Goal: Information Seeking & Learning: Check status

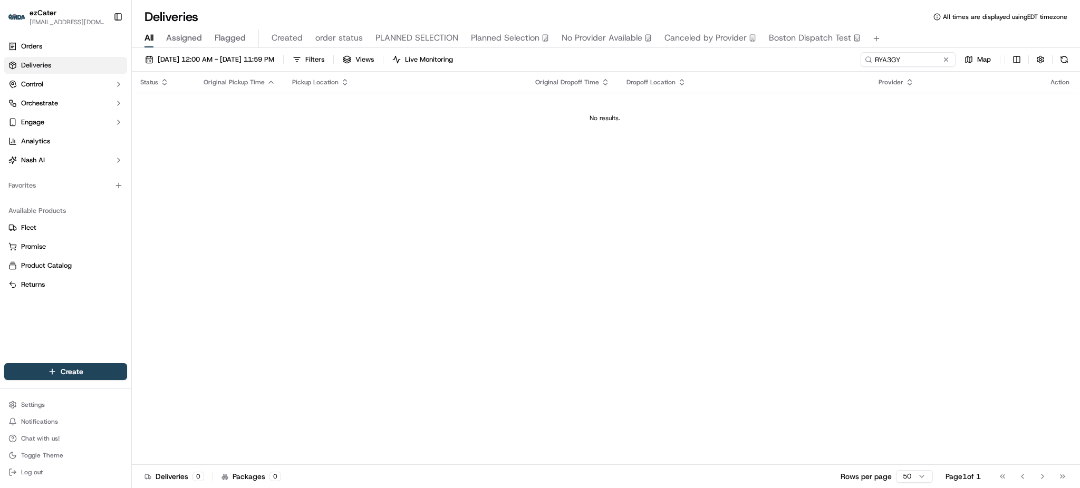
click at [948, 50] on div "[DATE] 12:00 AM - [DATE] 11:59 PM Filters Views Live Monitoring RYA3GY Map Stat…" at bounding box center [606, 269] width 948 height 443
click at [944, 53] on input "RYA3GY" at bounding box center [892, 59] width 127 height 15
paste input "3PY25K"
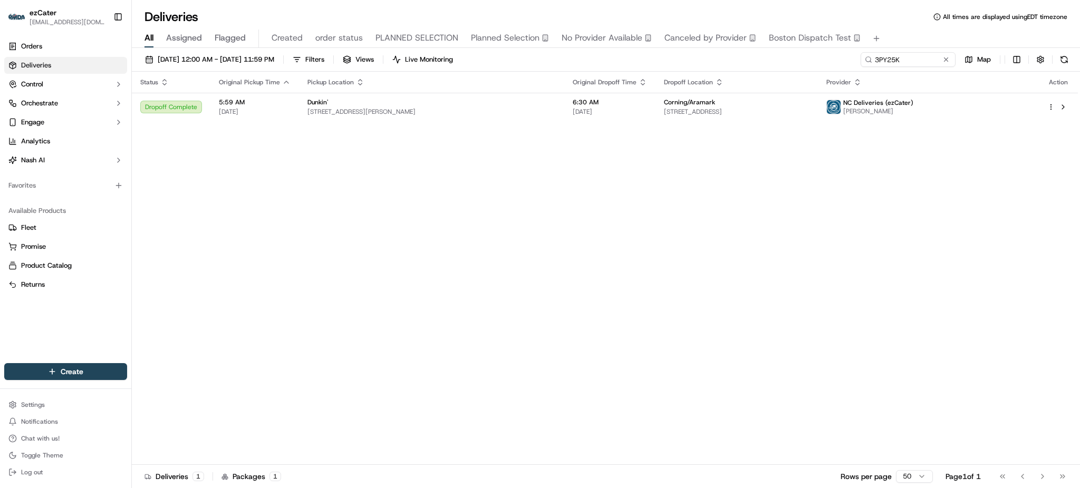
click at [977, 200] on div "Status Original Pickup Time Pickup Location Original Dropoff Time Dropoff Locat…" at bounding box center [605, 269] width 946 height 394
click at [564, 100] on td "6:30 AM 09/23/2025" at bounding box center [609, 107] width 91 height 28
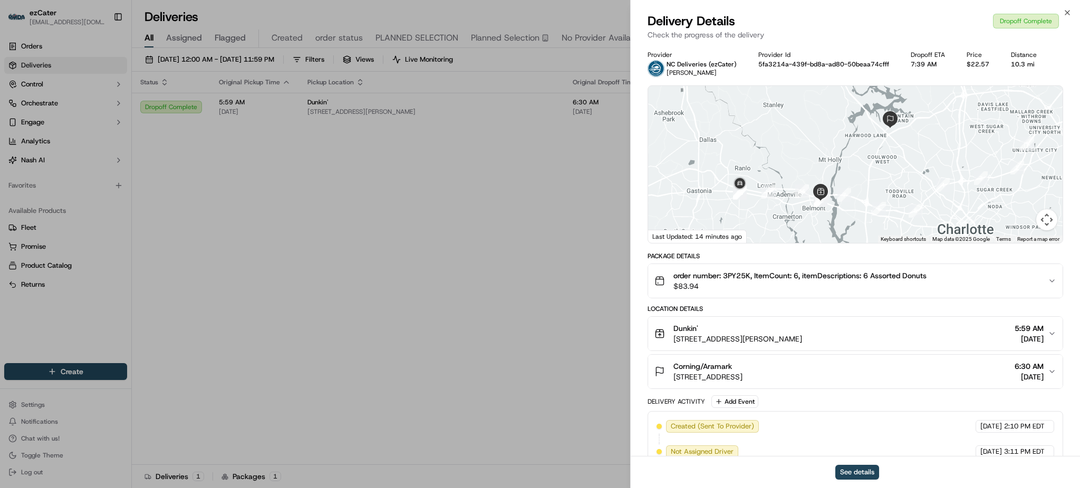
scroll to position [220, 0]
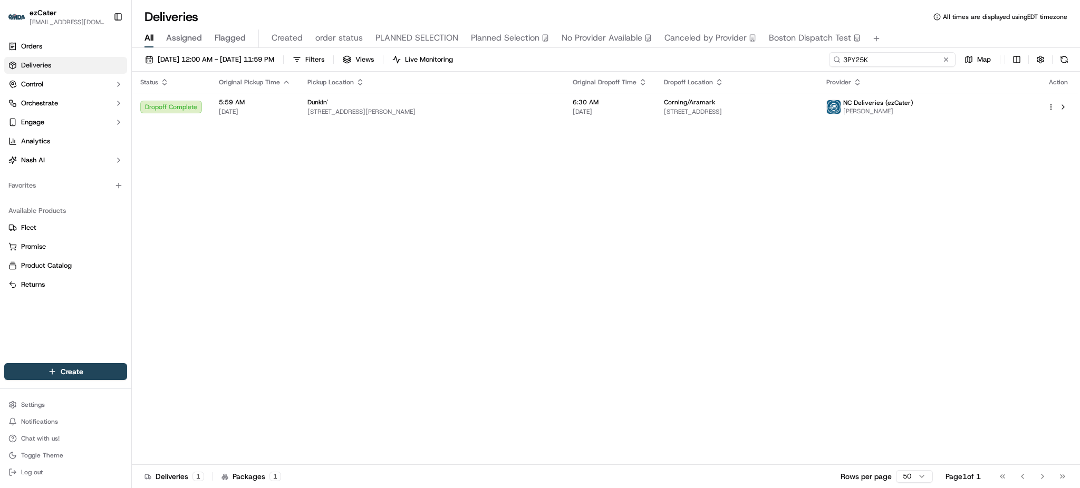
click at [899, 61] on input "3PY25K" at bounding box center [892, 59] width 127 height 15
paste input "CTQ-X86"
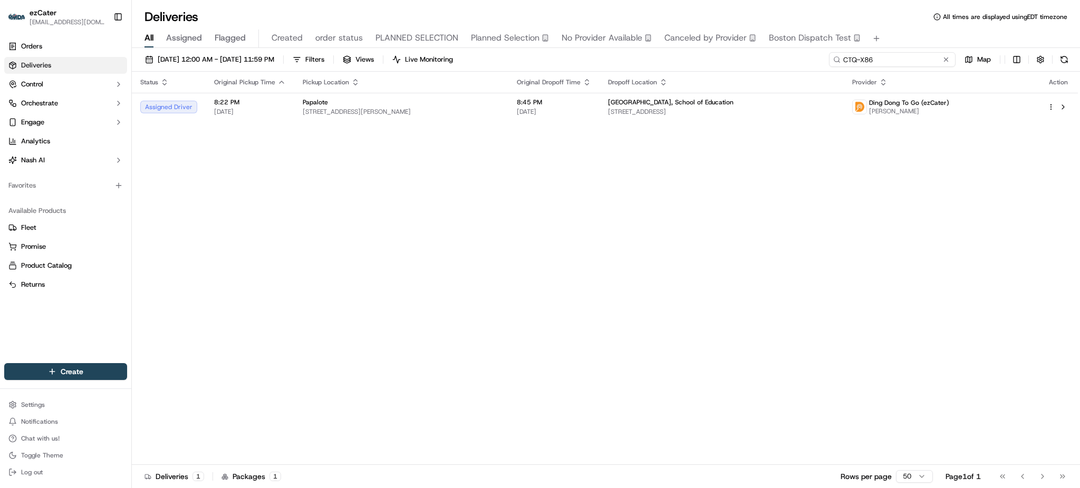
click at [908, 63] on input "CTQ-X86" at bounding box center [892, 59] width 127 height 15
paste input "FE4ZMV"
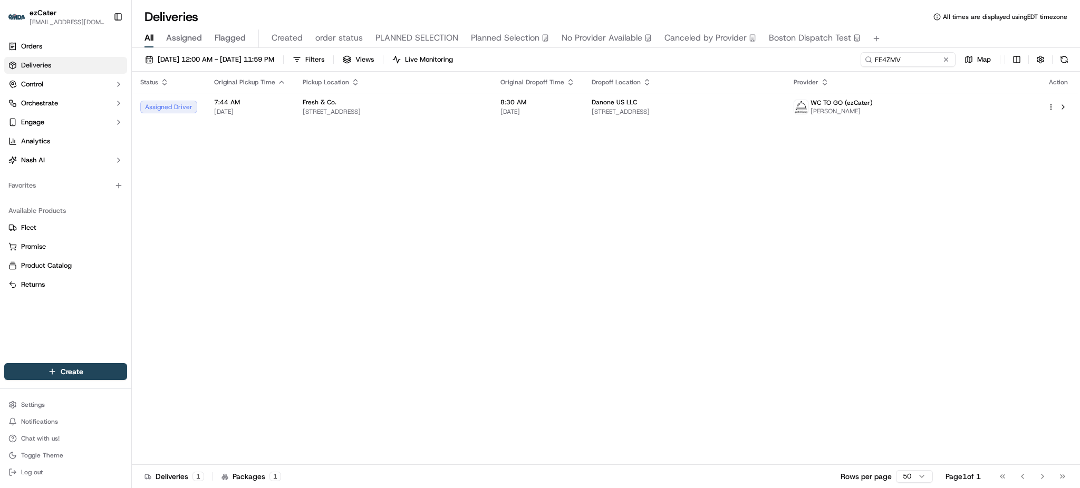
click at [955, 156] on div "Status Original Pickup Time Pickup Location Original Dropoff Time Dropoff Locat…" at bounding box center [605, 269] width 946 height 394
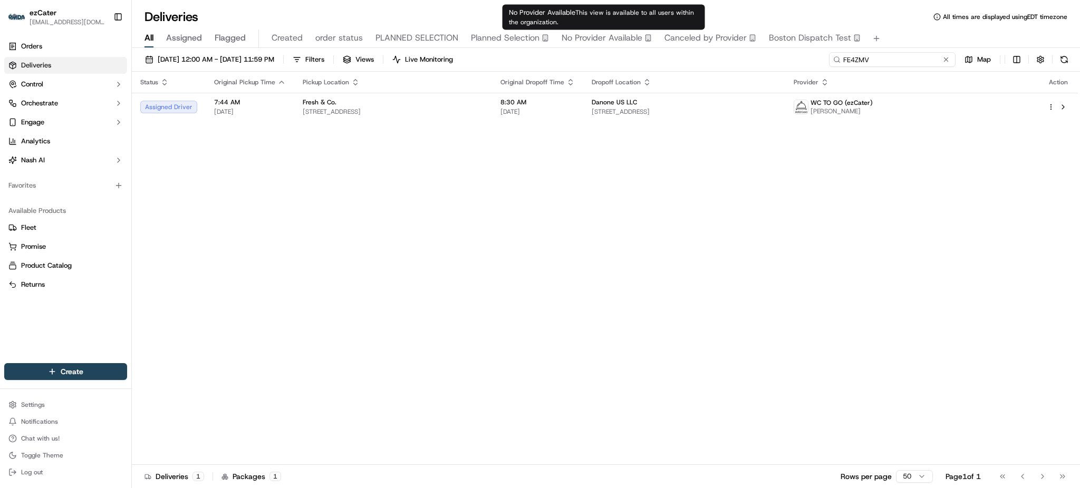
click at [913, 57] on input "FE4ZMV" at bounding box center [892, 59] width 127 height 15
paste input "YUQPJA"
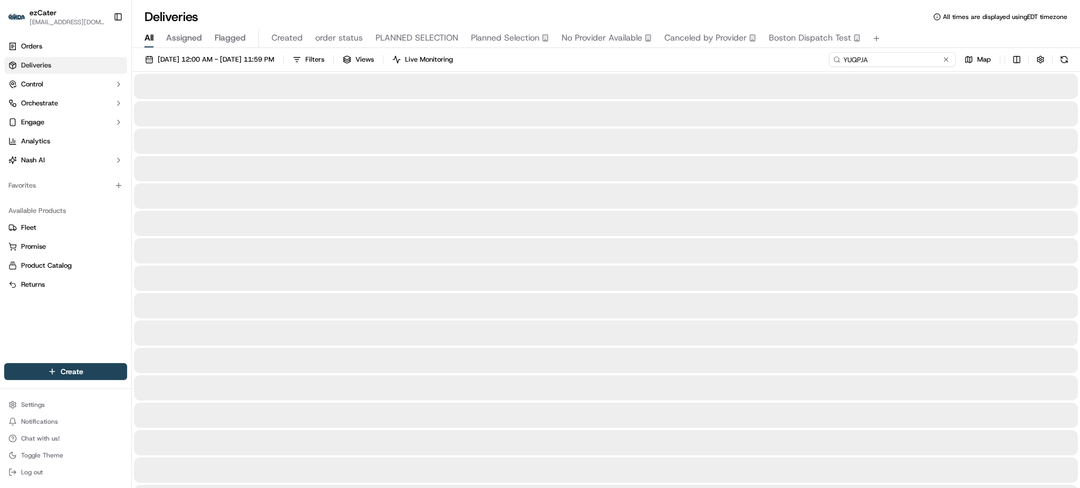
type input "YUQPJA"
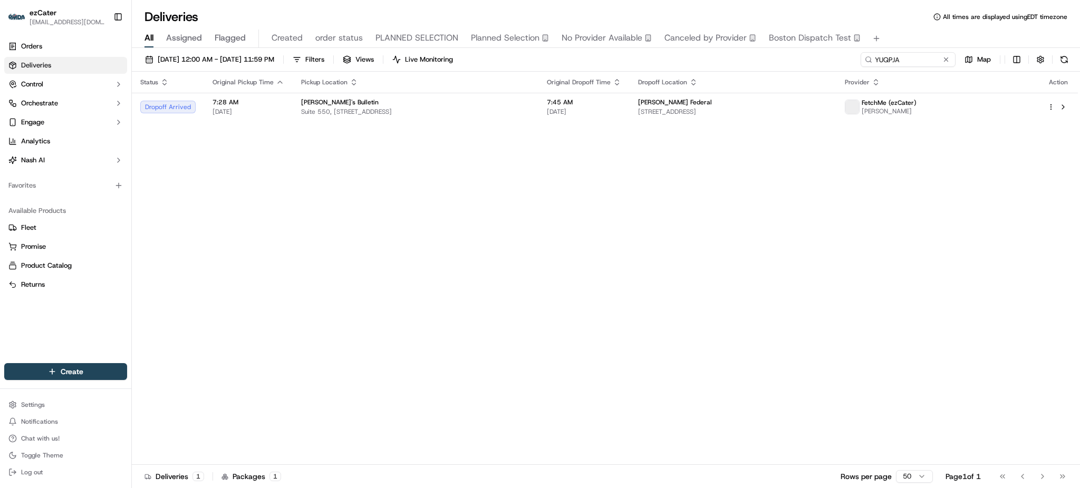
click at [886, 188] on div "Status Original Pickup Time Pickup Location Original Dropoff Time Dropoff Locat…" at bounding box center [605, 269] width 946 height 394
click at [659, 103] on span "Hitachi Vantara Federal" at bounding box center [675, 102] width 74 height 8
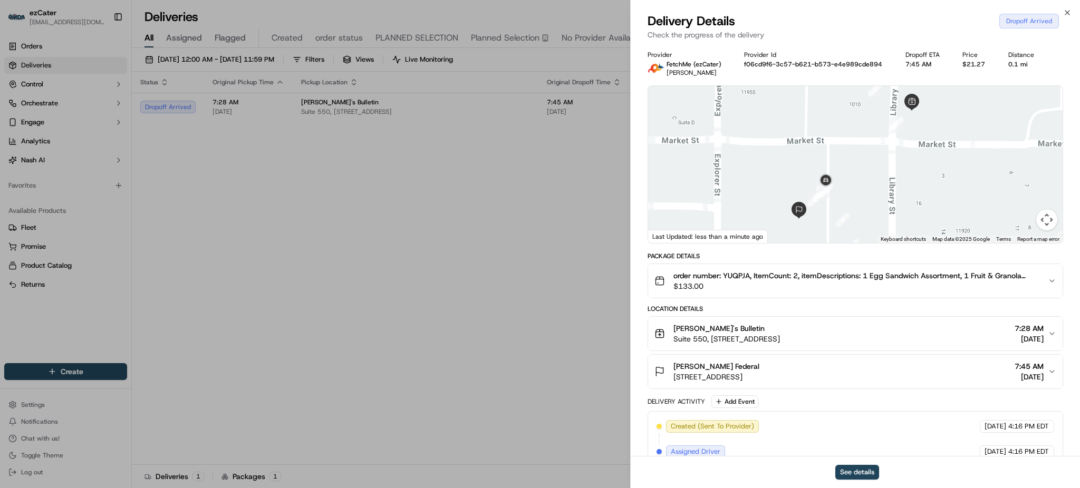
click at [853, 381] on div "Hitachi Vantara Federal 11950 Democracy Dr #200, Reston, VA 20190, USA 7:45 AM …" at bounding box center [852, 371] width 394 height 21
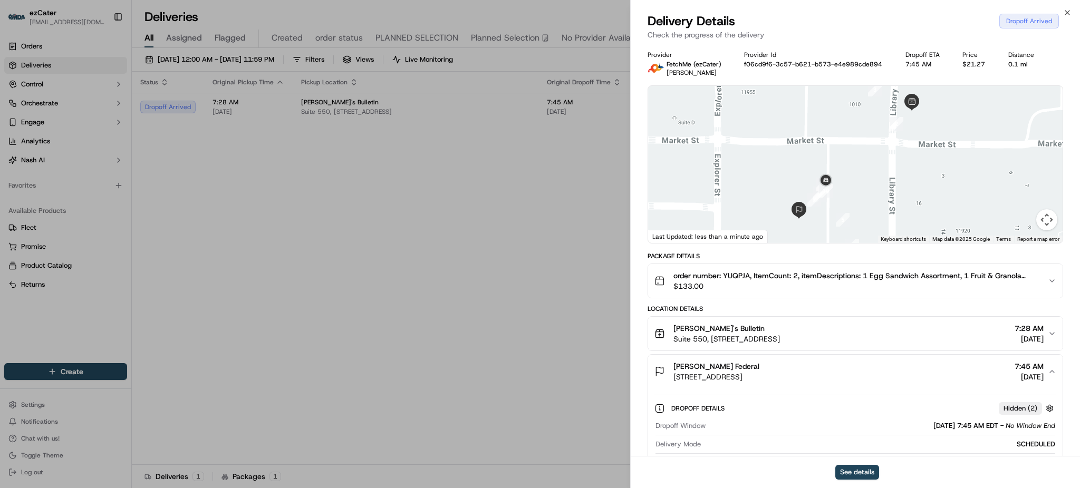
scroll to position [353, 0]
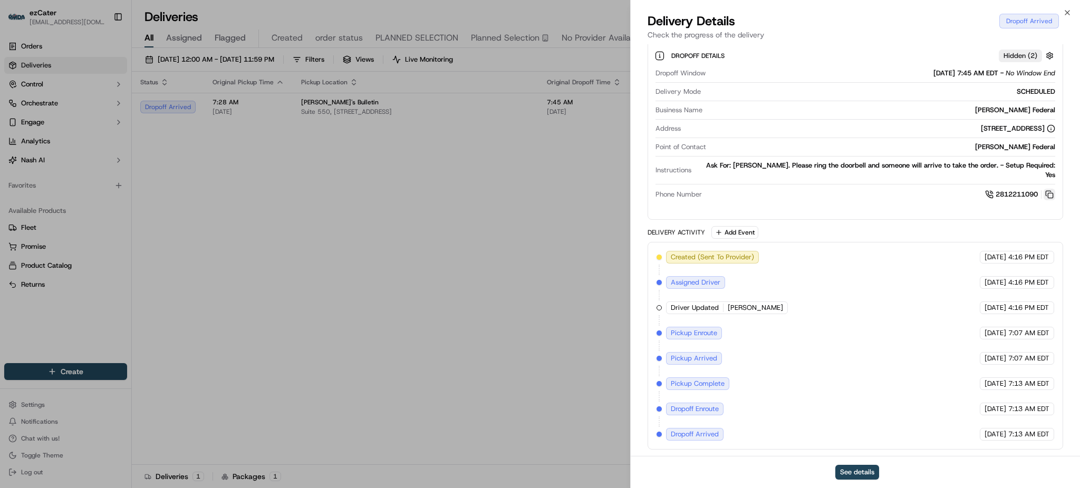
click at [1050, 196] on button at bounding box center [1050, 195] width 12 height 12
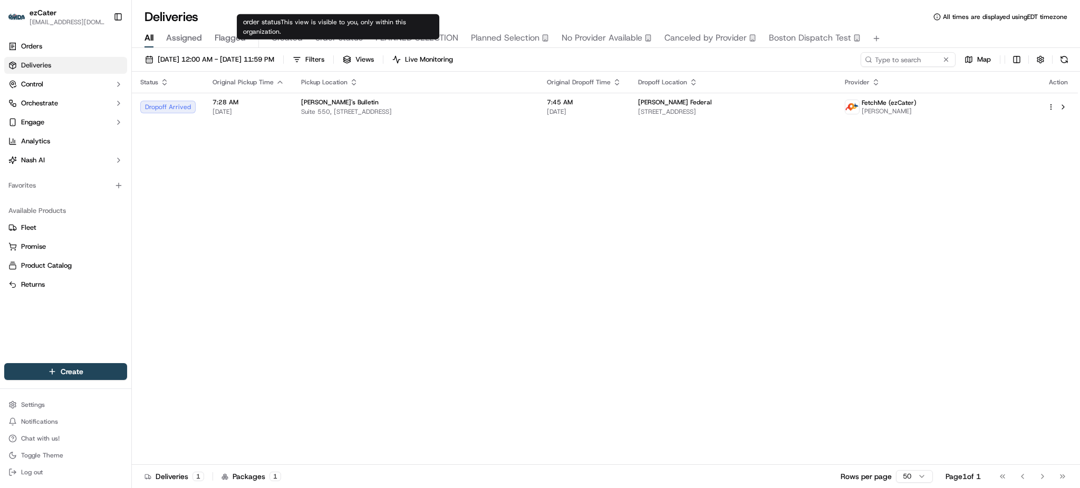
click at [327, 42] on span "order status" at bounding box center [338, 38] width 47 height 13
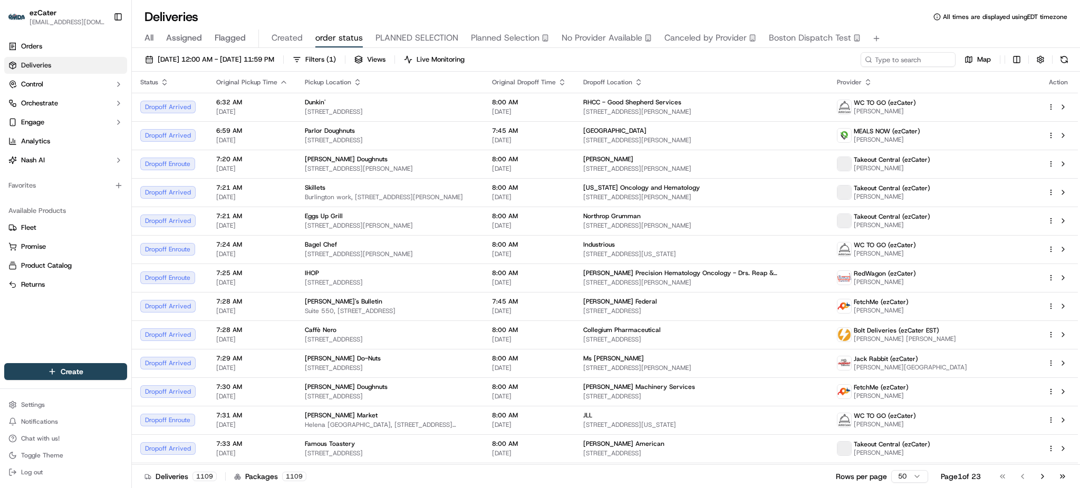
click at [152, 40] on span "All" at bounding box center [149, 38] width 9 height 13
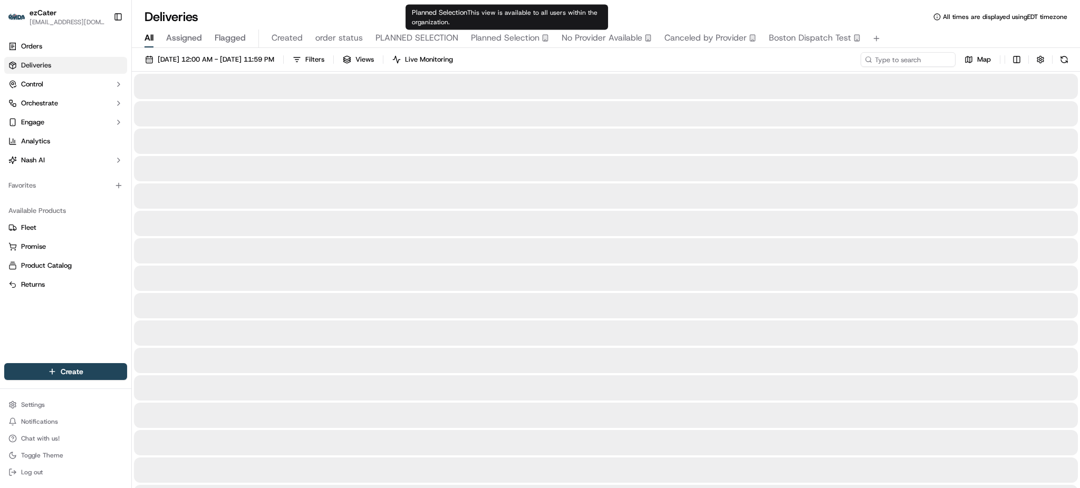
click at [704, 11] on div "Deliveries All times are displayed using EDT timezone" at bounding box center [606, 16] width 948 height 17
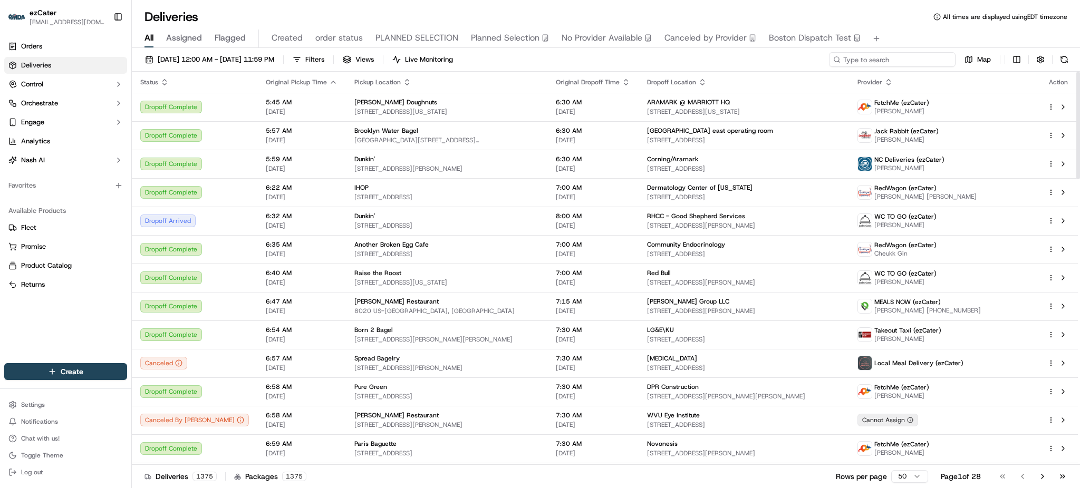
click at [921, 62] on input at bounding box center [892, 59] width 127 height 15
paste input "2MHEAJ"
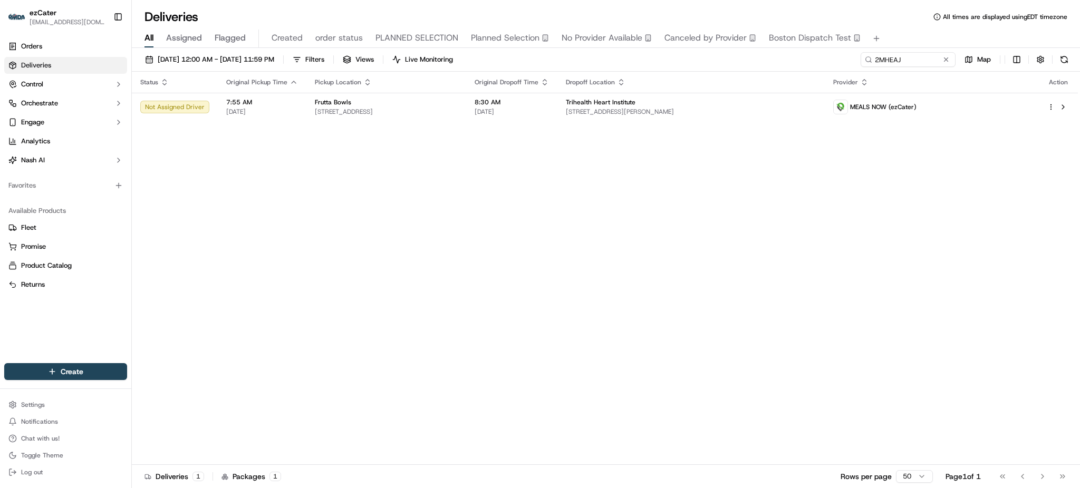
click at [1052, 201] on div "Status Original Pickup Time Pickup Location Original Dropoff Time Dropoff Locat…" at bounding box center [605, 269] width 946 height 394
click at [932, 58] on input "2MHEAJ" at bounding box center [892, 59] width 127 height 15
paste input "XQEW3"
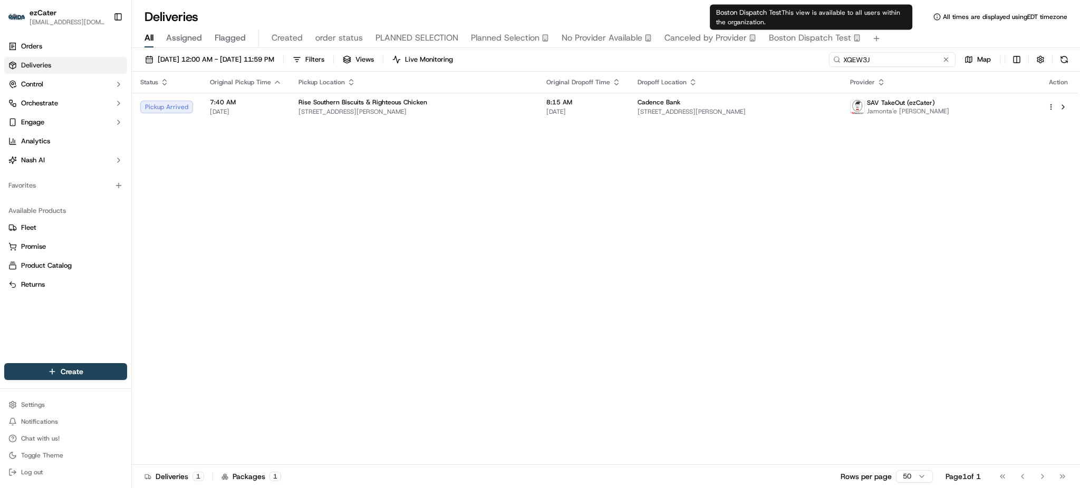
paste input "9RGC1A"
type input "9RGC1A"
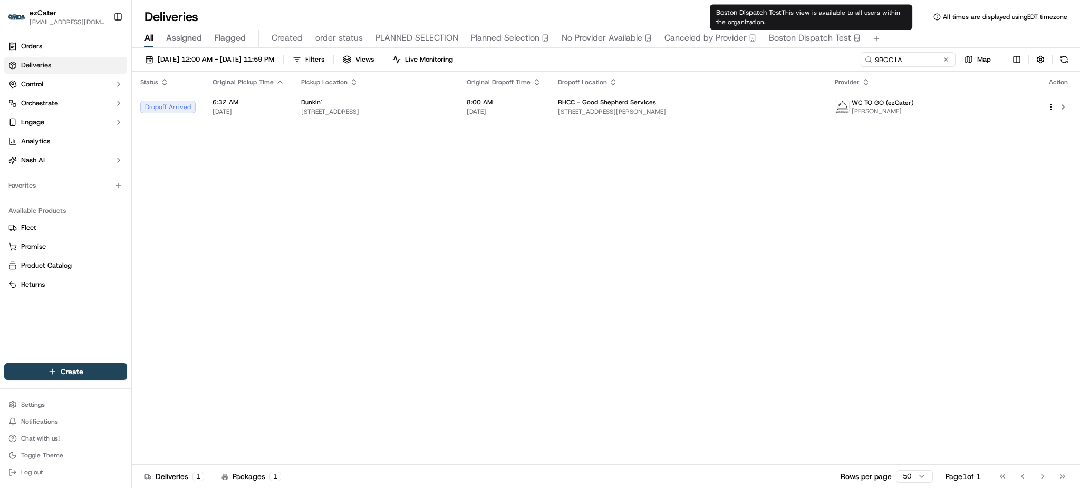
click at [854, 244] on div "Status Original Pickup Time Pickup Location Original Dropoff Time Dropoff Locat…" at bounding box center [605, 269] width 946 height 394
click at [507, 132] on div "Status Original Pickup Time Pickup Location Original Dropoff Time Dropoff Locat…" at bounding box center [605, 269] width 946 height 394
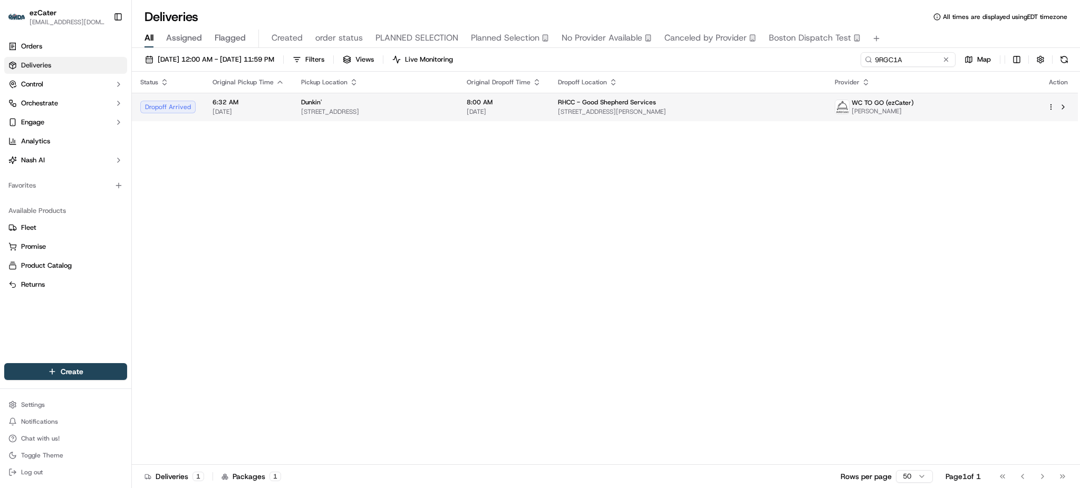
click at [450, 108] on span "306 Main St, City of Orange, NJ 07050, USA" at bounding box center [375, 112] width 149 height 8
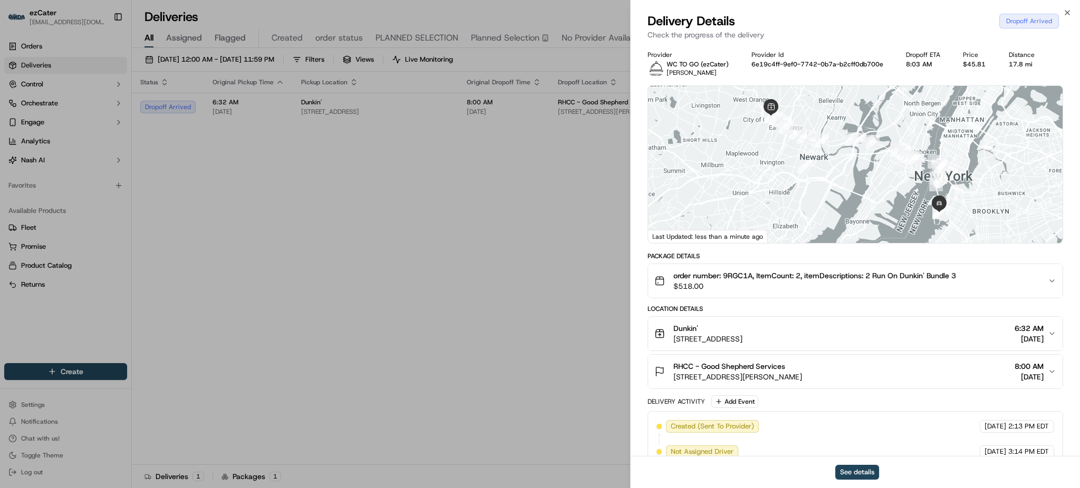
click at [840, 379] on div "RHCC - Good Shepherd Services 71 Sullivan St, Brooklyn, NY 11231, USA 8:00 AM 0…" at bounding box center [852, 371] width 394 height 21
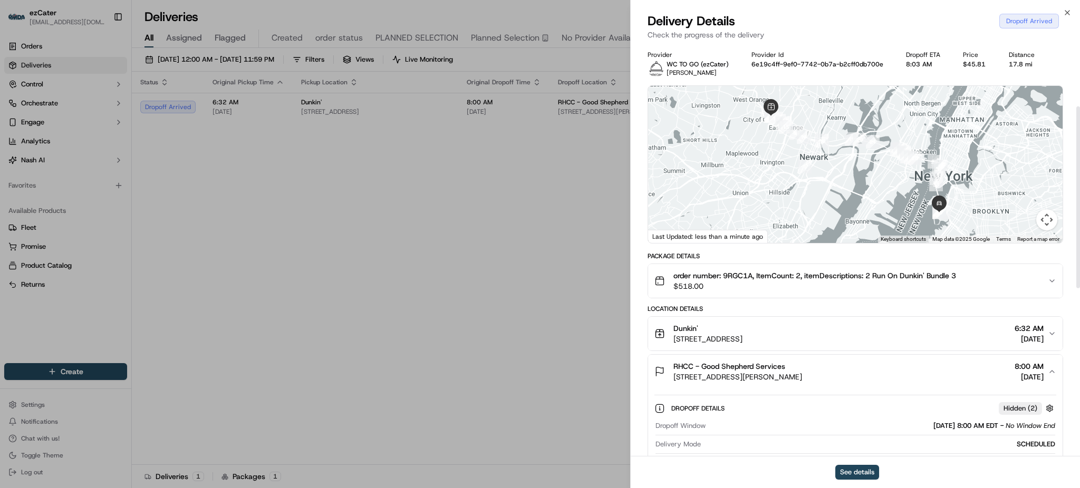
scroll to position [140, 0]
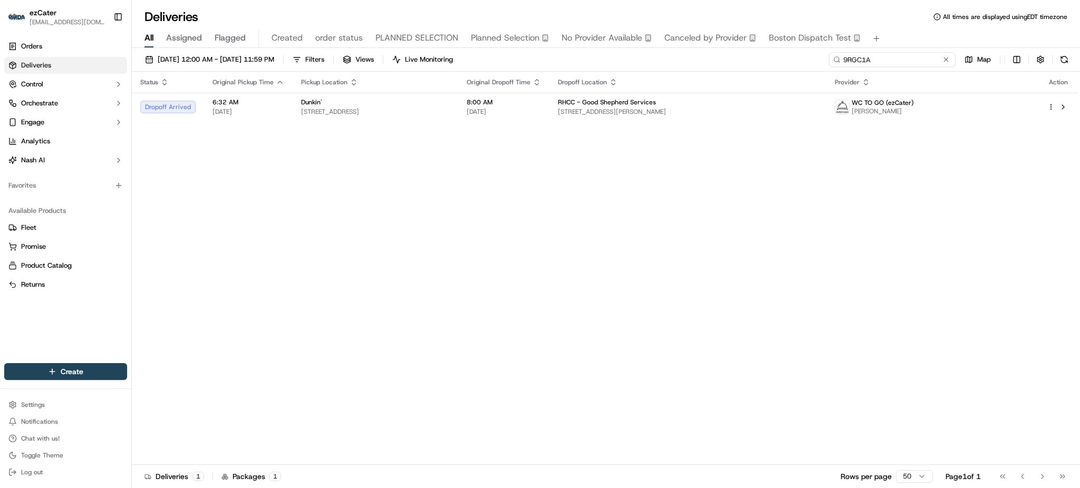
click at [894, 54] on input "9RGC1A" at bounding box center [892, 59] width 127 height 15
paste input "2MHEAJ"
click at [881, 266] on div "Status Original Pickup Time Pickup Location Original Dropoff Time Dropoff Locat…" at bounding box center [605, 269] width 946 height 394
click at [934, 160] on div "Status Original Pickup Time Pickup Location Original Dropoff Time Dropoff Locat…" at bounding box center [605, 269] width 946 height 394
click at [915, 57] on input "2MHEAJ" at bounding box center [892, 59] width 127 height 15
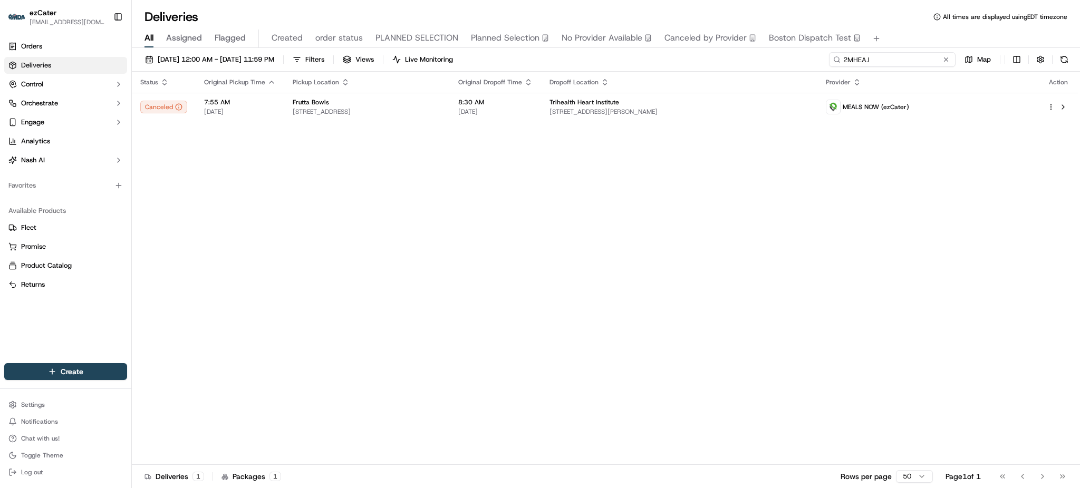
paste input "9RGC1A"
click at [914, 30] on div "All Assigned Flagged Created order status PLANNED SELECTION Planned Selection N…" at bounding box center [606, 39] width 948 height 18
click at [532, 206] on div "Status Original Pickup Time Pickup Location Original Dropoff Time Dropoff Locat…" at bounding box center [605, 269] width 946 height 394
click at [299, 210] on div "Status Original Pickup Time Pickup Location Original Dropoff Time Dropoff Locat…" at bounding box center [605, 269] width 946 height 394
click at [923, 68] on div "09/23/2025 12:00 AM - 09/23/2025 11:59 PM Filters Views Live Monitoring 9RGC1A …" at bounding box center [606, 62] width 948 height 20
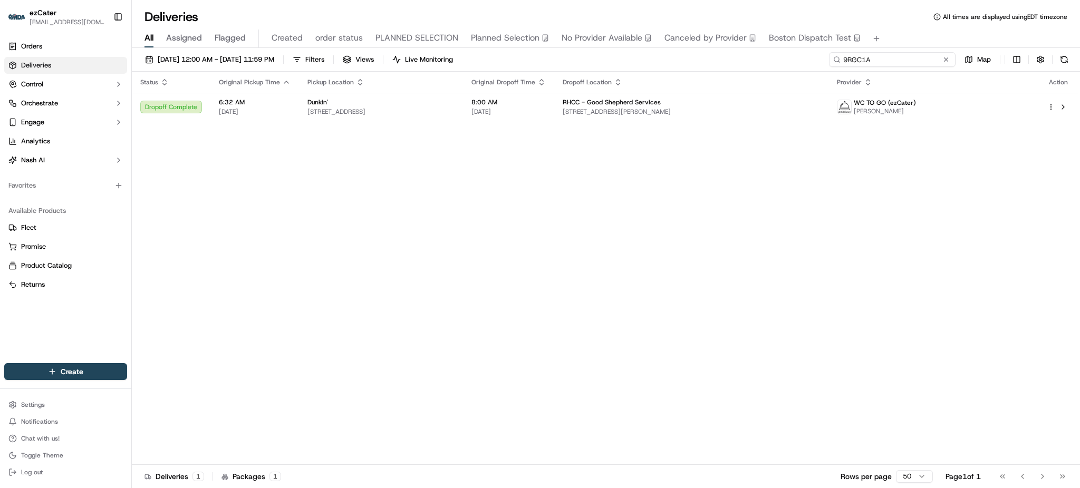
click at [921, 60] on input "9RGC1A" at bounding box center [892, 59] width 127 height 15
paste input "5K7Q8"
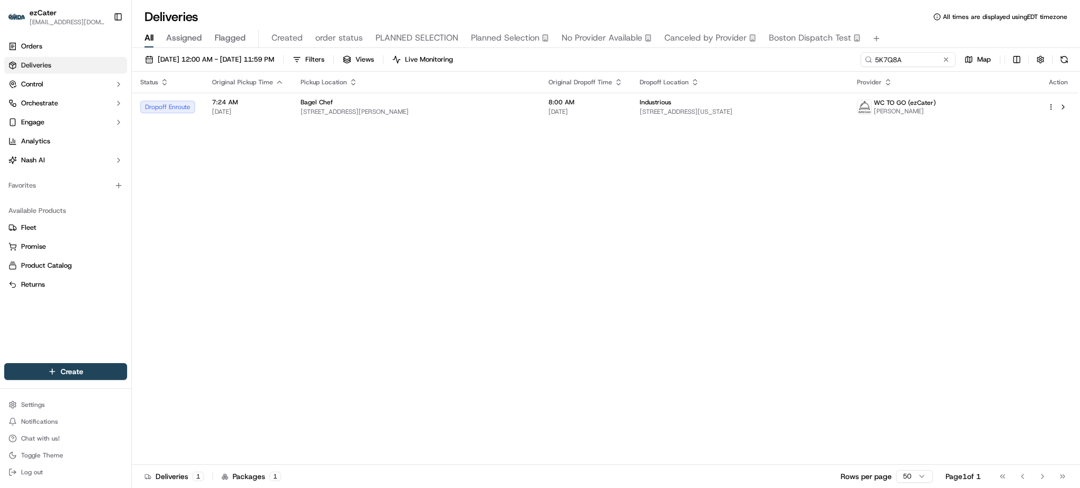
click at [797, 191] on div "Status Original Pickup Time Pickup Location Original Dropoff Time Dropoff Locat…" at bounding box center [605, 269] width 946 height 394
click at [473, 214] on div "Status Original Pickup Time Pickup Location Original Dropoff Time Dropoff Locat…" at bounding box center [605, 269] width 946 height 394
click at [916, 255] on div "Status Original Pickup Time Pickup Location Original Dropoff Time Dropoff Locat…" at bounding box center [605, 269] width 946 height 394
click at [870, 227] on div "Status Original Pickup Time Pickup Location Original Dropoff Time Dropoff Locat…" at bounding box center [605, 269] width 946 height 394
click at [662, 113] on span "261 Madison Ave Floor 9, New York, NY 10016, USA" at bounding box center [740, 112] width 200 height 8
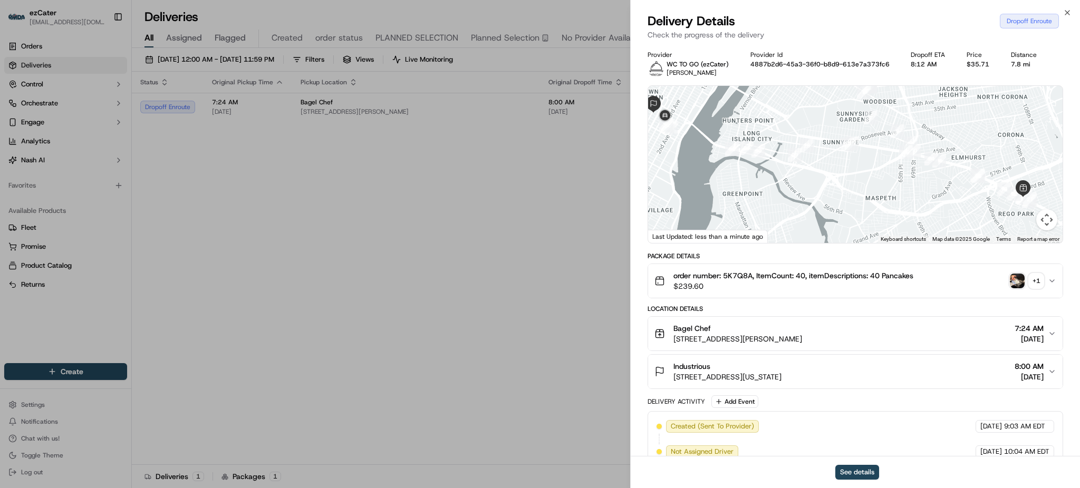
drag, startPoint x: 923, startPoint y: 224, endPoint x: 913, endPoint y: 208, distance: 19.0
click at [921, 214] on div at bounding box center [855, 164] width 415 height 157
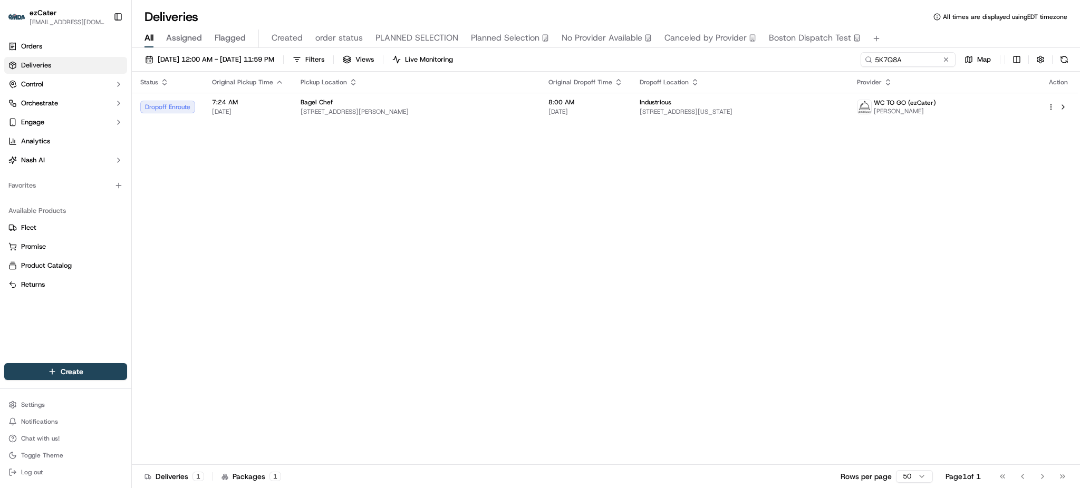
click at [895, 51] on div "09/23/2025 12:00 AM - 09/23/2025 11:59 PM Filters Views Live Monitoring 5K7Q8A …" at bounding box center [606, 269] width 948 height 443
click at [897, 51] on div "09/23/2025 12:00 AM - 09/23/2025 11:59 PM Filters Views Live Monitoring 5K7Q8A …" at bounding box center [606, 269] width 948 height 443
paste input "UQF9ZX"
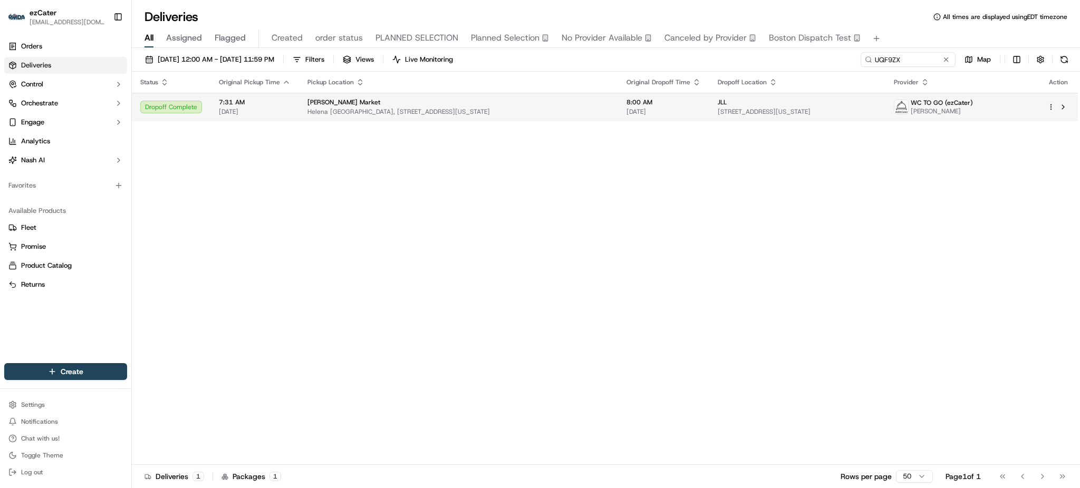
click at [627, 98] on span "8:00 AM" at bounding box center [664, 102] width 74 height 8
drag, startPoint x: 937, startPoint y: 229, endPoint x: 877, endPoint y: 188, distance: 73.0
click at [937, 229] on div "Status Original Pickup Time Pickup Location Original Dropoff Time Dropoff Locat…" at bounding box center [605, 269] width 946 height 394
click at [738, 101] on div "JLL" at bounding box center [797, 102] width 159 height 8
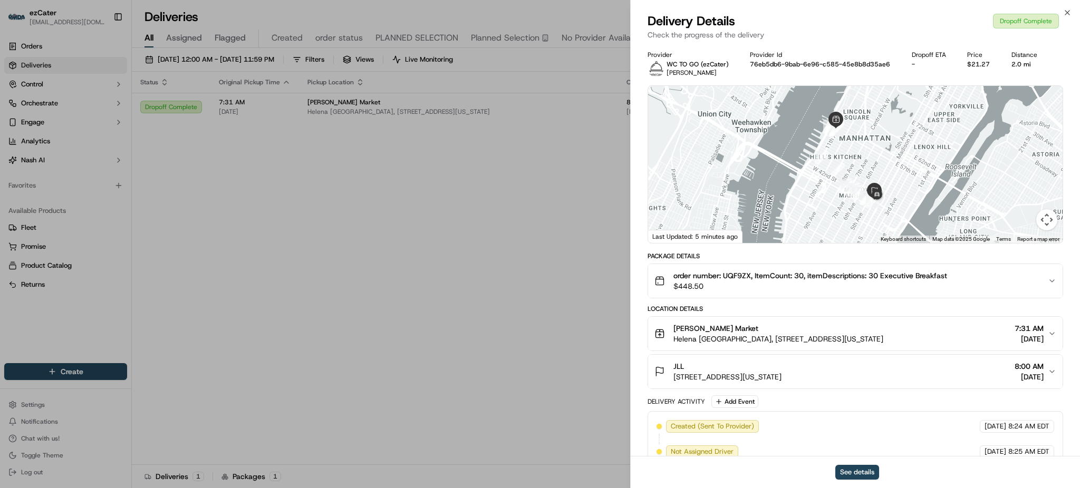
click at [782, 372] on span "330 Madison Ave 5th Floor, New York, NY 10017, USA" at bounding box center [728, 377] width 108 height 11
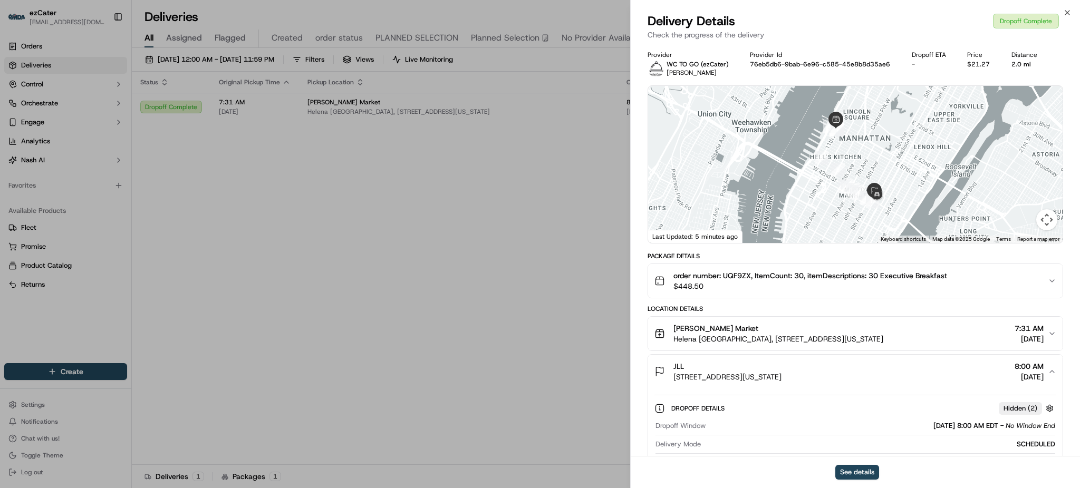
scroll to position [281, 0]
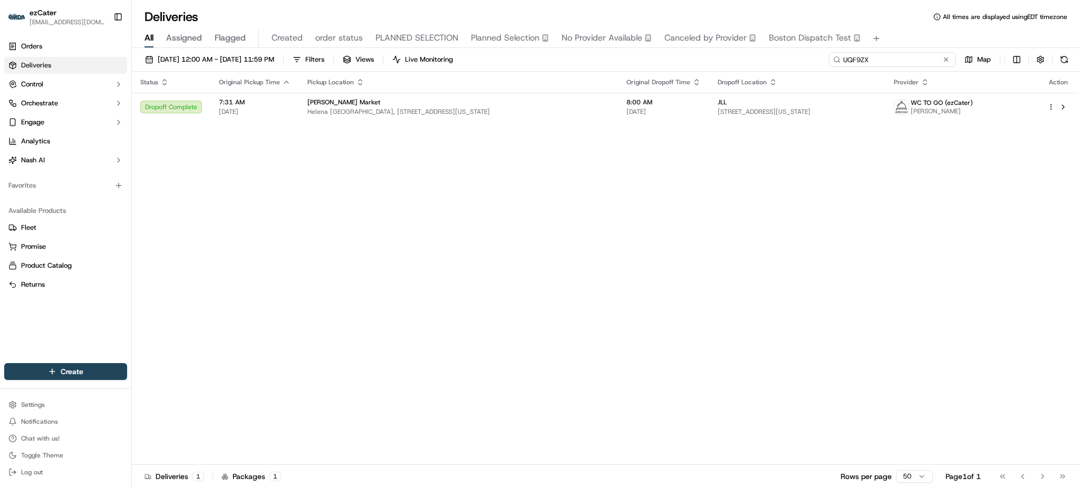
click at [934, 61] on input "UQF9ZX" at bounding box center [892, 59] width 127 height 15
paste input "GYAEUC"
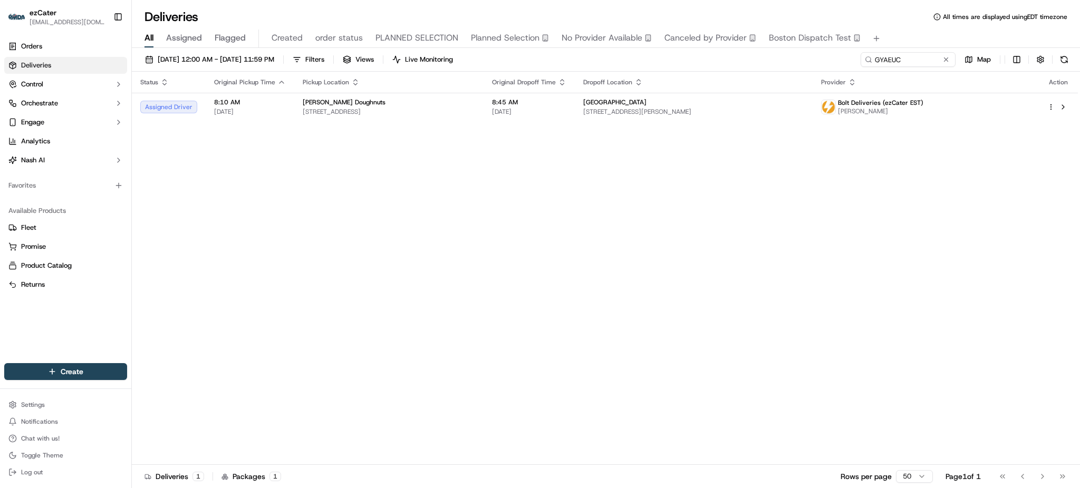
click at [963, 186] on div "Status Original Pickup Time Pickup Location Original Dropoff Time Dropoff Locat…" at bounding box center [605, 269] width 946 height 394
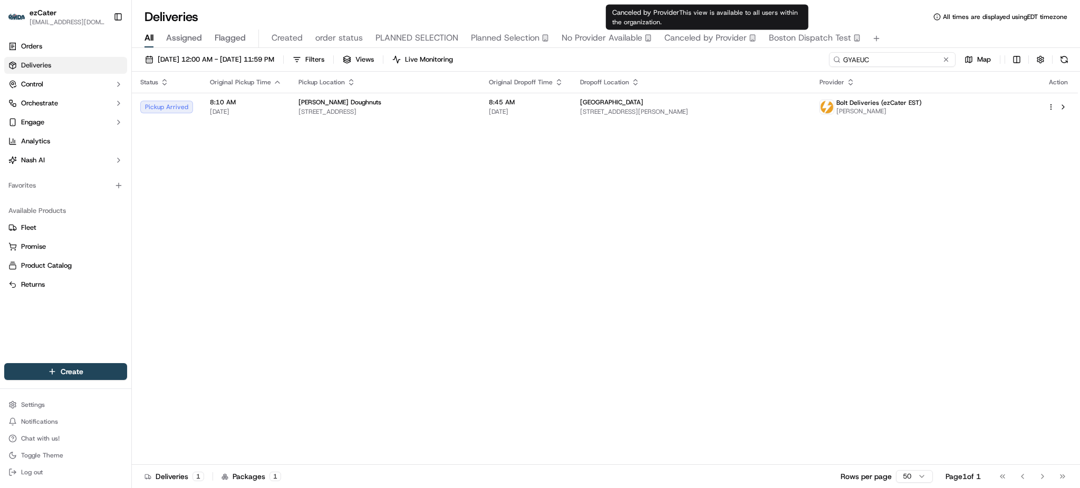
click at [896, 56] on input "GYAEUC" at bounding box center [892, 59] width 127 height 15
paste input "5K7Q8A"
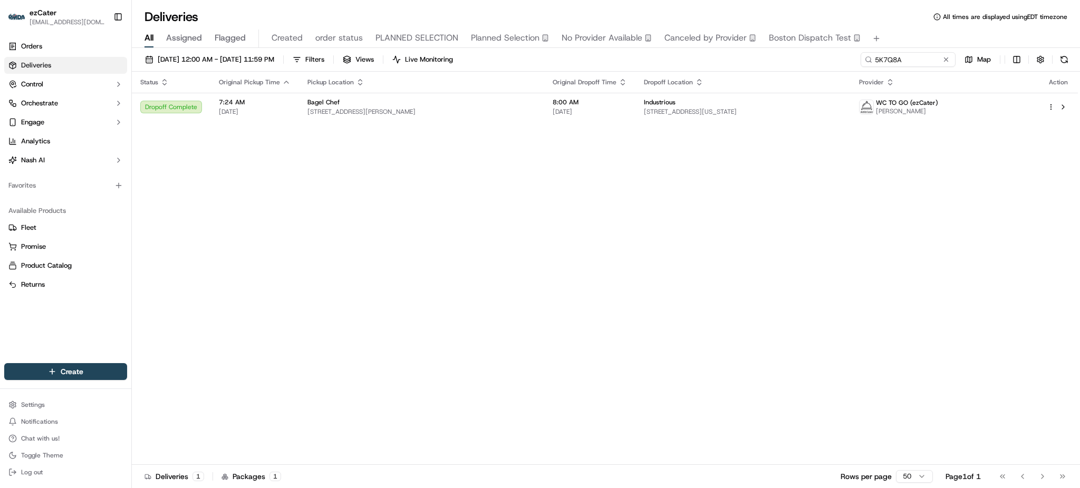
click at [890, 216] on div "Status Original Pickup Time Pickup Location Original Dropoff Time Dropoff Locat…" at bounding box center [605, 269] width 946 height 394
click at [521, 109] on span "9717 Queens Blvd, Rego Park, NY 11374, USA" at bounding box center [422, 112] width 228 height 8
click at [919, 304] on div "Status Original Pickup Time Pickup Location Original Dropoff Time Dropoff Locat…" at bounding box center [605, 269] width 946 height 394
click at [687, 113] on span "261 Madison Ave Floor 9, New York, NY 10016, USA" at bounding box center [743, 112] width 198 height 8
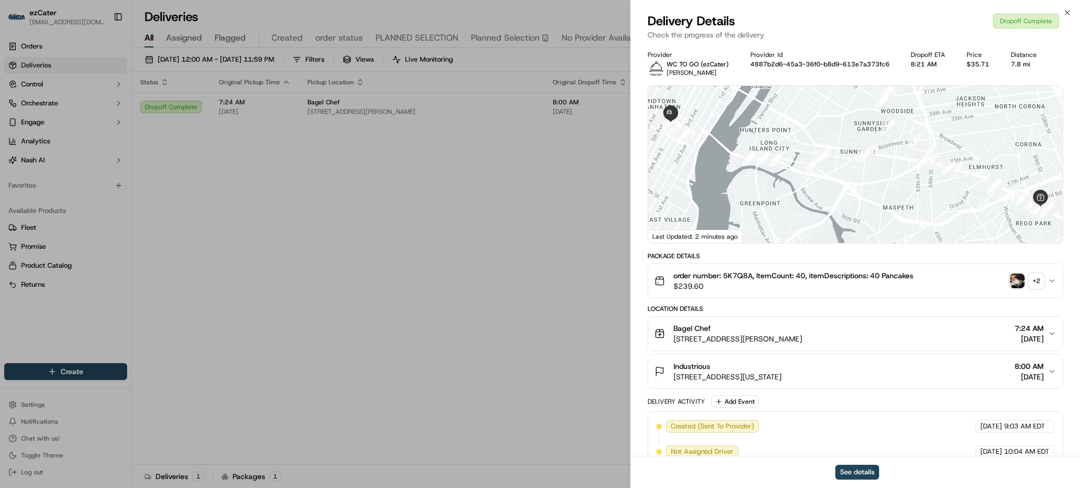
scroll to position [140, 0]
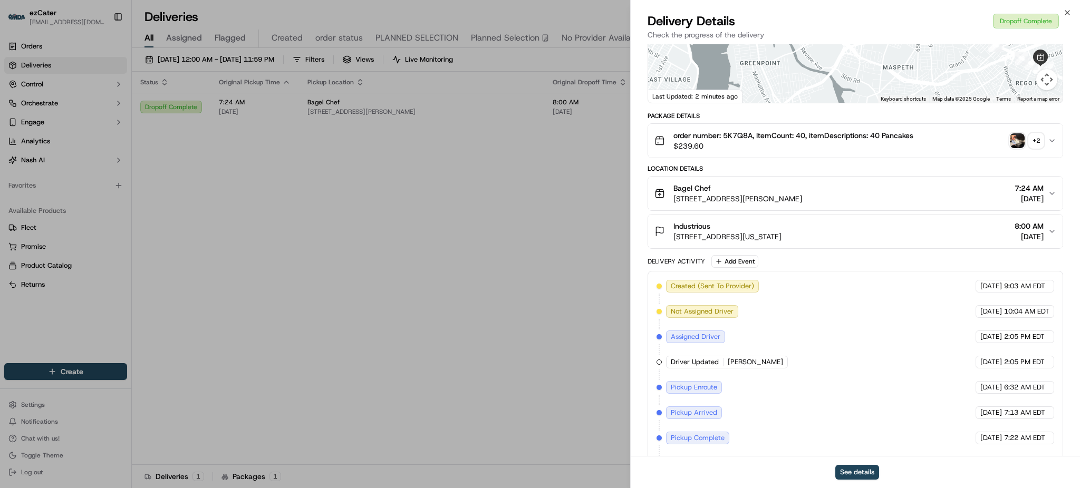
click at [881, 243] on button "Industrious 261 Madison Ave Floor 9, New York, NY 10016, USA 8:00 AM 09/23/2025" at bounding box center [855, 232] width 415 height 34
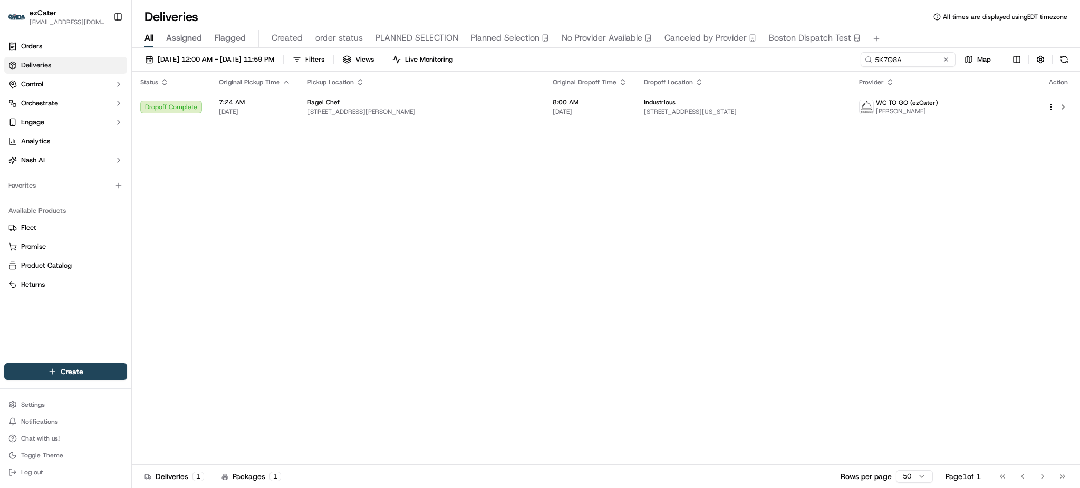
drag, startPoint x: 1079, startPoint y: 238, endPoint x: 1047, endPoint y: 233, distance: 32.6
click at [1079, 238] on div "Status Original Pickup Time Pickup Location Original Dropoff Time Dropoff Locat…" at bounding box center [606, 269] width 948 height 394
click at [810, 116] on span "261 Madison Ave Floor 9, New York, NY 10016, USA" at bounding box center [743, 112] width 198 height 8
click at [922, 59] on input "5K7Q8A" at bounding box center [892, 59] width 127 height 15
paste input "UQF9ZX"
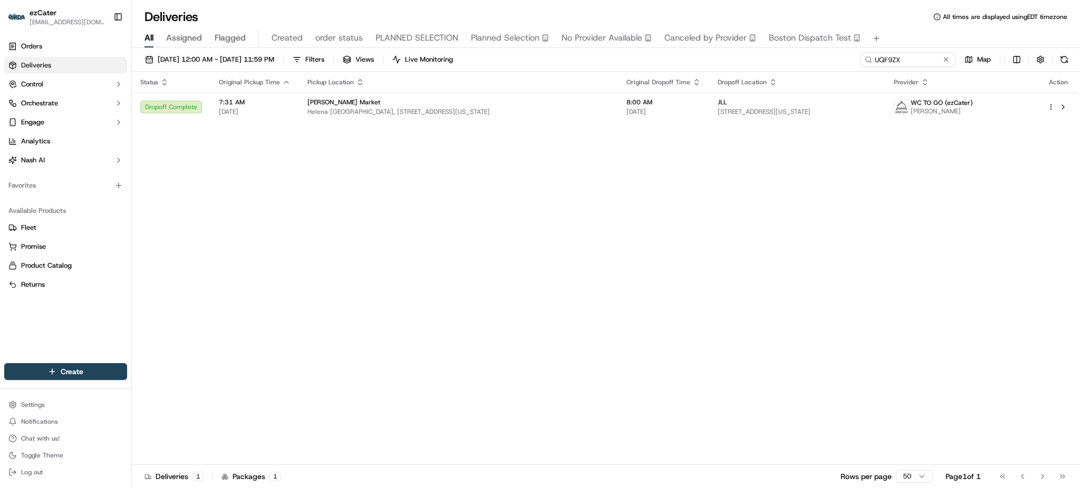
click at [920, 32] on div "All Assigned Flagged Created order status PLANNED SELECTION Planned Selection N…" at bounding box center [606, 39] width 948 height 18
click at [723, 95] on td "JLL 330 Madison Ave 5th Floor, New York, NY 10017, USA" at bounding box center [797, 107] width 176 height 28
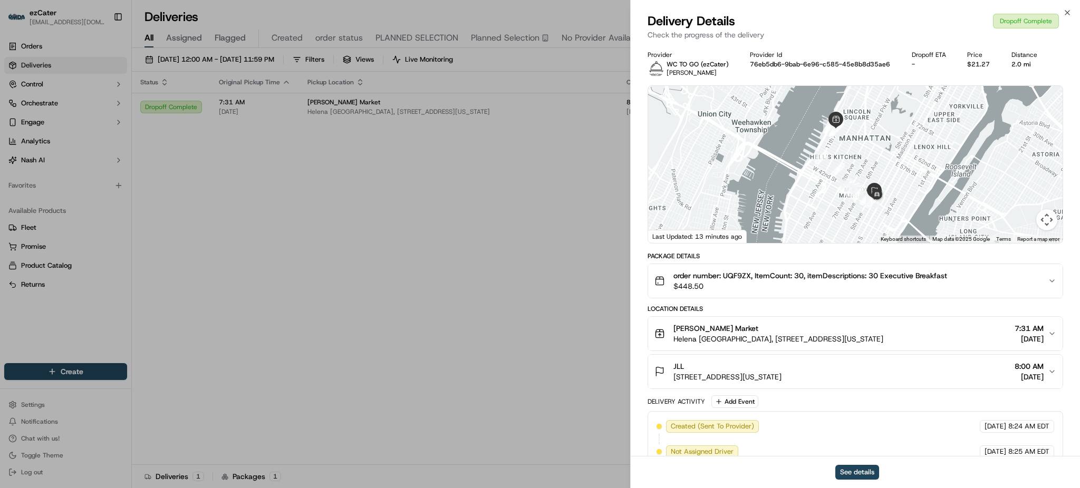
scroll to position [220, 0]
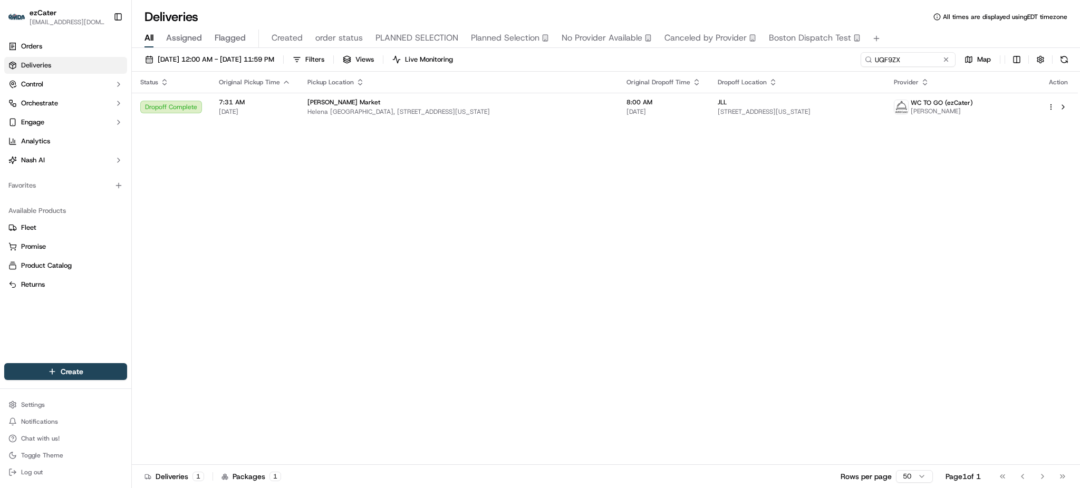
click at [864, 161] on div "Status Original Pickup Time Pickup Location Original Dropoff Time Dropoff Locat…" at bounding box center [605, 269] width 946 height 394
click at [999, 163] on div "Status Original Pickup Time Pickup Location Original Dropoff Time Dropoff Locat…" at bounding box center [605, 269] width 946 height 394
click at [812, 172] on div "Status Original Pickup Time Pickup Location Original Dropoff Time Dropoff Locat…" at bounding box center [605, 269] width 946 height 394
click at [732, 116] on span "330 Madison Ave 5th Floor, New York, NY 10017, USA" at bounding box center [797, 112] width 159 height 8
click at [916, 66] on input "UQF9ZX" at bounding box center [892, 59] width 127 height 15
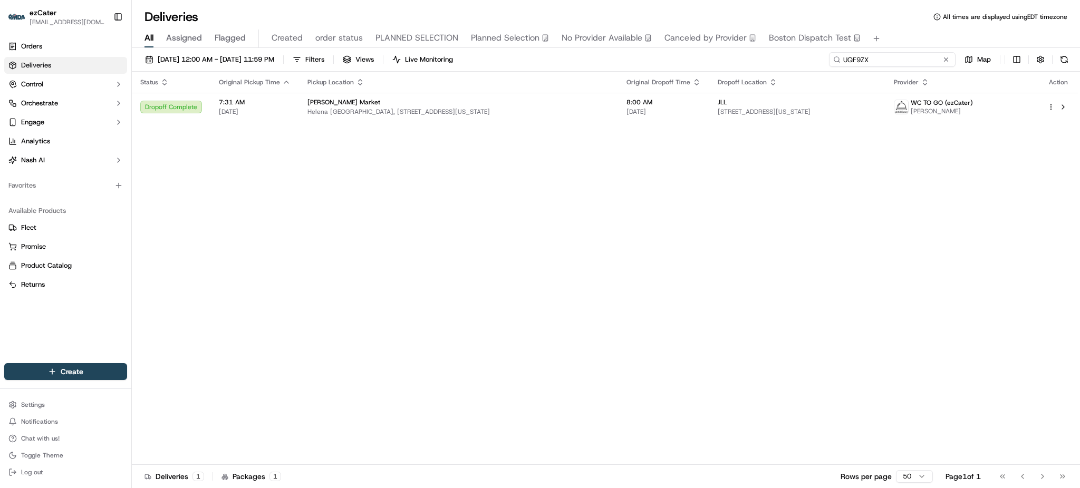
paste input "JZU-P4"
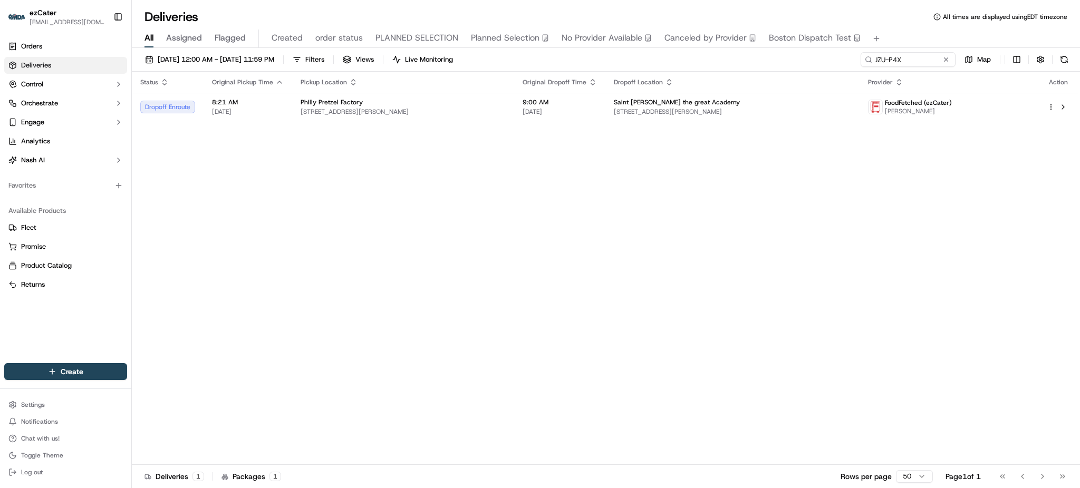
click at [919, 161] on div "Status Original Pickup Time Pickup Location Original Dropoff Time Dropoff Locat…" at bounding box center [605, 269] width 946 height 394
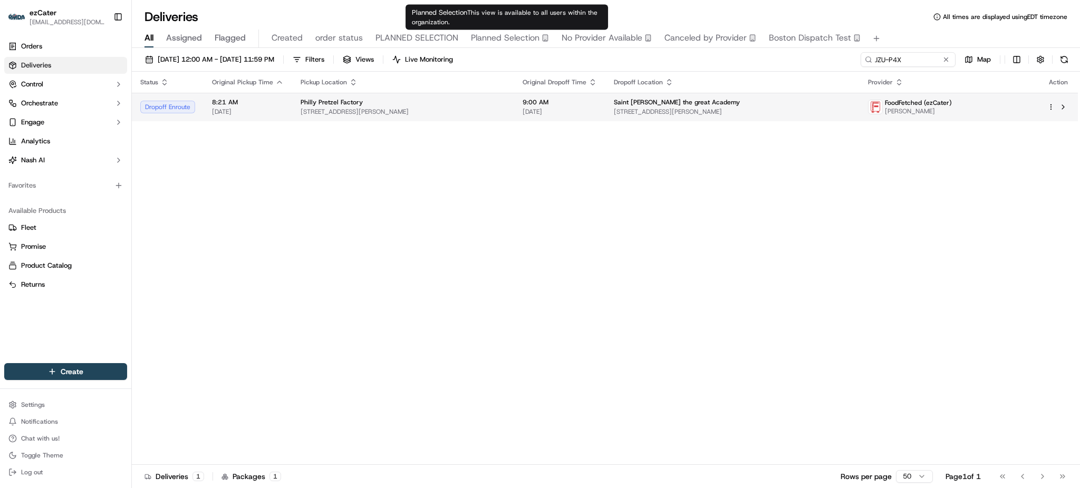
click at [487, 113] on span "1400 Parkway Ave, Ewing Township, NJ 08628, USA" at bounding box center [403, 112] width 205 height 8
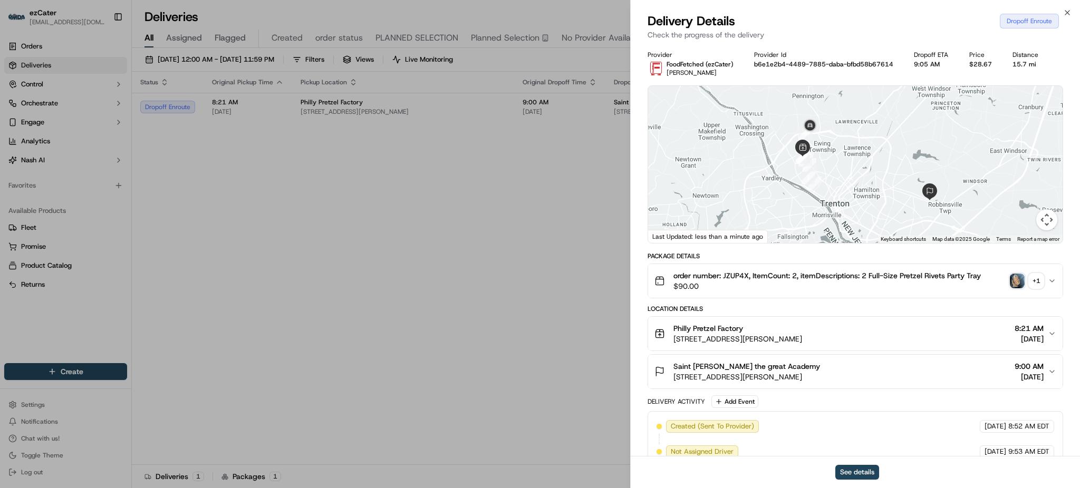
drag, startPoint x: 881, startPoint y: 168, endPoint x: 876, endPoint y: 180, distance: 13.2
click at [876, 181] on div at bounding box center [855, 164] width 415 height 157
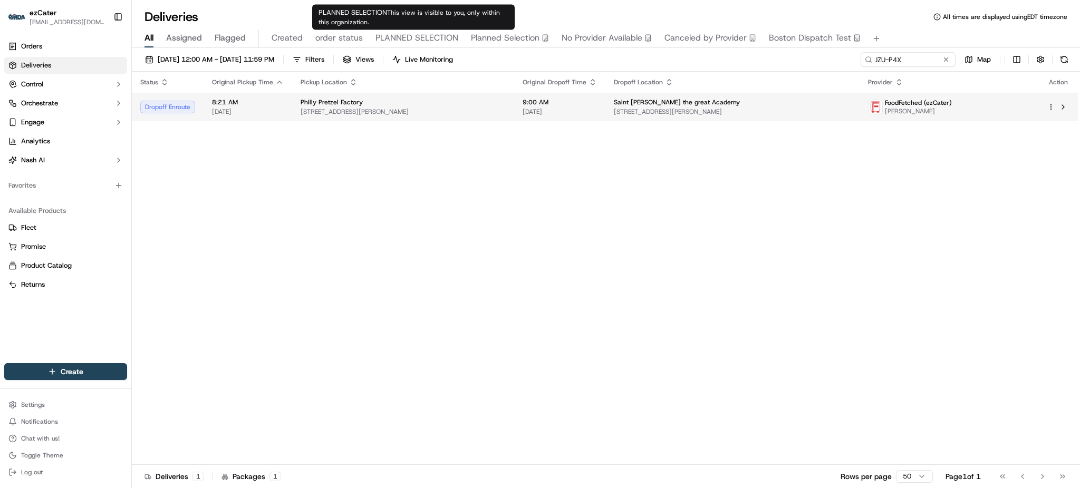
click at [409, 97] on td "Philly Pretzel Factory 1400 Parkway Ave, Ewing Township, NJ 08628, USA" at bounding box center [403, 107] width 222 height 28
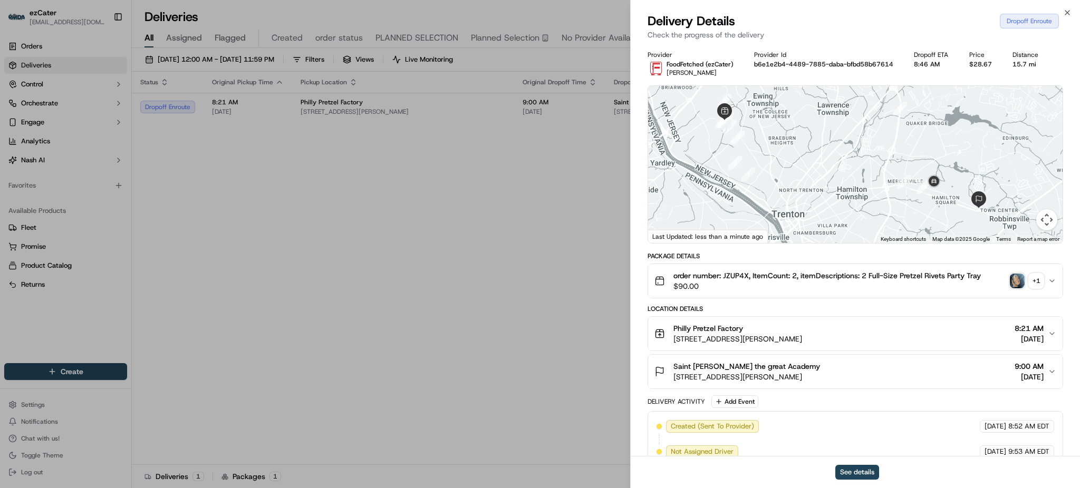
drag, startPoint x: 850, startPoint y: 203, endPoint x: 834, endPoint y: 201, distance: 15.9
click at [834, 201] on div at bounding box center [855, 164] width 415 height 157
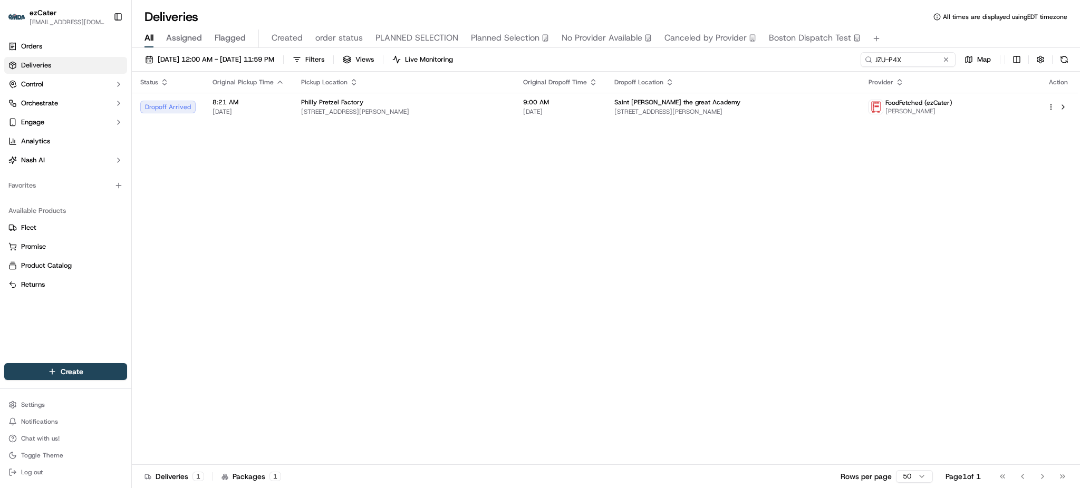
click at [918, 152] on div "Status Original Pickup Time Pickup Location Original Dropoff Time Dropoff Locat…" at bounding box center [605, 269] width 946 height 394
click at [906, 68] on div "09/23/2025 12:00 AM - 09/23/2025 11:59 PM Filters Views Live Monitoring JZU-P4X…" at bounding box center [606, 62] width 948 height 20
click at [908, 60] on input "JZU-P4X" at bounding box center [892, 59] width 127 height 15
paste input "XHEWCA"
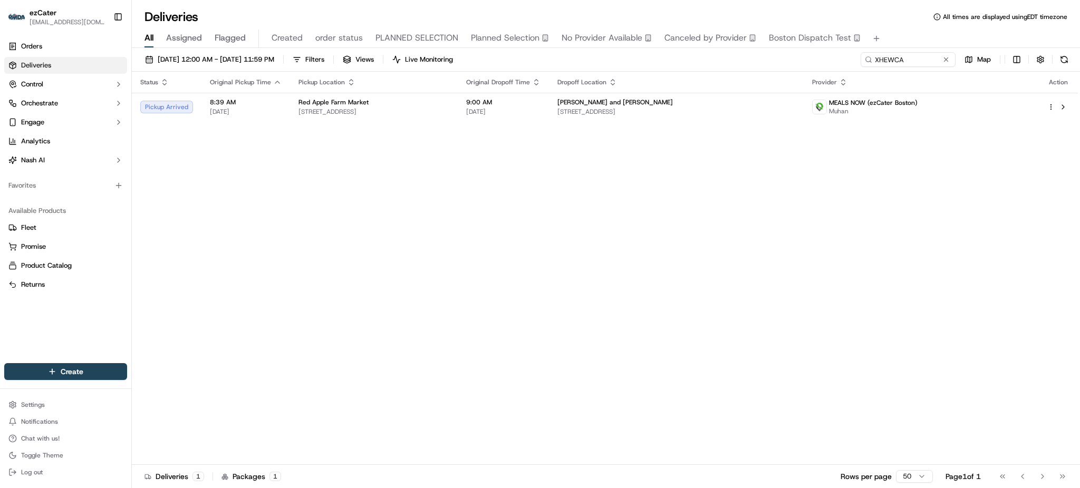
click at [982, 199] on div "Status Original Pickup Time Pickup Location Original Dropoff Time Dropoff Locat…" at bounding box center [605, 269] width 946 height 394
click at [618, 111] on span "101 Merrimac St #700, Boston, MA 02114, USA" at bounding box center [677, 112] width 238 height 8
click at [895, 219] on div "Status Original Pickup Time Pickup Location Original Dropoff Time Dropoff Locat…" at bounding box center [605, 269] width 946 height 394
click at [912, 66] on input "XHEWCA" at bounding box center [892, 59] width 127 height 15
paste input "8Q81WF"
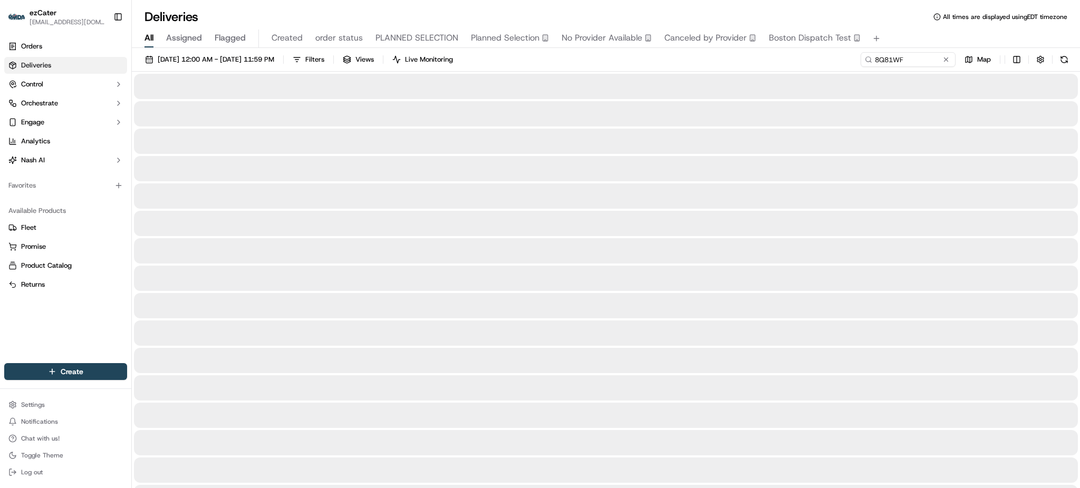
click at [909, 40] on div "All Assigned Flagged Created order status PLANNED SELECTION Planned Selection N…" at bounding box center [606, 39] width 948 height 18
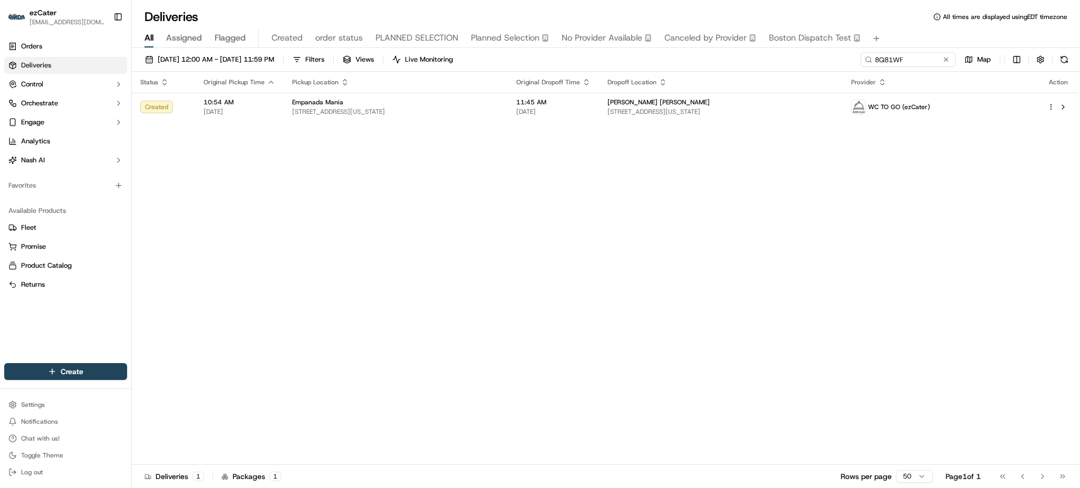
click at [826, 70] on div "09/23/2025 12:00 AM - 09/23/2025 11:59 PM Filters Views Live Monitoring 8Q81WF …" at bounding box center [606, 62] width 948 height 20
click at [599, 117] on td "11:45 AM 09/23/2025" at bounding box center [553, 107] width 91 height 28
click at [897, 59] on input "8Q81WF" at bounding box center [892, 59] width 127 height 15
paste input "E30UPQ"
click at [899, 26] on div "All Assigned Flagged Created order status PLANNED SELECTION Planned Selection N…" at bounding box center [606, 36] width 948 height 23
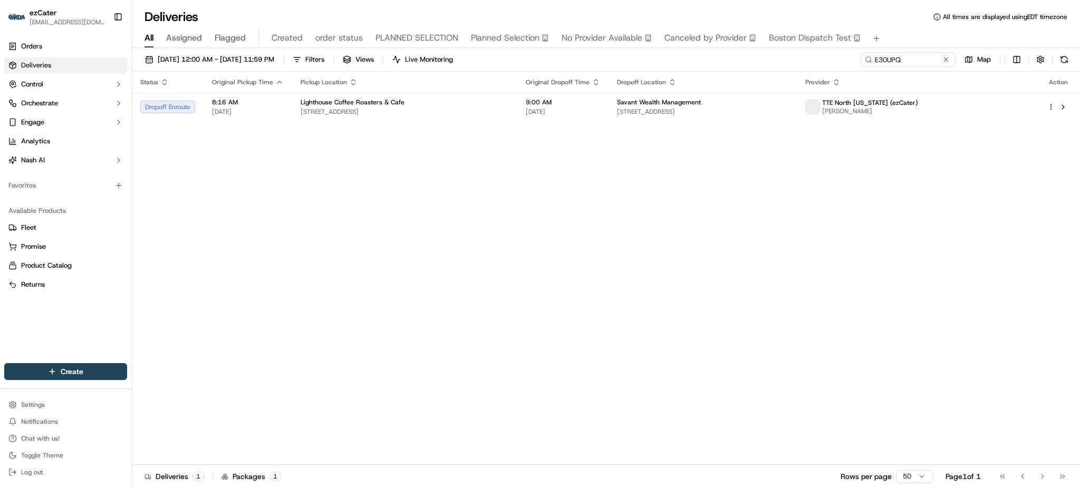
click at [899, 26] on div "All Assigned Flagged Created order status PLANNED SELECTION Planned Selection N…" at bounding box center [606, 36] width 948 height 23
click at [579, 113] on span "[DATE]" at bounding box center [563, 112] width 74 height 8
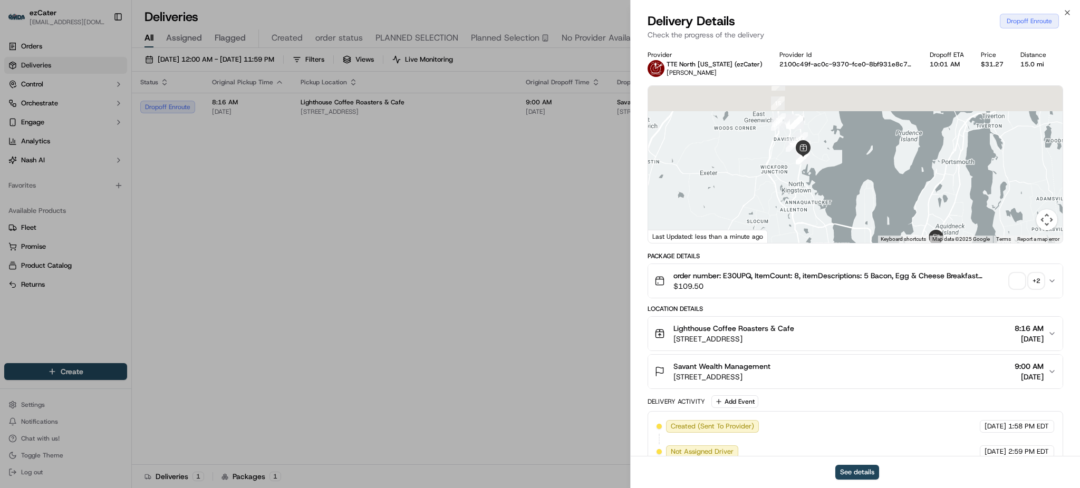
drag, startPoint x: 781, startPoint y: 177, endPoint x: 791, endPoint y: 207, distance: 31.4
click at [790, 205] on div at bounding box center [855, 164] width 415 height 157
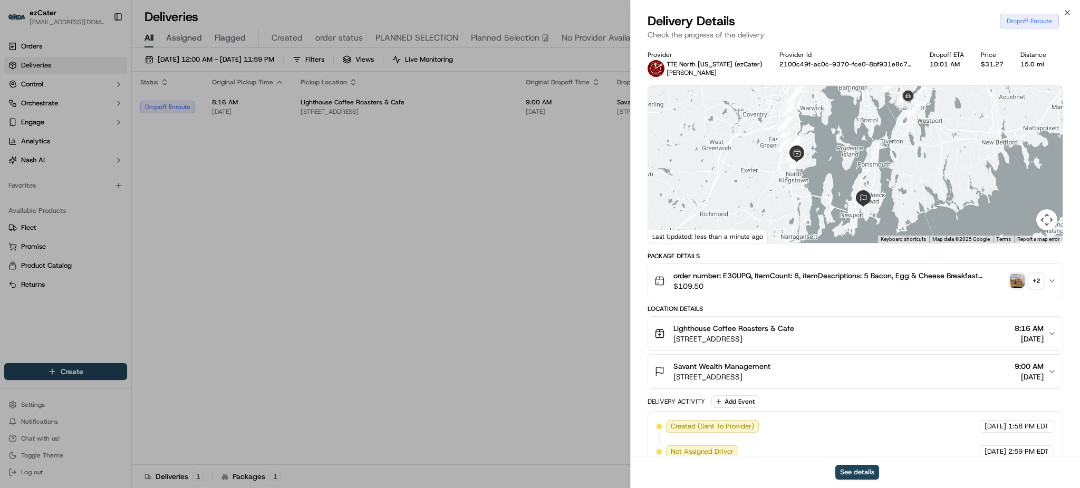
drag, startPoint x: 856, startPoint y: 159, endPoint x: 849, endPoint y: 133, distance: 26.9
click at [849, 133] on div at bounding box center [855, 164] width 415 height 157
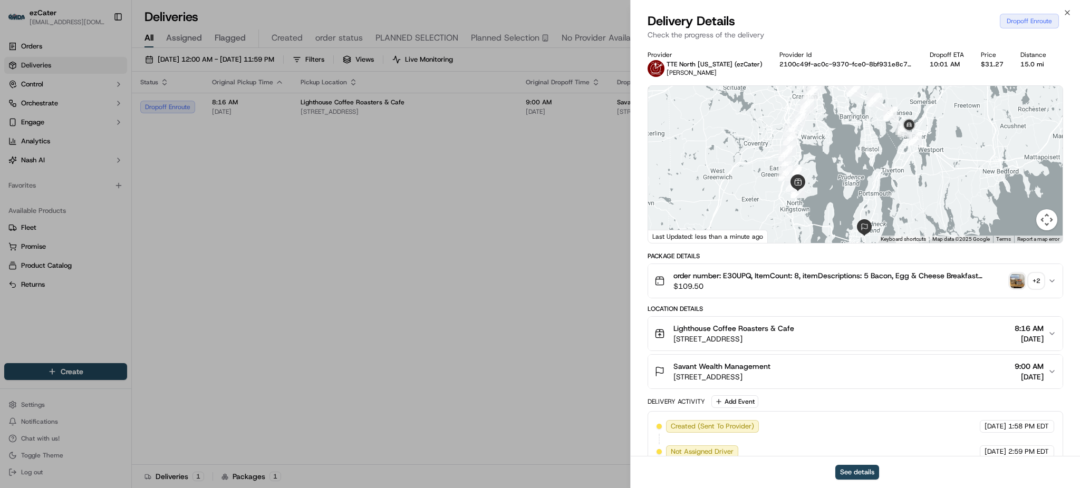
drag, startPoint x: 849, startPoint y: 133, endPoint x: 850, endPoint y: 165, distance: 32.2
click at [850, 165] on div at bounding box center [855, 164] width 415 height 157
drag, startPoint x: 869, startPoint y: 159, endPoint x: 862, endPoint y: 143, distance: 16.8
click at [862, 143] on div at bounding box center [855, 164] width 415 height 157
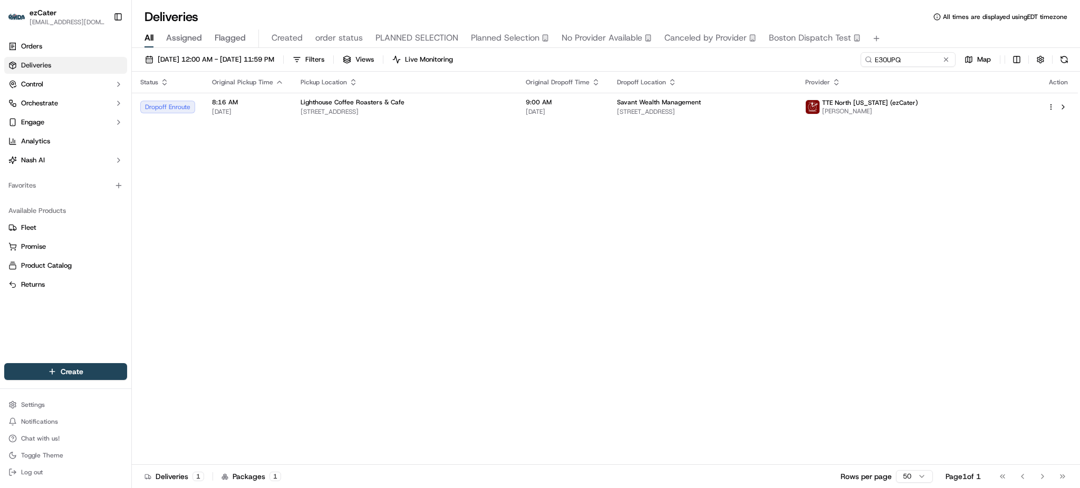
click at [965, 207] on div "Status Original Pickup Time Pickup Location Original Dropoff Time Dropoff Locat…" at bounding box center [605, 269] width 946 height 394
click at [645, 120] on td "Savant Wealth Management 747 Aquidneck Ave #1, Middletown, RI 02842, USA" at bounding box center [703, 107] width 188 height 28
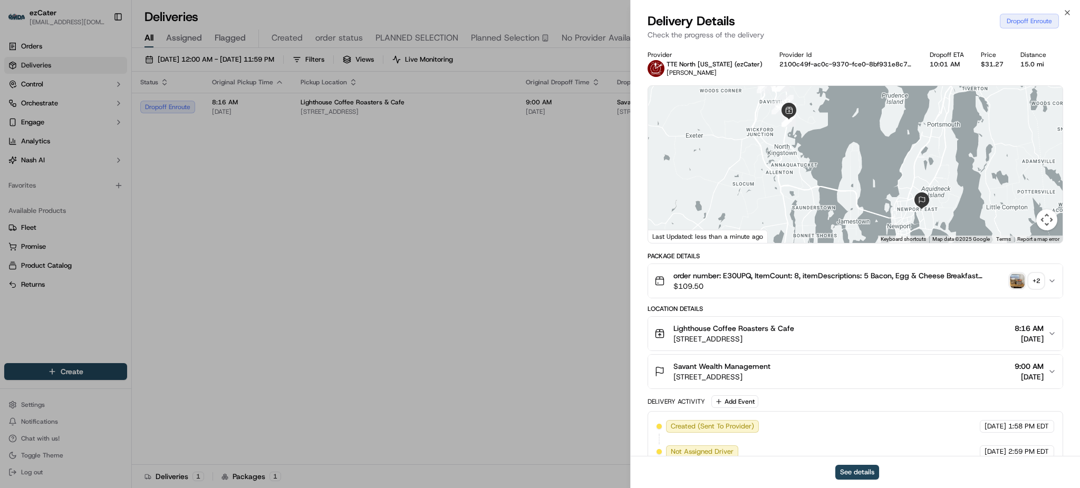
click at [1030, 64] on div "15.0 mi" at bounding box center [1034, 64] width 26 height 8
click at [1057, 63] on div "Provider TTE North Alabama (ezCater) Pierre Richard Provider Id 2100c49f-ac0c-9…" at bounding box center [856, 64] width 416 height 26
click at [1022, 64] on div "15.0 mi" at bounding box center [1034, 64] width 26 height 8
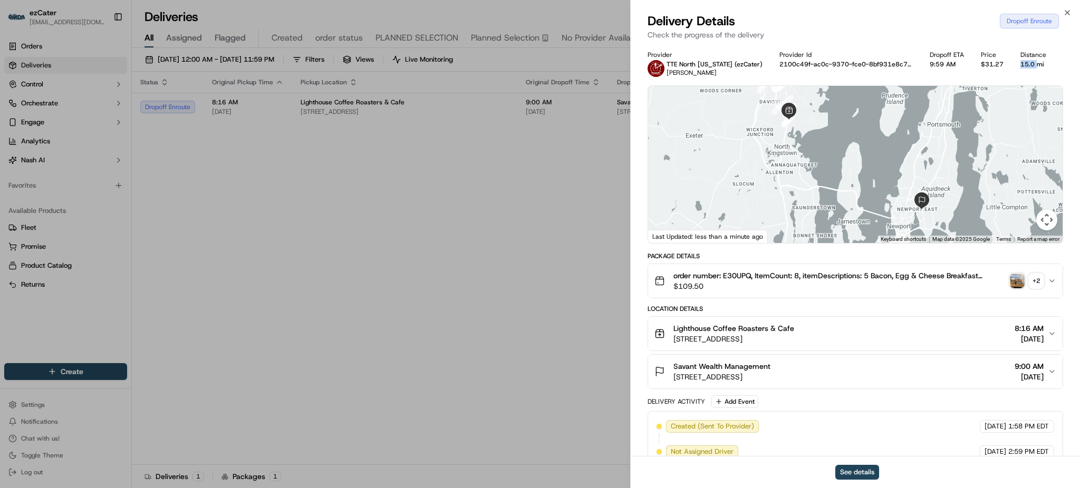
click at [1022, 64] on div "15.0 mi" at bounding box center [1034, 64] width 26 height 8
click at [857, 467] on button "See details" at bounding box center [858, 472] width 44 height 15
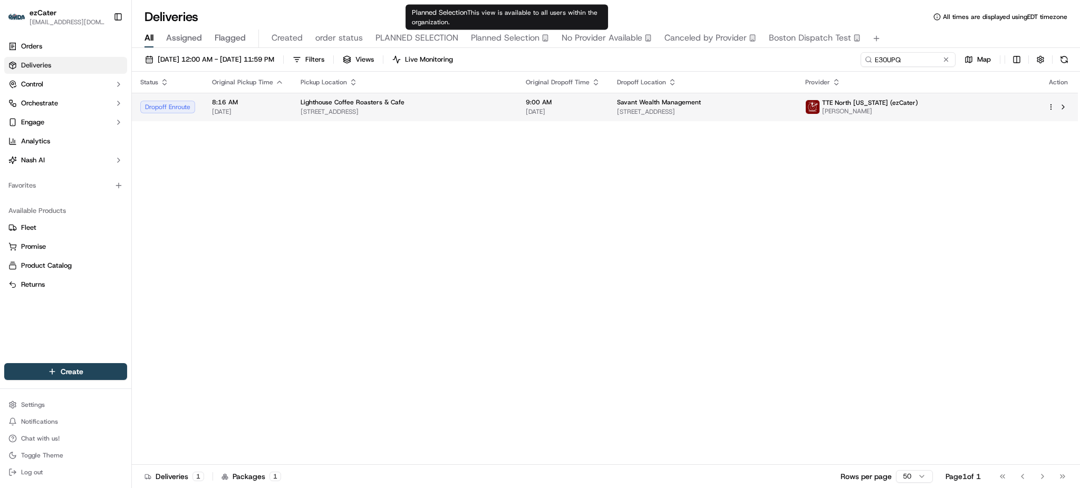
click at [763, 97] on td "Savant Wealth Management 747 Aquidneck Ave #1, Middletown, RI 02842, USA" at bounding box center [703, 107] width 188 height 28
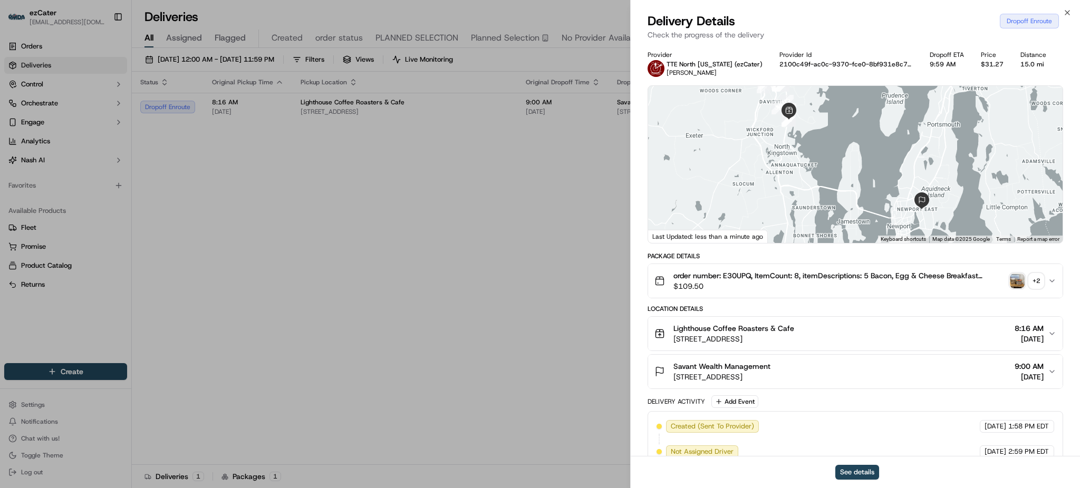
click at [872, 375] on div "Savant Wealth Management 747 Aquidneck Ave #1, Middletown, RI 02842, USA 9:00 A…" at bounding box center [852, 371] width 394 height 21
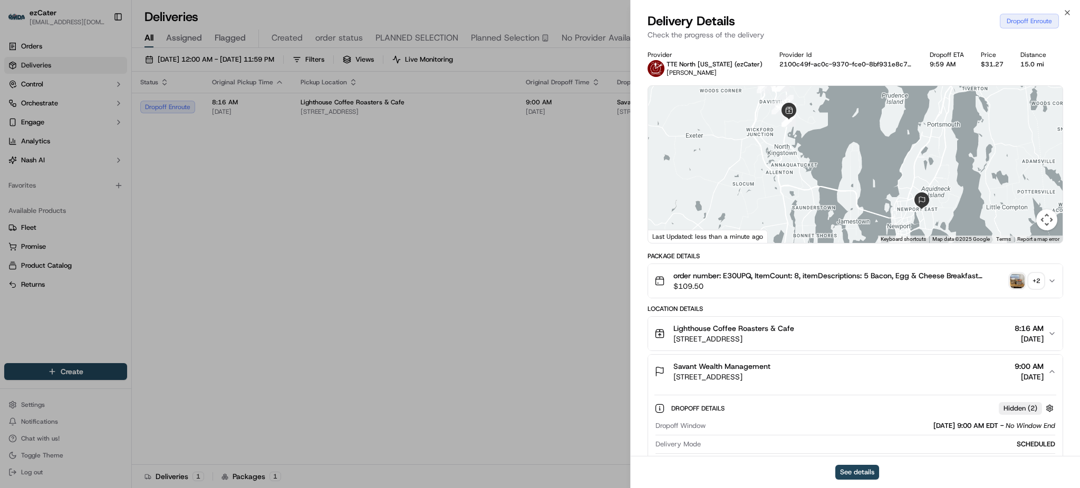
scroll to position [211, 0]
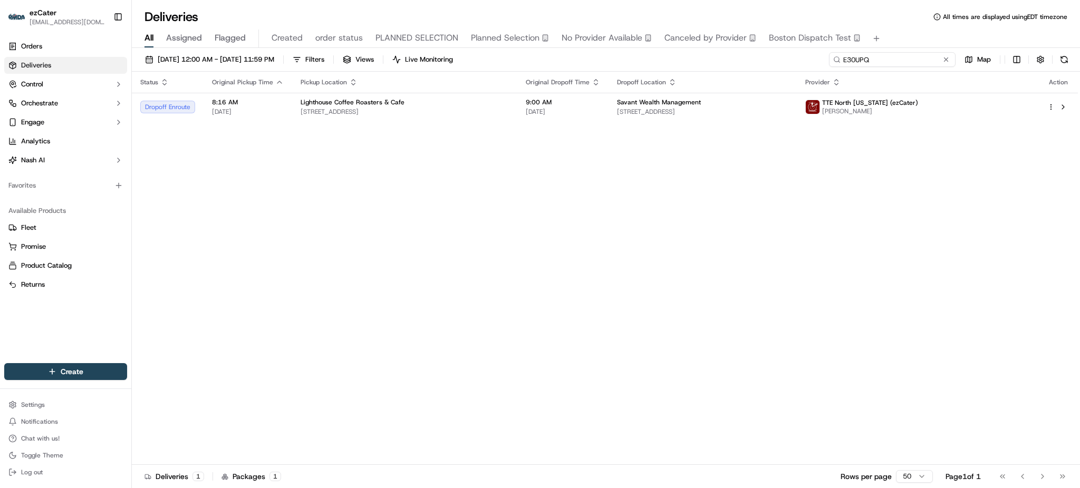
click at [928, 61] on input "E30UPQ" at bounding box center [892, 59] width 127 height 15
paste input "VVW-VP5"
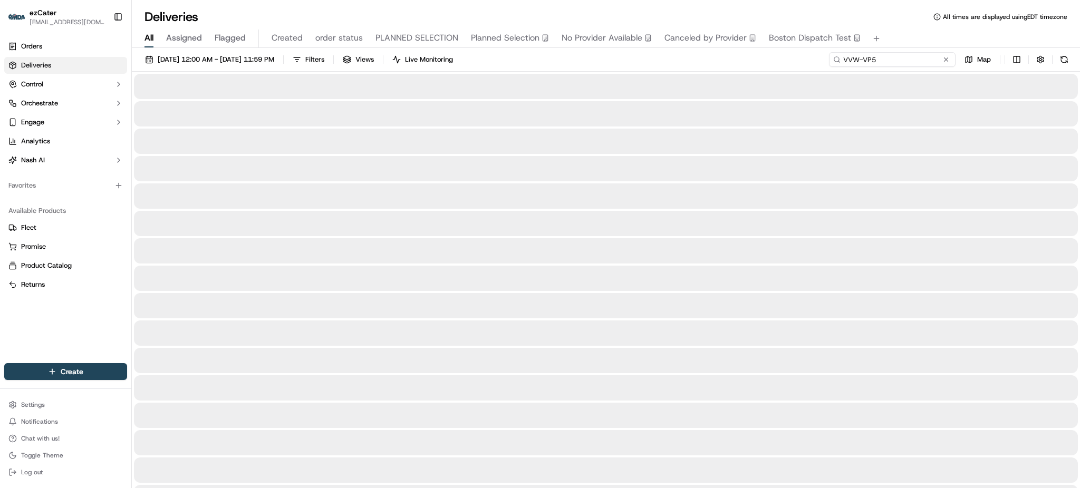
type input "VVW-VP5"
click at [915, 32] on div "All Assigned Flagged Created order status PLANNED SELECTION Planned Selection N…" at bounding box center [606, 39] width 948 height 18
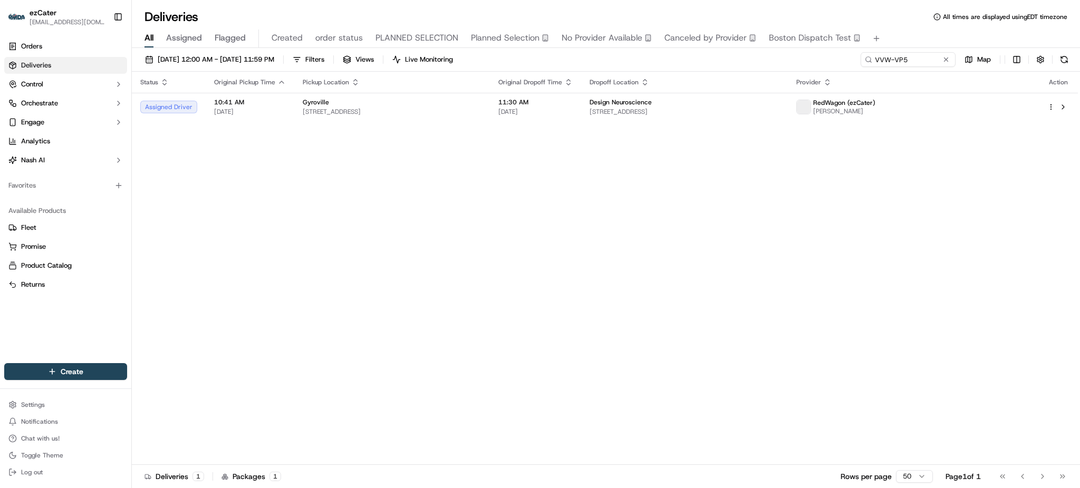
click at [773, 62] on div "09/23/2025 12:00 AM - 09/23/2025 11:59 PM Filters Views Live Monitoring VVW-VP5…" at bounding box center [606, 62] width 948 height 20
click at [631, 95] on td "Design Neuroscience 14400 NW 77th Ct suite 306, Miami Lakes, FL 33016, USA" at bounding box center [684, 107] width 207 height 28
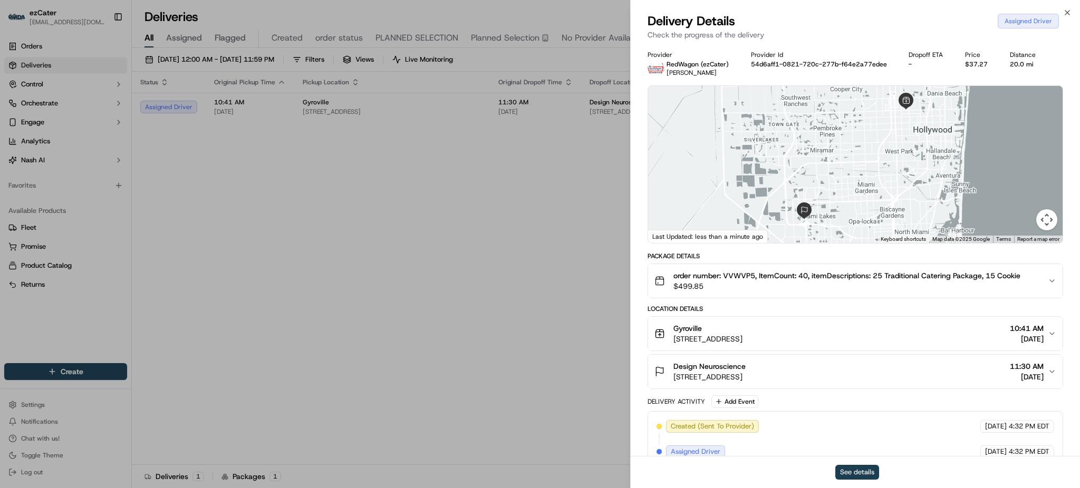
click at [866, 467] on button "See details" at bounding box center [858, 472] width 44 height 15
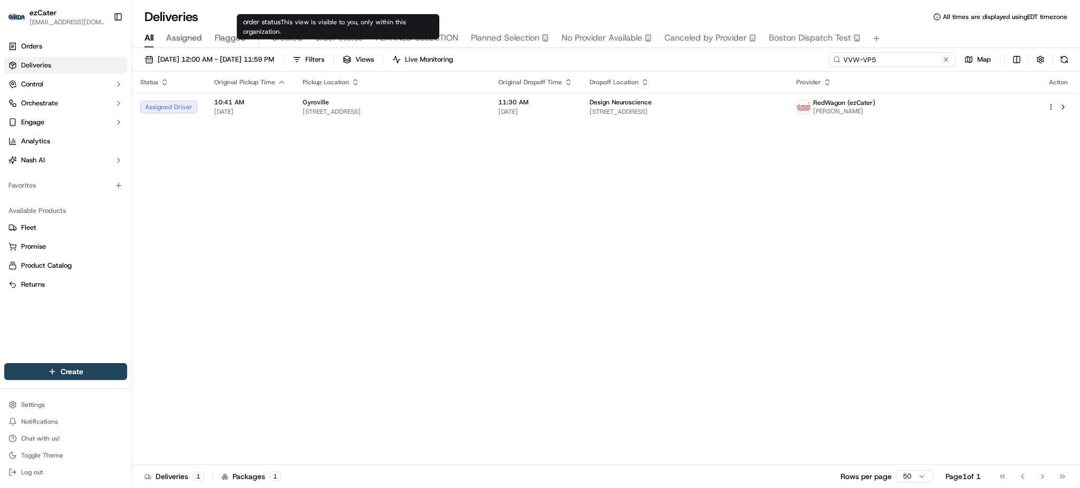
click at [917, 63] on input "VVW-VP5" at bounding box center [892, 59] width 127 height 15
paste input "E30UPQ"
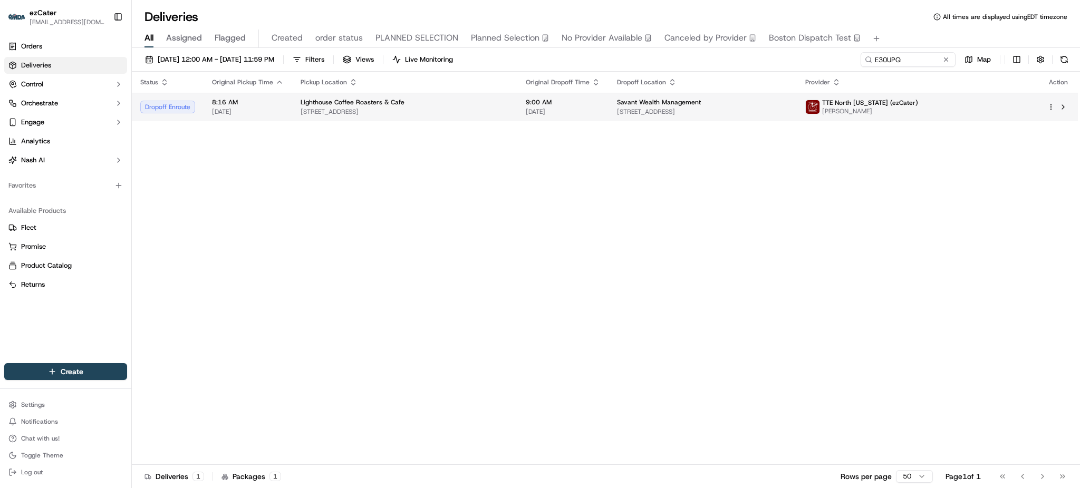
click at [673, 99] on span "Savant Wealth Management" at bounding box center [659, 102] width 84 height 8
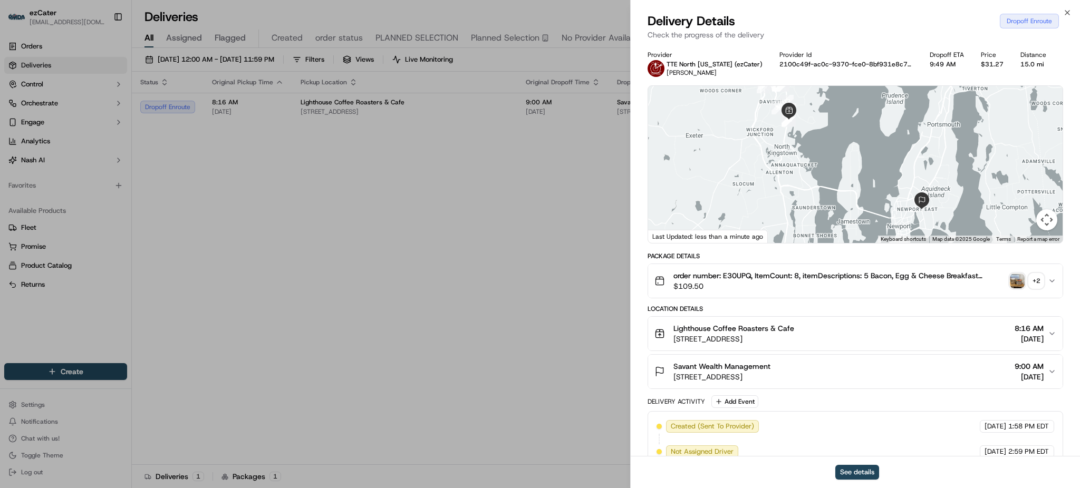
scroll to position [246, 0]
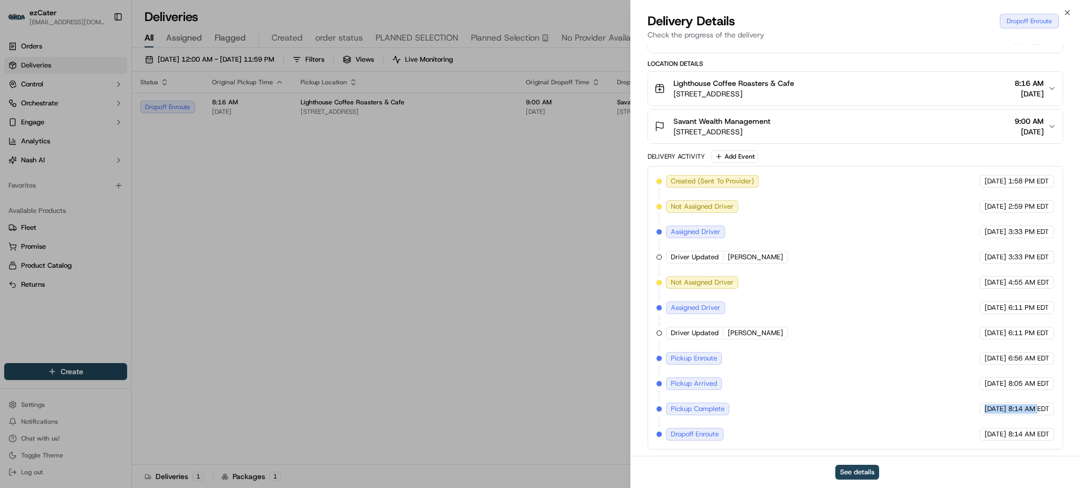
drag, startPoint x: 808, startPoint y: 414, endPoint x: 1039, endPoint y: 415, distance: 231.0
click at [1039, 415] on div "Created (Sent To Provider) TTE North Alabama (ezCater) 09/19/2025 1:58 PM EDT N…" at bounding box center [856, 308] width 398 height 266
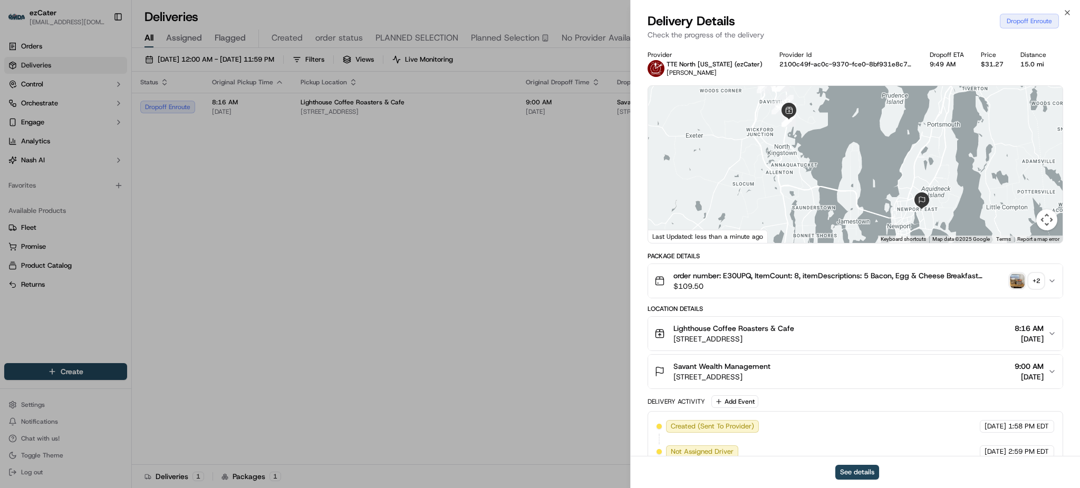
drag, startPoint x: 839, startPoint y: 167, endPoint x: 841, endPoint y: 199, distance: 32.2
click at [841, 198] on div at bounding box center [855, 164] width 415 height 157
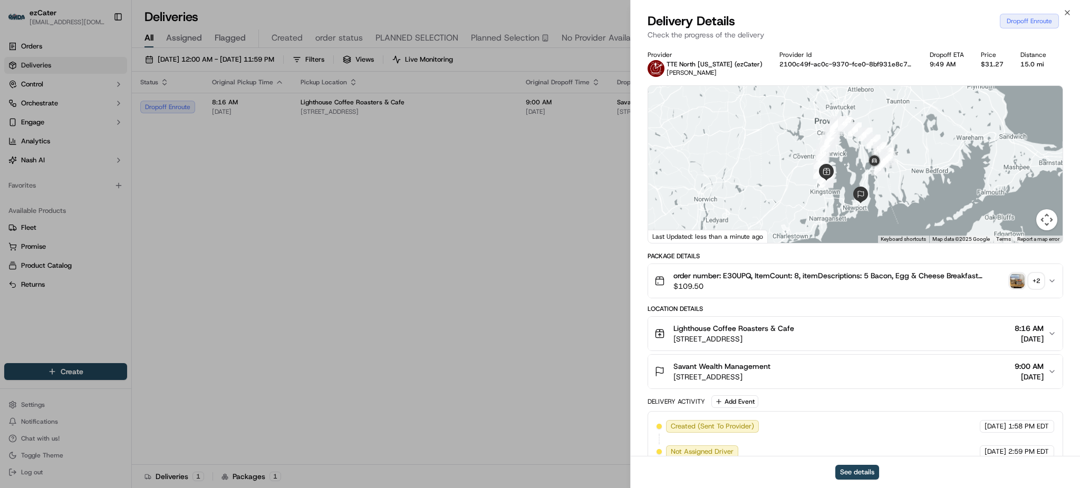
drag, startPoint x: 859, startPoint y: 160, endPoint x: 848, endPoint y: 175, distance: 18.8
click at [848, 175] on div at bounding box center [855, 164] width 415 height 157
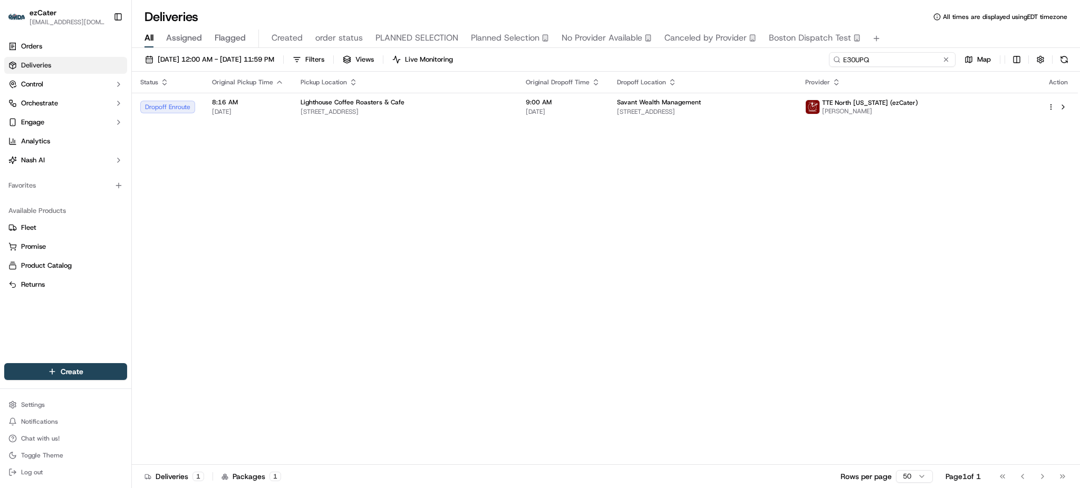
click at [919, 66] on input "E30UPQ" at bounding box center [892, 59] width 127 height 15
paste input "VVW-VP5"
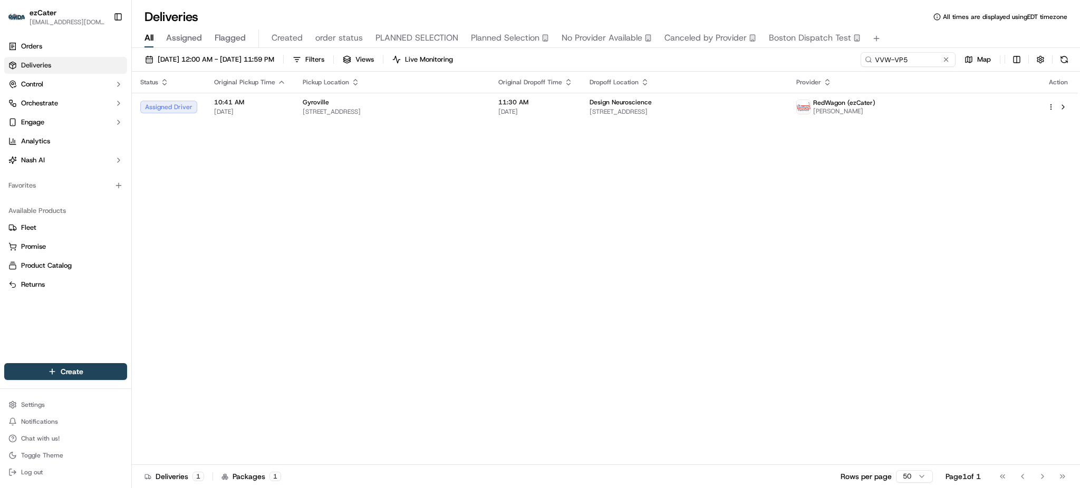
click at [792, 56] on div "09/23/2025 12:00 AM - 09/23/2025 11:59 PM Filters Views Live Monitoring VVW-VP5…" at bounding box center [606, 62] width 948 height 20
click at [898, 57] on input "VVW-VP5" at bounding box center [892, 59] width 127 height 15
paste input "MUJEKT"
click at [1067, 181] on div "Status Original Pickup Time Pickup Location Original Dropoff Time Dropoff Locat…" at bounding box center [605, 269] width 946 height 394
click at [383, 220] on div "Status Original Pickup Time Pickup Location Original Dropoff Time Dropoff Locat…" at bounding box center [605, 269] width 946 height 394
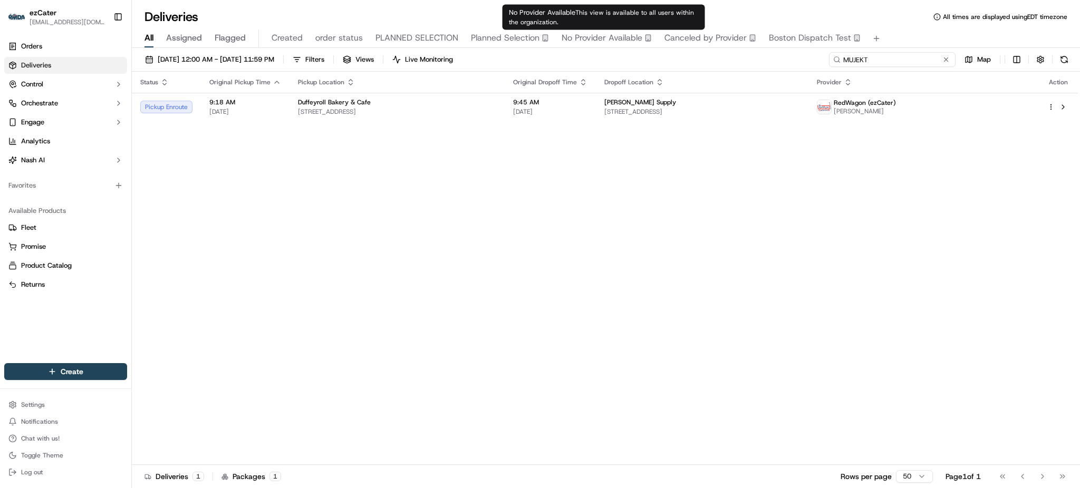
click at [928, 60] on input "MUJEKT" at bounding box center [892, 59] width 127 height 15
paste input "21CWA4"
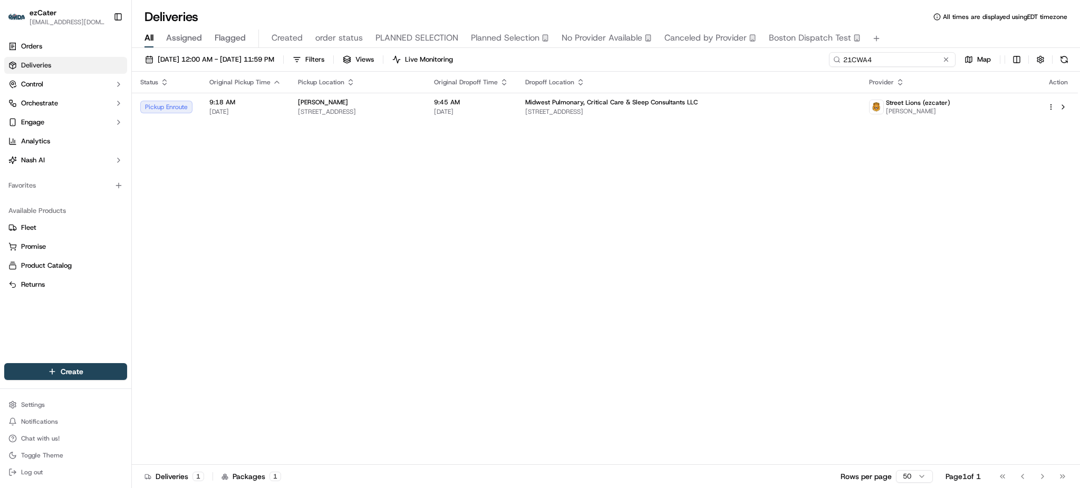
paste input "HT0URC"
type input "HT0URC"
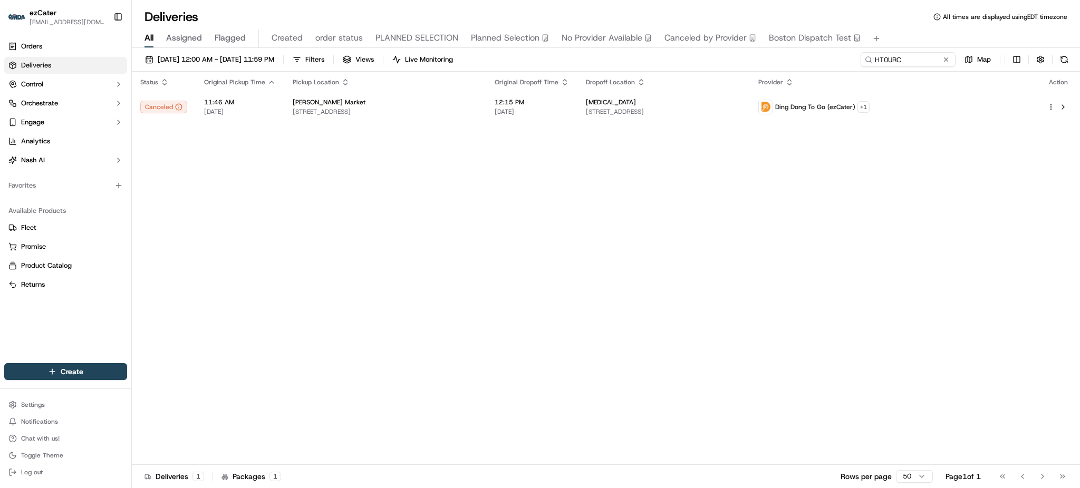
click at [912, 37] on div "All Assigned Flagged Created order status PLANNED SELECTION Planned Selection N…" at bounding box center [606, 39] width 948 height 18
click at [917, 59] on input "HT0URC" at bounding box center [892, 59] width 127 height 15
paste input "7X5-1UE"
type input "7X5-1UE"
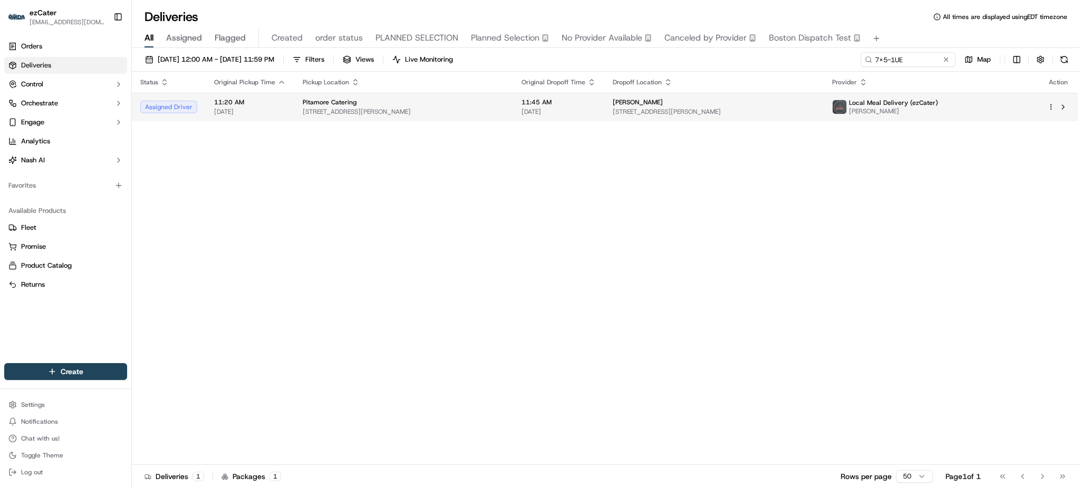
click at [636, 106] on span "Quinn Evans" at bounding box center [638, 102] width 50 height 8
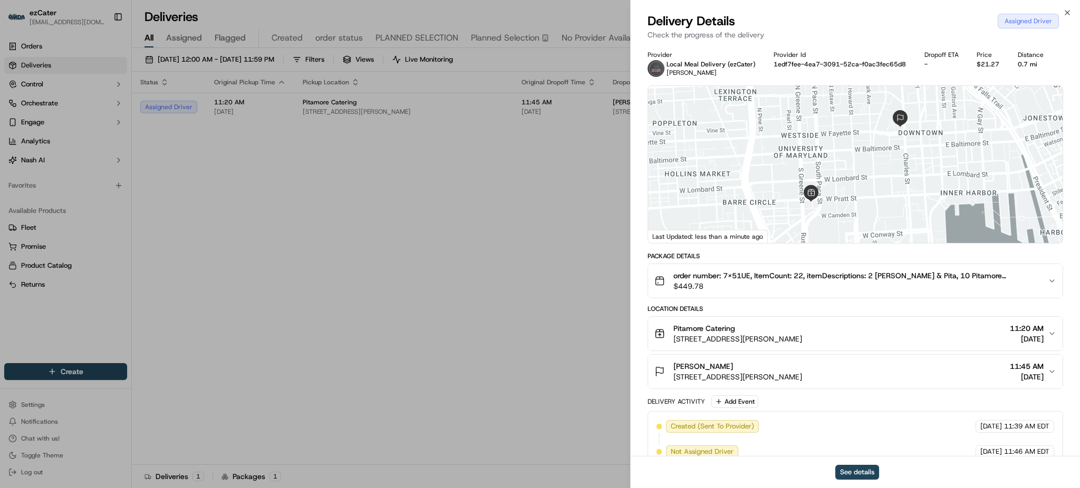
scroll to position [68, 0]
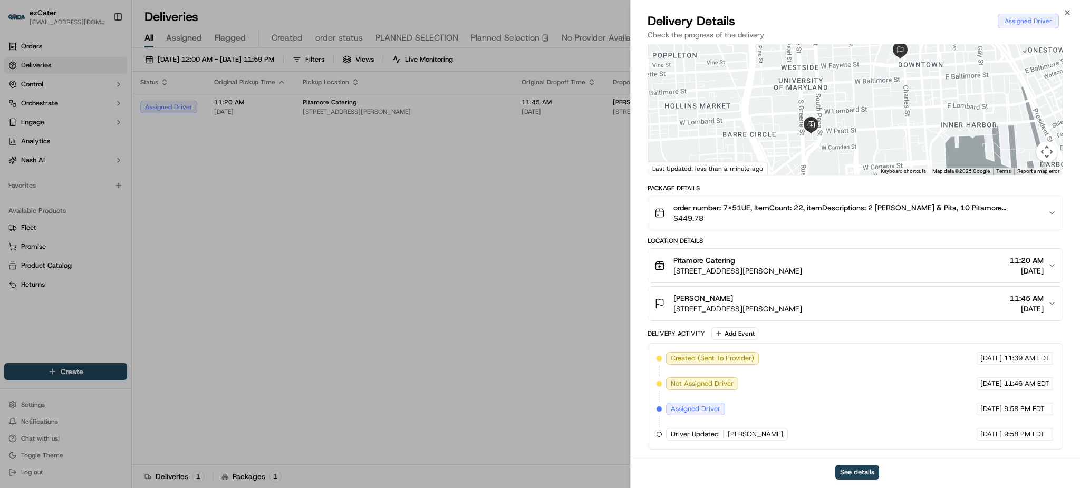
click at [900, 300] on div "Quinn Evans 100 N Charles St, Baltimore, MD 21201, USA 11:45 AM 09/23/2025" at bounding box center [852, 303] width 394 height 21
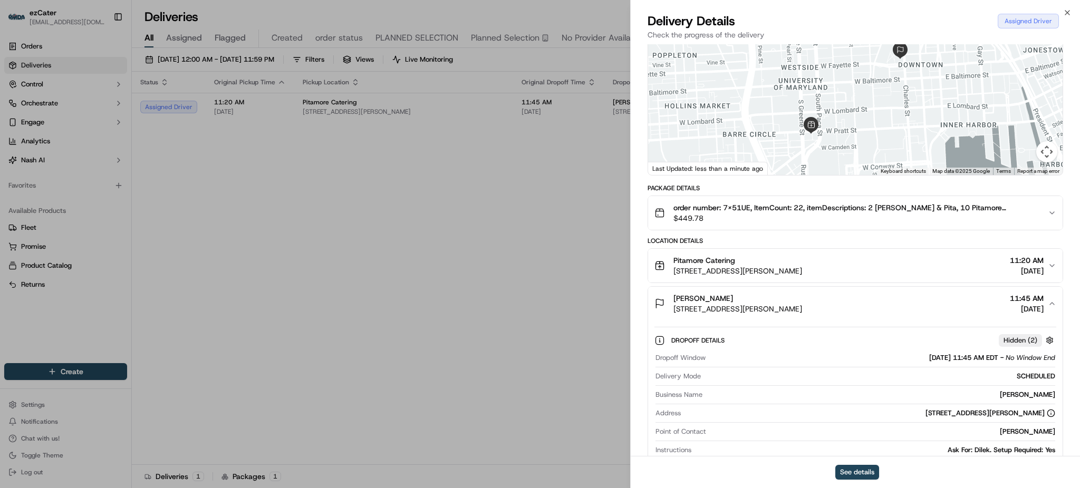
scroll to position [138, 0]
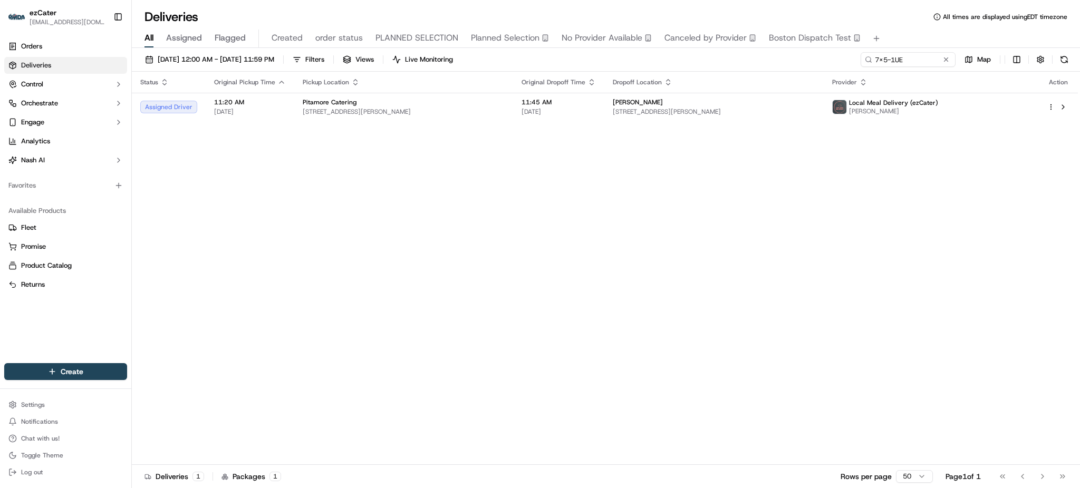
click at [909, 70] on div "09/23/2025 12:00 AM - 09/23/2025 11:59 PM Filters Views Live Monitoring 7X5-1UE…" at bounding box center [606, 62] width 948 height 20
click at [910, 64] on input "7X5-1UE" at bounding box center [892, 59] width 127 height 15
paste input "HCH-HPW"
type input "HCH-HPW"
click at [871, 228] on div "Status Original Pickup Time Pickup Location Original Dropoff Time Dropoff Locat…" at bounding box center [605, 269] width 946 height 394
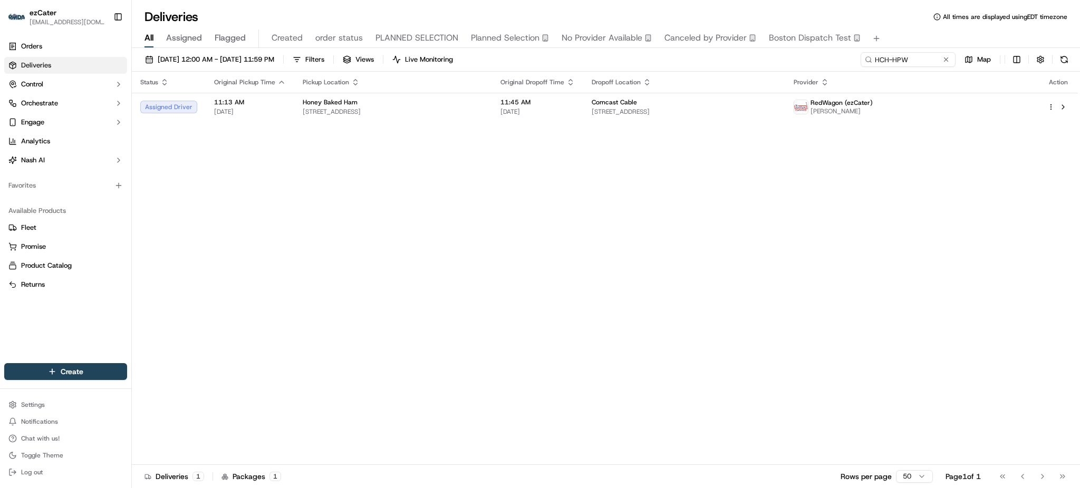
click at [737, 123] on div "Status Original Pickup Time Pickup Location Original Dropoff Time Dropoff Locat…" at bounding box center [605, 269] width 946 height 394
click at [716, 95] on td "Comcast Cable 25626 Telegraph Rd, Southfield, MI 48033, USA" at bounding box center [684, 107] width 202 height 28
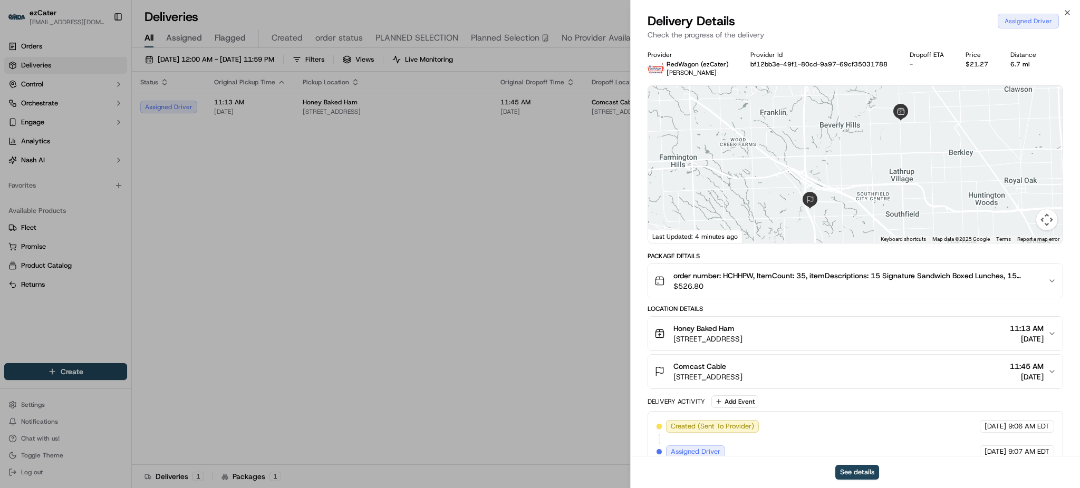
click at [968, 373] on div "Comcast Cable 25626 Telegraph Rd, Southfield, MI 48033, USA 11:45 AM 09/23/2025" at bounding box center [852, 371] width 394 height 21
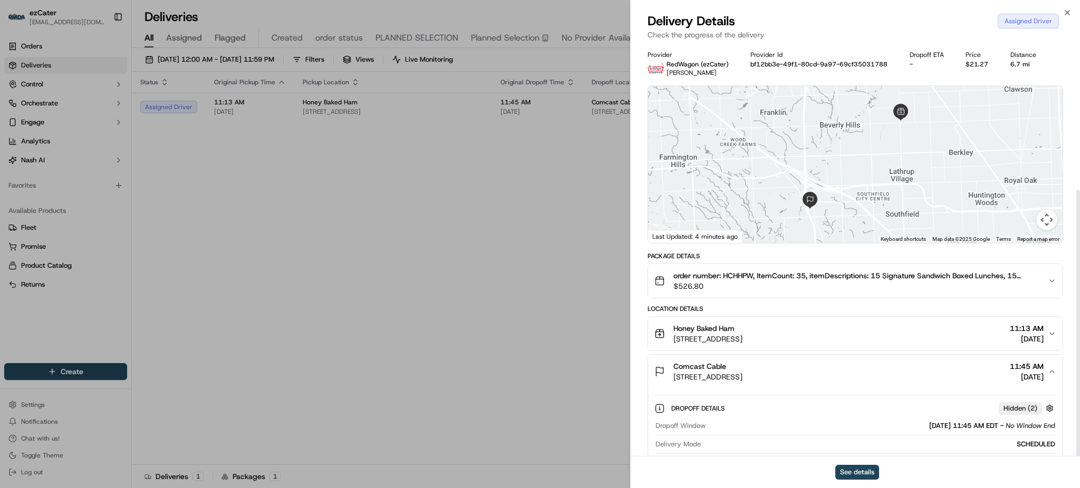
scroll to position [226, 0]
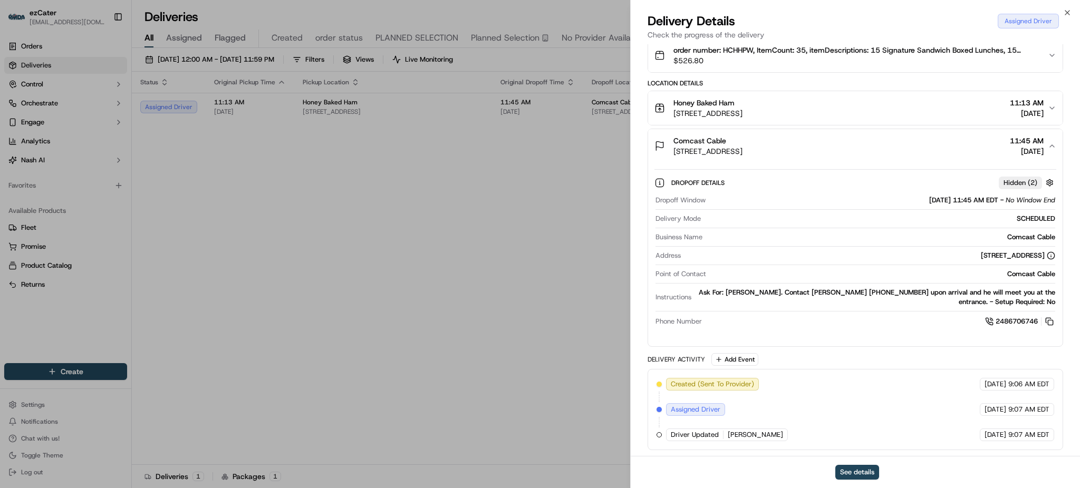
click at [769, 293] on div "Ask For: Steve Gibson. Contact James Modreski 810-217-8782 upon arrival and he …" at bounding box center [876, 297] width 360 height 19
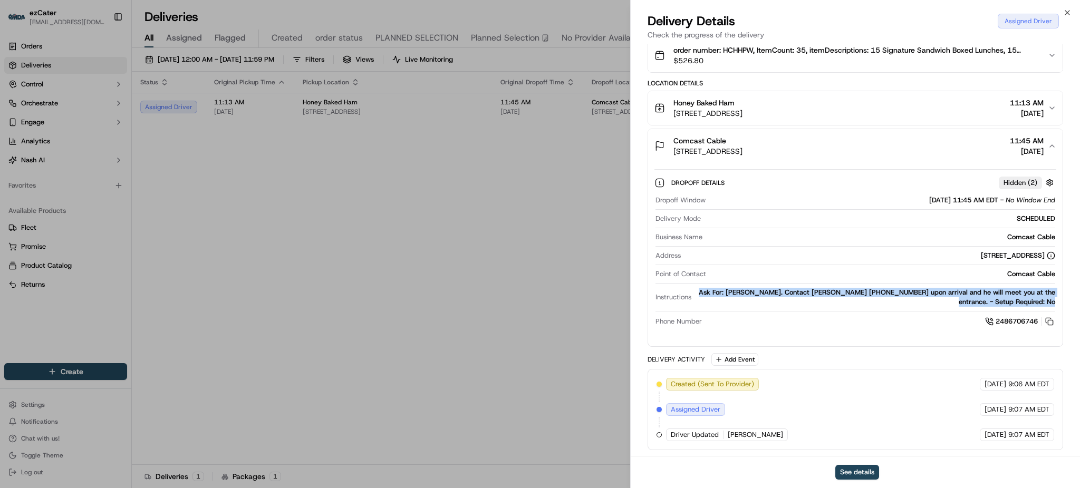
click at [769, 293] on div "Ask For: Steve Gibson. Contact James Modreski 810-217-8782 upon arrival and he …" at bounding box center [876, 297] width 360 height 19
copy div "Ask For: Steve Gibson. Contact James Modreski 810-217-8782 upon arrival and he …"
drag, startPoint x: 1048, startPoint y: 319, endPoint x: 1042, endPoint y: 319, distance: 5.8
click at [1048, 319] on button at bounding box center [1050, 322] width 12 height 12
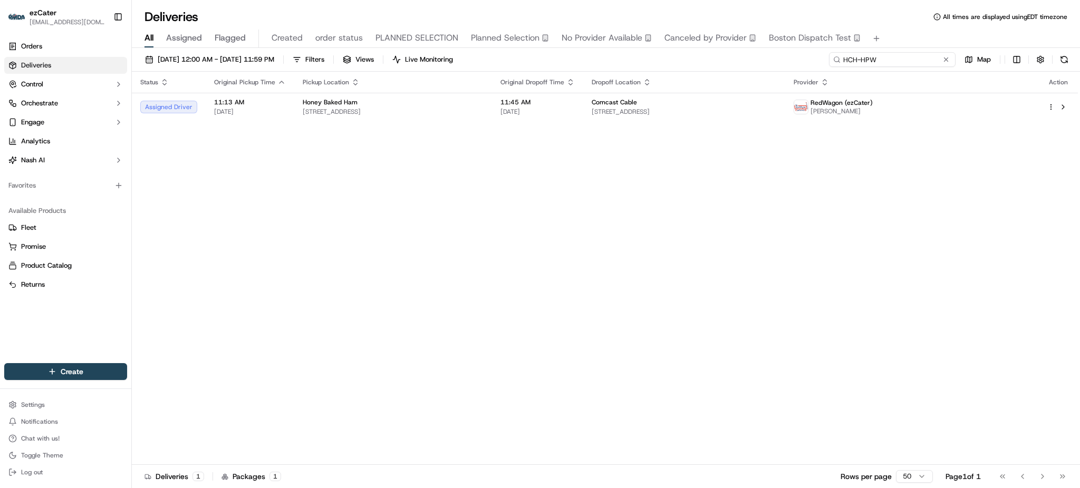
click at [937, 59] on input "HCH-HPW" at bounding box center [892, 59] width 127 height 15
click at [575, 106] on span "11:45 AM" at bounding box center [538, 102] width 74 height 8
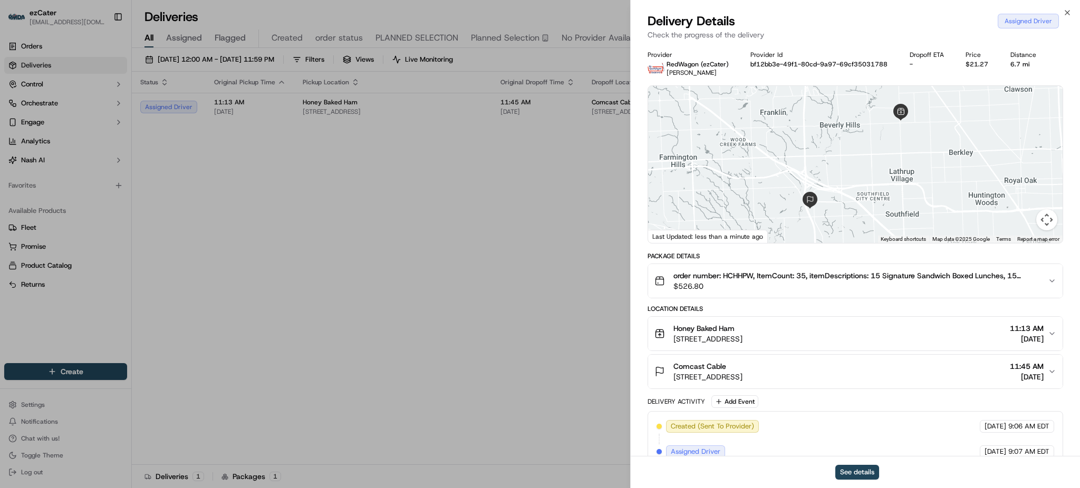
click at [889, 380] on div "Comcast Cable 25626 Telegraph Rd, Southfield, MI 48033, USA 11:45 AM 09/23/2025" at bounding box center [852, 371] width 394 height 21
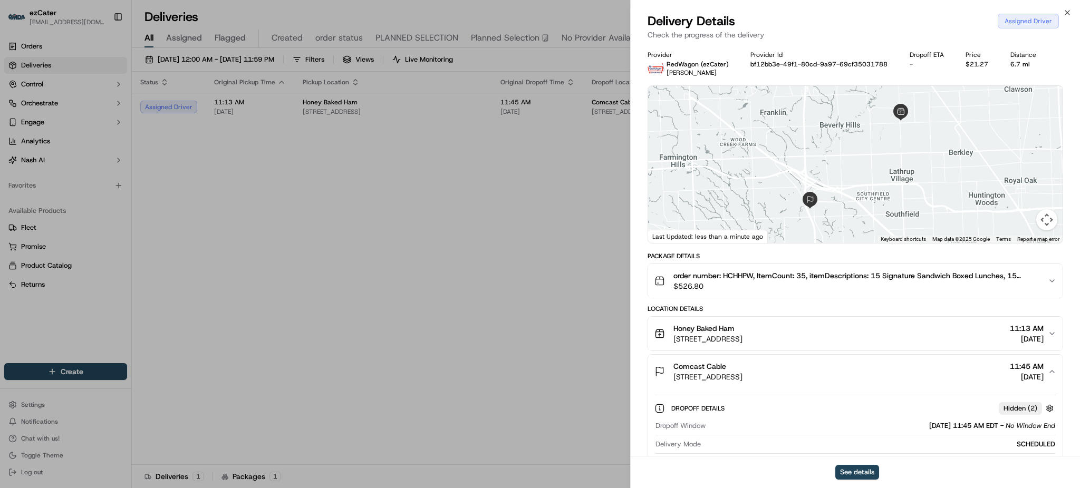
scroll to position [70, 0]
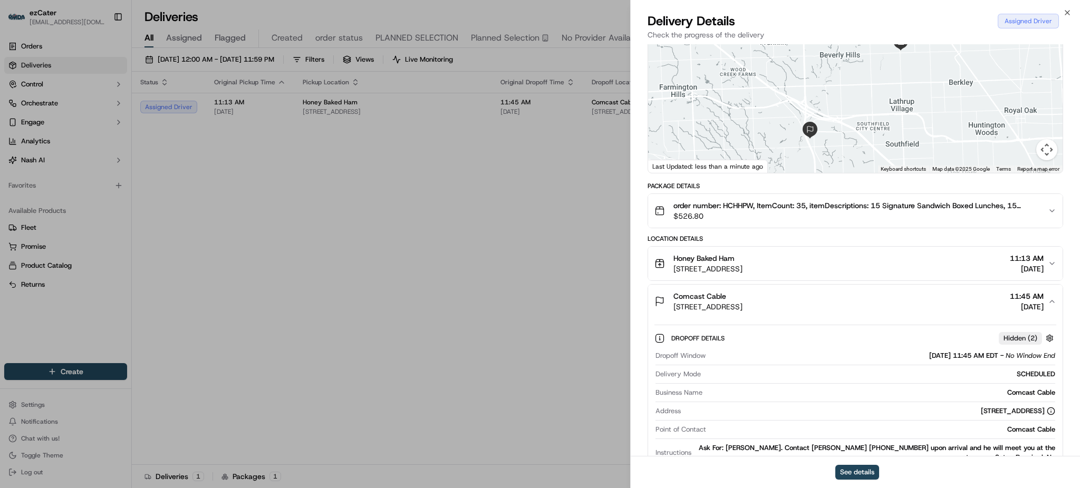
click at [920, 447] on div "Ask For: Steve Gibson. Contact James Modreski 810-217-8782 upon arrival and he …" at bounding box center [876, 453] width 360 height 19
copy div "Ask For: Steve Gibson. Contact James Modreski 810-217-8782 upon arrival and he …"
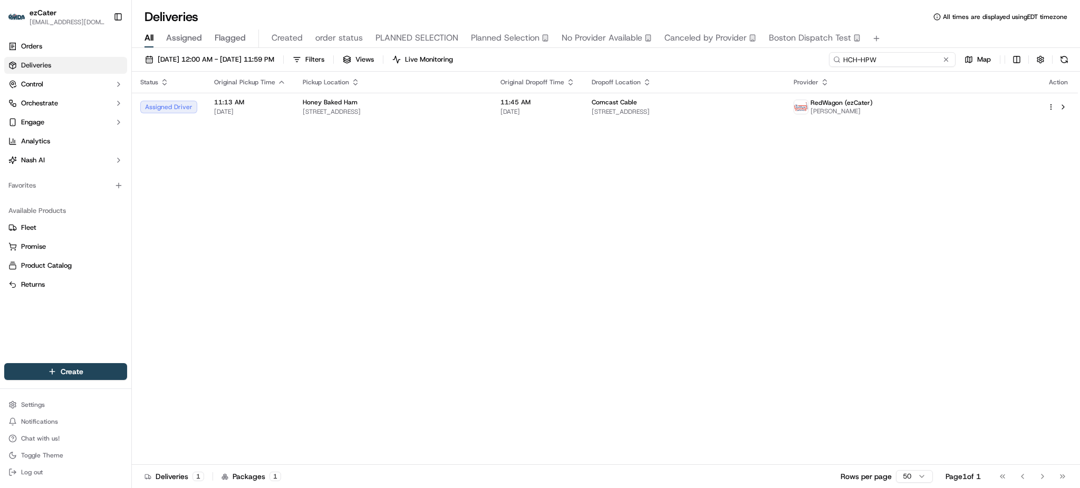
click at [914, 63] on input "HCH-HPW" at bounding box center [892, 59] width 127 height 15
paste input "MPR-KH1"
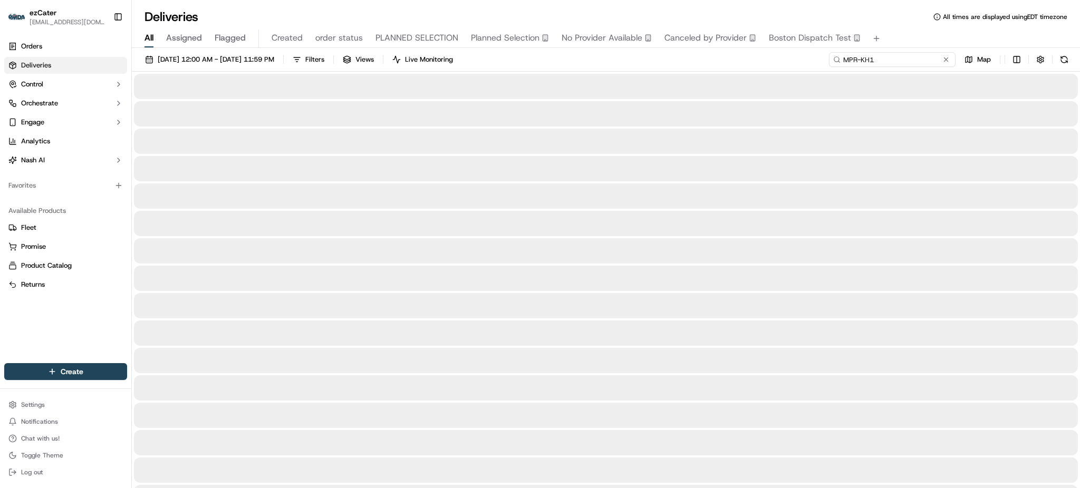
click at [918, 65] on input "MPR-KH1" at bounding box center [892, 59] width 127 height 15
click at [919, 53] on input "MPR-KH1" at bounding box center [892, 59] width 127 height 15
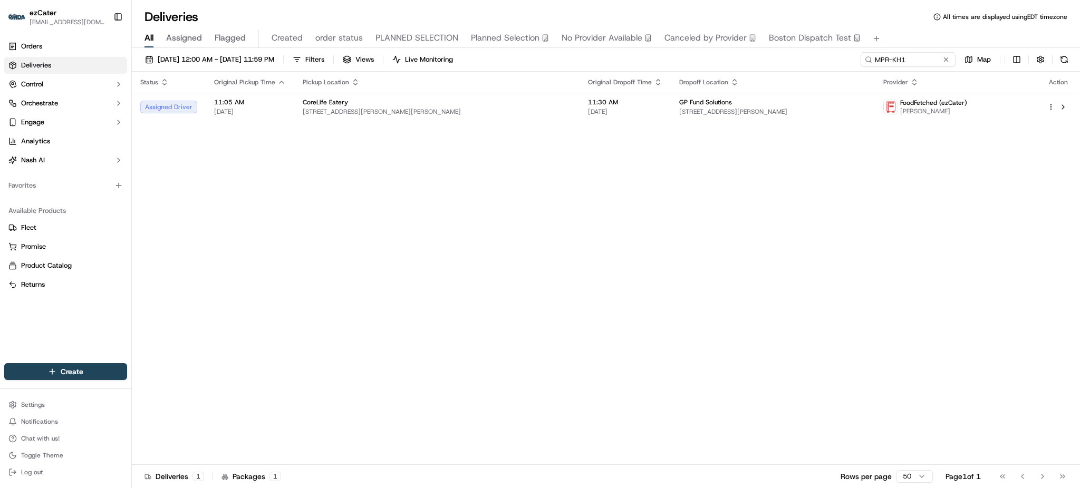
click at [914, 17] on div "Deliveries All times are displayed using EDT timezone" at bounding box center [606, 16] width 948 height 17
click at [1003, 248] on div "Status Original Pickup Time Pickup Location Original Dropoff Time Dropoff Locat…" at bounding box center [605, 269] width 946 height 394
click at [671, 119] on td "GP Fund Solutions 12 Cornell Rd 2nd floor, Latham, NY 12110, USA" at bounding box center [773, 107] width 204 height 28
click at [909, 60] on input "MPR-KH1" at bounding box center [892, 59] width 127 height 15
click at [927, 65] on input "MPR-KH1" at bounding box center [892, 59] width 127 height 15
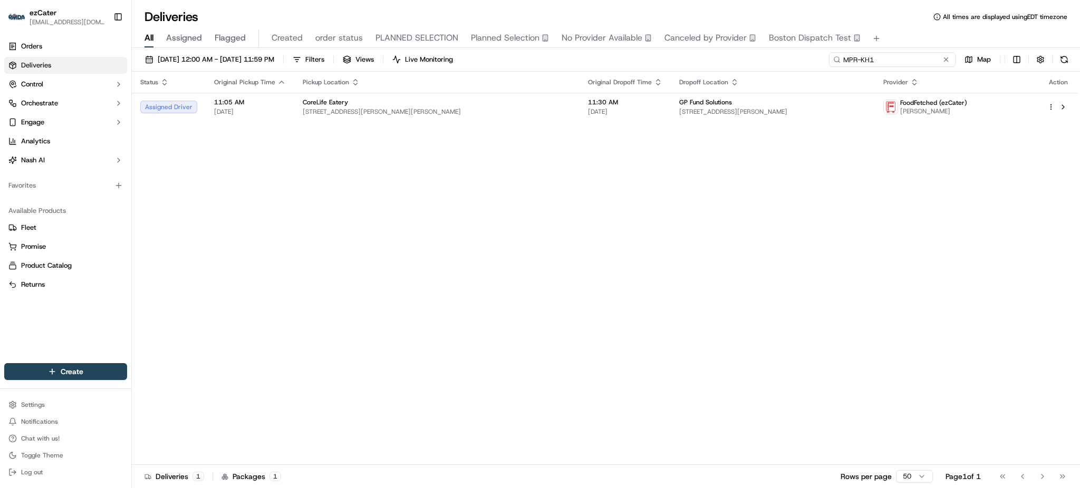
paste input "HCH-HPW"
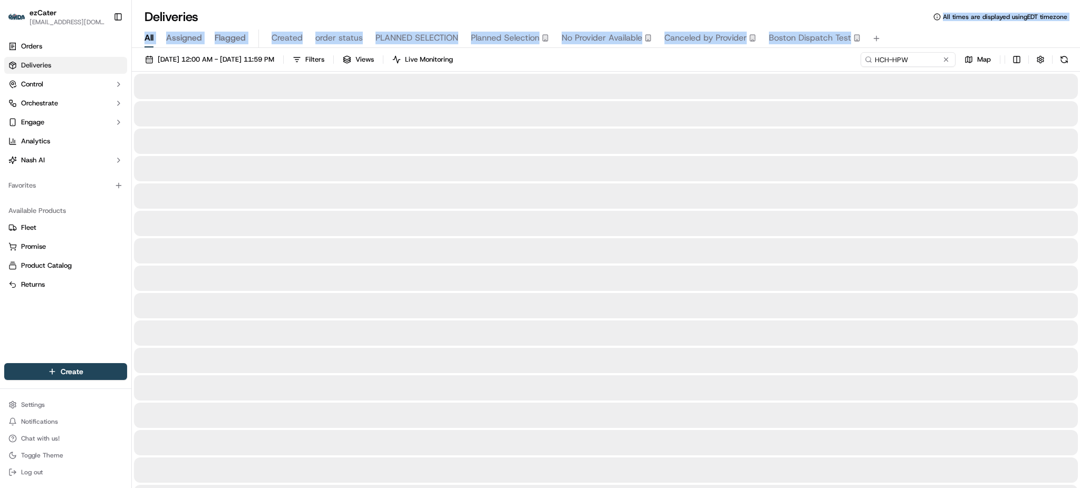
click at [916, 22] on div "Deliveries All times are displayed using EDT timezone All Assigned Flagged Crea…" at bounding box center [606, 244] width 948 height 488
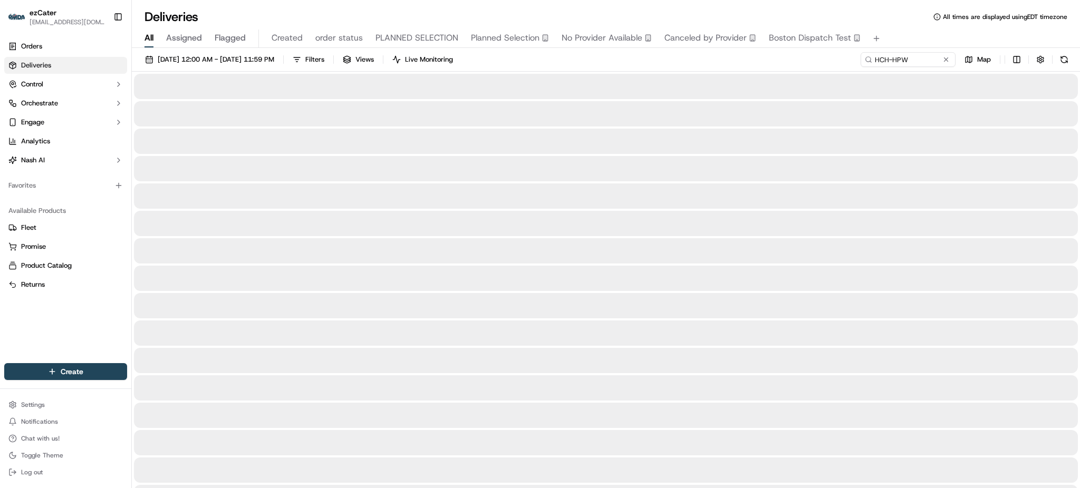
click at [916, 22] on div "Deliveries All times are displayed using EDT timezone" at bounding box center [606, 16] width 948 height 17
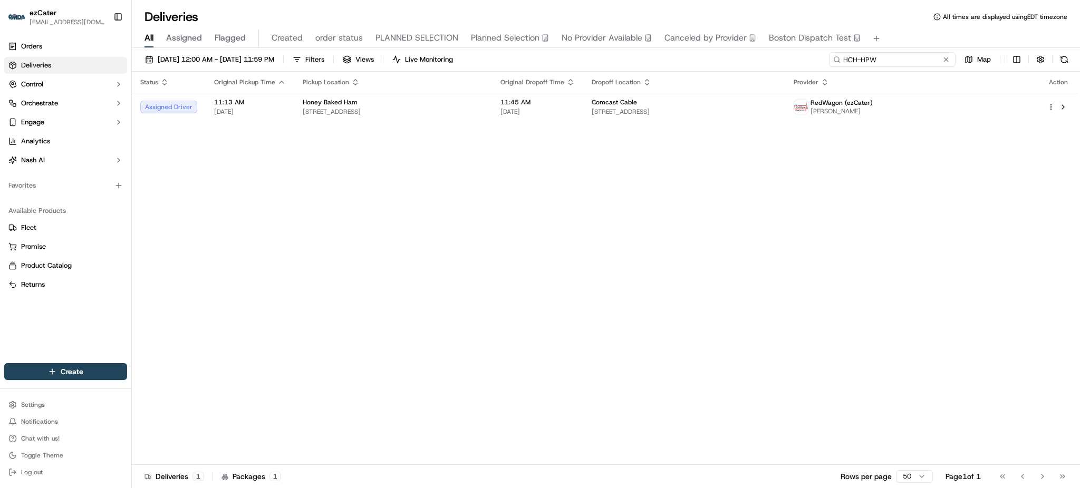
click at [931, 62] on input "HCH-HPW" at bounding box center [892, 59] width 127 height 15
paste input "MPR-KH1"
type input "MPR-KH1"
click at [909, 39] on div "All Assigned Flagged Created order status PLANNED SELECTION Planned Selection N…" at bounding box center [606, 39] width 948 height 18
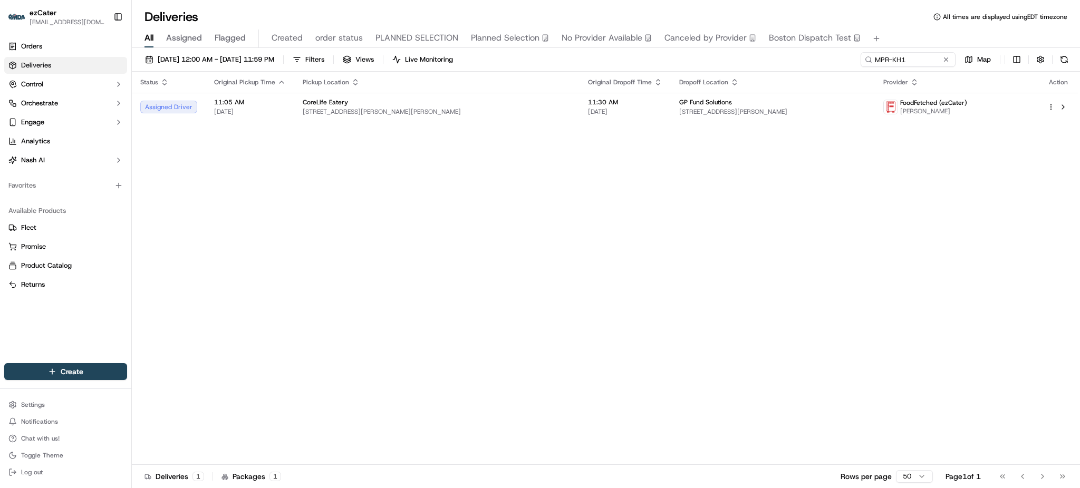
click at [1060, 293] on div "Status Original Pickup Time Pickup Location Original Dropoff Time Dropoff Locat…" at bounding box center [605, 269] width 946 height 394
click at [668, 125] on div "Status Original Pickup Time Pickup Location Original Dropoff Time Dropoff Locat…" at bounding box center [605, 269] width 946 height 394
click at [679, 113] on span "12 Cornell Rd 2nd floor, Latham, NY 12110, USA" at bounding box center [772, 112] width 187 height 8
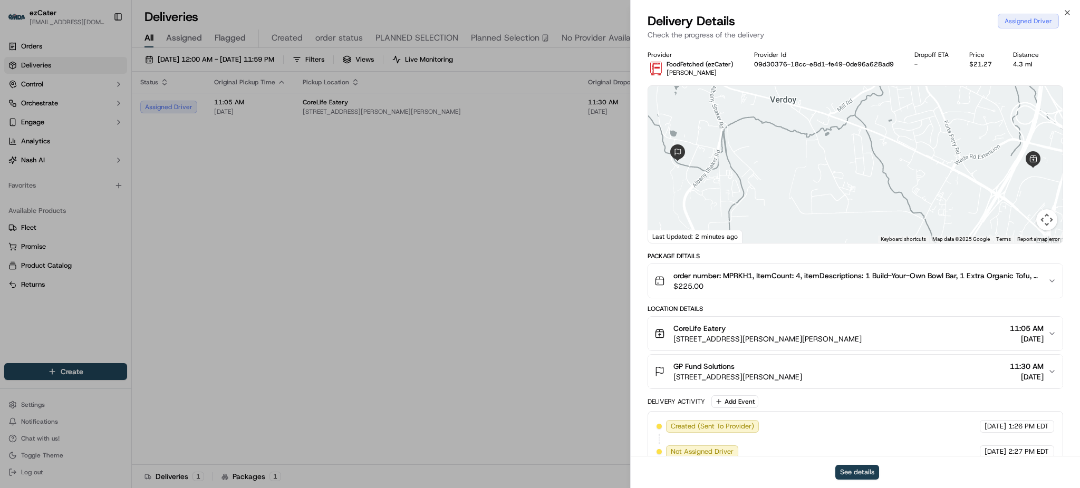
click at [865, 468] on button "See details" at bounding box center [858, 472] width 44 height 15
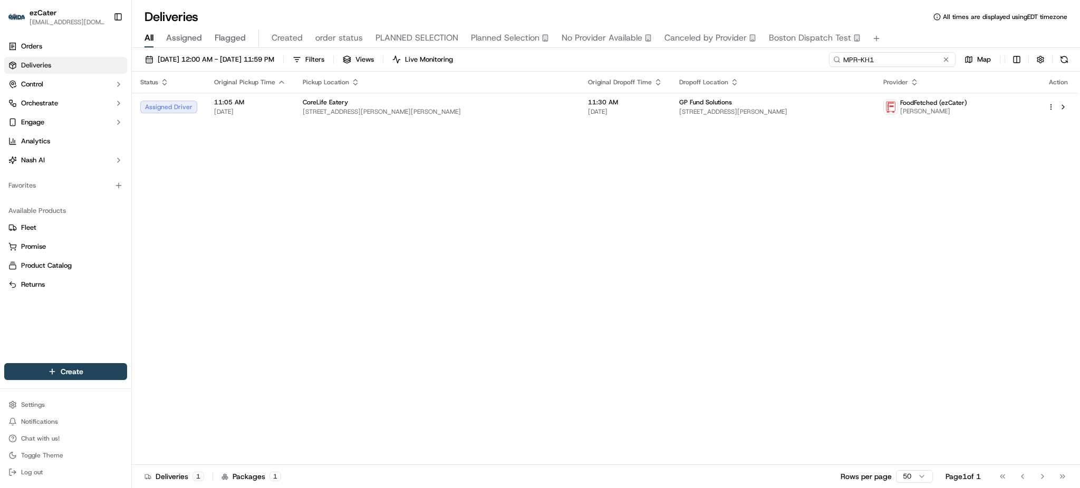
click at [927, 61] on input "MPR-KH1" at bounding box center [892, 59] width 127 height 15
paste input "Y9U-K32"
type input "Y9U-K32"
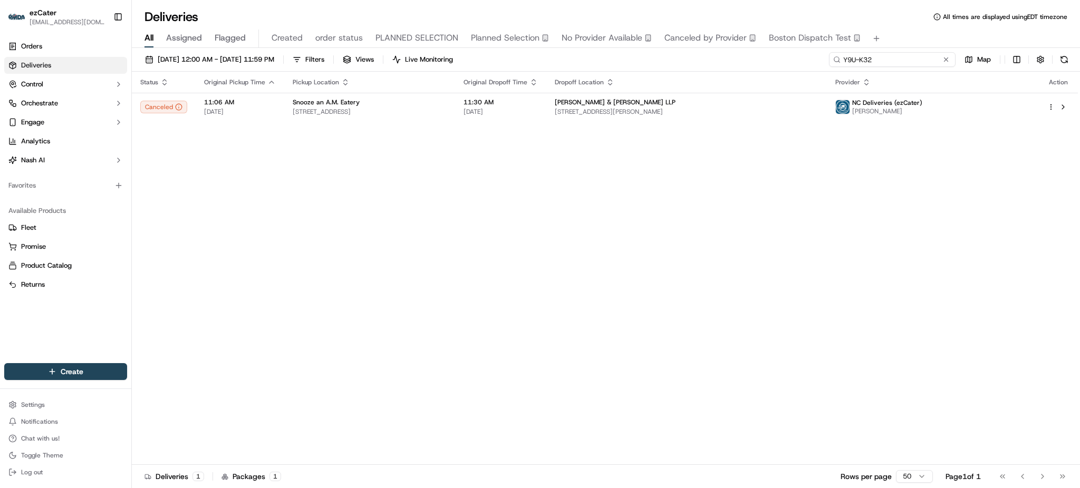
click at [904, 58] on input "Y9U-K32" at bounding box center [892, 59] width 127 height 15
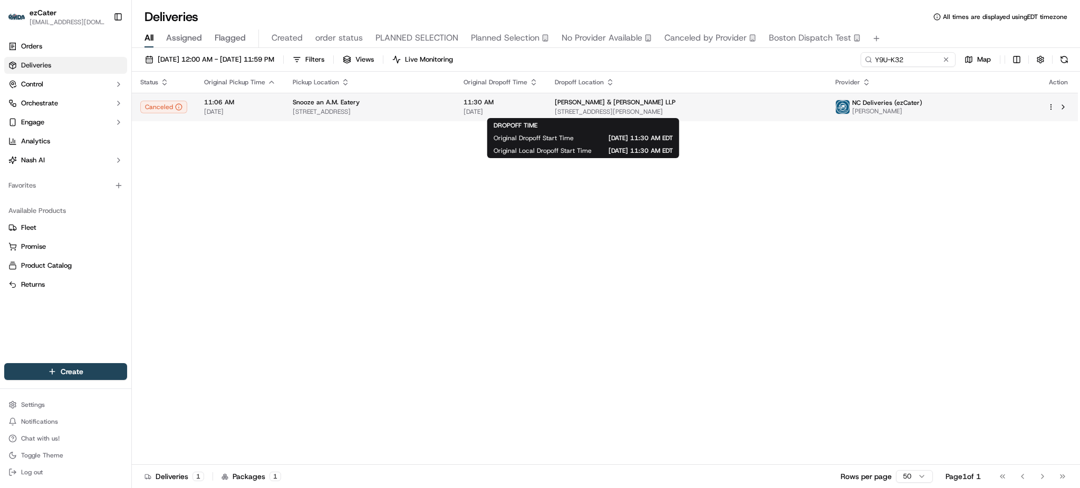
click at [538, 99] on span "11:30 AM" at bounding box center [501, 102] width 74 height 8
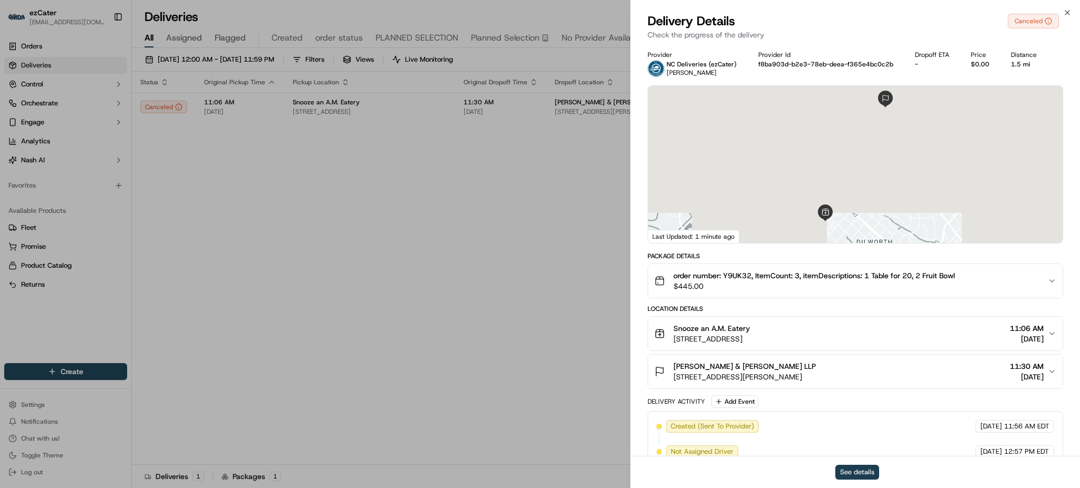
click at [868, 472] on button "See details" at bounding box center [858, 472] width 44 height 15
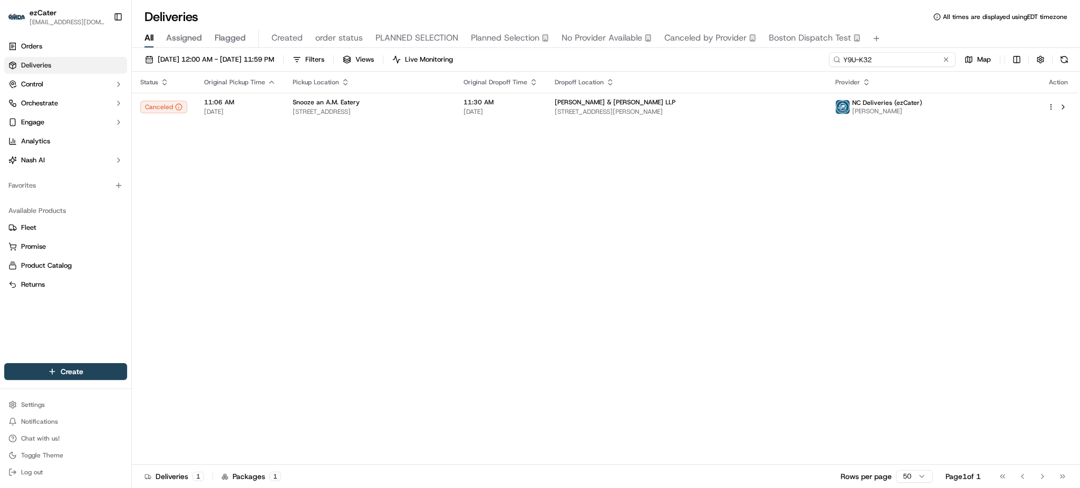
click at [926, 57] on input "Y9U-K32" at bounding box center [892, 59] width 127 height 15
paste input "EJM-8RW"
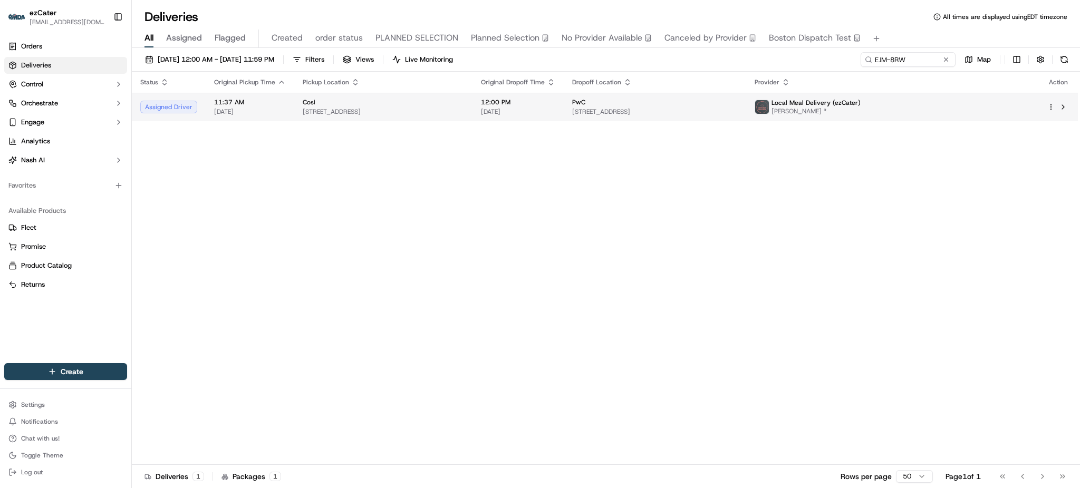
click at [959, 116] on td "Local Meal Delivery (ezCater) Rodney Morris *" at bounding box center [892, 107] width 293 height 28
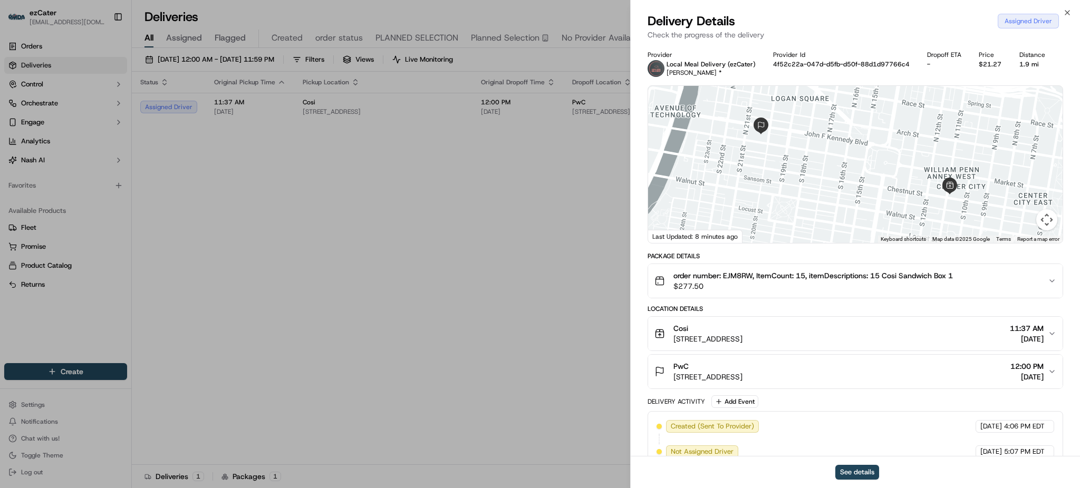
scroll to position [169, 0]
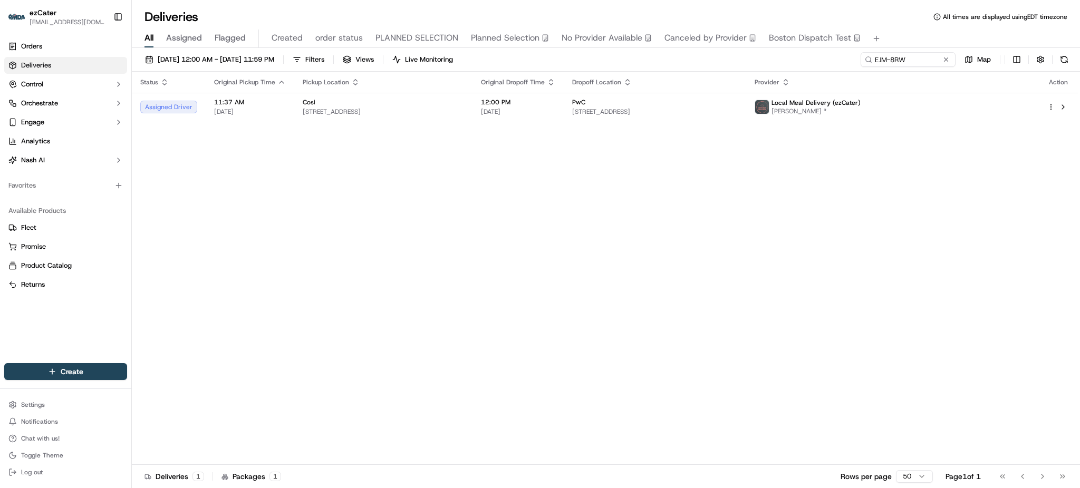
click at [341, 184] on div "Status Original Pickup Time Pickup Location Original Dropoff Time Dropoff Locat…" at bounding box center [605, 269] width 946 height 394
click at [908, 182] on div "Status Original Pickup Time Pickup Location Original Dropoff Time Dropoff Locat…" at bounding box center [605, 269] width 946 height 394
click at [921, 51] on div "09/23/2025 12:00 AM - 09/23/2025 11:59 PM Filters Views Live Monitoring EJM-8RW…" at bounding box center [606, 269] width 948 height 443
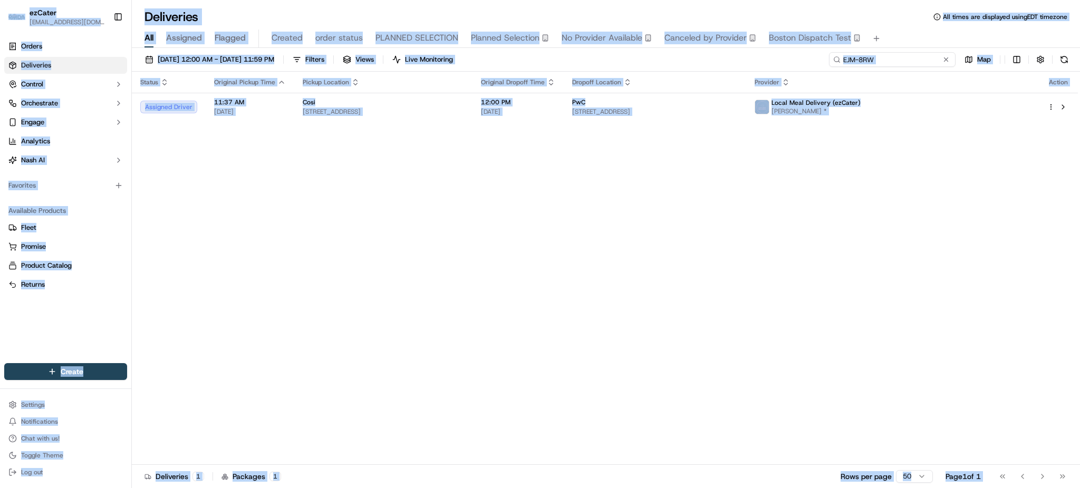
click at [916, 60] on input "EJM-8RW" at bounding box center [892, 59] width 127 height 15
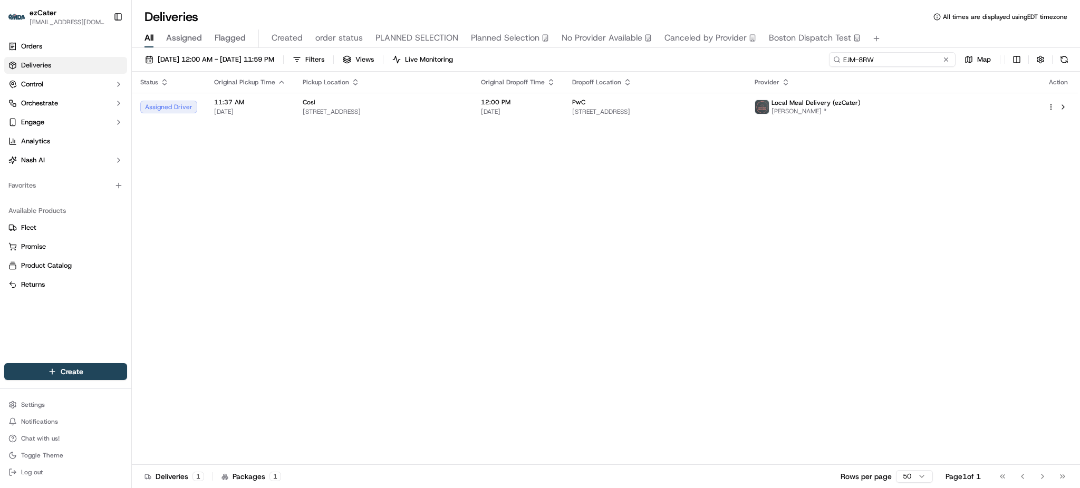
paste input "59A9ZH"
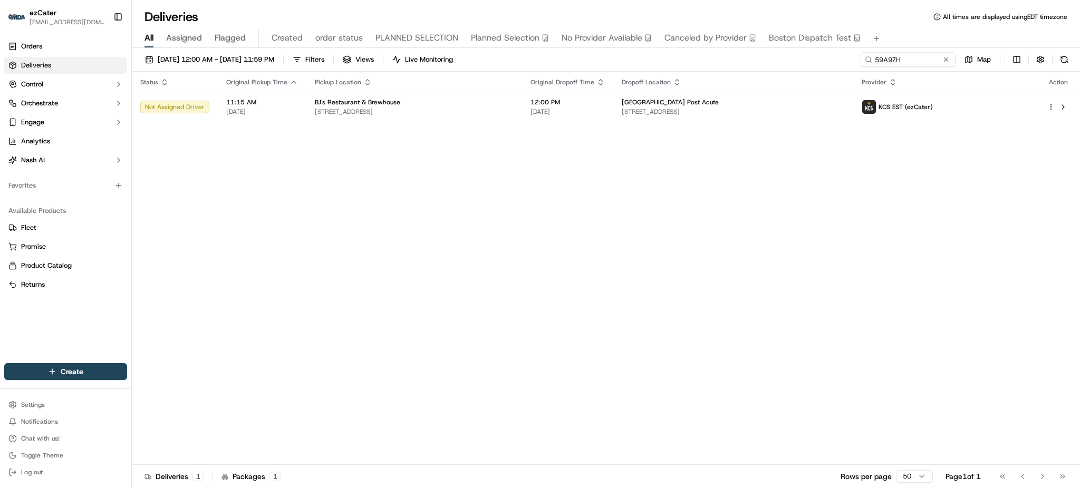
drag, startPoint x: 777, startPoint y: 207, endPoint x: 749, endPoint y: 220, distance: 31.6
click at [772, 208] on div "Status Original Pickup Time Pickup Location Original Dropoff Time Dropoff Locat…" at bounding box center [605, 269] width 946 height 394
click at [981, 207] on div "Status Original Pickup Time Pickup Location Original Dropoff Time Dropoff Locat…" at bounding box center [605, 269] width 946 height 394
click at [554, 106] on td "12:00 PM 09/23/2025" at bounding box center [567, 107] width 91 height 28
click at [918, 62] on input "59A9ZH" at bounding box center [892, 59] width 127 height 15
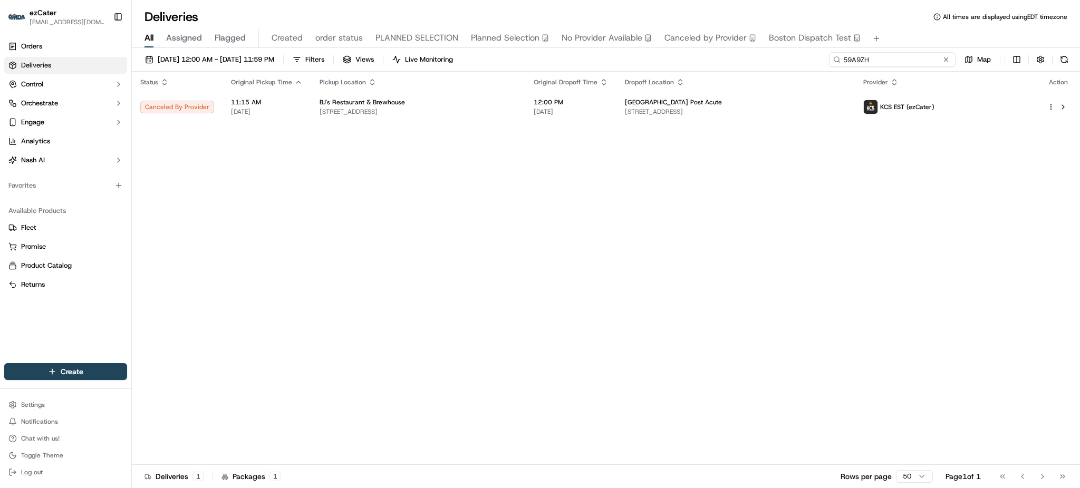
paste input "8Q81WF"
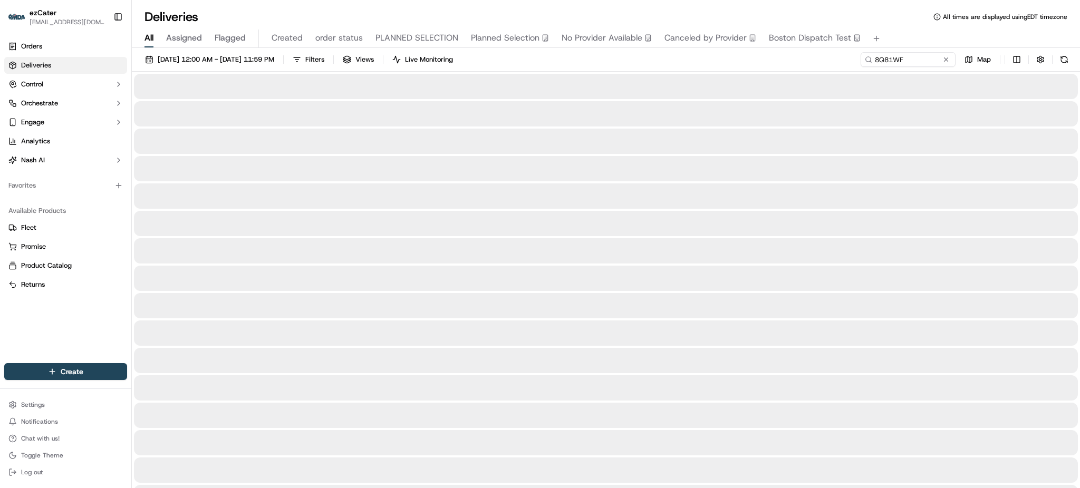
click at [918, 38] on div "All Assigned Flagged Created order status PLANNED SELECTION Planned Selection N…" at bounding box center [606, 39] width 948 height 18
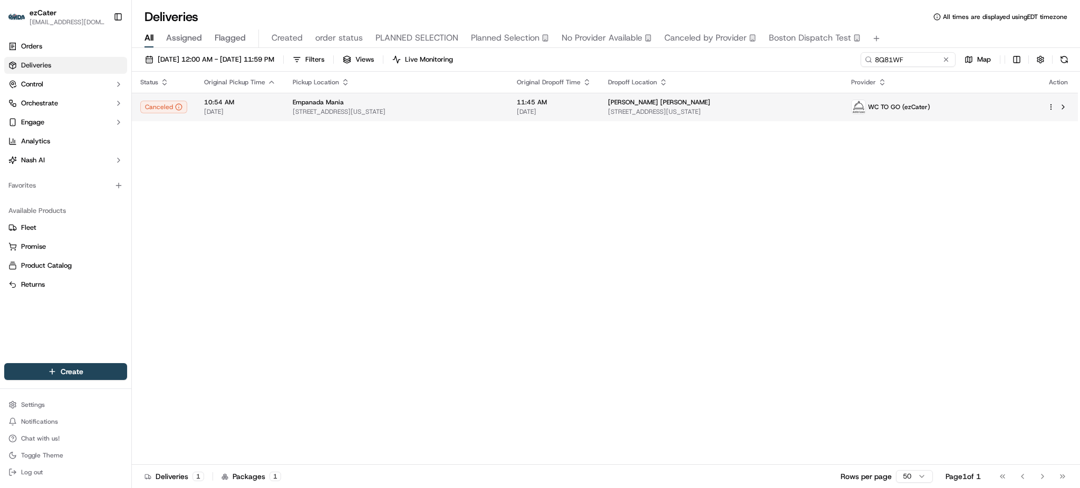
click at [497, 116] on span "62 S Washington Ave, Bergenfield, NJ 07621, USA" at bounding box center [396, 112] width 207 height 8
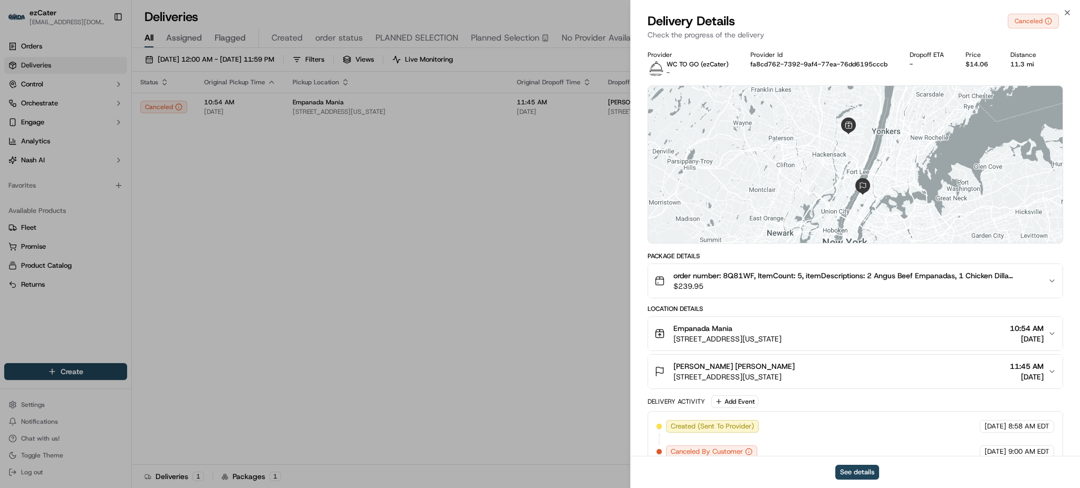
scroll to position [17, 0]
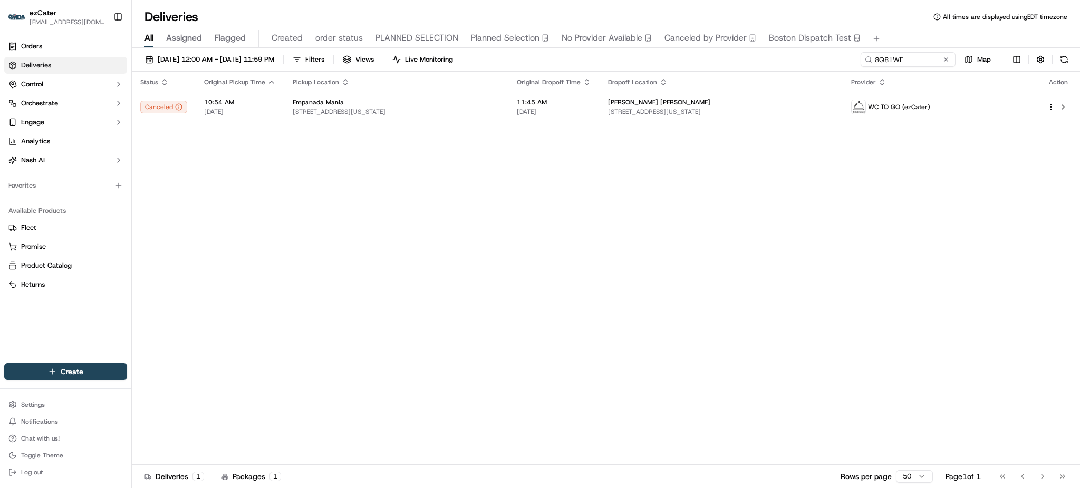
click at [1027, 190] on div "Status Original Pickup Time Pickup Location Original Dropoff Time Dropoff Locat…" at bounding box center [605, 269] width 946 height 394
click at [443, 88] on th "Pickup Location" at bounding box center [396, 82] width 224 height 21
click at [444, 100] on div "Empanada Mania" at bounding box center [396, 102] width 207 height 8
drag, startPoint x: 868, startPoint y: 218, endPoint x: 864, endPoint y: 223, distance: 6.7
click at [868, 218] on div "Status Original Pickup Time Pickup Location Original Dropoff Time Dropoff Locat…" at bounding box center [605, 269] width 946 height 394
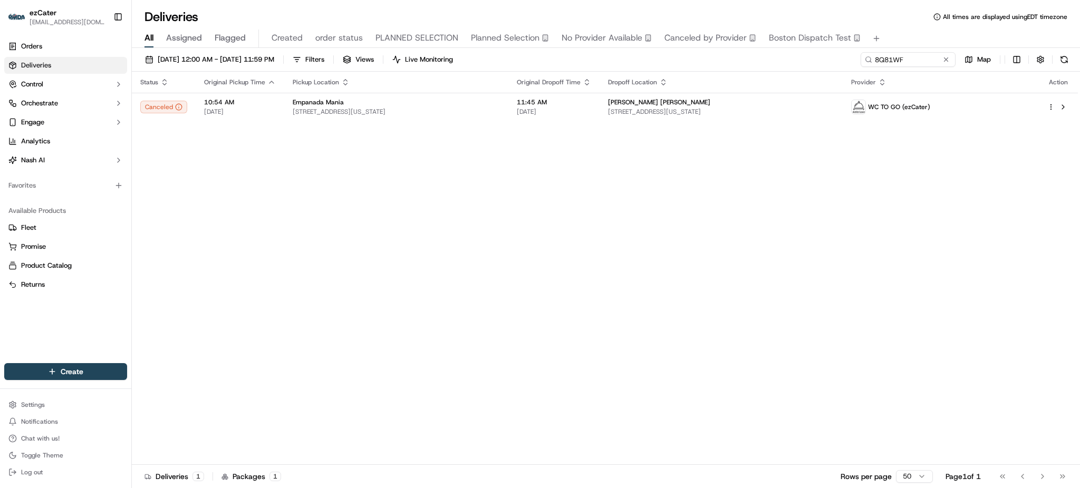
click at [893, 232] on div "Status Original Pickup Time Pickup Location Original Dropoff Time Dropoff Locat…" at bounding box center [605, 269] width 946 height 394
click at [917, 37] on div "All Assigned Flagged Created order status PLANNED SELECTION Planned Selection N…" at bounding box center [606, 39] width 948 height 18
click at [917, 54] on input "8Q81WF" at bounding box center [892, 59] width 127 height 15
paste input "3XZ7QK"
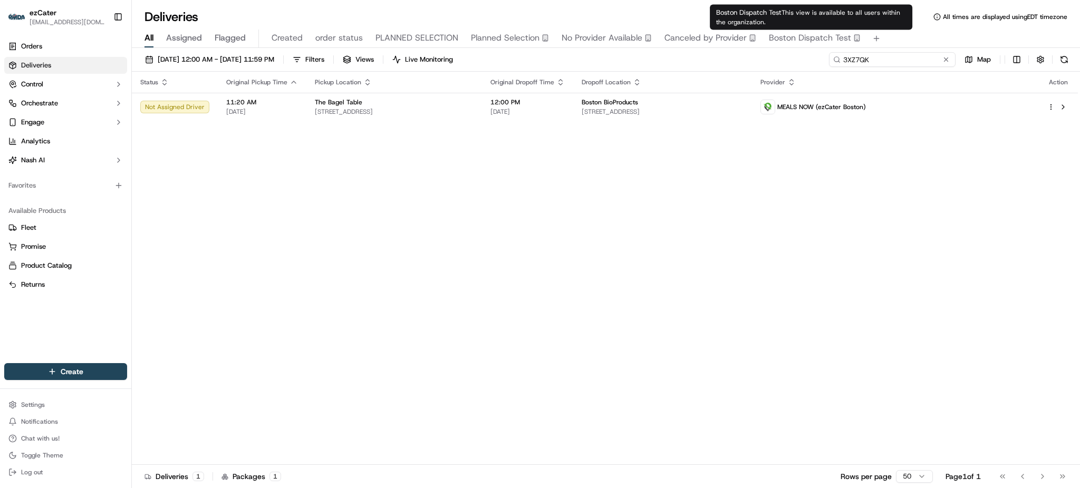
paste input "K6MCZ6"
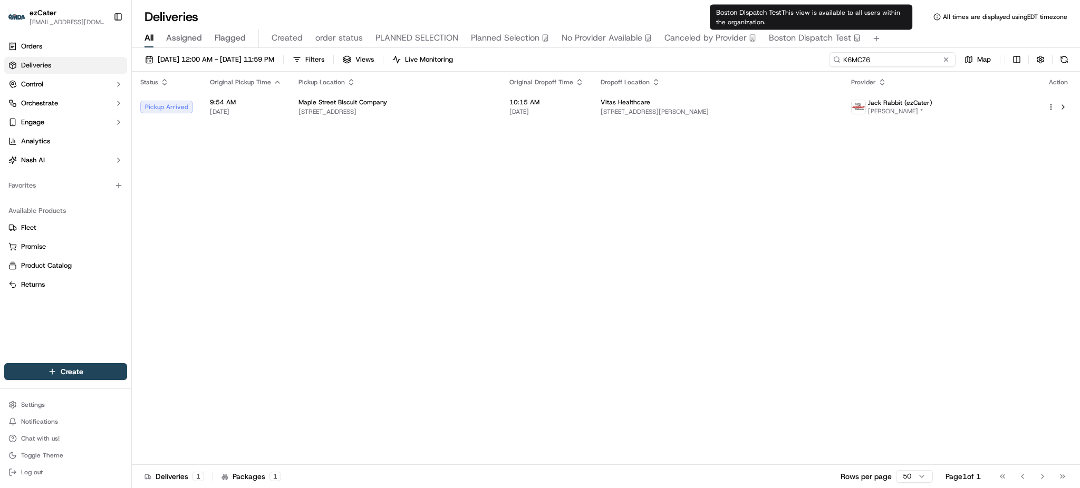
paste input "REL-GEYV1W"
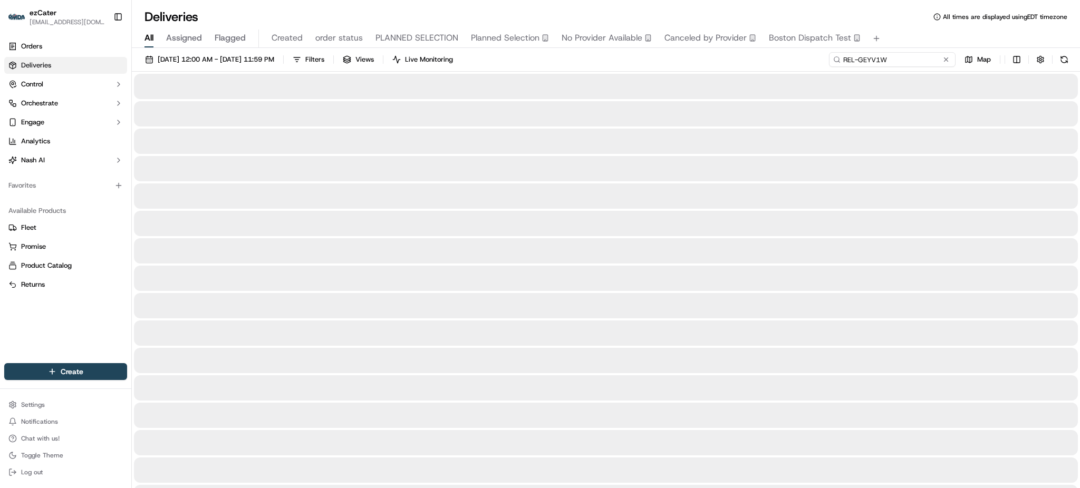
type input "REL-GEYV1W"
click at [594, 5] on div "Deliveries All times are displayed using EDT timezone All Assigned Flagged Crea…" at bounding box center [606, 244] width 948 height 488
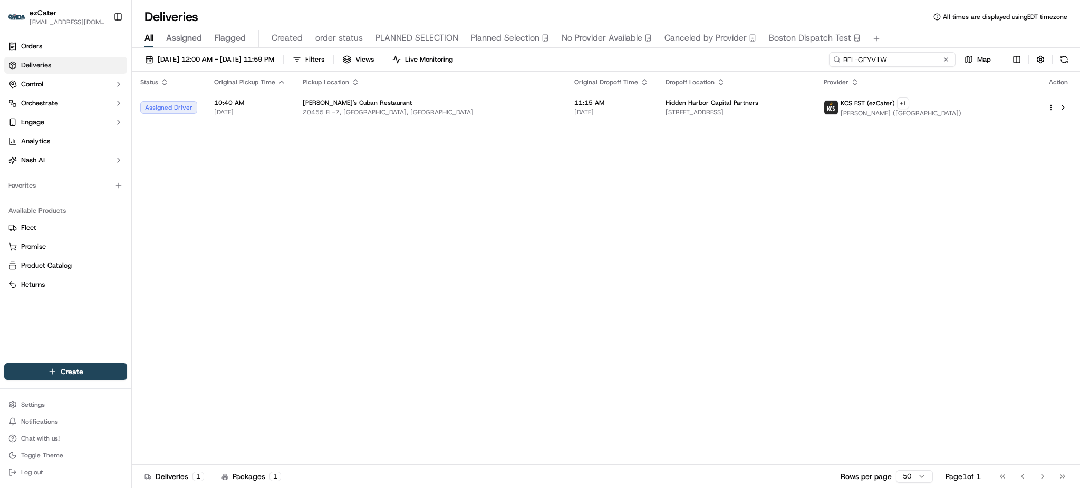
click at [908, 56] on input "REL-GEYV1W" at bounding box center [892, 59] width 127 height 15
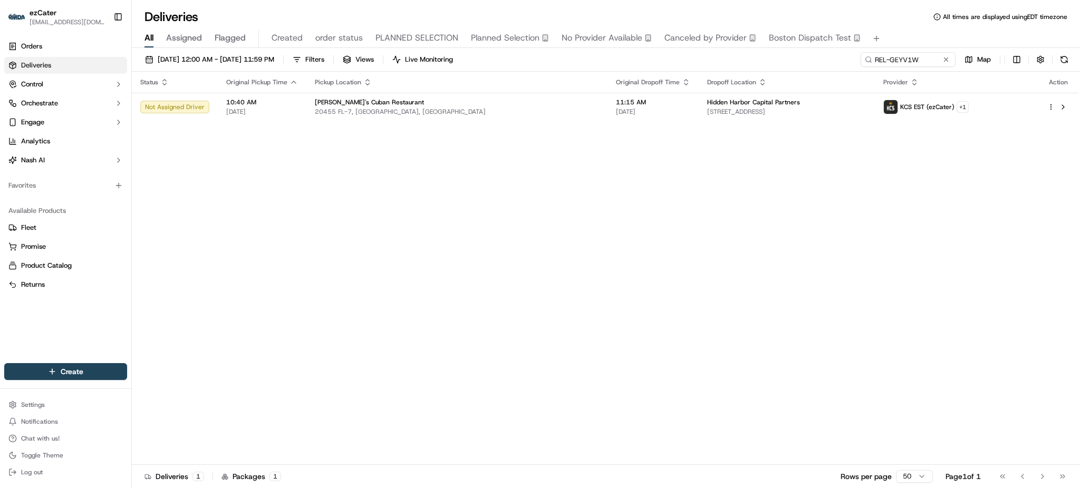
click at [909, 30] on div "All Assigned Flagged Created order status PLANNED SELECTION Planned Selection N…" at bounding box center [606, 39] width 948 height 18
click at [904, 213] on div "Status Original Pickup Time Pickup Location Original Dropoff Time Dropoff Locat…" at bounding box center [605, 269] width 946 height 394
click at [707, 99] on span "Hidden Harbor Capital Partners" at bounding box center [753, 102] width 93 height 8
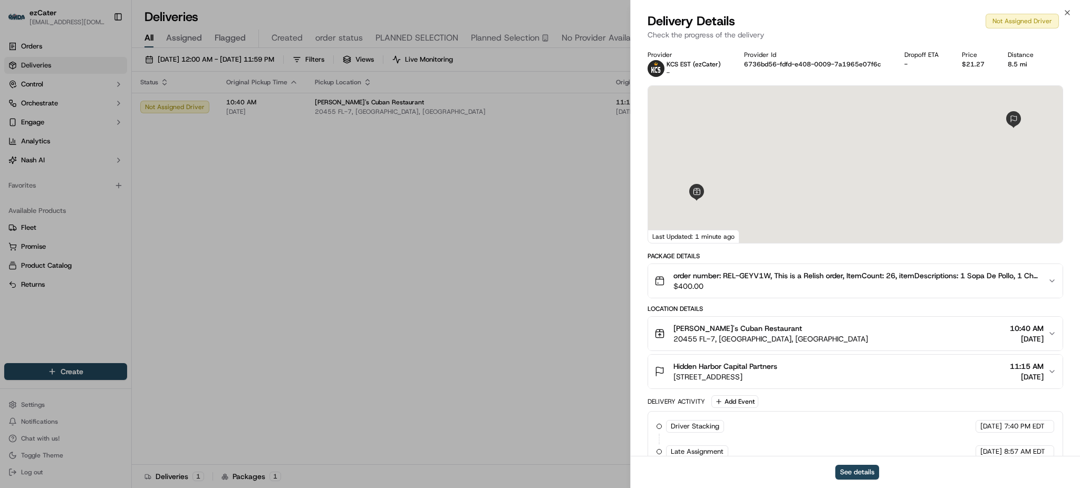
scroll to position [220, 0]
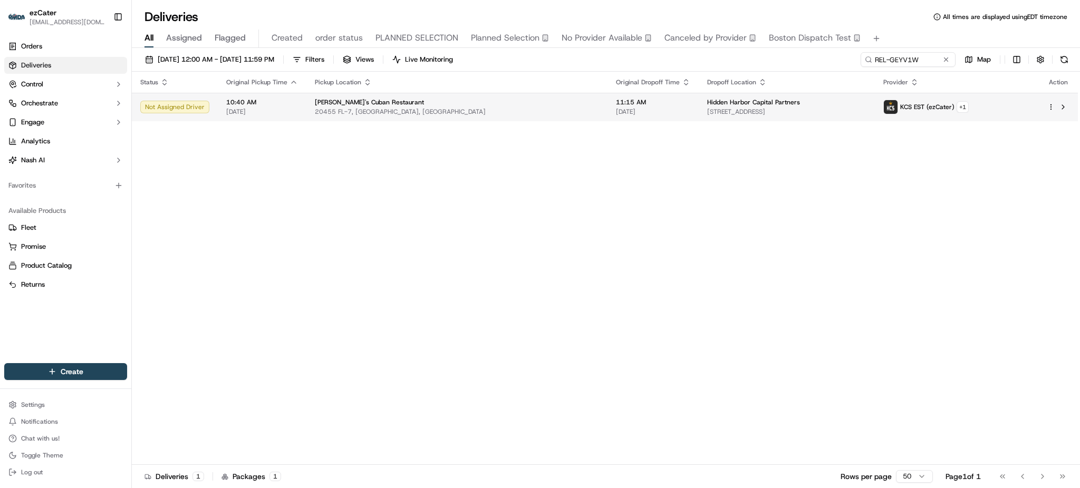
click at [934, 104] on span "KCS EST (ezCater)" at bounding box center [927, 107] width 54 height 8
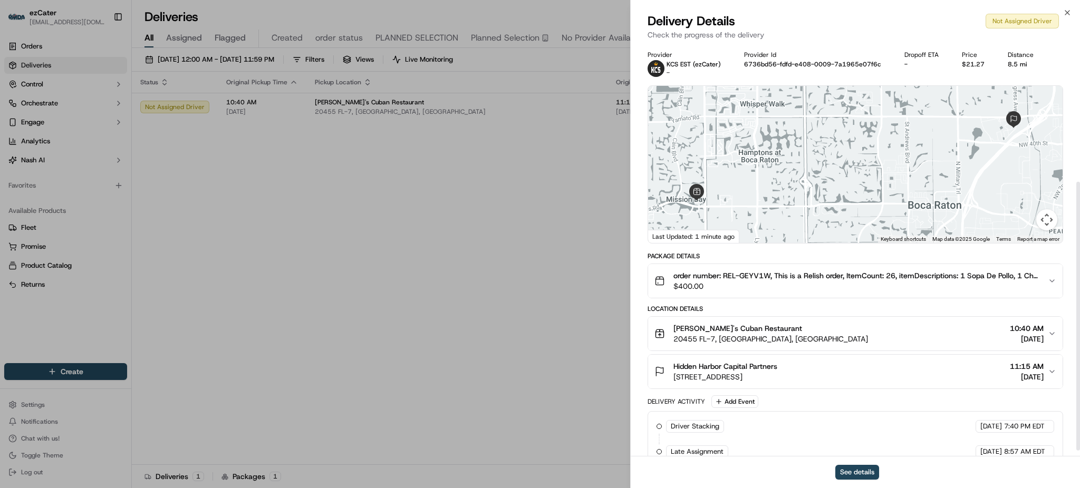
scroll to position [211, 0]
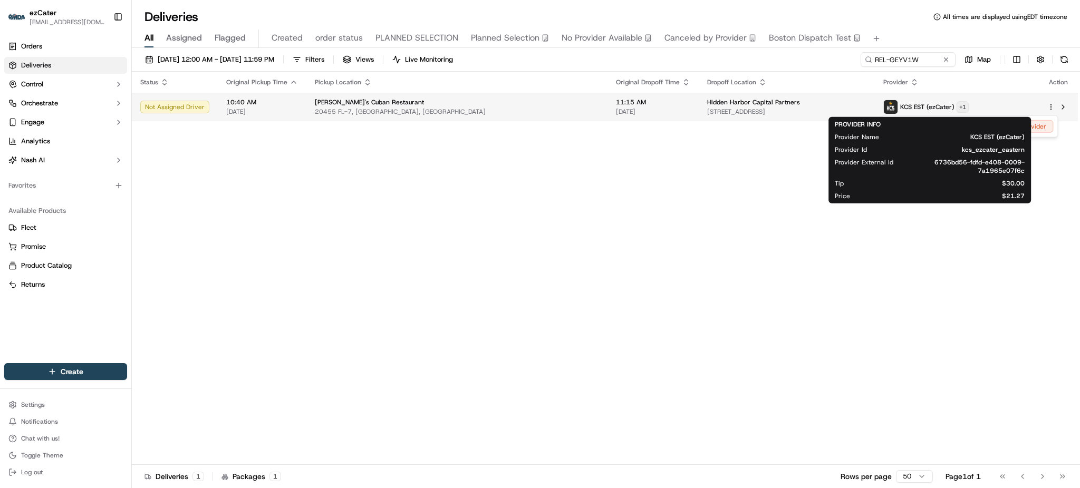
click at [968, 108] on html "ezCater matabangchristiankyle@gmail.com Toggle Sidebar Orders Deliveries Contro…" at bounding box center [540, 244] width 1080 height 488
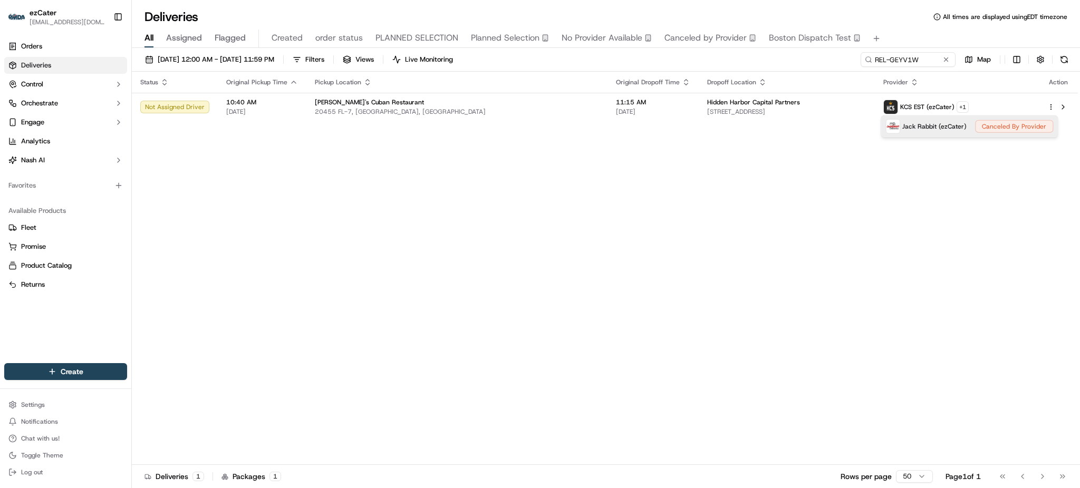
click at [1048, 132] on div "Jack Rabbit (ezCater) Canceled By Provider" at bounding box center [969, 126] width 176 height 21
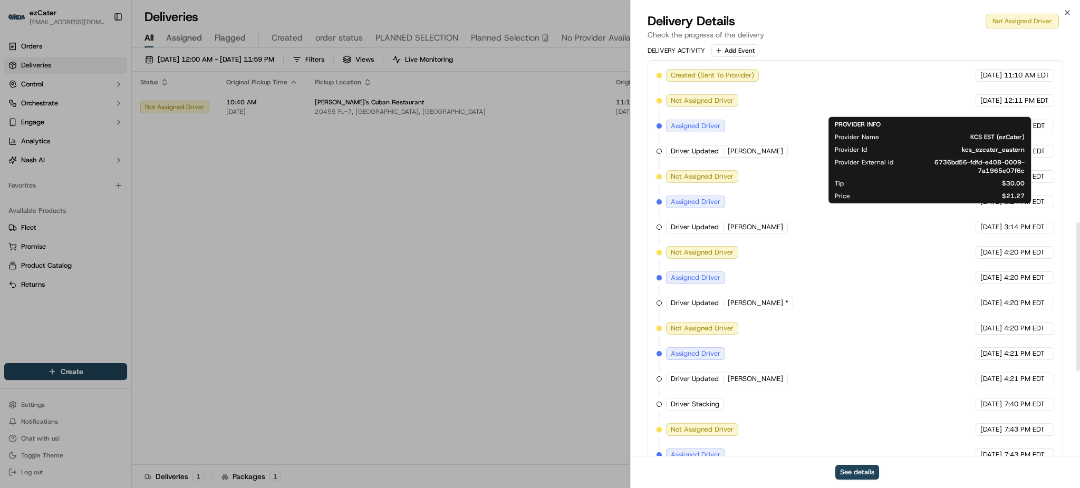
scroll to position [492, 0]
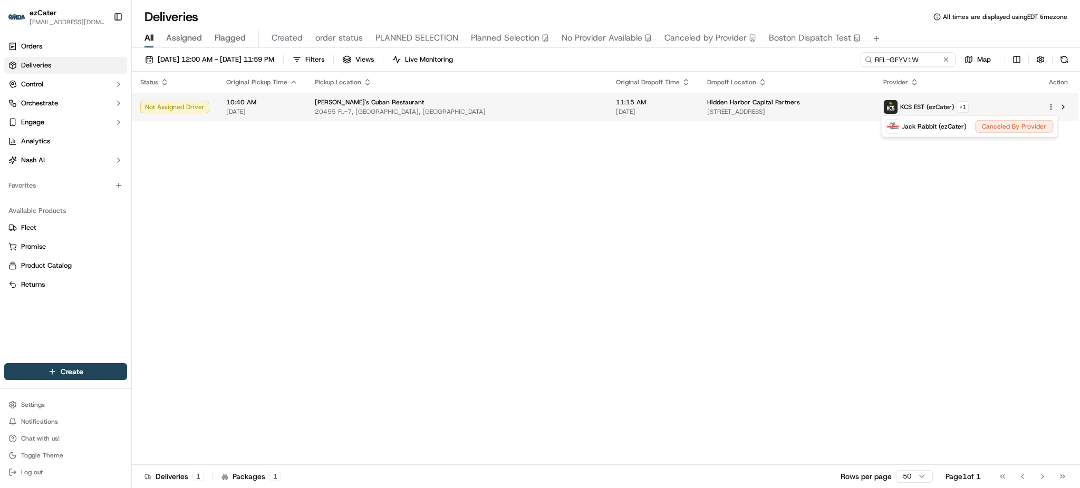
click at [896, 101] on img at bounding box center [891, 107] width 14 height 14
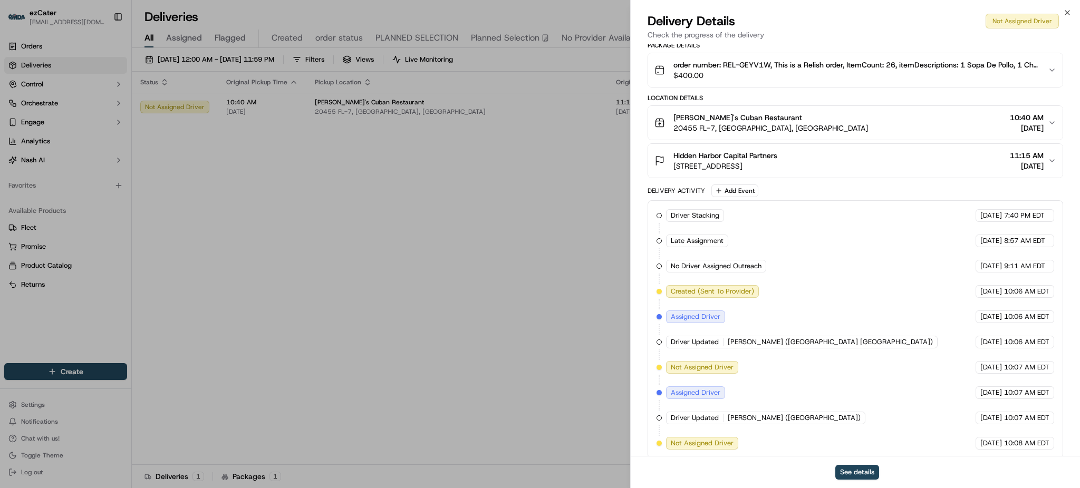
scroll to position [220, 0]
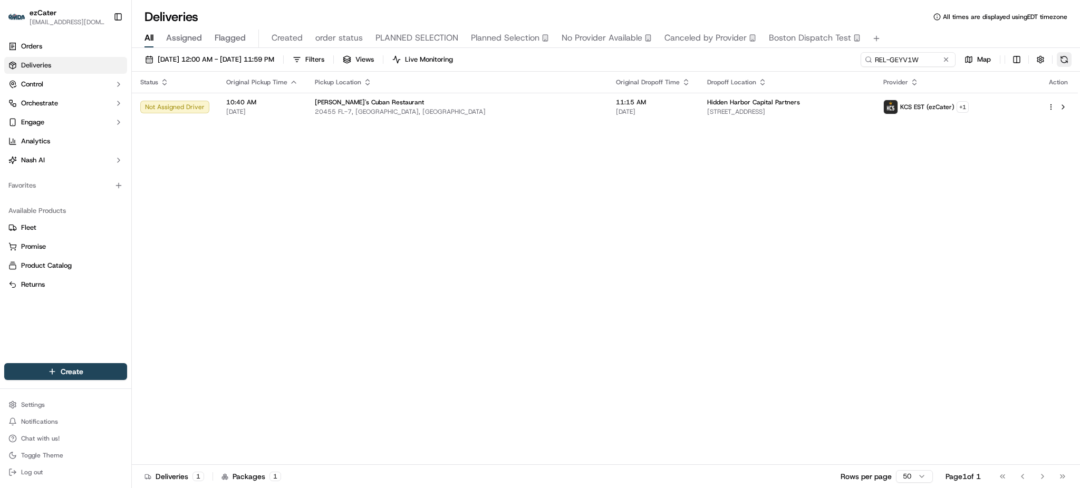
click at [1069, 54] on button at bounding box center [1064, 59] width 15 height 15
click at [811, 97] on td "Hidden Harbor Capital Partners 4855 Technology Way # 500, Boca Raton, FL 33431,…" at bounding box center [787, 107] width 176 height 28
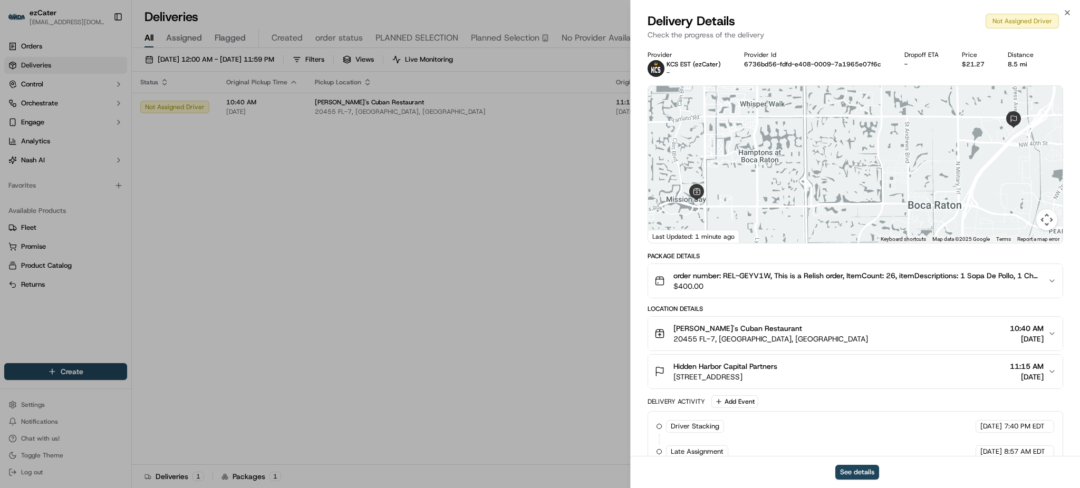
scroll to position [211, 0]
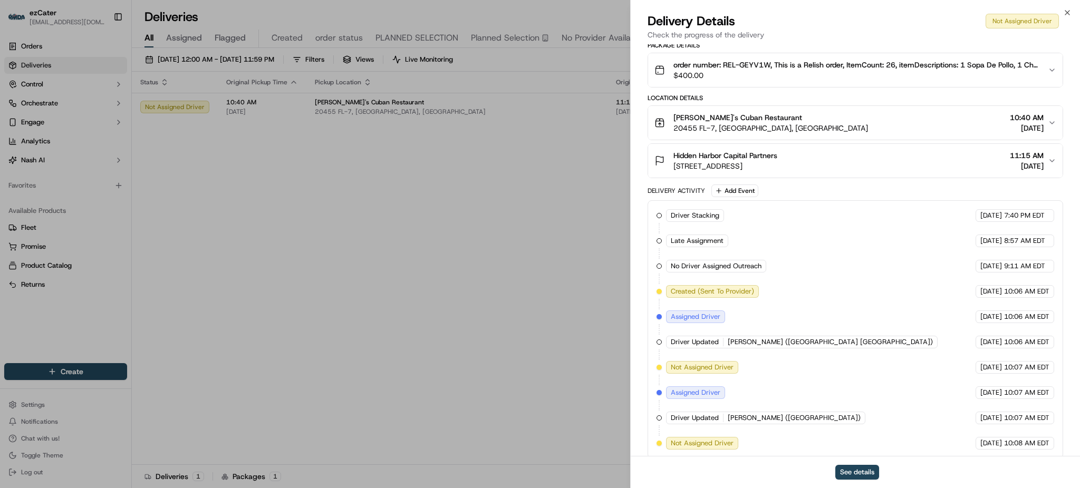
drag, startPoint x: 515, startPoint y: 220, endPoint x: 581, endPoint y: 184, distance: 74.9
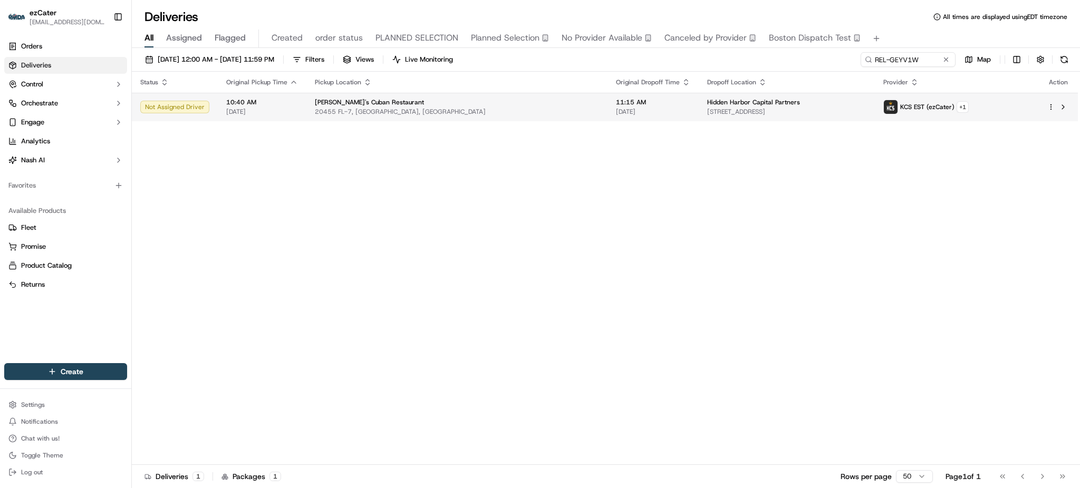
click at [707, 103] on span "Hidden Harbor Capital Partners" at bounding box center [753, 102] width 93 height 8
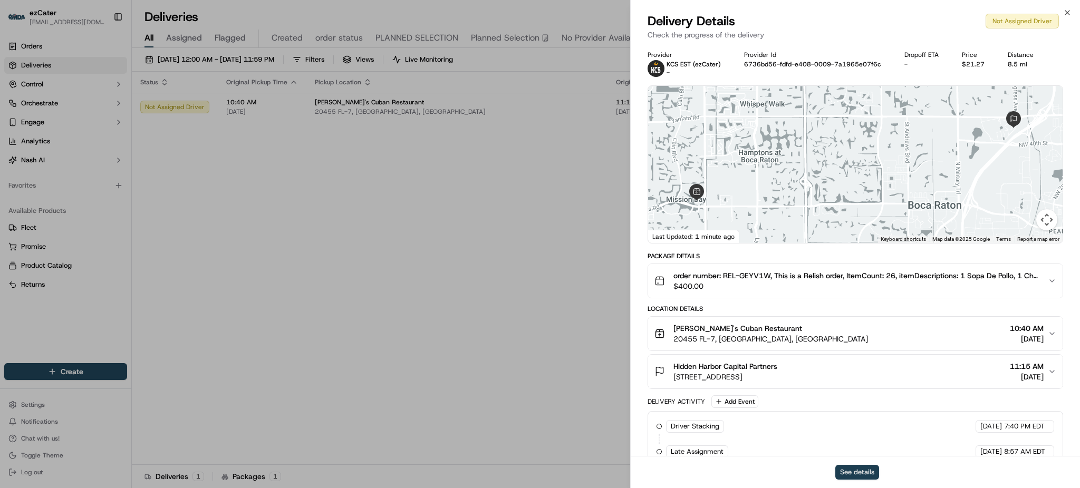
click at [854, 467] on button "See details" at bounding box center [858, 472] width 44 height 15
click at [674, 192] on div at bounding box center [855, 164] width 415 height 157
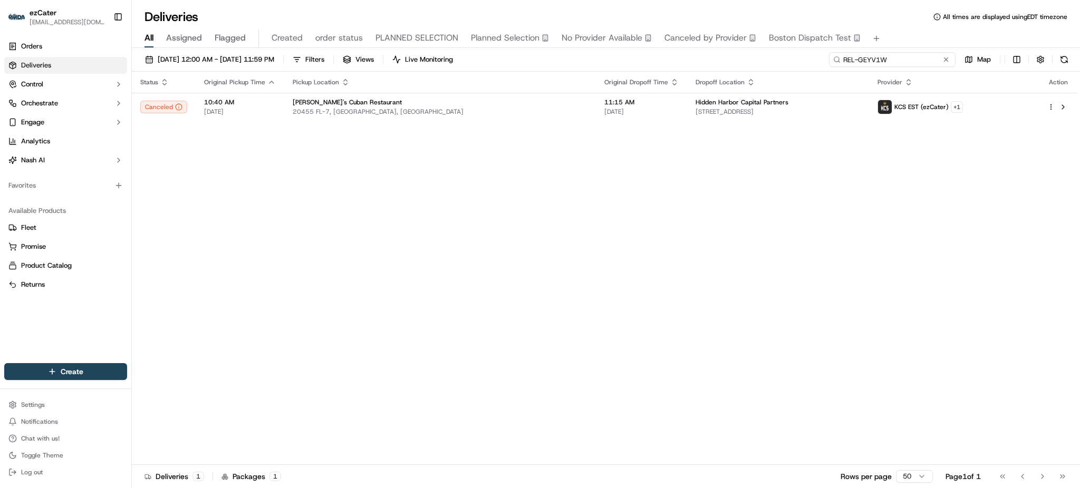
click at [925, 60] on input "REL-GEYV1W" at bounding box center [892, 59] width 127 height 15
paste input "JC4MKZ"
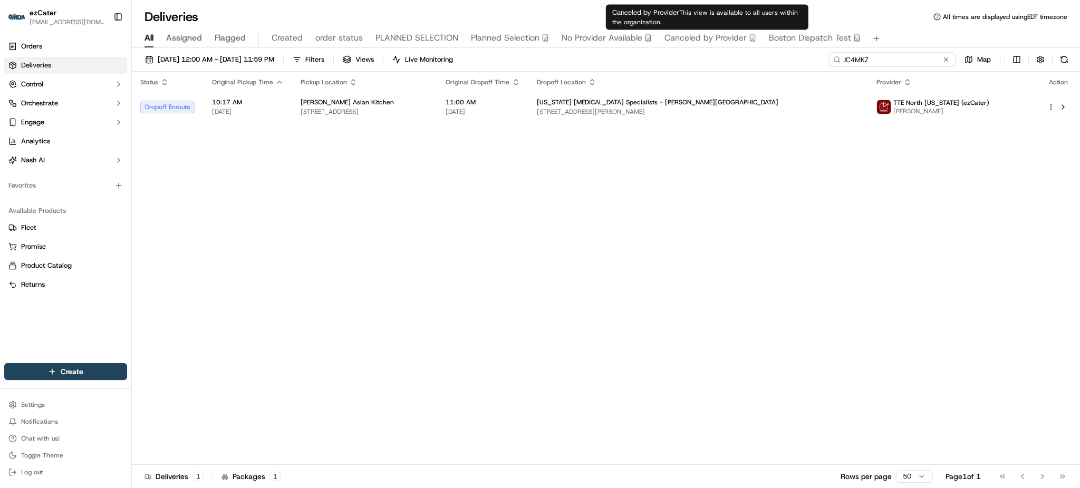
paste input "ZJ7YHJ"
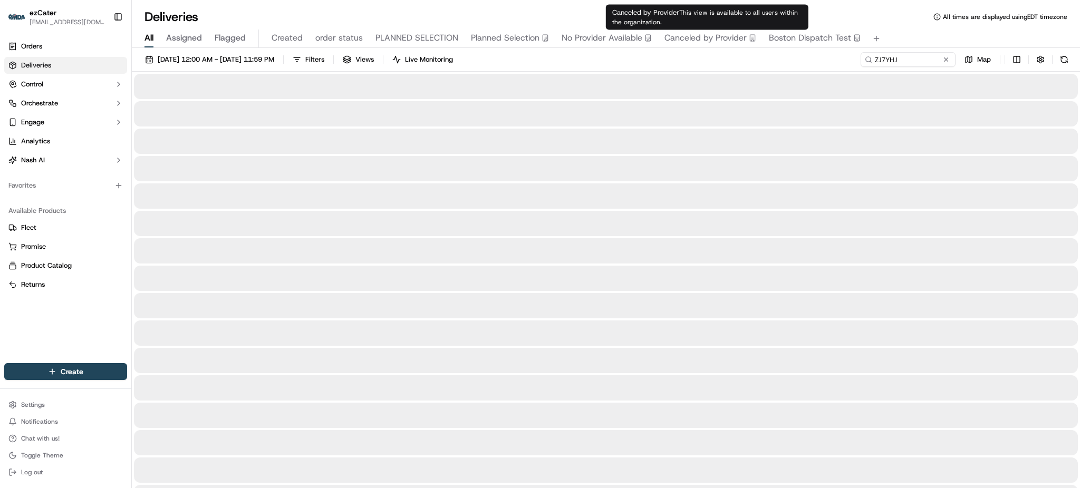
click at [887, 28] on div "All Assigned Flagged Created order status PLANNED SELECTION Planned Selection N…" at bounding box center [606, 36] width 948 height 23
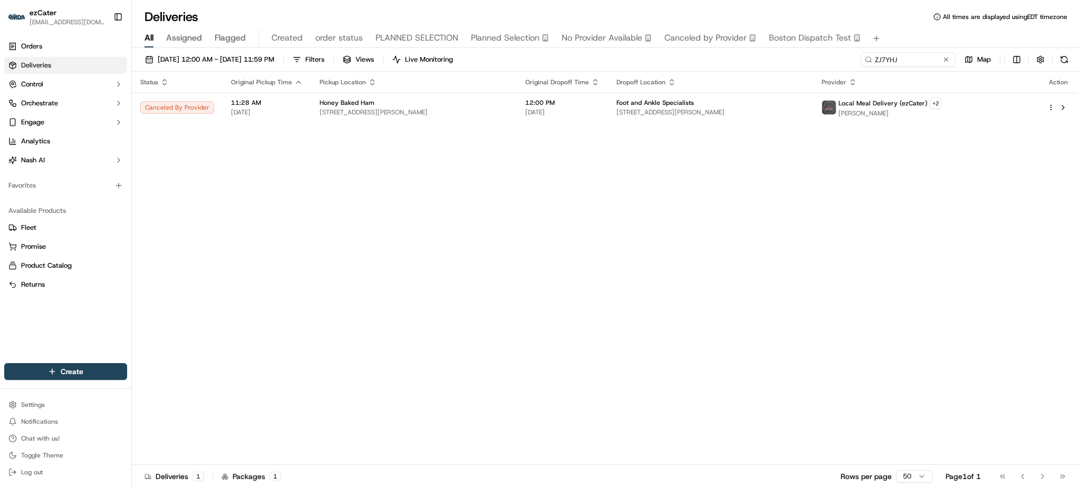
click at [905, 27] on div "All Assigned Flagged Created order status PLANNED SELECTION Planned Selection N…" at bounding box center [606, 36] width 948 height 23
click at [854, 117] on td "Local Meal Delivery (ezCater) + 2 Wade Brown" at bounding box center [926, 107] width 226 height 29
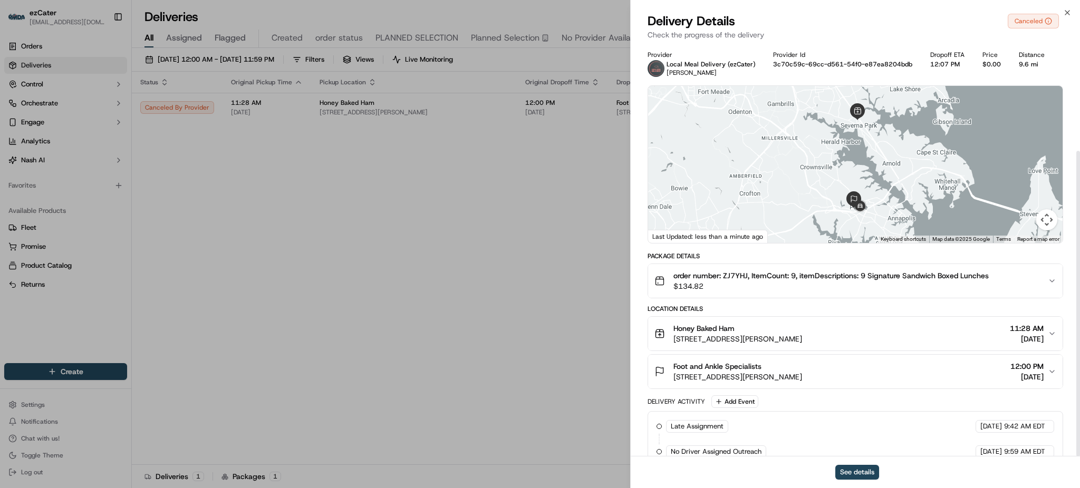
scroll to position [144, 0]
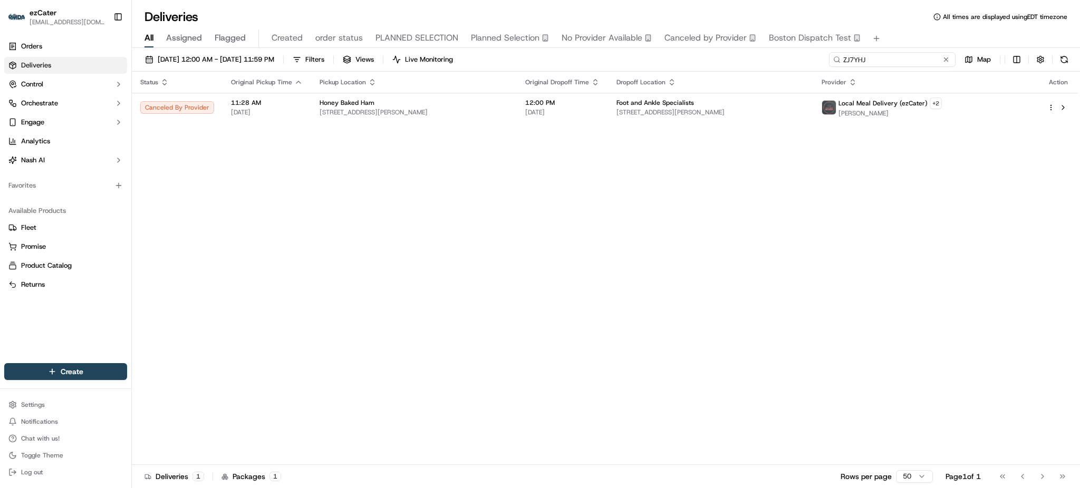
click at [900, 65] on input "ZJ7YHJ" at bounding box center [892, 59] width 127 height 15
paste input "YTPAQY"
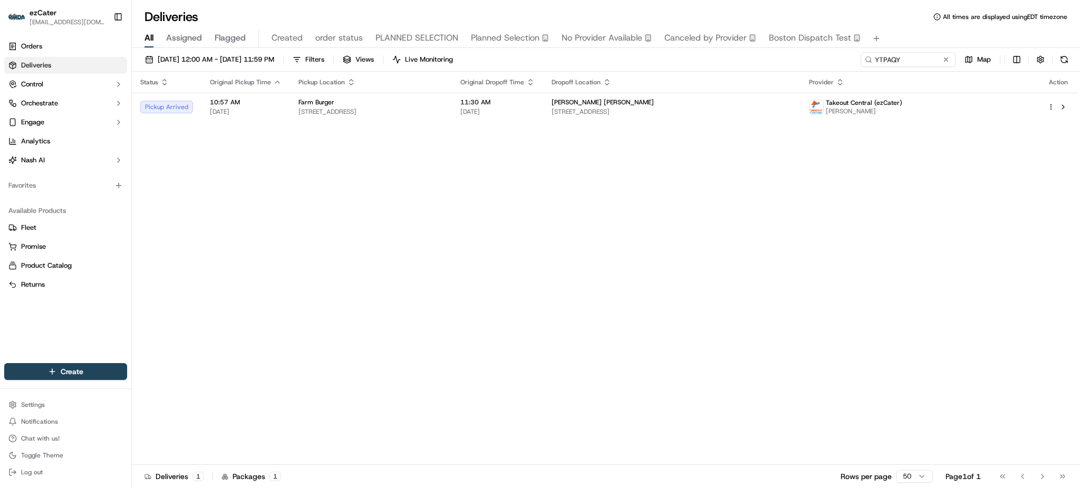
click at [837, 261] on div "Status Original Pickup Time Pickup Location Original Dropoff Time Dropoff Locat…" at bounding box center [605, 269] width 946 height 394
click at [643, 116] on span "1 N Pack Square # 2, Asheville, NC 28801, USA" at bounding box center [672, 112] width 241 height 8
click at [915, 62] on input "YTPAQY" at bounding box center [892, 59] width 127 height 15
paste input "468-YA9"
type input "468-YA9"
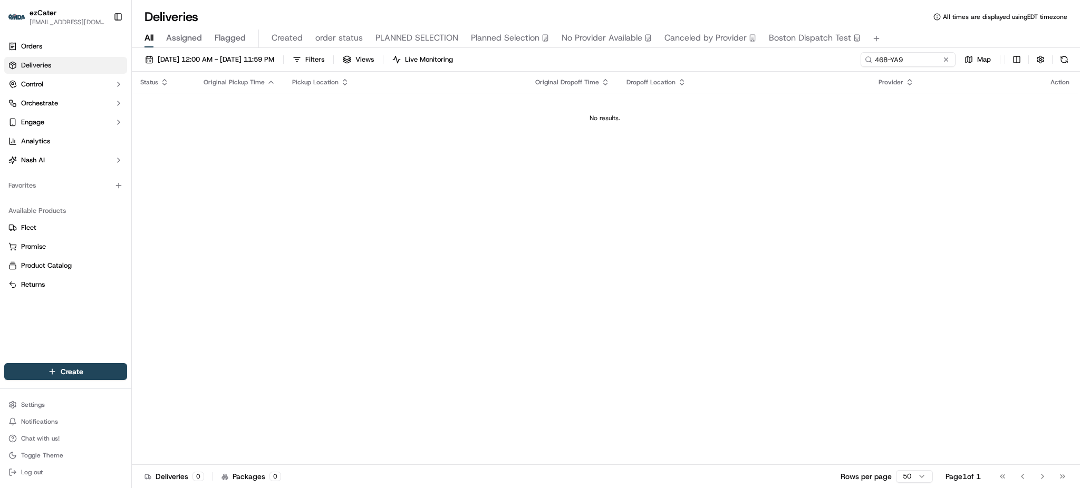
click at [936, 188] on div "Status Original Pickup Time Pickup Location Original Dropoff Time Dropoff Locat…" at bounding box center [605, 269] width 946 height 394
click at [239, 62] on span "09/23/2025 12:00 AM - 09/23/2025 11:59 PM" at bounding box center [216, 59] width 117 height 9
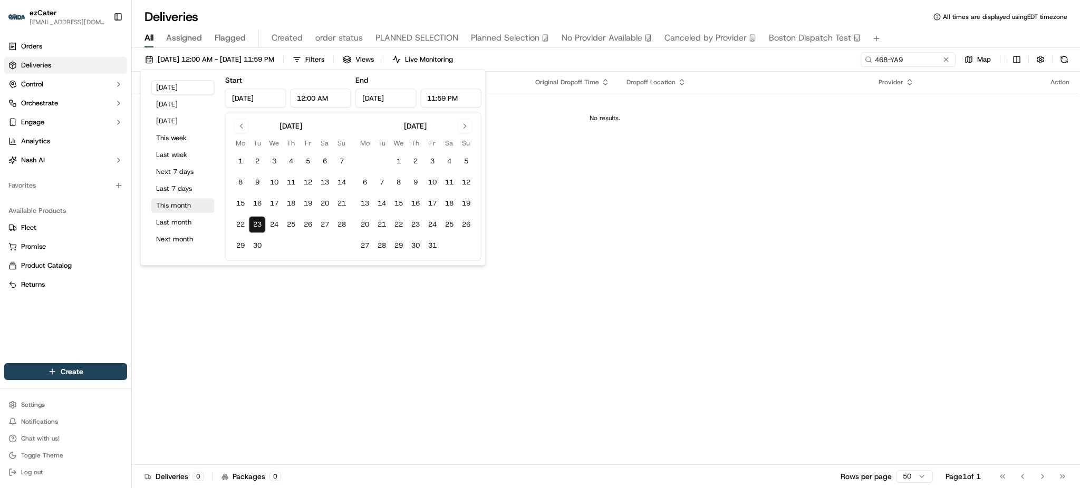
click at [184, 200] on button "This month" at bounding box center [182, 205] width 63 height 15
type input "Sep 1, 2025"
type input "Sep 30, 2025"
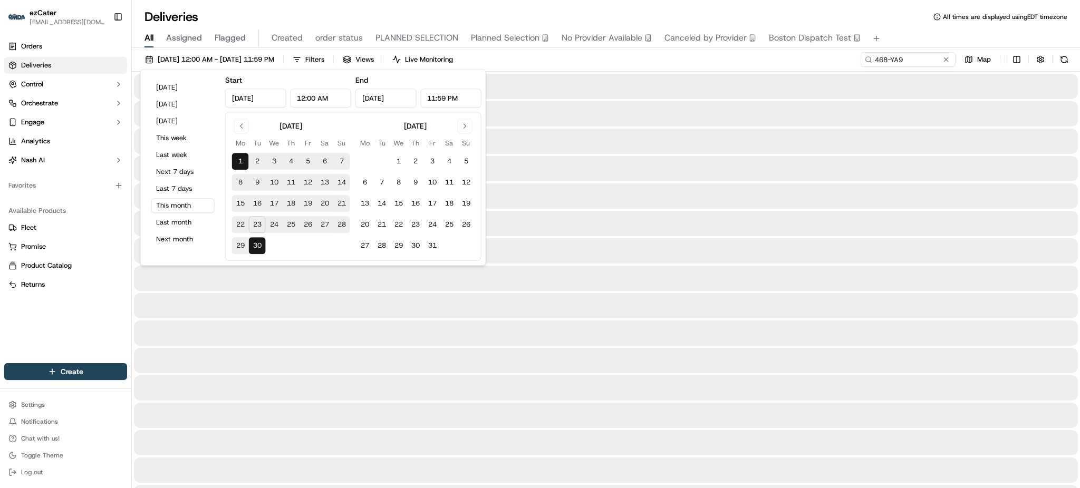
click at [819, 65] on div "09/01/2025 12:00 AM - 09/30/2025 11:59 PM Filters Views Live Monitoring 468-YA9…" at bounding box center [606, 62] width 948 height 20
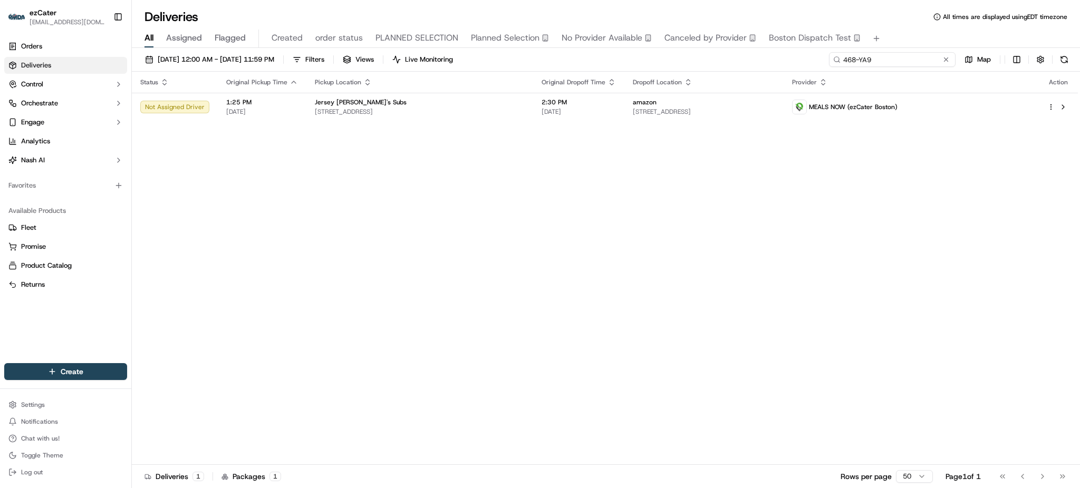
click at [915, 66] on input "468-YA9" at bounding box center [892, 59] width 127 height 15
paste input "8M0-K50"
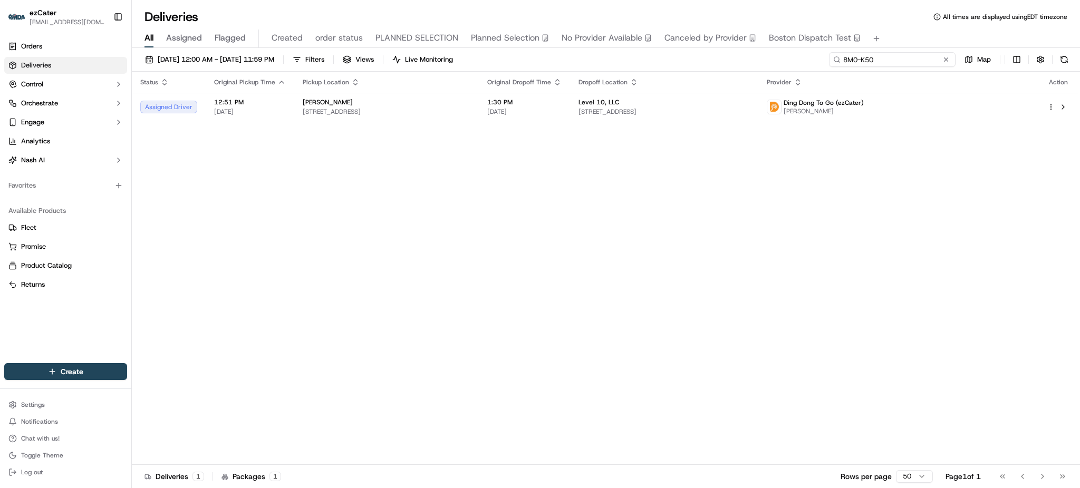
click at [925, 63] on input "8M0-K50" at bounding box center [892, 59] width 127 height 15
paste input "CV2-8PT"
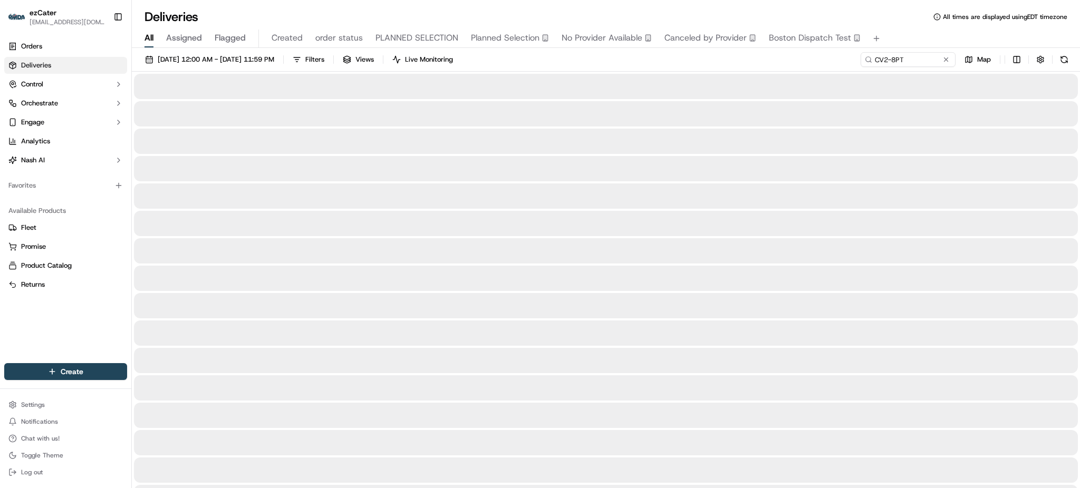
click at [583, 59] on div "09/01/2025 12:00 AM - 09/30/2025 11:59 PM Filters Views Live Monitoring CV2-8PT…" at bounding box center [606, 62] width 948 height 20
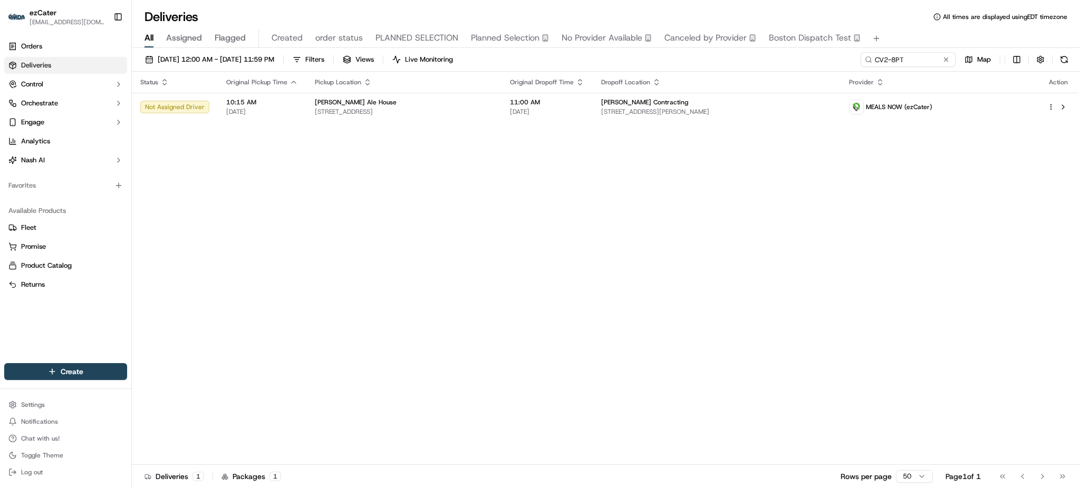
click at [540, 106] on td "11:00 AM 09/24/2025" at bounding box center [547, 107] width 91 height 28
click at [900, 55] on input "CV2-8PT" at bounding box center [892, 59] width 127 height 15
paste input "XMF-MCE"
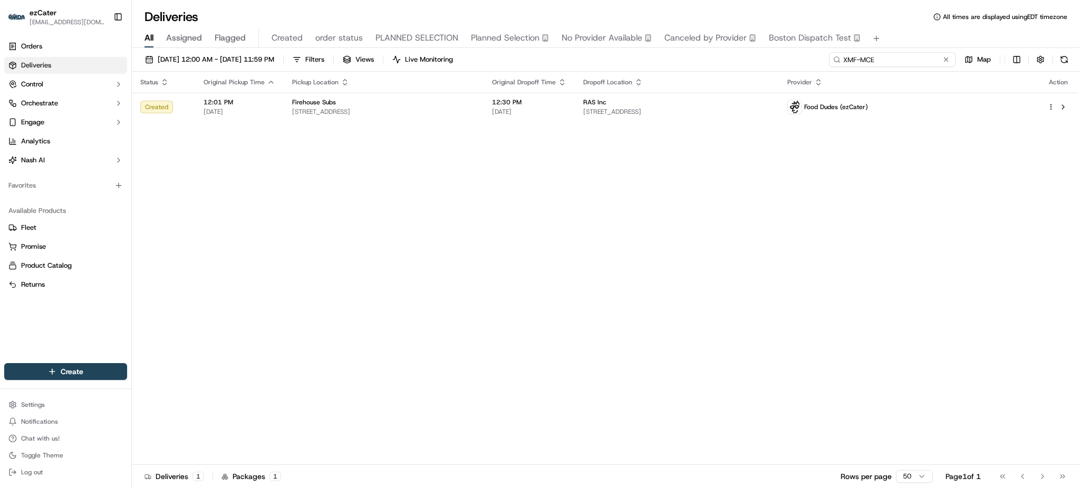
paste input "6FWPH"
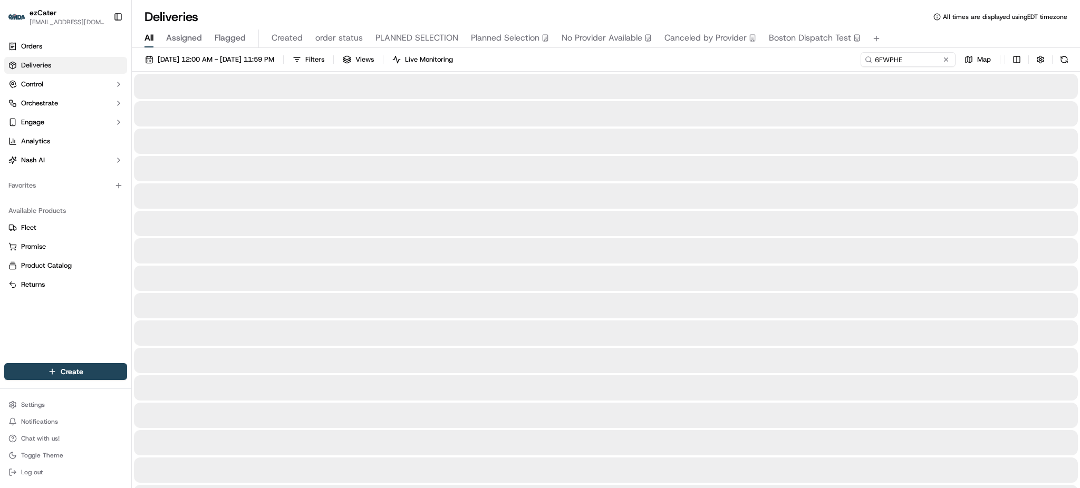
click at [902, 30] on div "All Assigned Flagged Created order status PLANNED SELECTION Planned Selection N…" at bounding box center [606, 39] width 948 height 18
click at [625, 66] on div "09/01/2025 12:00 AM - 09/30/2025 11:59 PM Filters Views Live Monitoring 6FWPHE …" at bounding box center [606, 62] width 948 height 20
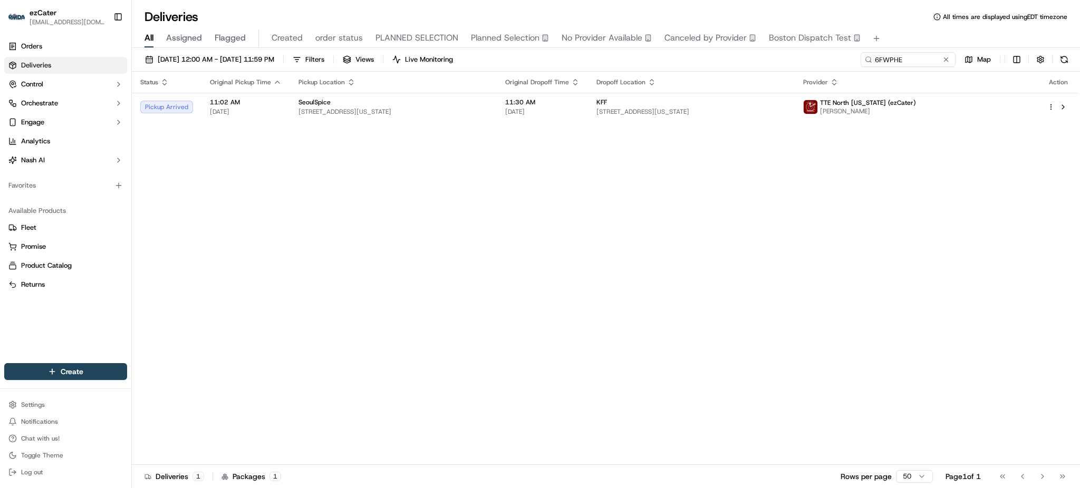
click at [608, 99] on td "KFF 1330 G St NW, Washington, DC 20005, USA" at bounding box center [691, 107] width 207 height 28
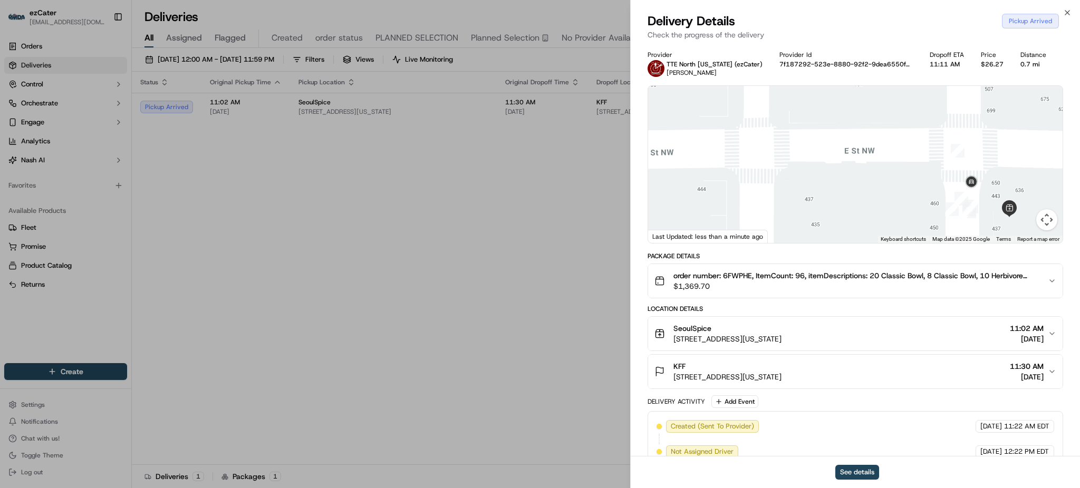
drag, startPoint x: 980, startPoint y: 200, endPoint x: 961, endPoint y: 173, distance: 32.9
click at [961, 173] on div at bounding box center [855, 164] width 415 height 157
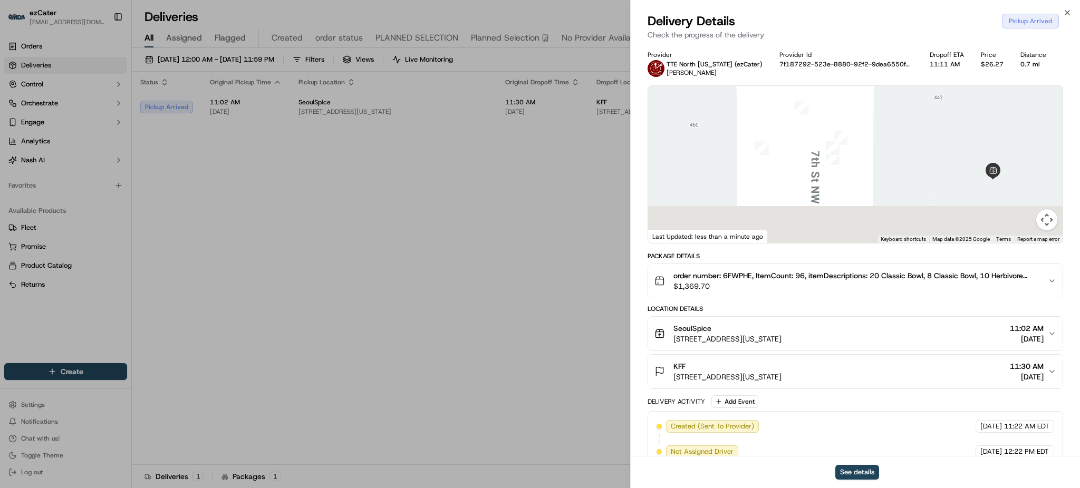
drag, startPoint x: 1004, startPoint y: 202, endPoint x: 926, endPoint y: 133, distance: 104.0
click at [929, 137] on div at bounding box center [855, 164] width 415 height 157
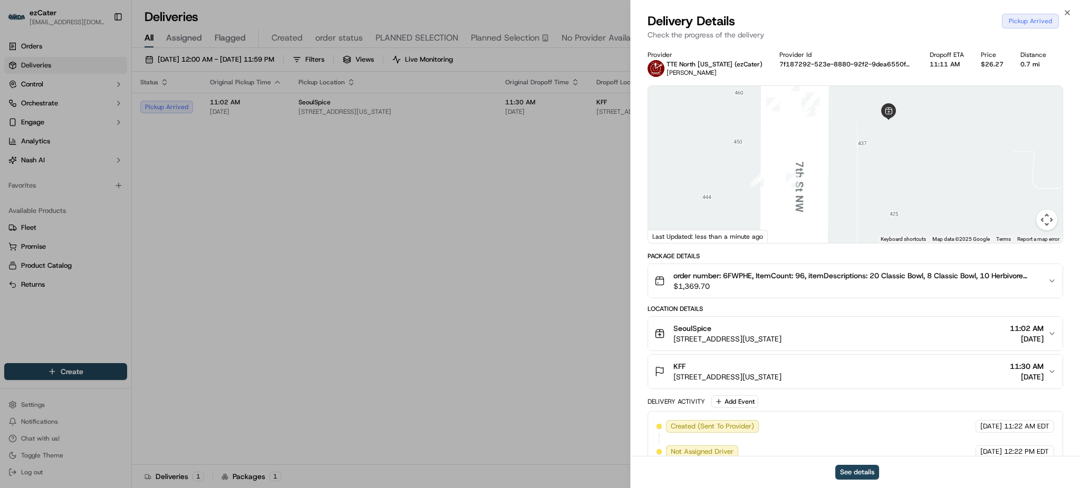
drag, startPoint x: 874, startPoint y: 109, endPoint x: 870, endPoint y: 158, distance: 49.2
click at [870, 157] on div at bounding box center [855, 164] width 415 height 157
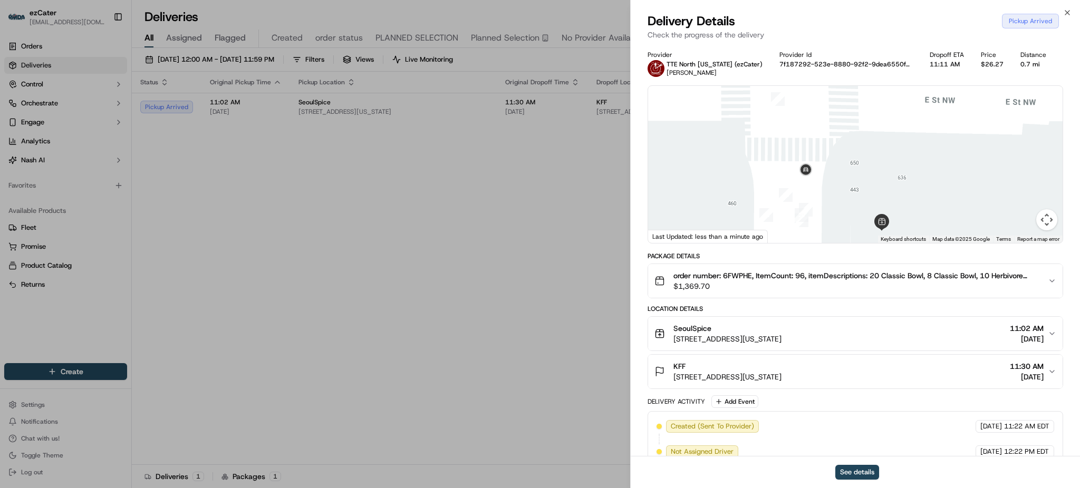
drag, startPoint x: 866, startPoint y: 156, endPoint x: 861, endPoint y: 181, distance: 25.7
click at [861, 181] on div at bounding box center [855, 164] width 415 height 157
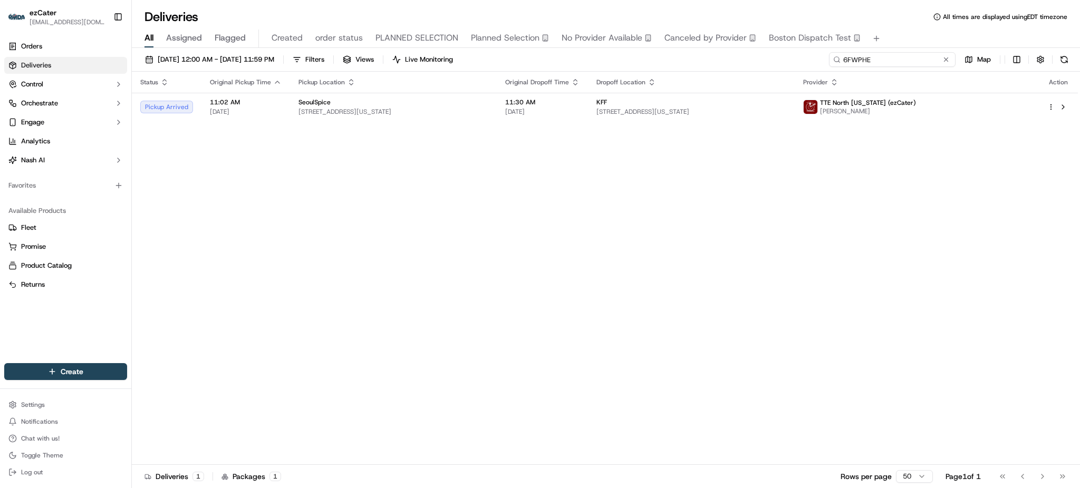
click at [915, 56] on input "6FWPHE" at bounding box center [892, 59] width 127 height 15
paste input "1Y9HM4"
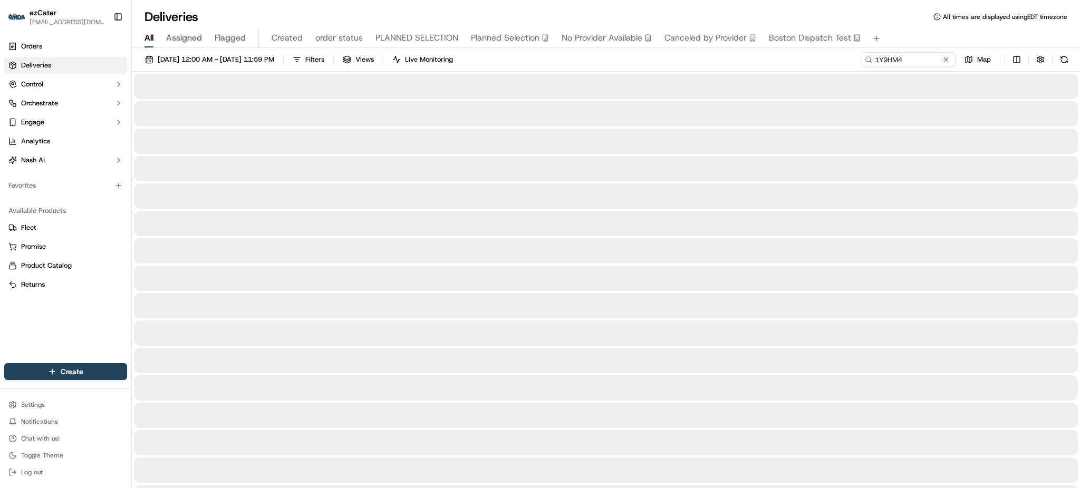
click at [930, 30] on div "All Assigned Flagged Created order status PLANNED SELECTION Planned Selection N…" at bounding box center [606, 39] width 948 height 18
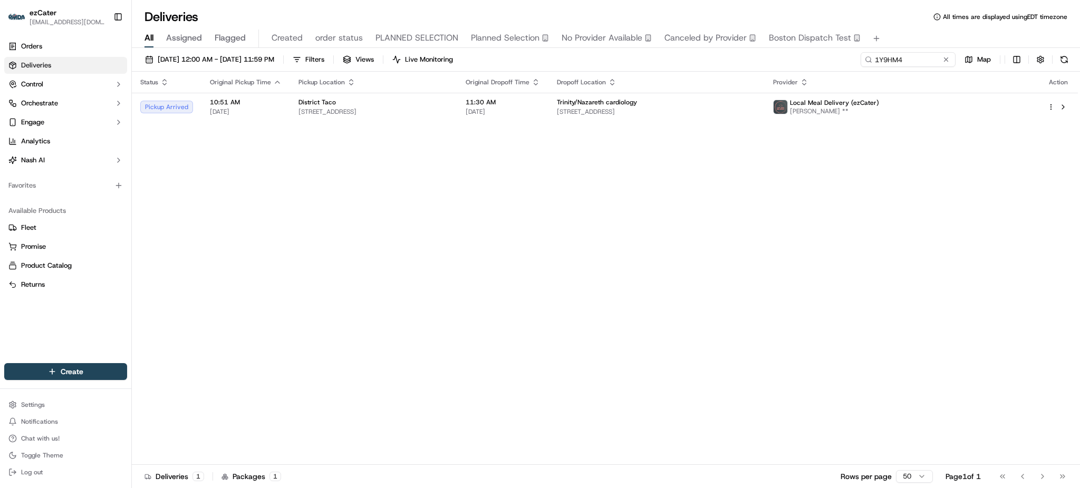
drag, startPoint x: 1003, startPoint y: 202, endPoint x: 994, endPoint y: 202, distance: 8.5
click at [1003, 202] on div "Status Original Pickup Time Pickup Location Original Dropoff Time Dropoff Locat…" at bounding box center [605, 269] width 946 height 394
click at [756, 112] on span "2630 Holme Ave Suite 200, Philadelphia, PA 19152, USA" at bounding box center [656, 112] width 199 height 8
click at [915, 66] on input "1Y9HM4" at bounding box center [892, 59] width 127 height 15
paste input "C0669V"
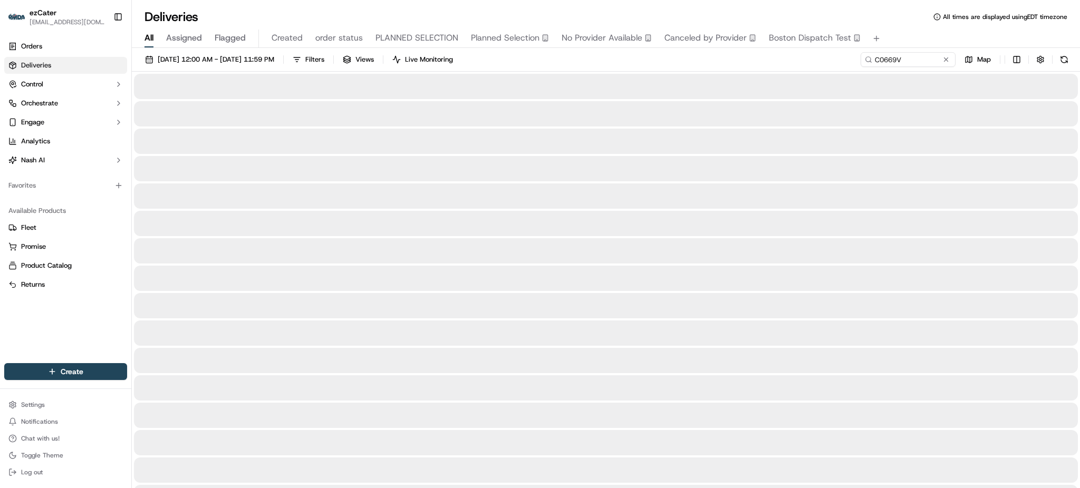
click at [812, 60] on div "09/01/2025 12:00 AM - 09/30/2025 11:59 PM Filters Views Live Monitoring C0669V …" at bounding box center [606, 62] width 948 height 20
click at [809, 60] on div "09/01/2025 12:00 AM - 09/30/2025 11:59 PM Filters Views Live Monitoring C0669V …" at bounding box center [606, 62] width 948 height 20
click at [811, 61] on div "09/01/2025 12:00 AM - 09/30/2025 11:59 PM Filters Views Live Monitoring C0669V …" at bounding box center [606, 62] width 948 height 20
click at [924, 59] on input "C0669V" at bounding box center [892, 59] width 127 height 15
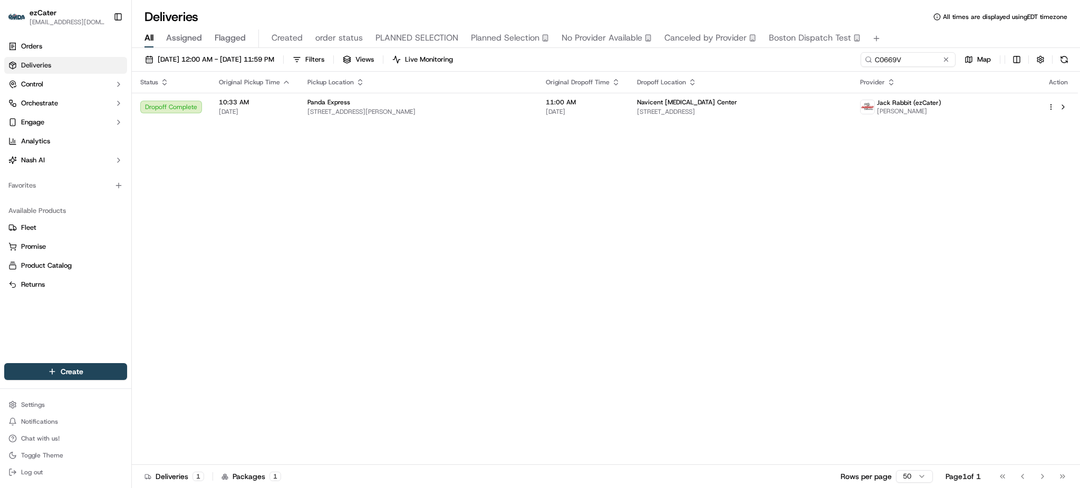
click at [898, 21] on div "Deliveries All times are displayed using EDT timezone" at bounding box center [606, 16] width 948 height 17
click at [924, 65] on input "C0669V" at bounding box center [892, 59] width 127 height 15
paste input "QX874Z"
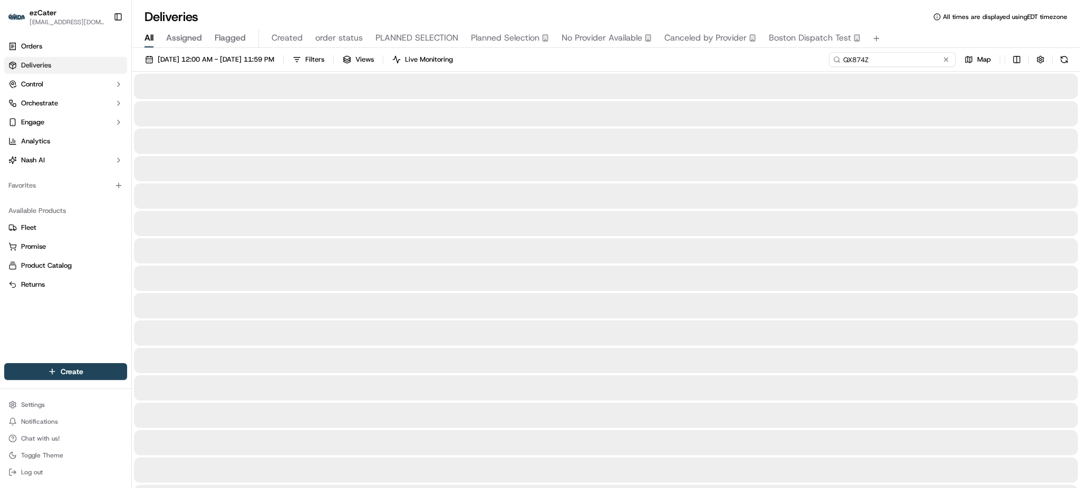
type input "QX874Z"
click at [652, 98] on div at bounding box center [606, 86] width 944 height 25
click at [663, 66] on div "09/01/2025 12:00 AM - 09/30/2025 11:59 PM Filters Views Live Monitoring QX874Z …" at bounding box center [606, 62] width 948 height 20
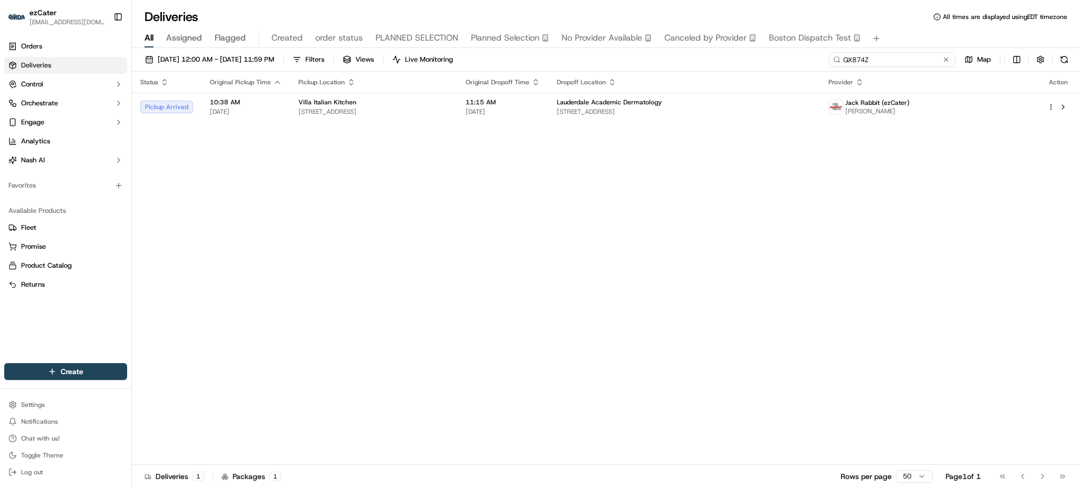
click at [909, 63] on input "QX874Z" at bounding box center [892, 59] width 127 height 15
click at [716, 107] on div "Lauderdale Academic Dermatology 1800 SE 10th Ave #305, Fort Lauderdale, FL 3331…" at bounding box center [684, 107] width 255 height 18
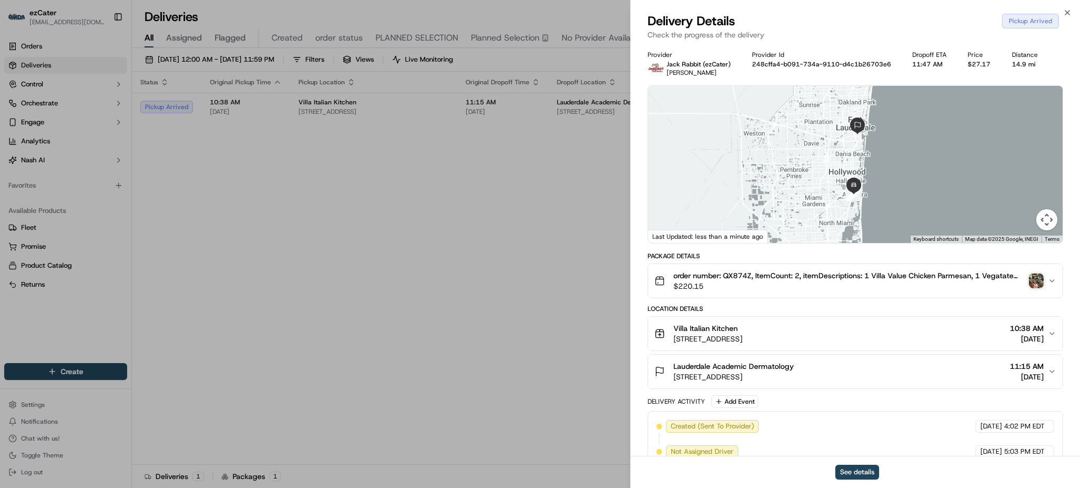
click at [1034, 280] on img "button" at bounding box center [1036, 281] width 15 height 15
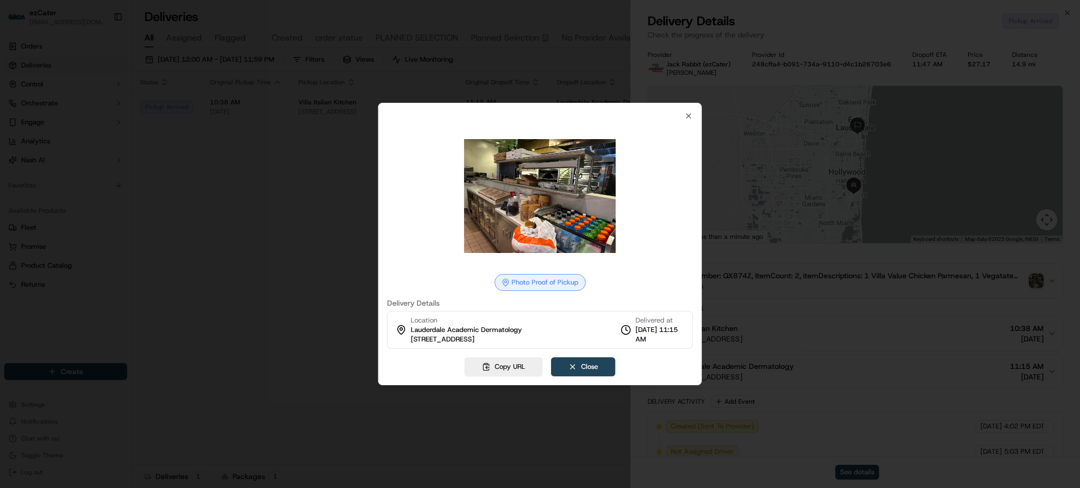
click at [239, 238] on div at bounding box center [540, 244] width 1080 height 488
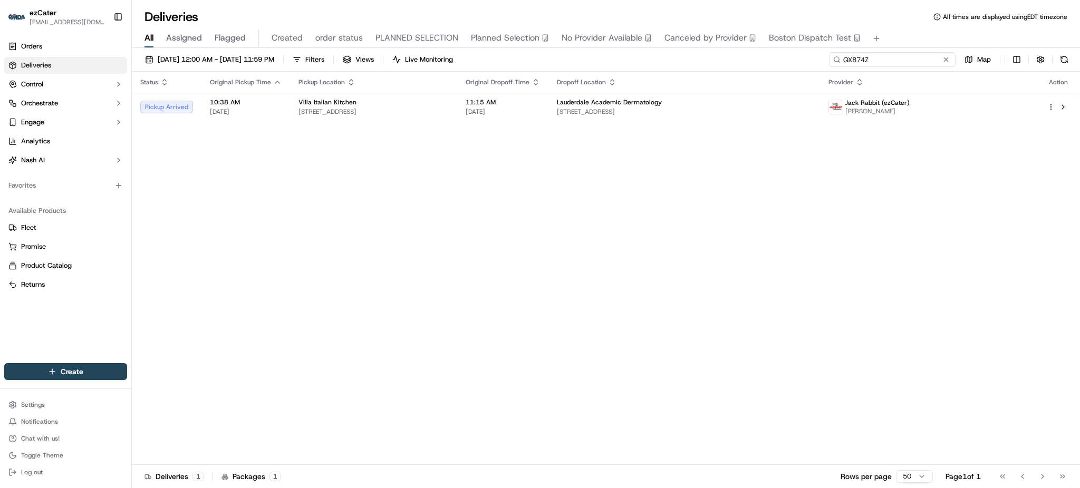
click at [886, 63] on input "QX874Z" at bounding box center [892, 59] width 127 height 15
paste input "KFQ5UH"
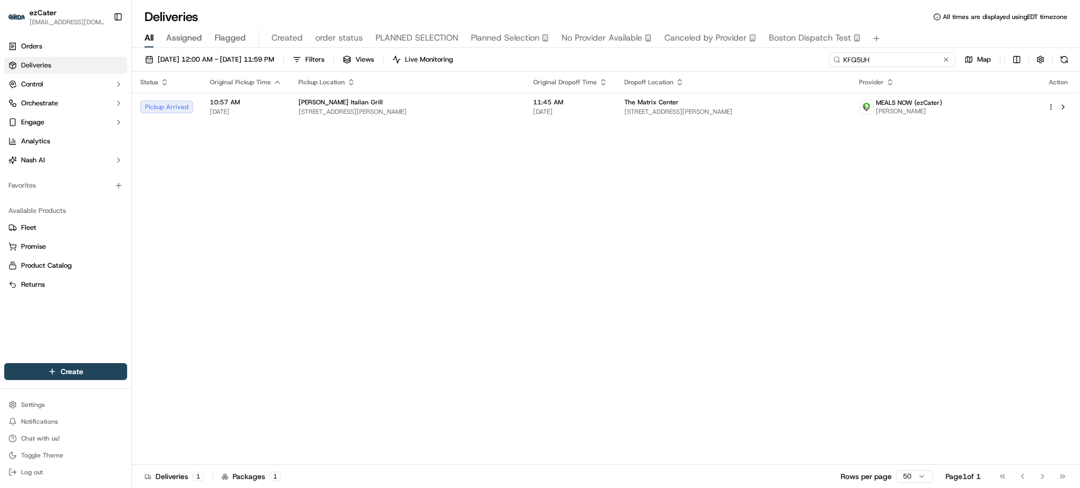
paste input "4RH7K8"
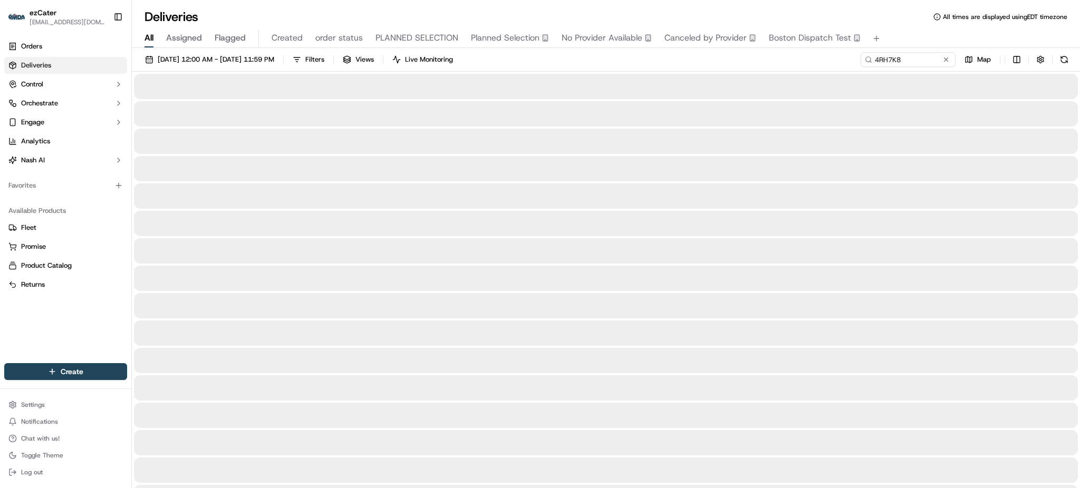
click at [847, 62] on div "09/01/2025 12:00 AM - 09/30/2025 11:59 PM Filters Views Live Monitoring 4RH7K8 …" at bounding box center [606, 62] width 948 height 20
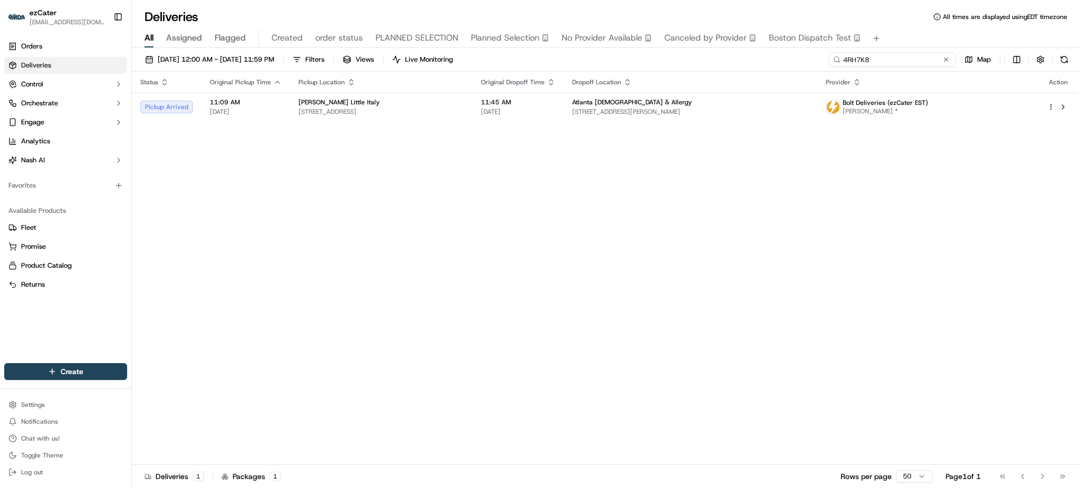
click at [904, 64] on input "4RH7K8" at bounding box center [892, 59] width 127 height 15
paste input "QX874Z"
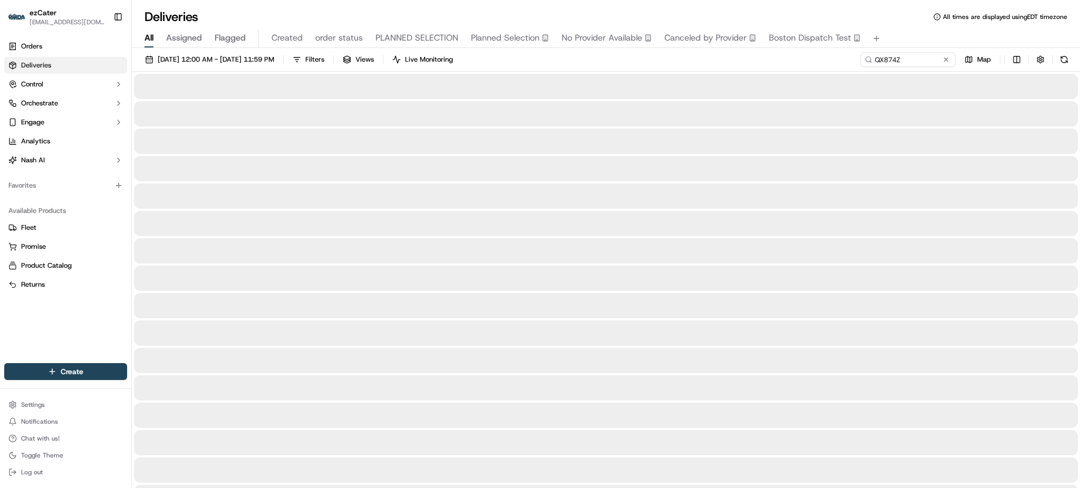
click at [841, 65] on div "09/01/2025 12:00 AM - 09/30/2025 11:59 PM Filters Views Live Monitoring QX874Z …" at bounding box center [606, 62] width 948 height 20
click at [719, 64] on div "09/01/2025 12:00 AM - 09/30/2025 11:59 PM Filters Views Live Monitoring QX874Z …" at bounding box center [606, 62] width 948 height 20
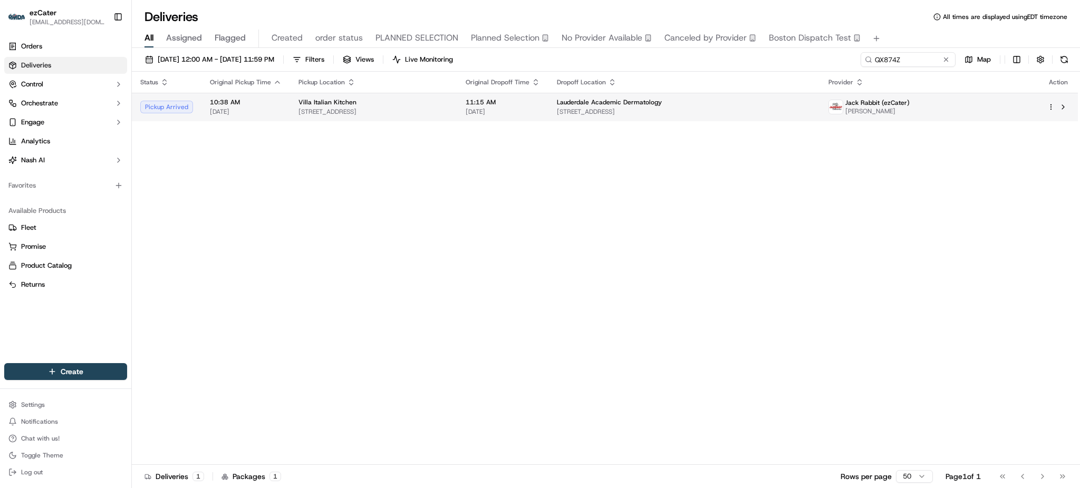
click at [662, 99] on span "Lauderdale Academic Dermatology" at bounding box center [609, 102] width 105 height 8
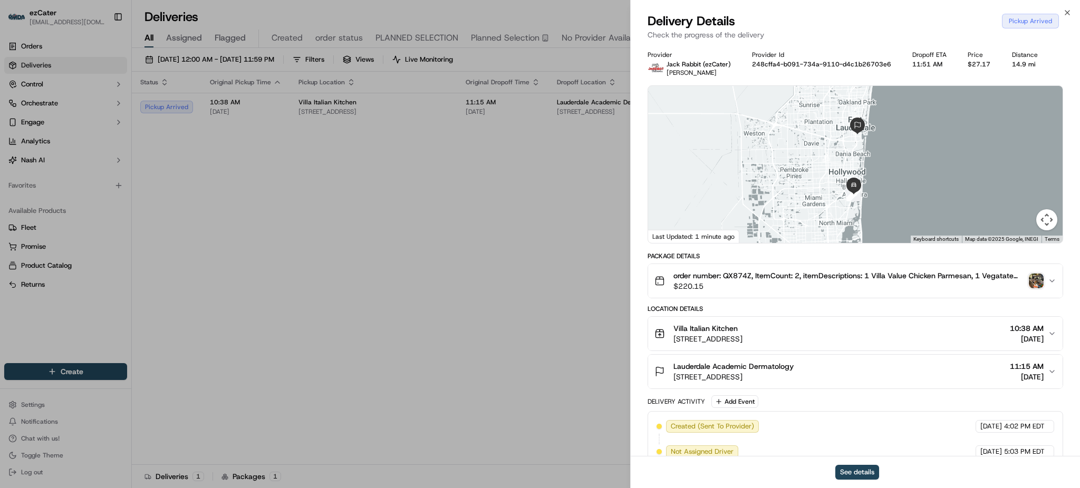
click at [1034, 280] on img "button" at bounding box center [1036, 281] width 15 height 15
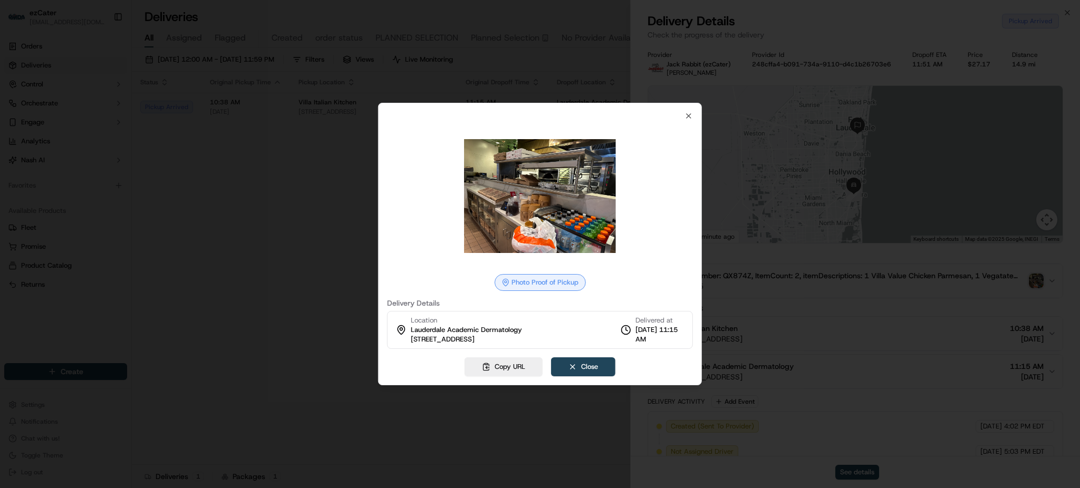
click at [576, 357] on div "Photo Proof of Pickup Delivery Details Location Lauderdale Academic Dermatology…" at bounding box center [540, 244] width 324 height 283
click at [577, 362] on button "Close" at bounding box center [583, 367] width 64 height 19
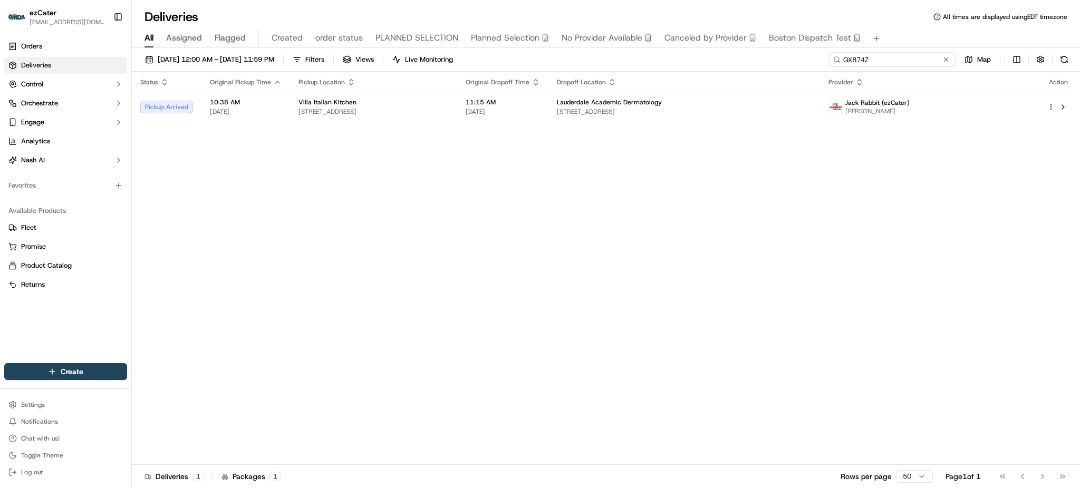
click at [915, 63] on input "QX874Z" at bounding box center [892, 59] width 127 height 15
paste input "2YKCWP"
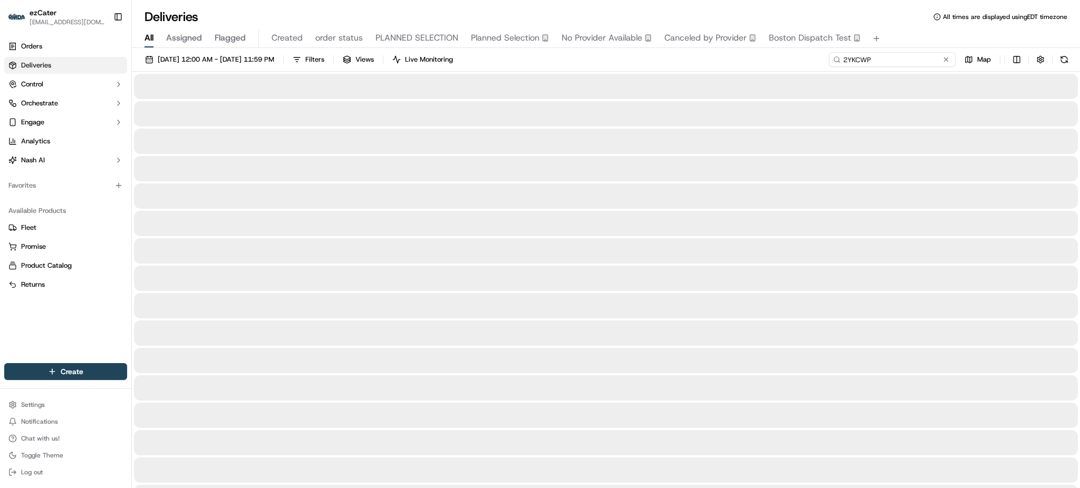
type input "2YKCWP"
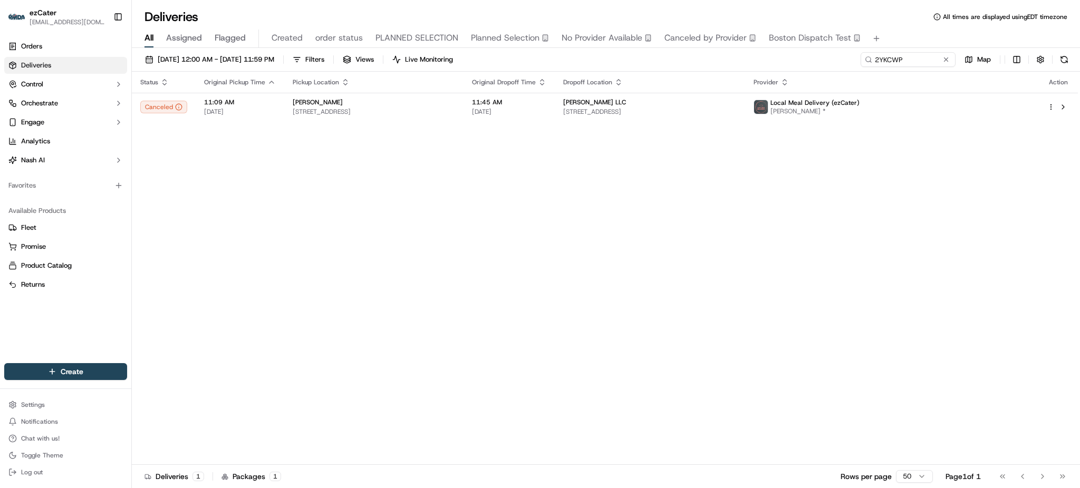
click at [874, 170] on div "Status Original Pickup Time Pickup Location Original Dropoff Time Dropoff Locat…" at bounding box center [605, 269] width 946 height 394
click at [544, 117] on td "11:45 AM 09/23/2025" at bounding box center [509, 107] width 91 height 28
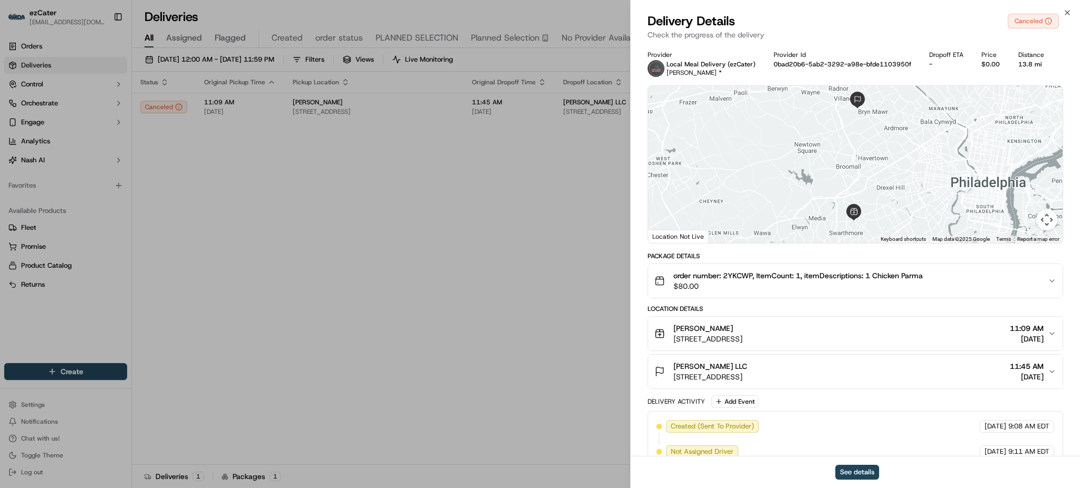
scroll to position [119, 0]
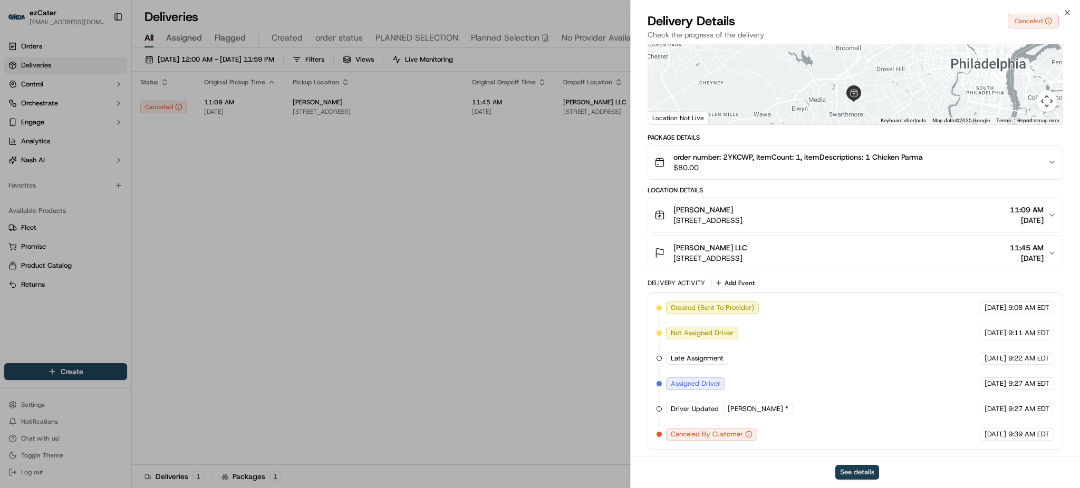
click at [871, 465] on button "See details" at bounding box center [858, 472] width 44 height 15
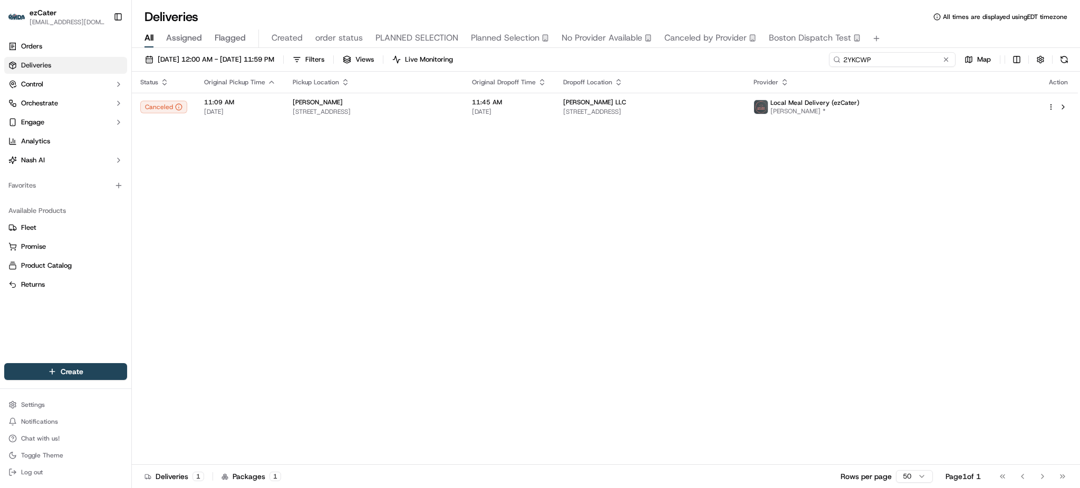
click at [907, 58] on input "2YKCWP" at bounding box center [892, 59] width 127 height 15
paste input "7U0M21"
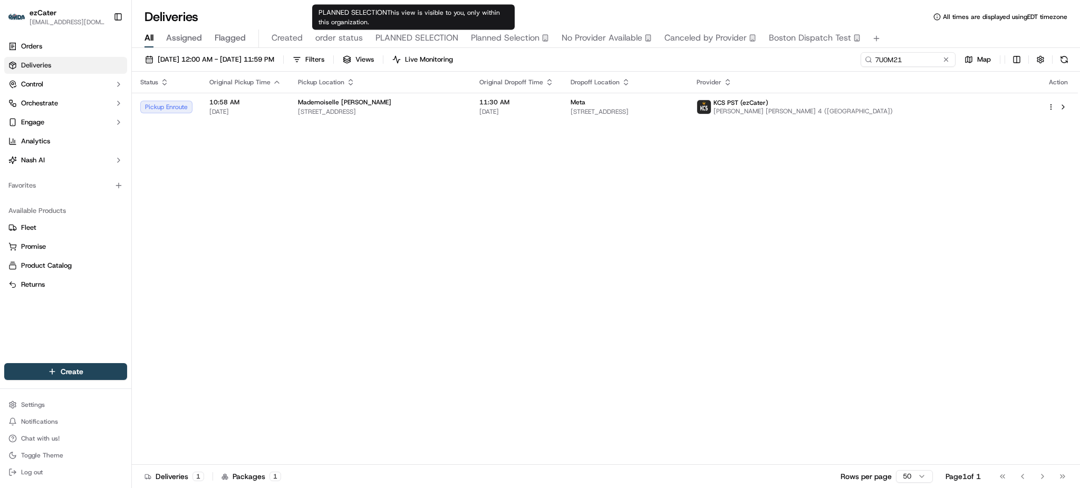
click at [551, 292] on div "Status Original Pickup Time Pickup Location Original Dropoff Time Dropoff Locat…" at bounding box center [605, 269] width 946 height 394
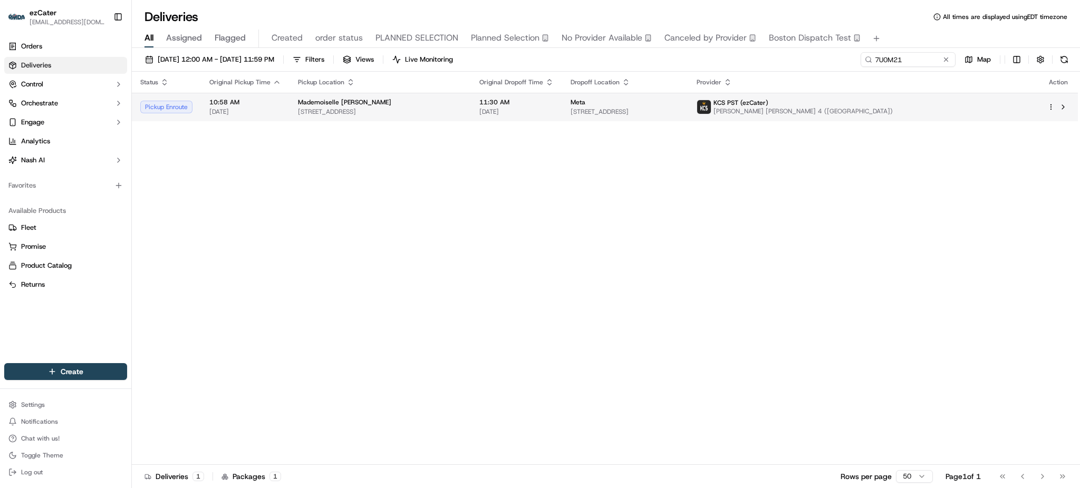
click at [554, 102] on span "11:30 AM" at bounding box center [517, 102] width 74 height 8
click at [902, 64] on input "7U0M21" at bounding box center [892, 59] width 127 height 15
paste input "JE5TYG"
type input "JE5TYG"
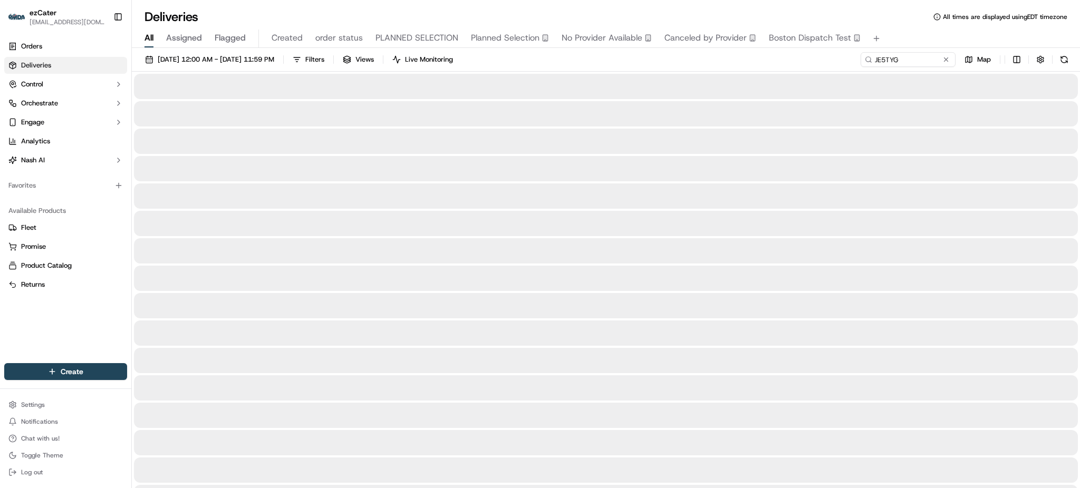
click at [913, 42] on div "All Assigned Flagged Created order status PLANNED SELECTION Planned Selection N…" at bounding box center [606, 39] width 948 height 18
click at [802, 69] on div "09/01/2025 12:00 AM - 09/30/2025 11:59 PM Filters Views Live Monitoring JE5TYG …" at bounding box center [606, 62] width 948 height 20
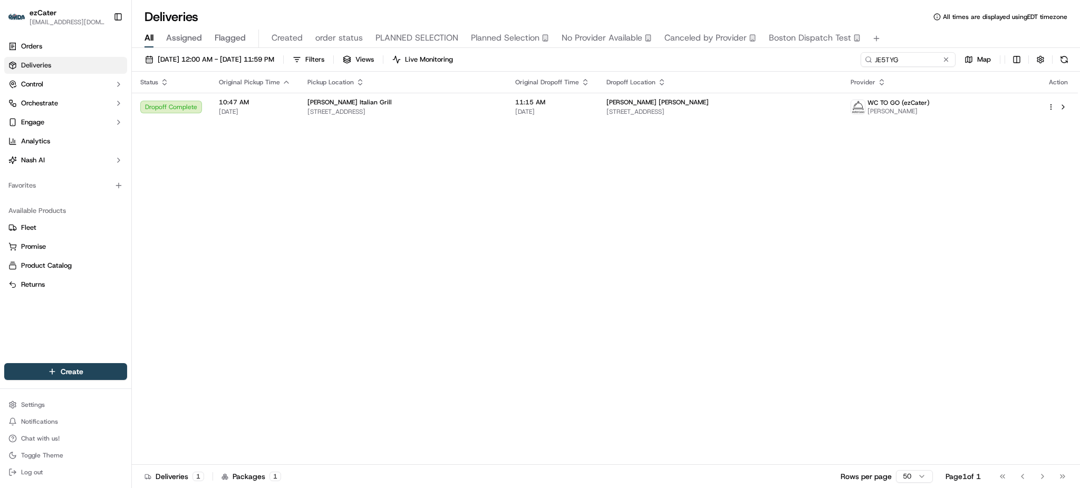
click at [691, 104] on span "Harding Loevner" at bounding box center [658, 102] width 102 height 8
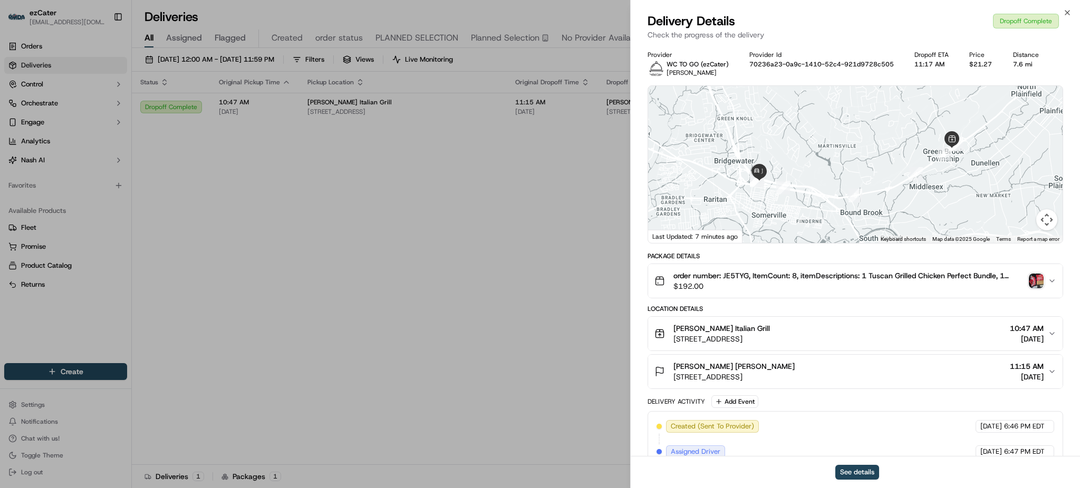
click at [1031, 278] on img "button" at bounding box center [1036, 281] width 15 height 15
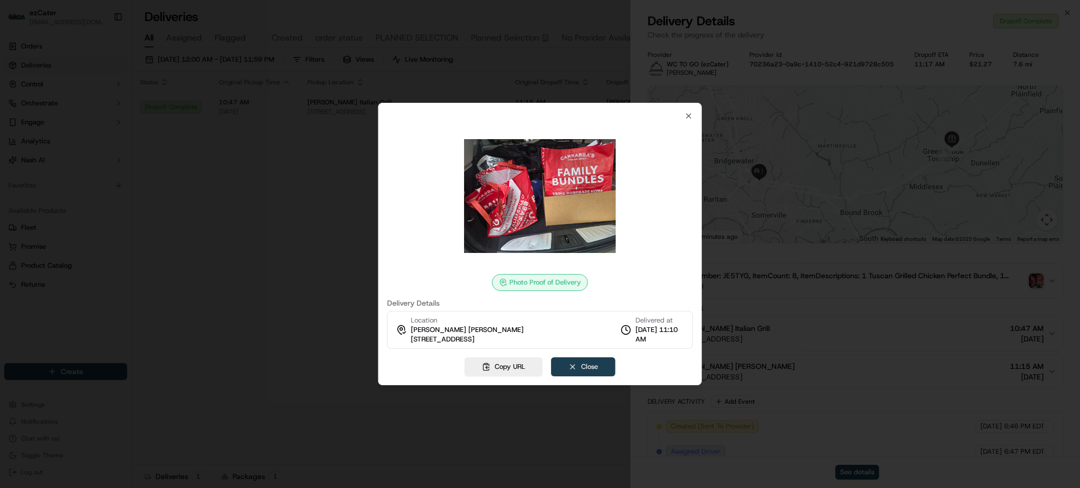
click at [581, 371] on button "Close" at bounding box center [583, 367] width 64 height 19
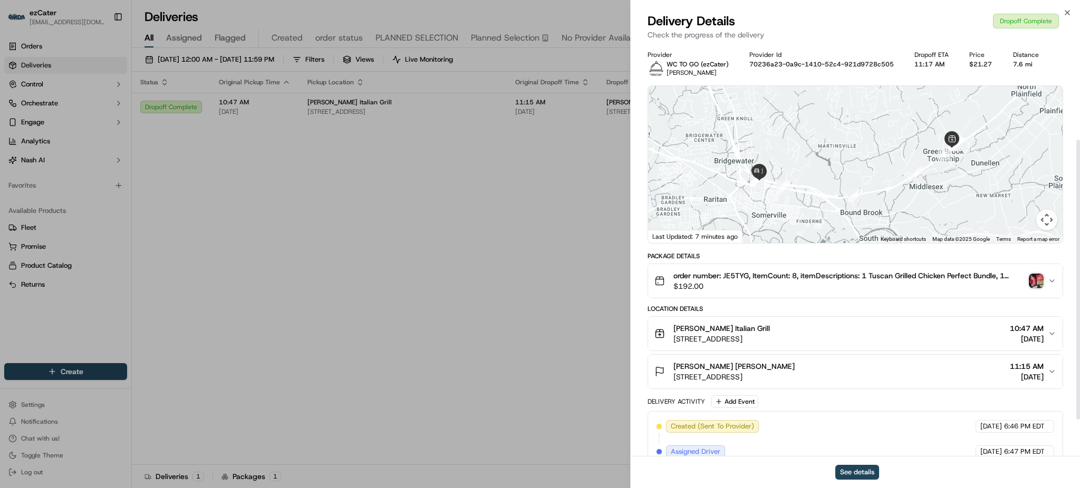
scroll to position [140, 0]
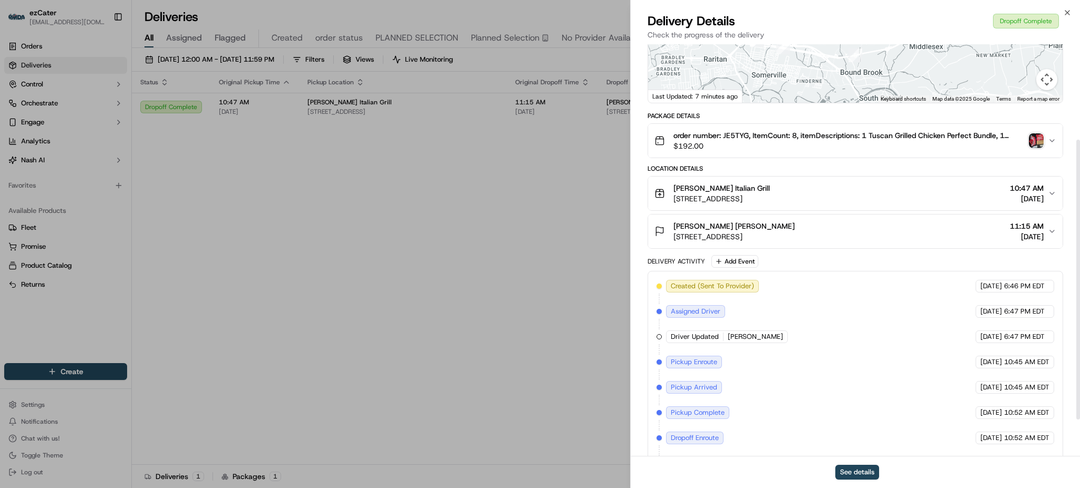
click at [875, 235] on div "Harding Loevner 400 Crossing Blvd 4th floor, Bridgewater, NJ 08807, USA 11:15 A…" at bounding box center [852, 231] width 394 height 21
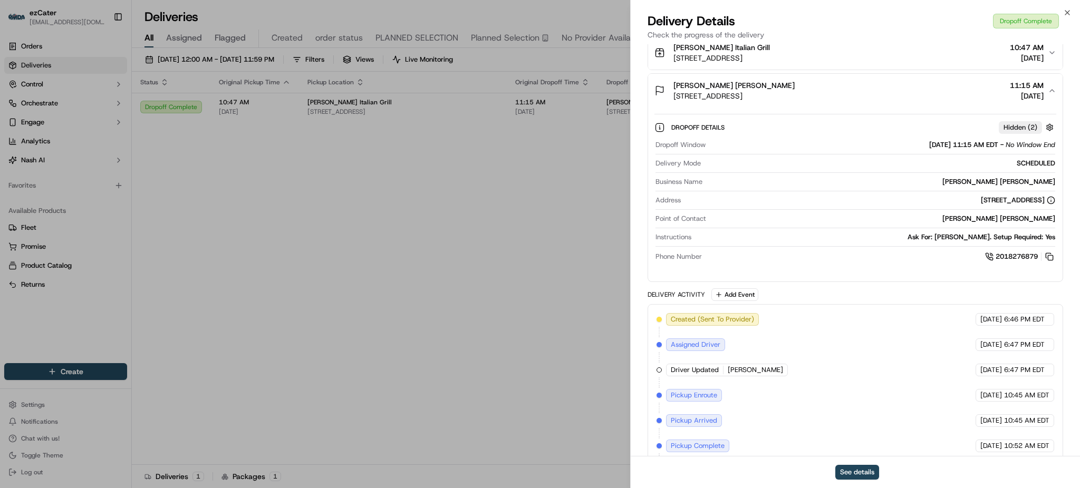
scroll to position [70, 0]
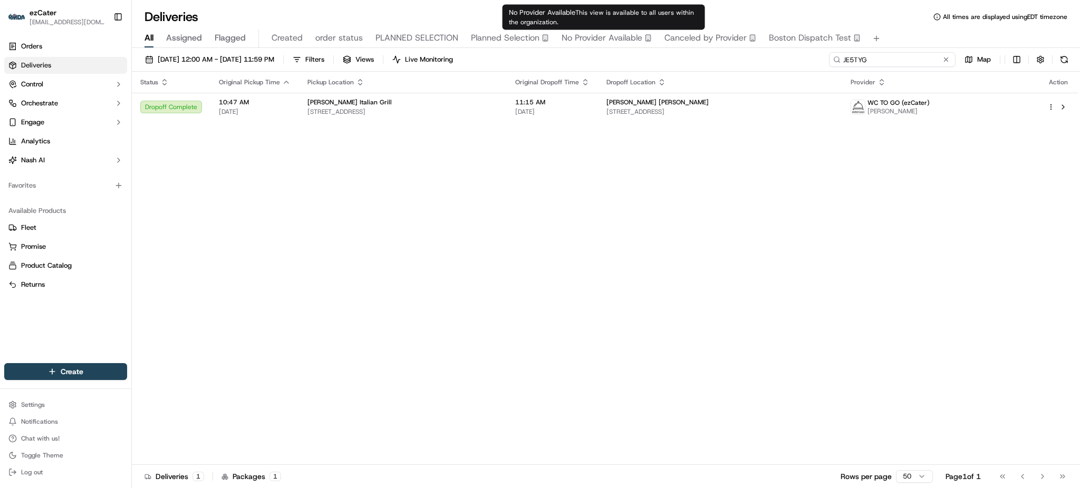
click at [898, 59] on input "JE5TYG" at bounding box center [892, 59] width 127 height 15
paste input "PK9H3P"
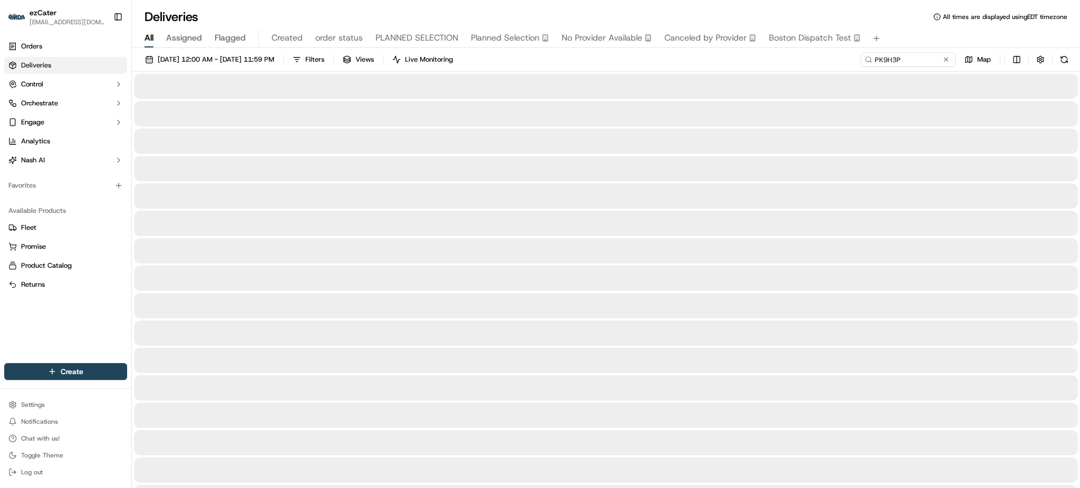
click at [993, 180] on div at bounding box center [606, 168] width 944 height 25
click at [767, 66] on div "09/01/2025 12:00 AM - 09/30/2025 11:59 PM Filters Views Live Monitoring PK9H3P …" at bounding box center [606, 62] width 948 height 20
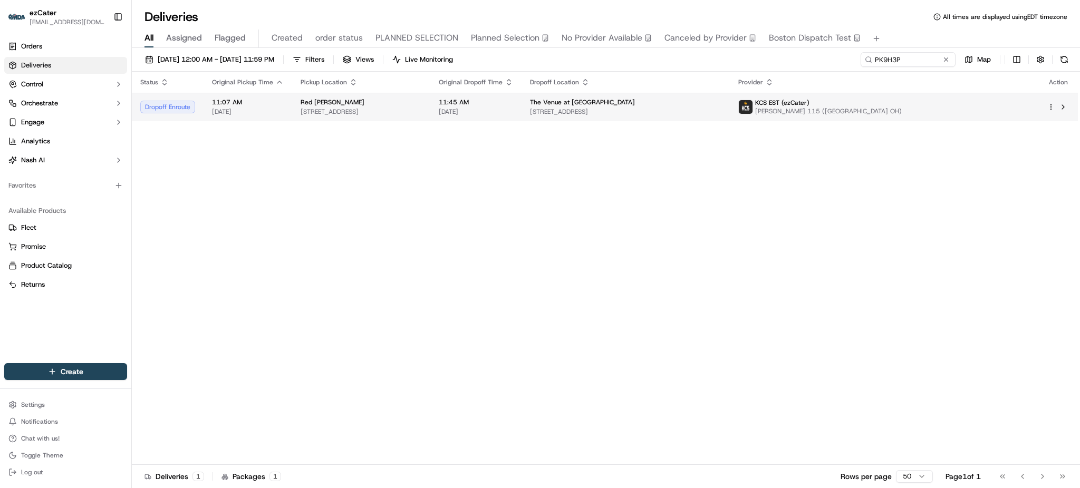
click at [422, 115] on span "6522 Strip Ave NW, Canton, OH 44720, USA" at bounding box center [361, 112] width 121 height 8
click at [918, 58] on input "PK9H3P" at bounding box center [892, 59] width 127 height 15
paste input "C8WUYY"
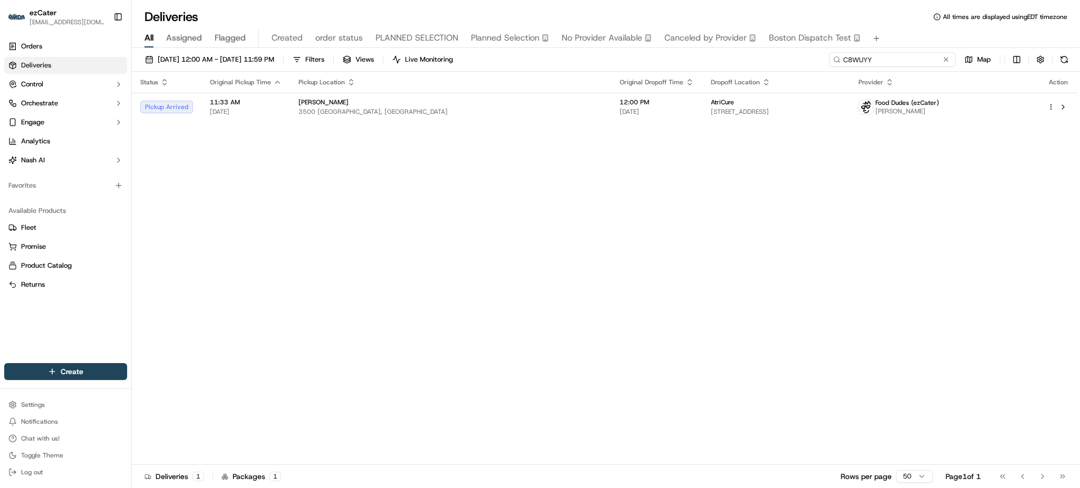
paste input "X7KZ3V"
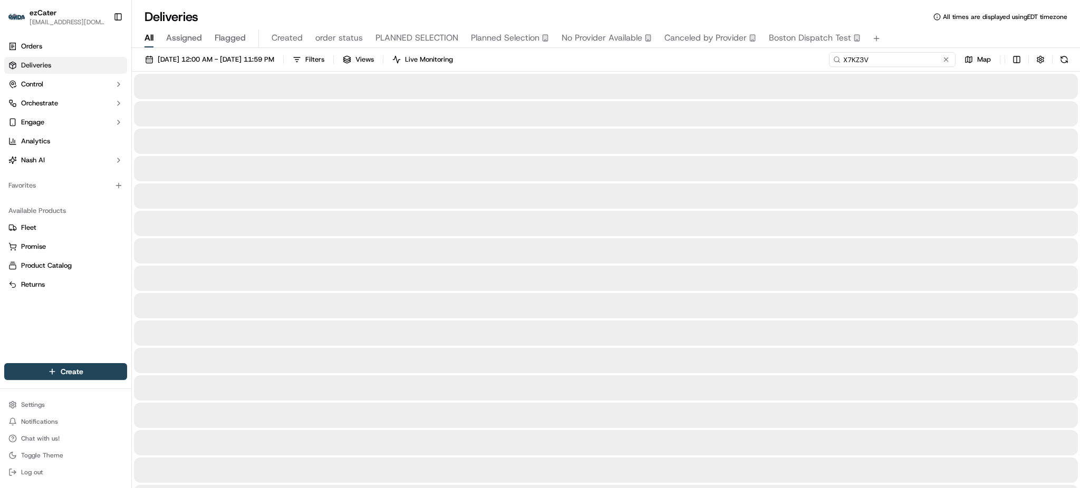
type input "X7KZ3V"
click at [679, 53] on div "09/01/2025 12:00 AM - 09/30/2025 11:59 PM Filters Views Live Monitoring X7KZ3V …" at bounding box center [606, 62] width 948 height 20
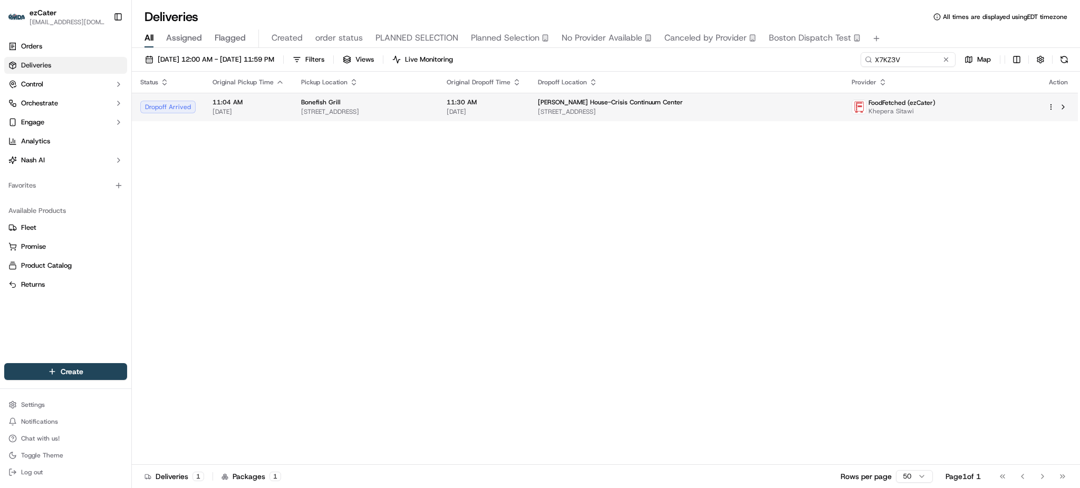
click at [430, 100] on div "Bonefish Grill" at bounding box center [365, 102] width 129 height 8
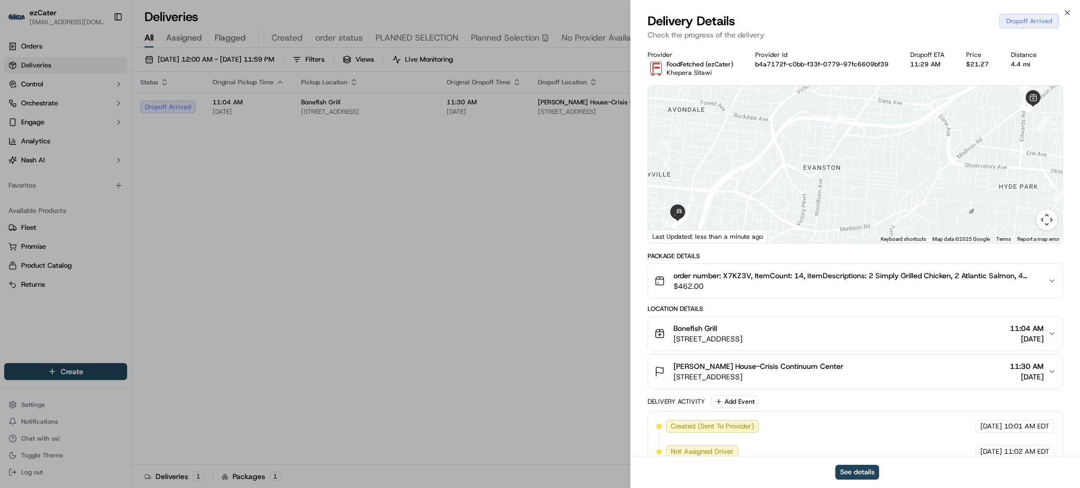
click at [964, 377] on div "Talbert House-Crisis Continuum Center 510 Oak St, Cincinnati, OH 45219, USA 11:…" at bounding box center [852, 371] width 394 height 21
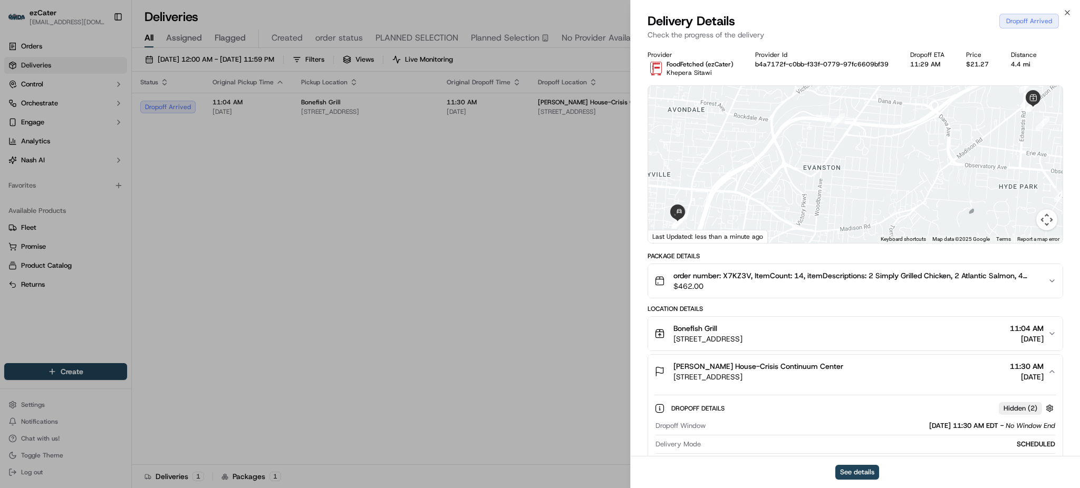
scroll to position [140, 0]
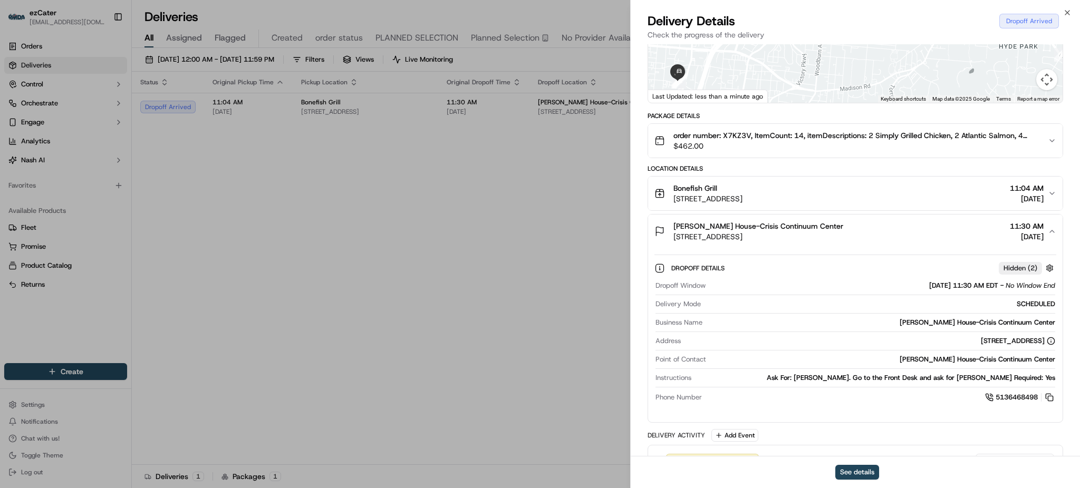
click at [861, 343] on div "510 Oak St, Cincinnati, OH 45219, USA" at bounding box center [870, 341] width 370 height 9
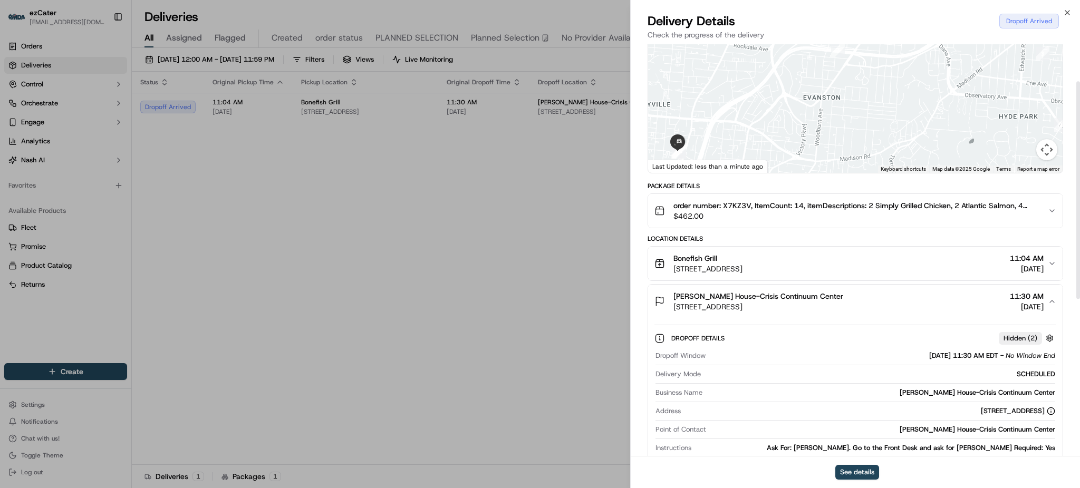
scroll to position [0, 0]
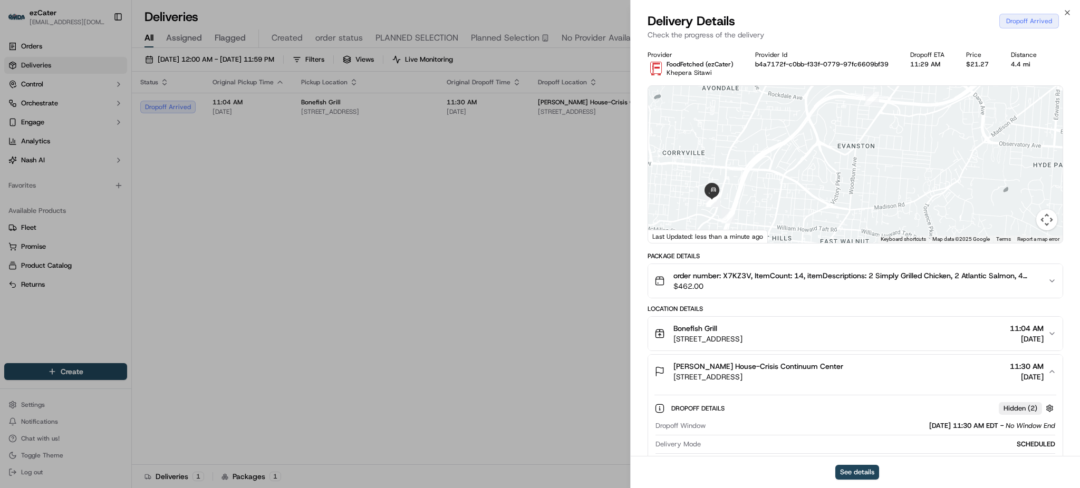
drag, startPoint x: 783, startPoint y: 226, endPoint x: 826, endPoint y: 199, distance: 49.8
click at [819, 202] on div at bounding box center [855, 164] width 415 height 157
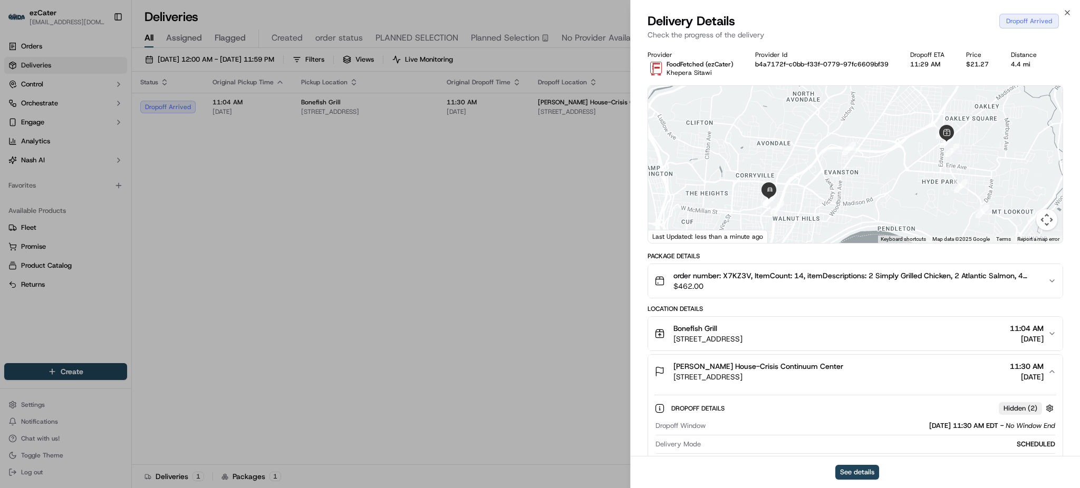
scroll to position [140, 0]
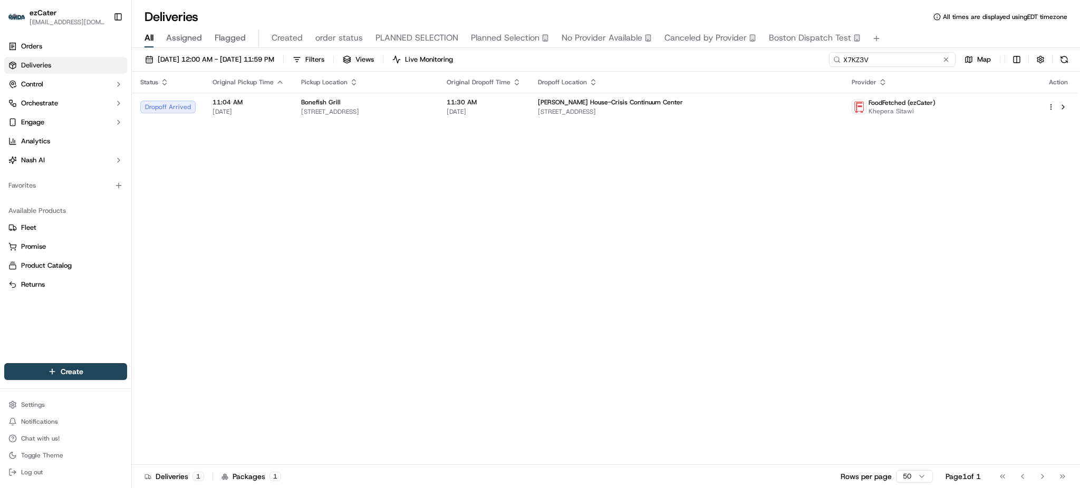
click at [906, 59] on input "X7KZ3V" at bounding box center [892, 59] width 127 height 15
paste input "C8WUYY"
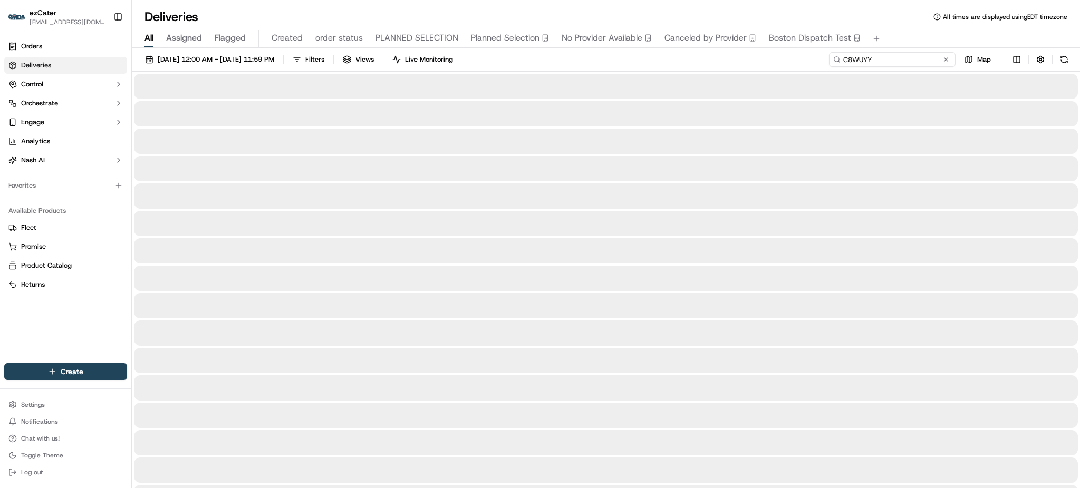
type input "C8WUYY"
click at [839, 60] on div "09/01/2025 12:00 AM - 09/30/2025 11:59 PM Filters Views Live Monitoring C8WUYY …" at bounding box center [606, 62] width 948 height 20
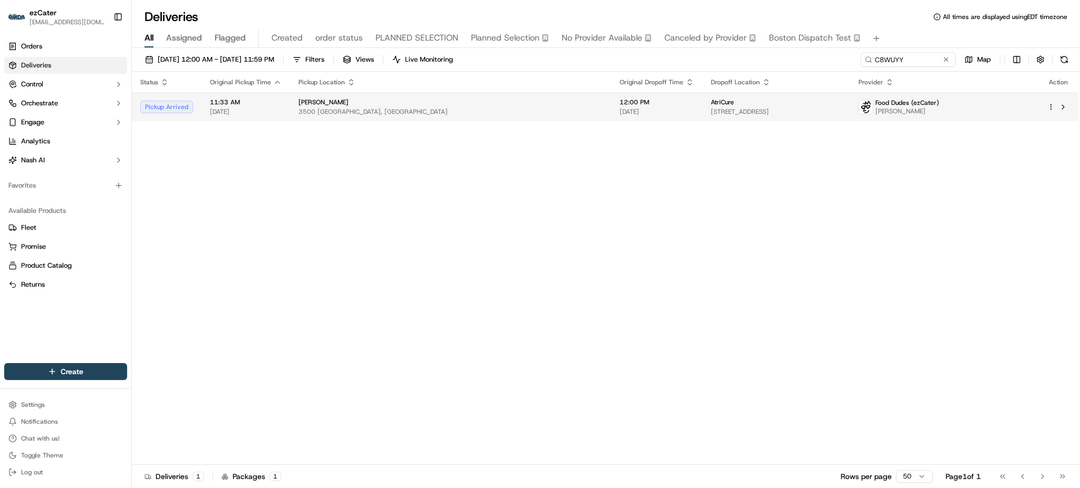
click at [802, 113] on span "130 Cheshire Ln #250, Minnetonka, MN 55305, USA" at bounding box center [776, 112] width 131 height 8
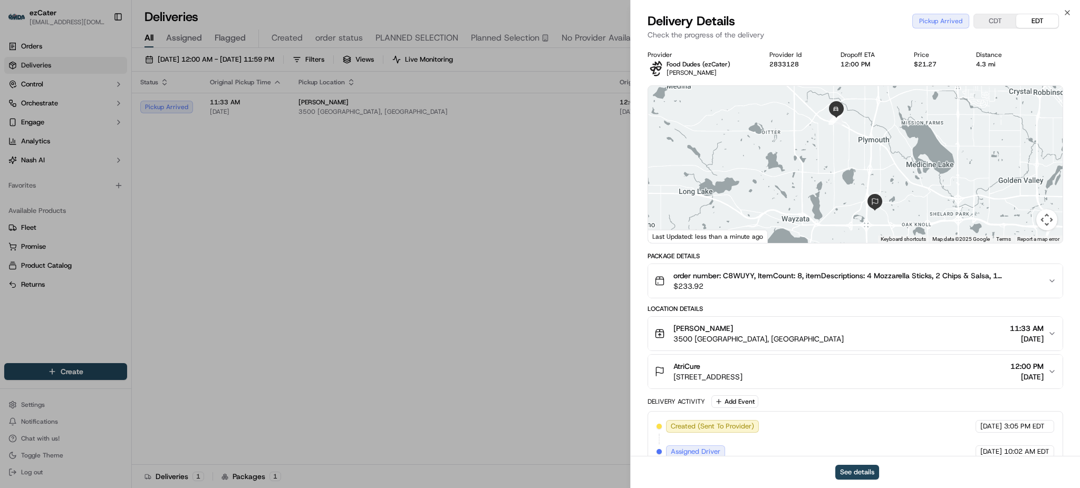
click at [731, 394] on div "Package Details order number: C8WUYY, ItemCount: 8, itemDescriptions: 4 Mozzare…" at bounding box center [856, 397] width 416 height 291
click at [731, 395] on div "Package Details order number: C8WUYY, ItemCount: 8, itemDescriptions: 4 Mozzare…" at bounding box center [856, 397] width 416 height 291
click at [731, 397] on button "Add Event" at bounding box center [735, 402] width 47 height 13
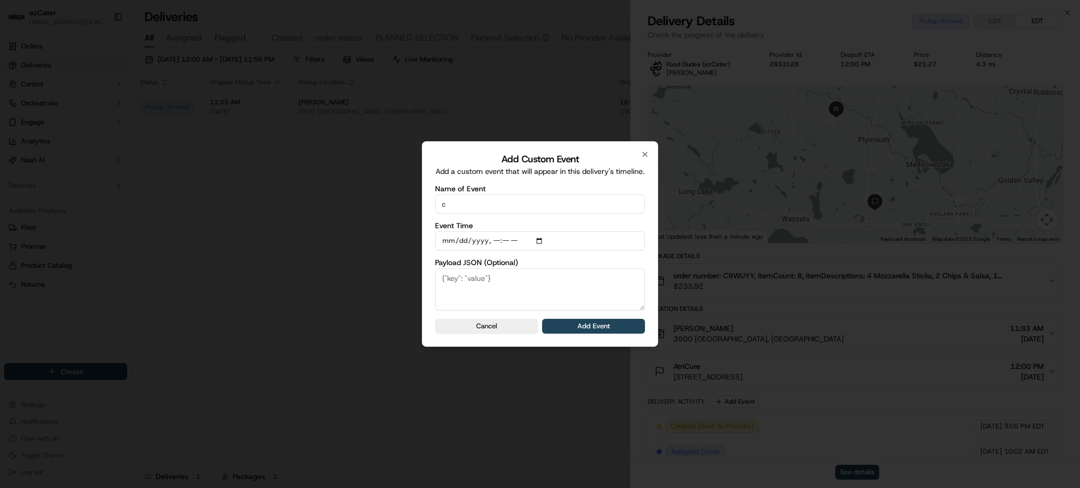
type input "CP not ready"
click at [587, 331] on button "Add Event" at bounding box center [593, 326] width 103 height 15
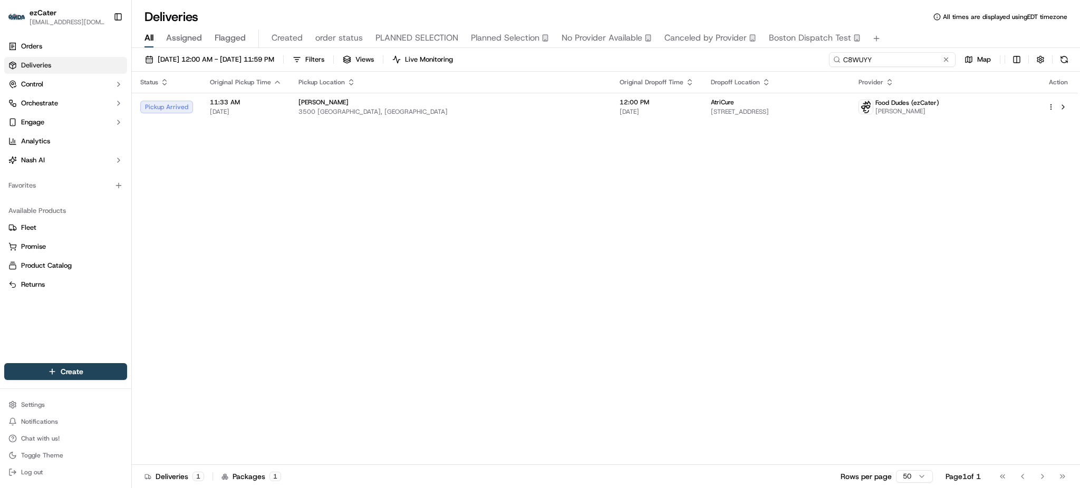
click at [899, 61] on input "C8WUYY" at bounding box center [892, 59] width 127 height 15
paste input "X7KZ3V"
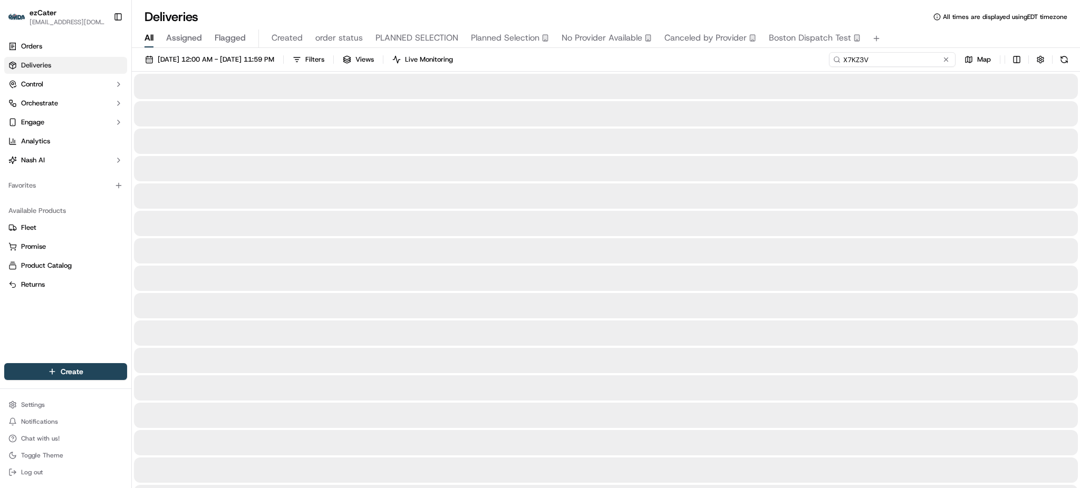
type input "X7KZ3V"
click at [895, 13] on div "Deliveries All times are displayed using EDT timezone" at bounding box center [606, 16] width 948 height 17
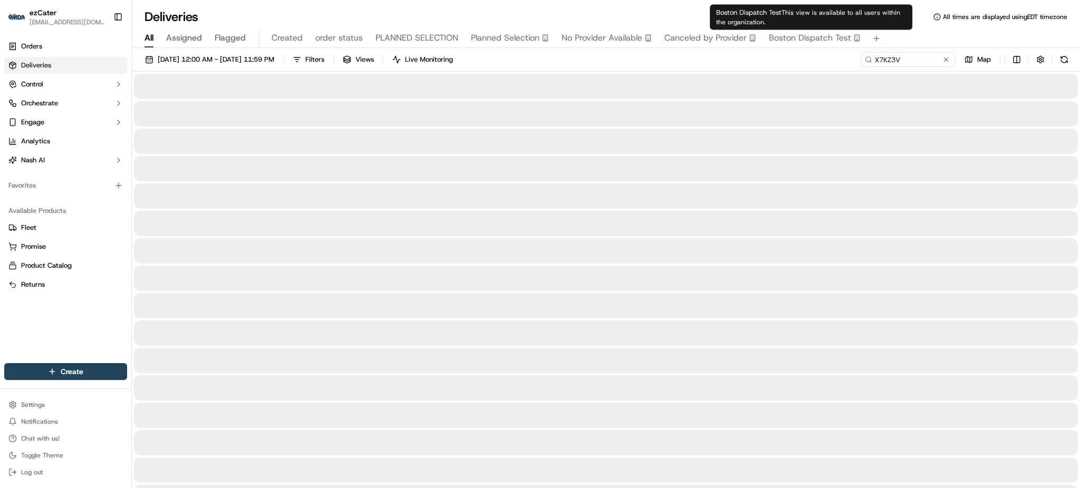
click at [600, 9] on div "Deliveries All times are displayed using EDT timezone" at bounding box center [606, 16] width 948 height 17
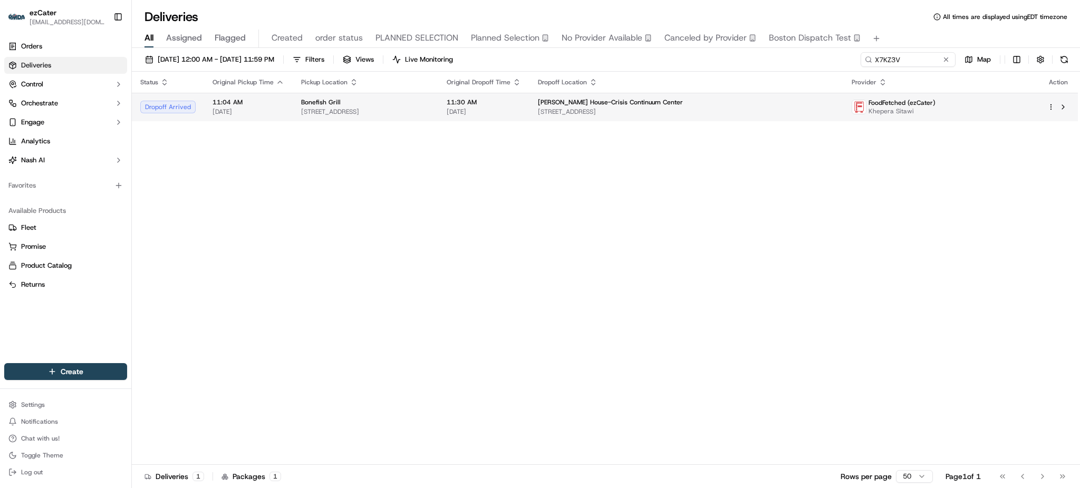
click at [430, 106] on div "Bonefish Grill" at bounding box center [365, 102] width 129 height 8
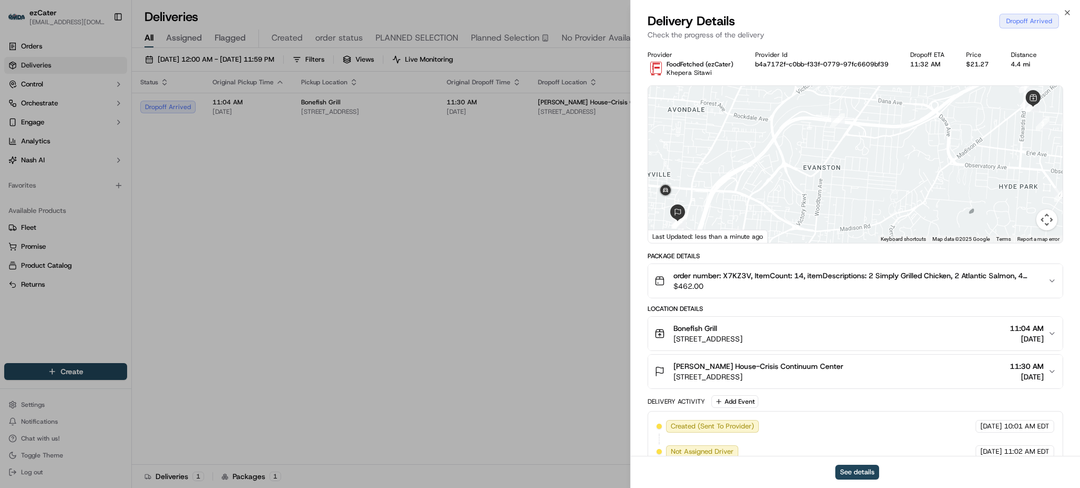
click at [731, 378] on span "510 Oak St, Cincinnati, OH 45219, USA" at bounding box center [759, 377] width 170 height 11
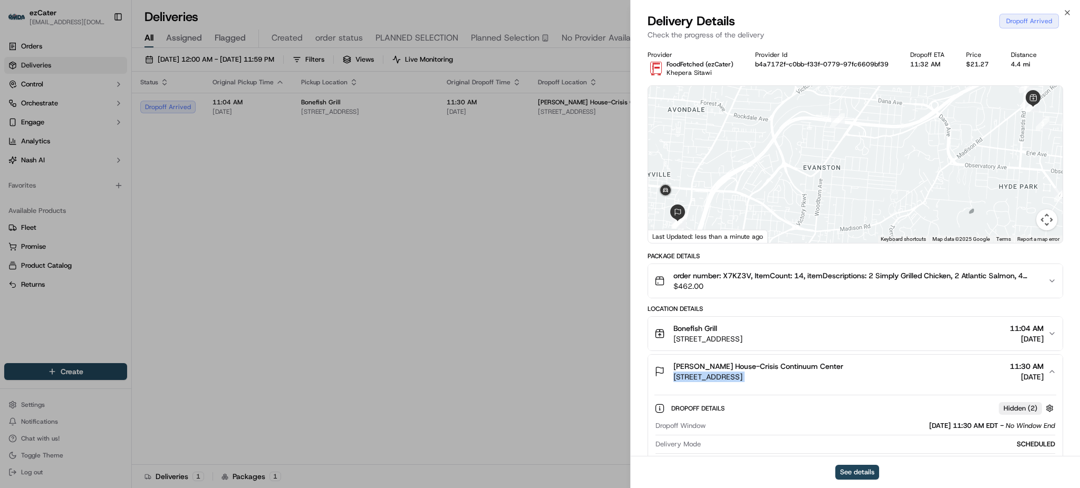
click at [731, 378] on span "510 Oak St, Cincinnati, OH 45219, USA" at bounding box center [759, 377] width 170 height 11
copy span "510 Oak St, Cincinnati, OH 45219, USA"
drag, startPoint x: 718, startPoint y: 209, endPoint x: 746, endPoint y: 183, distance: 38.4
click at [746, 183] on div at bounding box center [855, 164] width 415 height 157
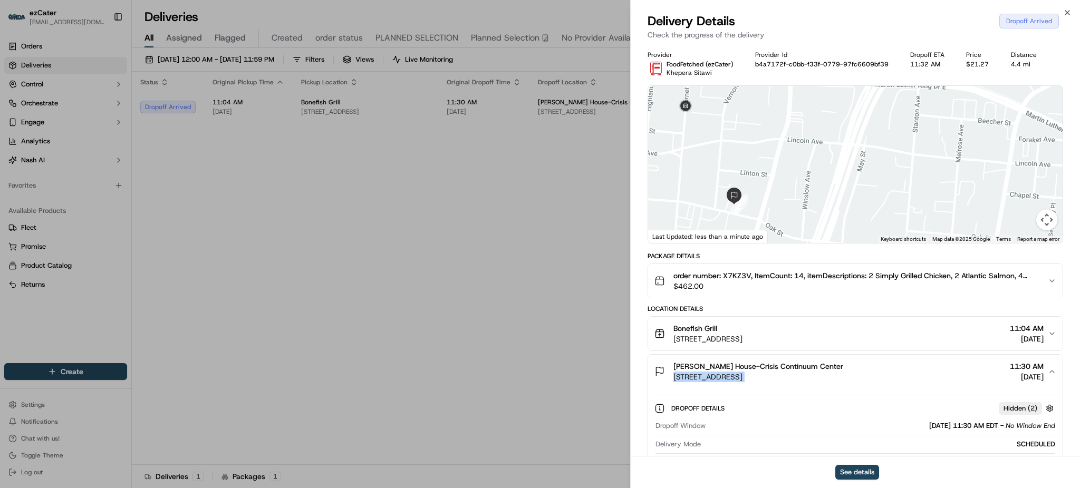
drag, startPoint x: 713, startPoint y: 174, endPoint x: 726, endPoint y: 176, distance: 12.8
click at [726, 176] on div at bounding box center [855, 164] width 415 height 157
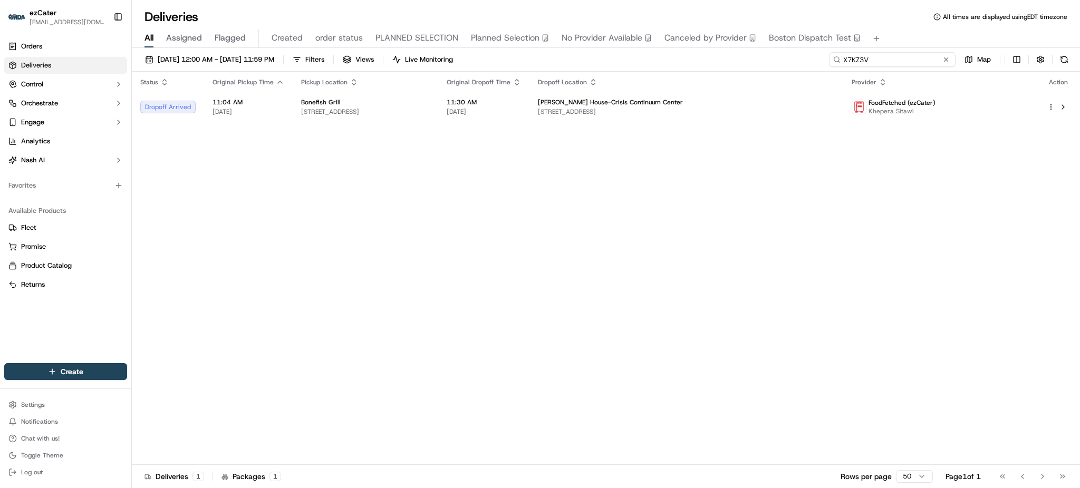
click at [887, 62] on input "X7KZ3V" at bounding box center [892, 59] width 127 height 15
paste input "G99-GEQ"
type input "G99-GEQ"
click at [896, 25] on div "All Assigned Flagged Created order status PLANNED SELECTION Planned Selection N…" at bounding box center [606, 36] width 948 height 23
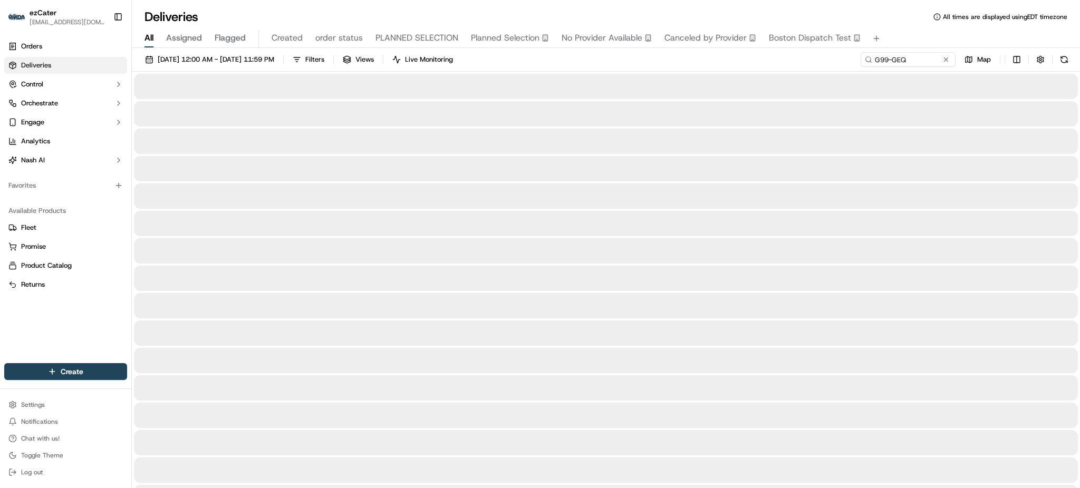
click at [699, 62] on div "09/01/2025 12:00 AM - 09/30/2025 11:59 PM Filters Views Live Monitoring G99-GEQ…" at bounding box center [606, 62] width 948 height 20
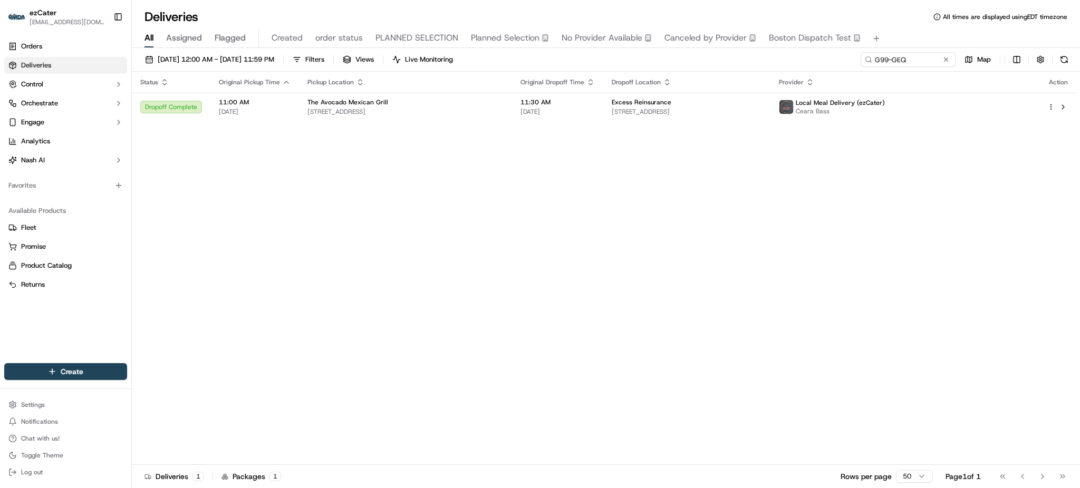
click at [688, 122] on div "Status Original Pickup Time Pickup Location Original Dropoff Time Dropoff Locat…" at bounding box center [605, 269] width 946 height 394
click at [672, 105] on span "Excess Reinsurance" at bounding box center [642, 102] width 60 height 8
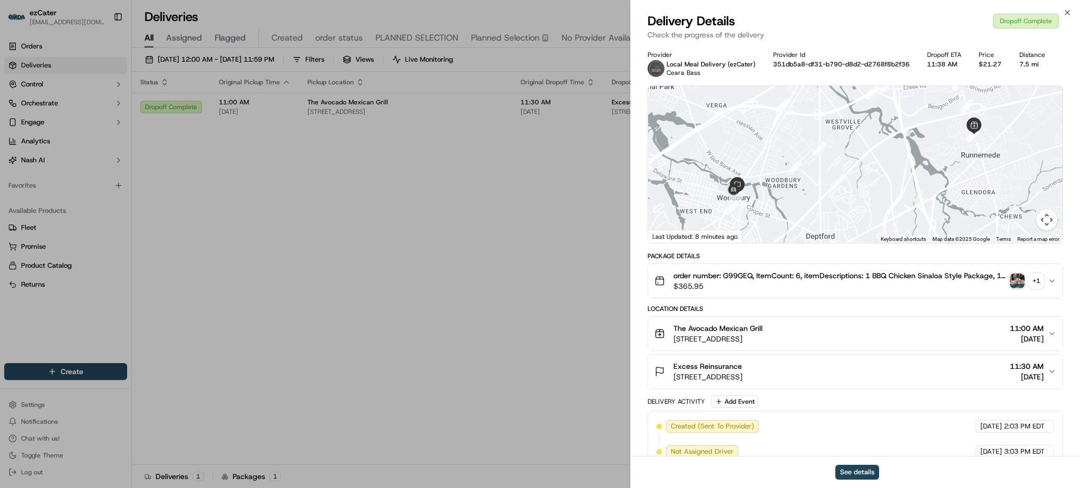
click at [1018, 279] on img "button" at bounding box center [1017, 281] width 15 height 15
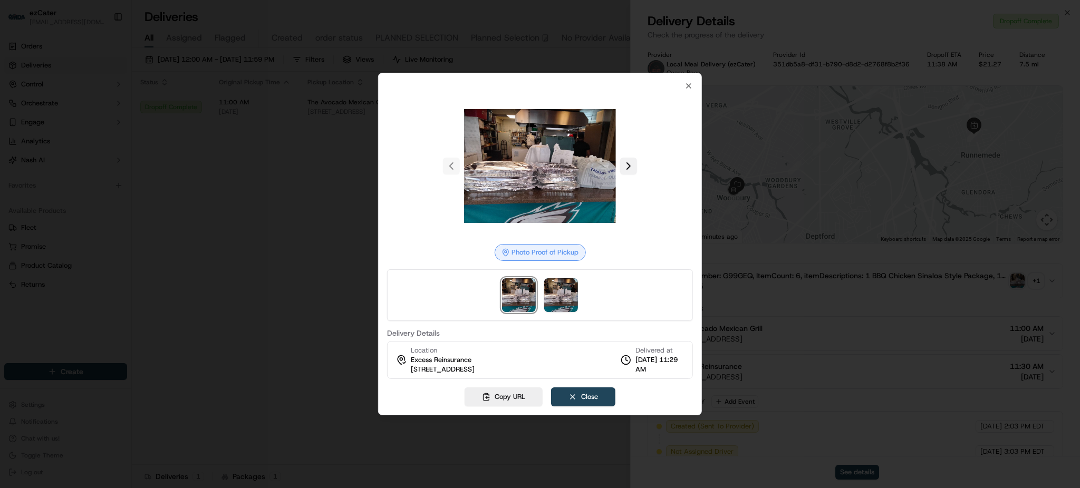
click at [633, 165] on button at bounding box center [628, 166] width 17 height 17
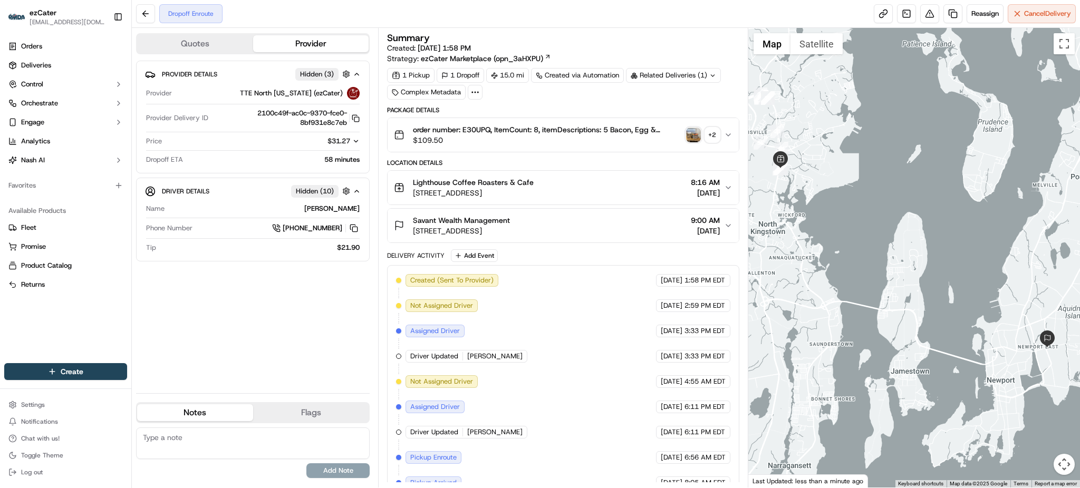
click at [509, 79] on div "15.0 mi" at bounding box center [507, 75] width 43 height 15
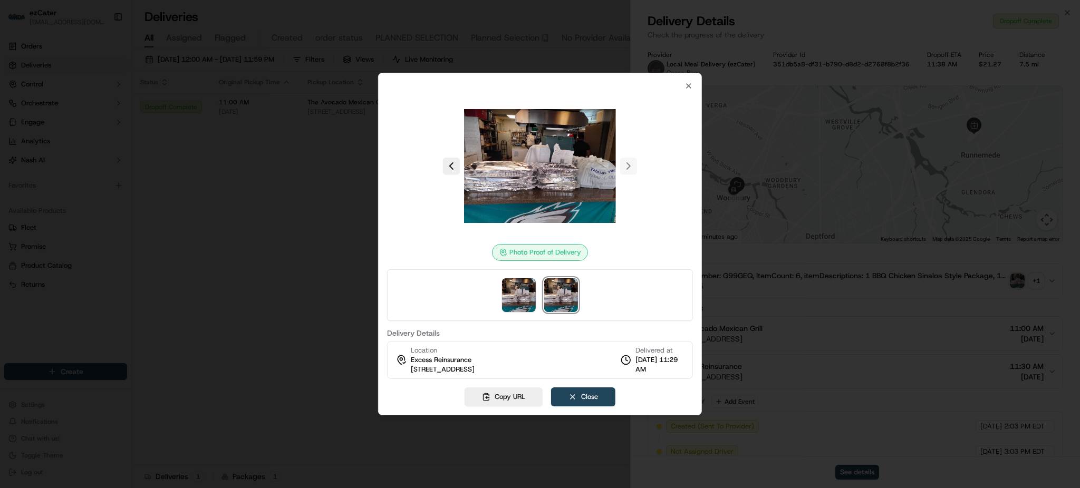
click at [348, 247] on div at bounding box center [540, 244] width 1080 height 488
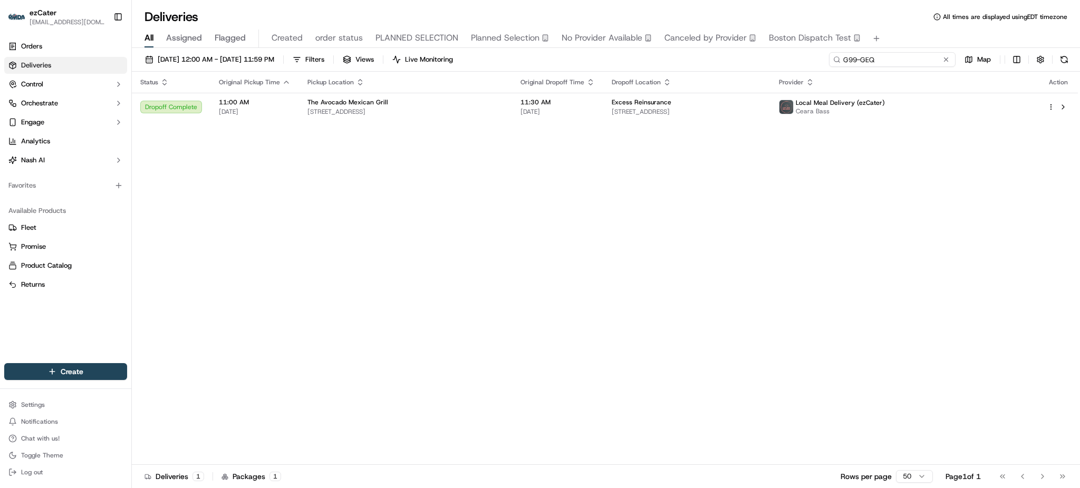
click at [936, 55] on input "G99-GEQ" at bounding box center [892, 59] width 127 height 15
paste input "QA9Y3F"
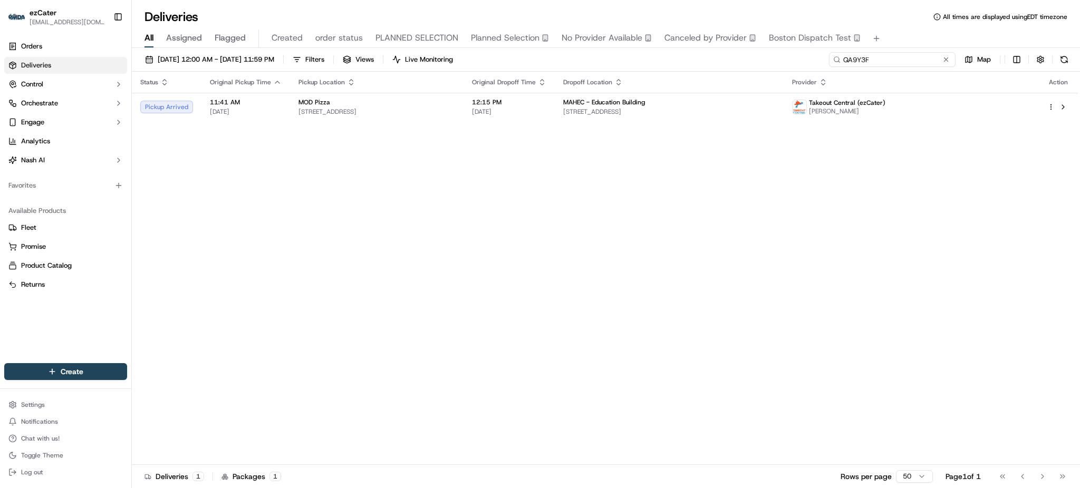
type input "QA9Y3F"
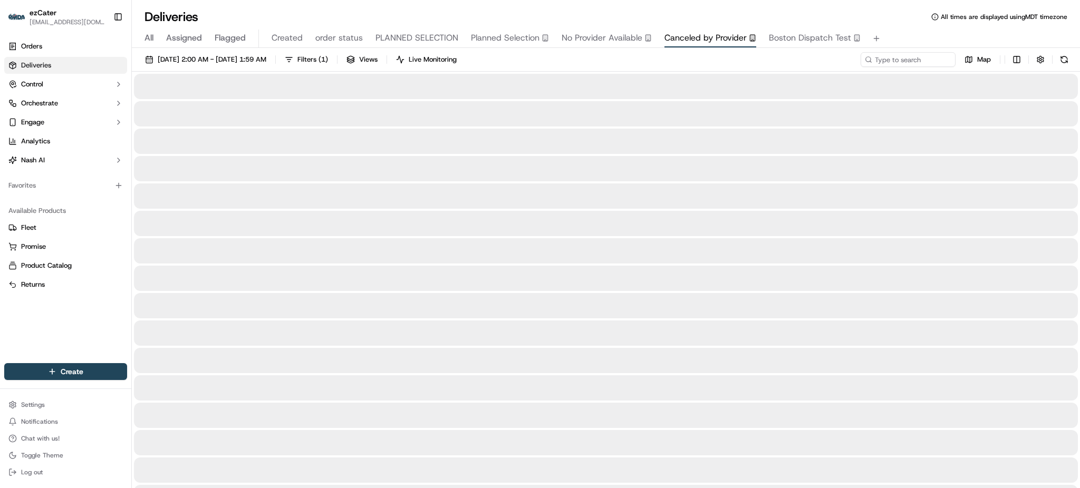
click at [665, 46] on button "Canceled by Provider" at bounding box center [711, 39] width 92 height 18
click at [157, 37] on div "All Assigned Flagged Created order status PLANNED SELECTION Planned Selection N…" at bounding box center [606, 39] width 948 height 18
click at [152, 36] on span "All" at bounding box center [149, 38] width 9 height 13
click at [930, 57] on input at bounding box center [892, 59] width 127 height 15
paste input "QA9Y3F"
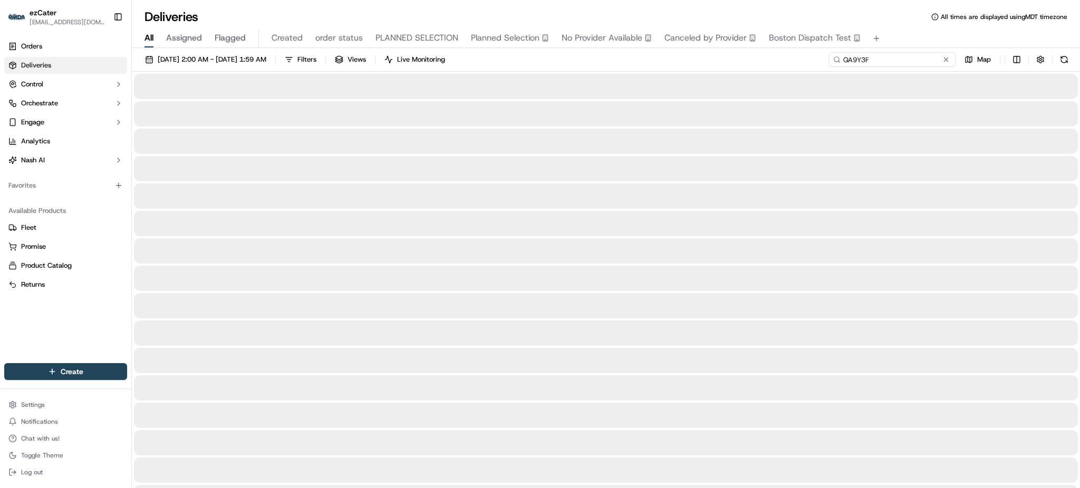
type input "QA9Y3F"
click at [887, 21] on div "Deliveries All times are displayed using MDT timezone" at bounding box center [606, 16] width 948 height 17
click at [804, 70] on div "04/01/2025 2:00 AM - 04/17/2025 1:59 AM Filters Views Live Monitoring QA9Y3F Map" at bounding box center [606, 62] width 948 height 20
click at [805, 68] on div "04/01/2025 2:00 AM - 04/17/2025 1:59 AM Filters Views Live Monitoring QA9Y3F Map" at bounding box center [606, 62] width 948 height 20
click at [782, 68] on div "04/01/2025 2:00 AM - 04/17/2025 1:59 AM Filters Views Live Monitoring QA9Y3F Map" at bounding box center [606, 62] width 948 height 20
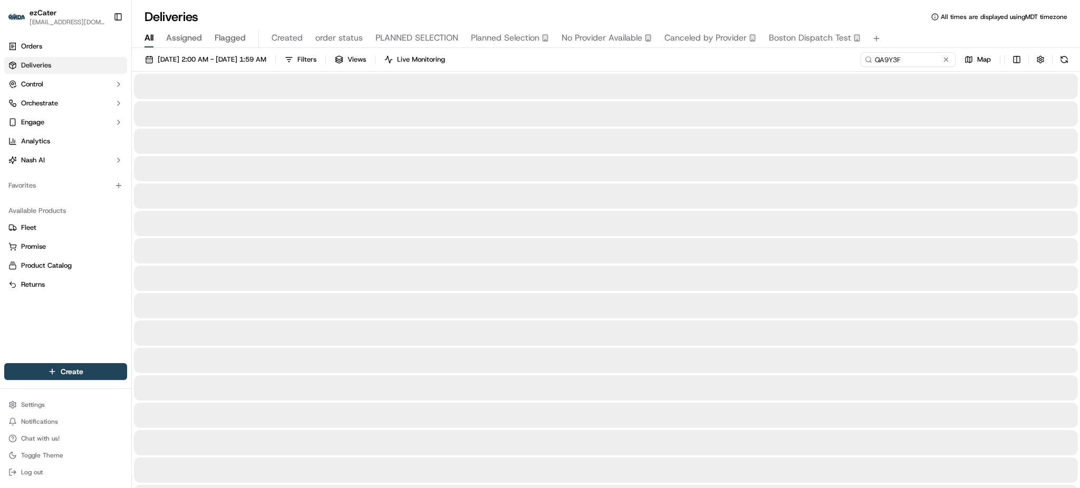
click at [771, 65] on div "04/01/2025 2:00 AM - 04/17/2025 1:59 AM Filters Views Live Monitoring QA9Y3F Map" at bounding box center [606, 62] width 948 height 20
click at [943, 58] on button at bounding box center [946, 59] width 11 height 11
click at [942, 57] on input at bounding box center [892, 59] width 127 height 15
paste input "QA9Y3F"
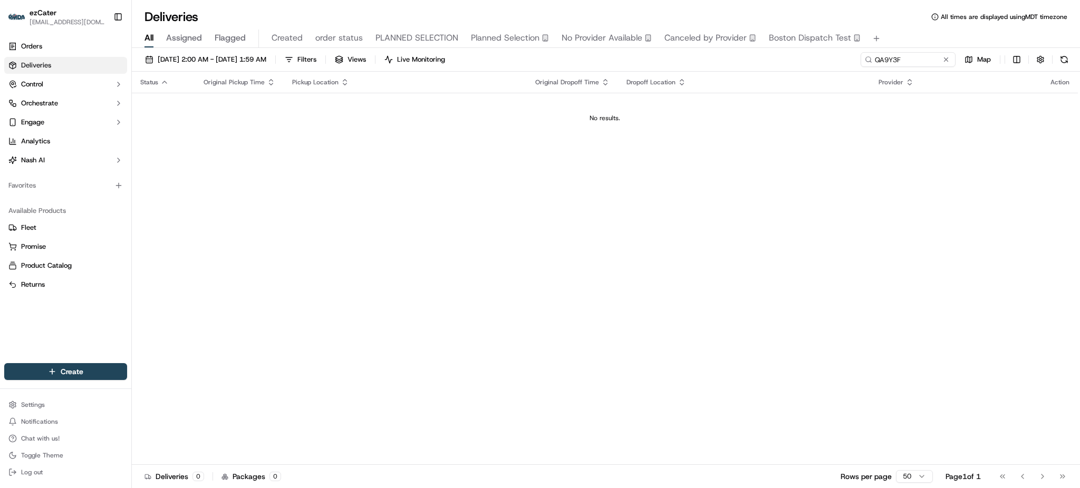
drag, startPoint x: 950, startPoint y: 214, endPoint x: 933, endPoint y: 205, distance: 18.7
click at [950, 214] on div "Status Original Pickup Time Pickup Location Original Dropoff Time Dropoff Locat…" at bounding box center [605, 269] width 946 height 394
click at [917, 63] on input "QA9Y3F" at bounding box center [892, 59] width 127 height 15
click at [844, 56] on input "QA9Y3F" at bounding box center [892, 59] width 127 height 15
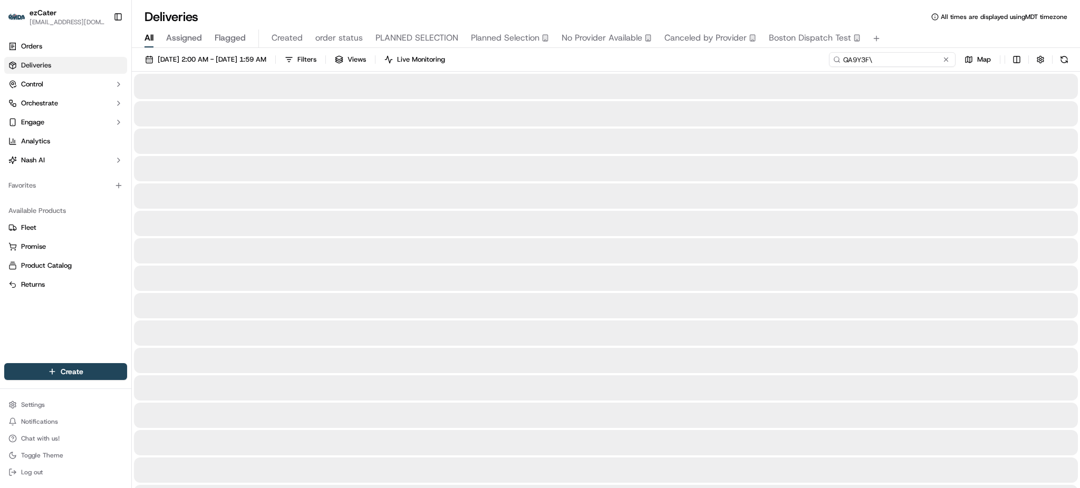
type input "QA9Y3F"
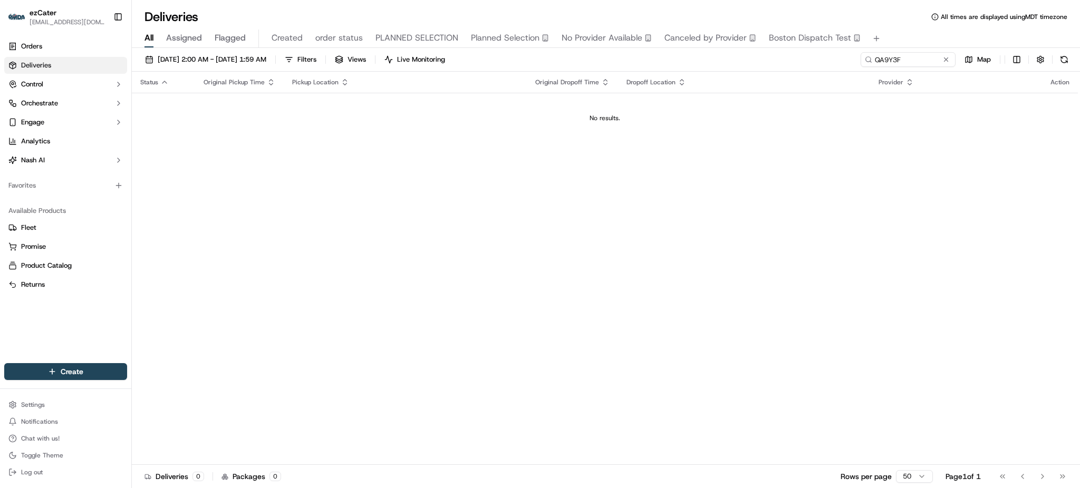
click at [215, 68] on div "04/01/2025 2:00 AM - 04/17/2025 1:59 AM Filters Views Live Monitoring QA9Y3F Map" at bounding box center [606, 62] width 948 height 20
click at [214, 61] on span "04/01/2025 2:00 AM - 04/17/2025 1:59 AM" at bounding box center [212, 59] width 109 height 9
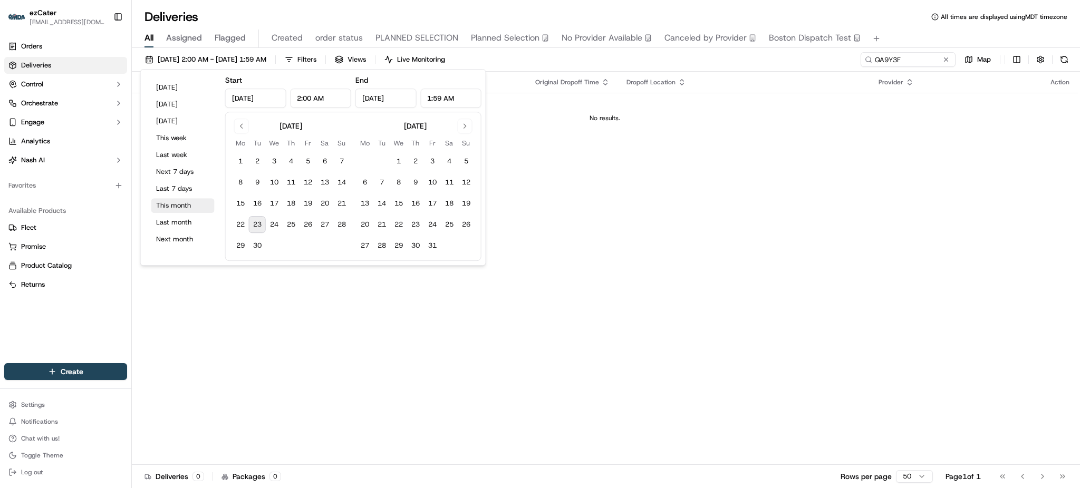
click at [197, 200] on button "This month" at bounding box center [182, 205] width 63 height 15
type input "Sep 1, 2025"
type input "12:00 AM"
type input "Sep 30, 2025"
type input "11:59 PM"
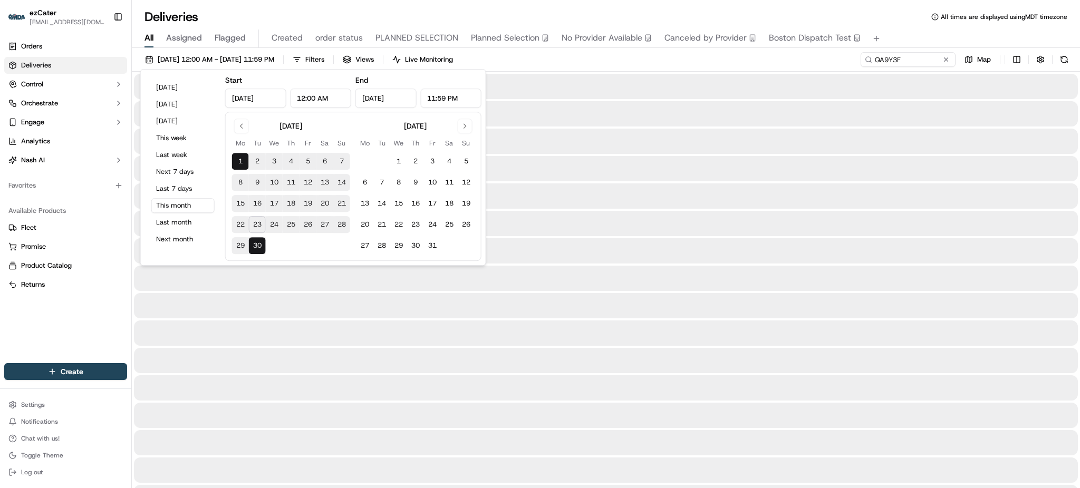
click at [601, 68] on div "09/01/2025 12:00 AM - 09/30/2025 11:59 PM Filters Views Live Monitoring QA9Y3F …" at bounding box center [606, 62] width 948 height 20
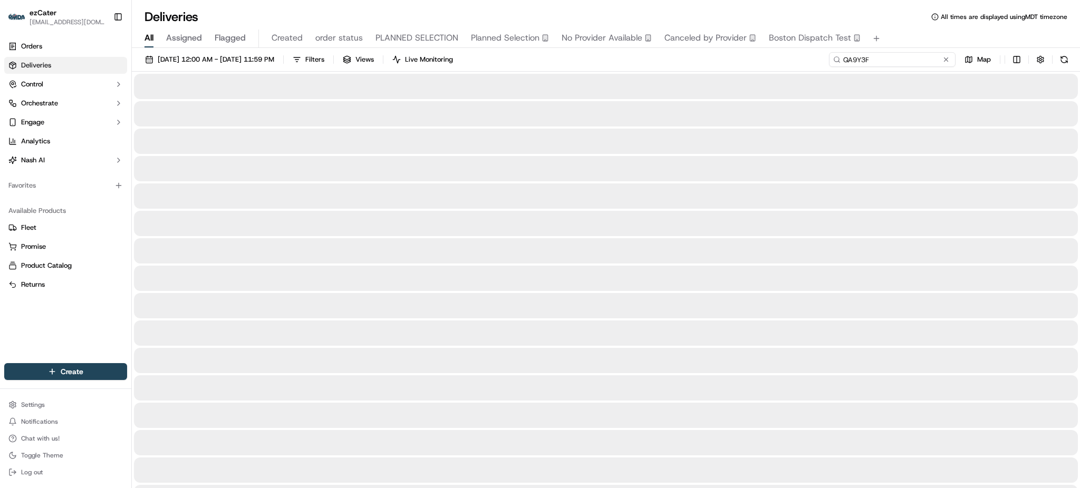
click at [915, 58] on input "QA9Y3F" at bounding box center [892, 59] width 127 height 15
click at [796, 57] on div "09/01/2025 12:00 AM - 09/30/2025 11:59 PM Filters Views Live Monitoring QA9Y3F …" at bounding box center [606, 62] width 948 height 20
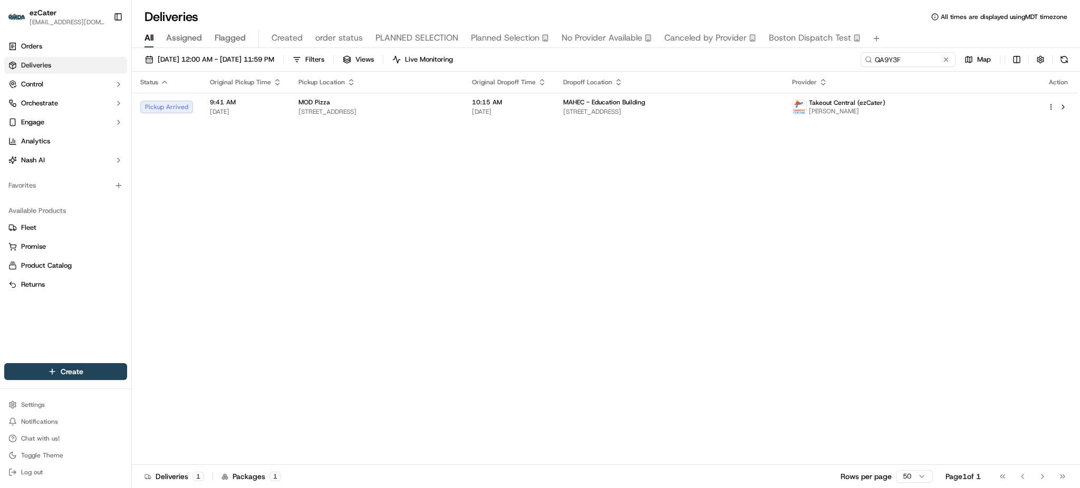
click at [912, 196] on div "Status Original Pickup Time Pickup Location Original Dropoff Time Dropoff Locat…" at bounding box center [605, 269] width 946 height 394
click at [546, 106] on span "10:15 AM" at bounding box center [509, 102] width 74 height 8
click at [931, 64] on input "QA9Y3F" at bounding box center [892, 59] width 127 height 15
paste input "41X687"
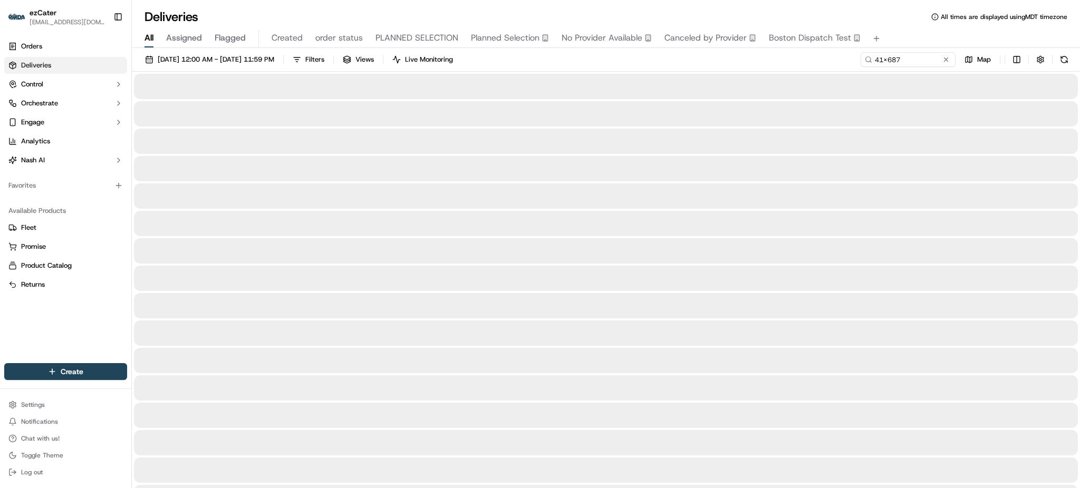
click at [924, 28] on div "All Assigned Flagged Created order status PLANNED SELECTION Planned Selection N…" at bounding box center [606, 36] width 948 height 23
click at [778, 67] on div "09/01/2025 12:00 AM - 09/30/2025 11:59 PM Filters Views Live Monitoring 41X687 …" at bounding box center [606, 62] width 948 height 20
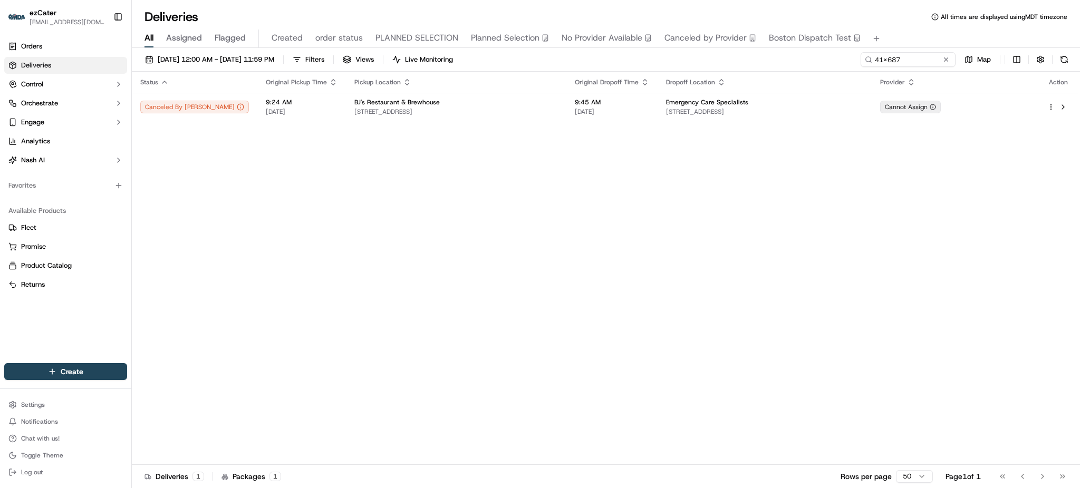
click at [844, 84] on div "Dropoff Location" at bounding box center [764, 82] width 197 height 8
click at [782, 117] on td "Emergency Care Specialists 4100 Embassy Dr SE #400, Grand Rapids, MI 49546, USA" at bounding box center [765, 107] width 214 height 28
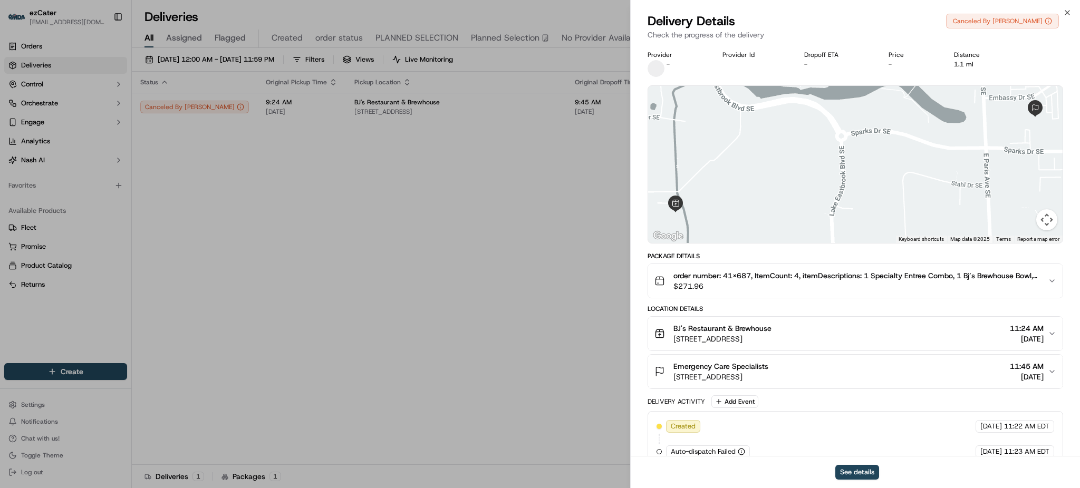
scroll to position [68, 0]
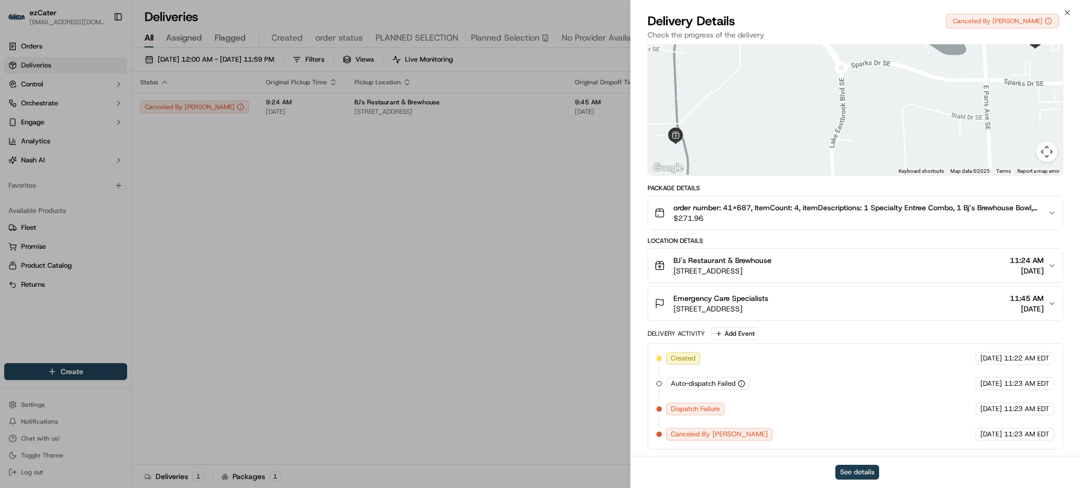
click at [871, 468] on button "See details" at bounding box center [858, 472] width 44 height 15
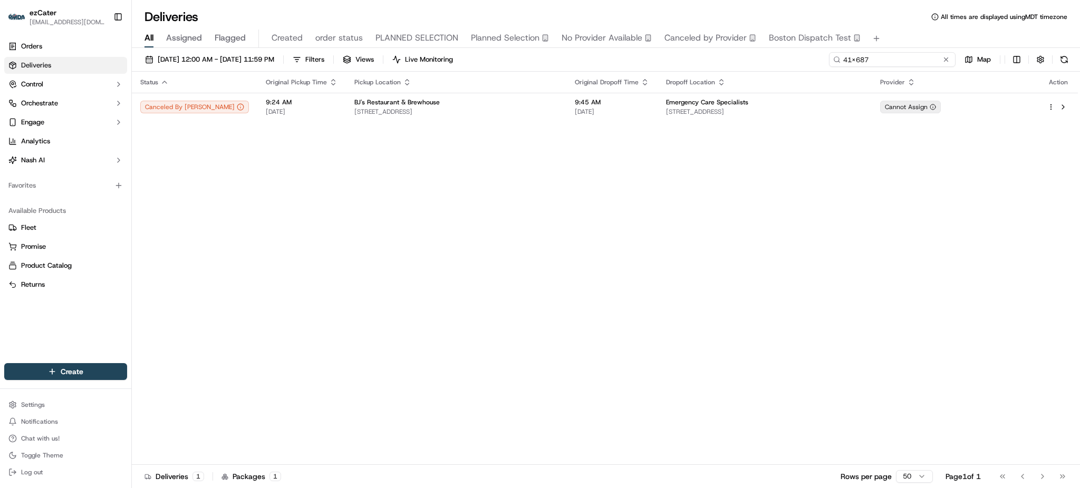
click at [892, 57] on input "41X687" at bounding box center [892, 59] width 127 height 15
paste input "1AGR47"
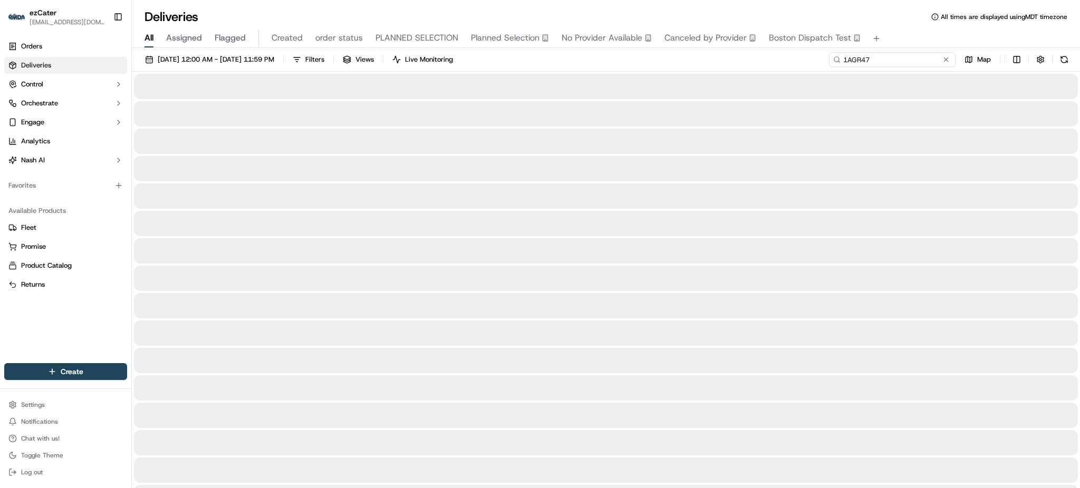
type input "1AGR47"
click at [830, 61] on div "09/01/2025 12:00 AM - 09/30/2025 11:59 PM Filters Views Live Monitoring 1AGR47 …" at bounding box center [606, 62] width 948 height 20
click at [630, 67] on div "09/01/2025 12:00 AM - 09/30/2025 11:59 PM Filters Views Live Monitoring 1AGR47 …" at bounding box center [606, 62] width 948 height 20
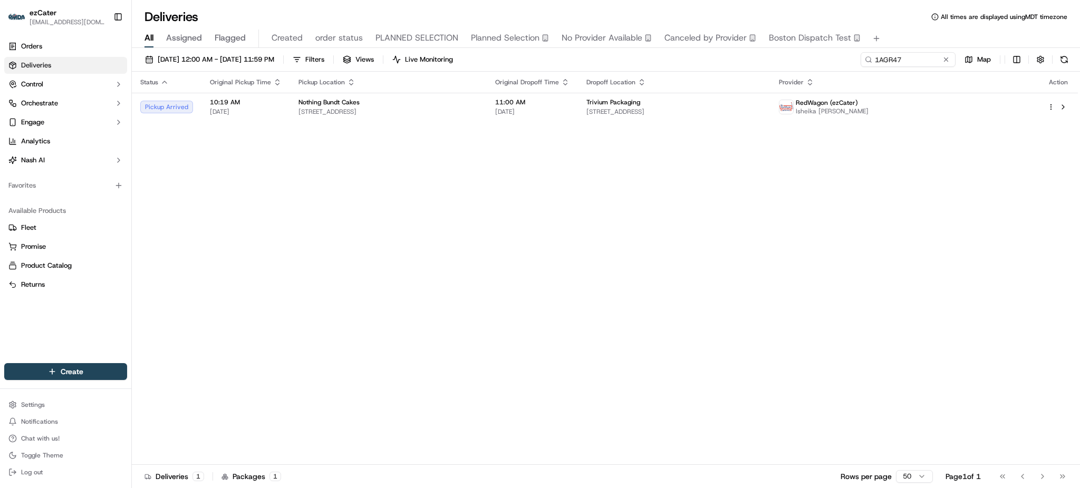
click at [487, 91] on th "Pickup Location" at bounding box center [388, 82] width 197 height 21
click at [478, 101] on div "Nothing Bundt Cakes" at bounding box center [389, 102] width 180 height 8
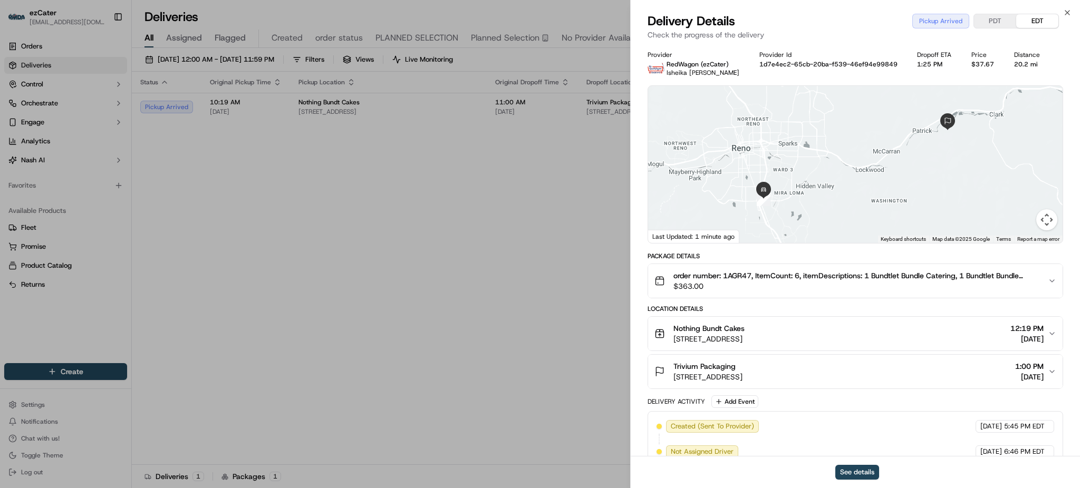
scroll to position [119, 0]
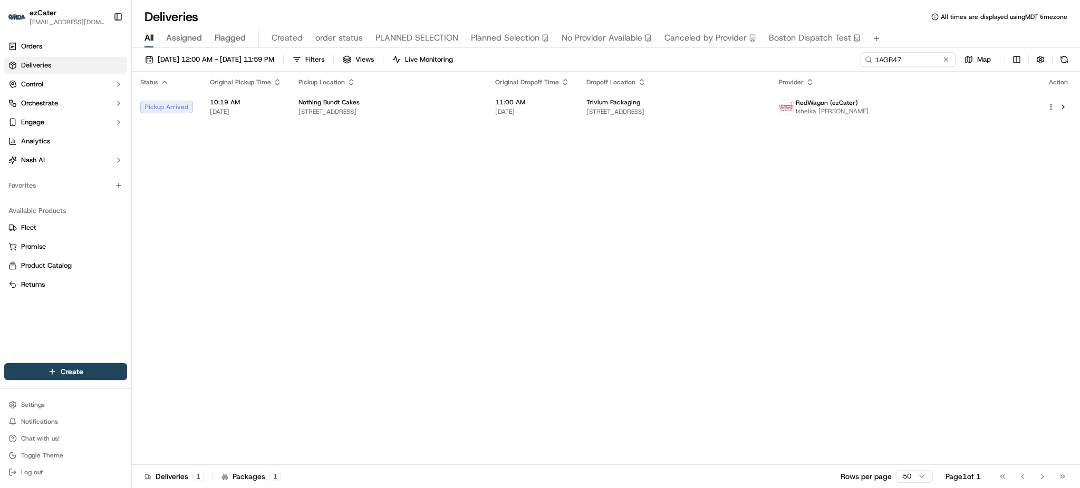
click at [238, 224] on div "Status Original Pickup Time Pickup Location Original Dropoff Time Dropoff Locat…" at bounding box center [605, 269] width 946 height 394
click at [942, 54] on button at bounding box center [946, 59] width 11 height 11
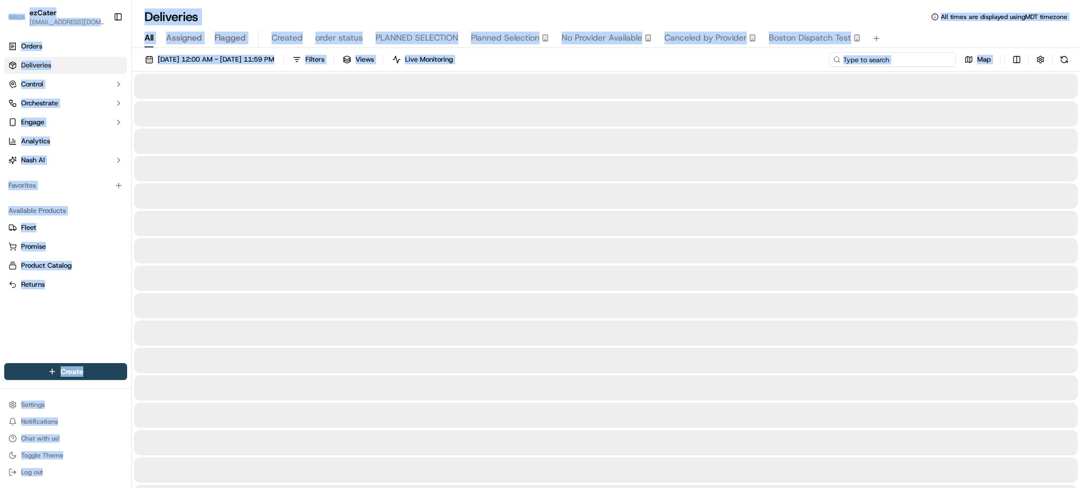
click at [917, 54] on input at bounding box center [892, 59] width 127 height 15
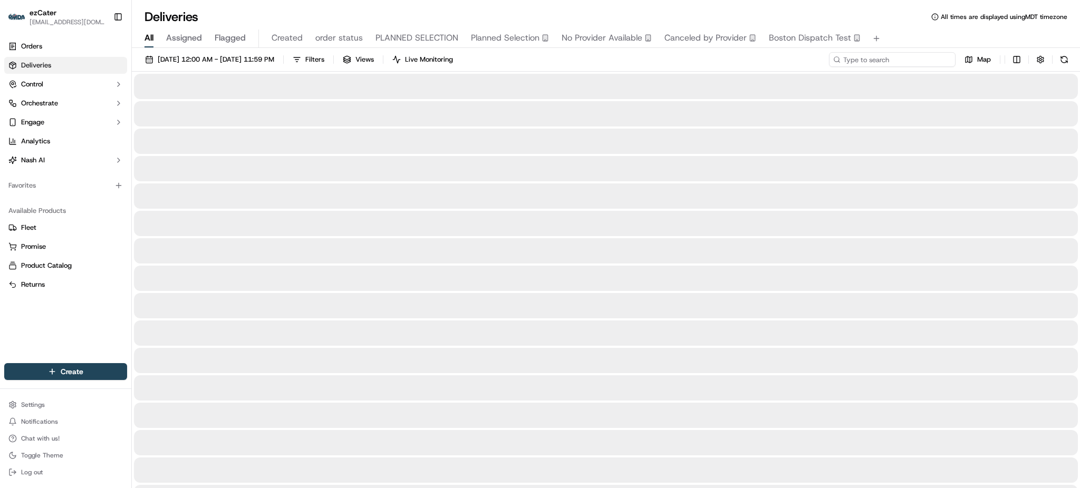
paste input "UK9-AUW"
click at [902, 36] on div "All Assigned Flagged Created order status PLANNED SELECTION Planned Selection N…" at bounding box center [606, 39] width 948 height 18
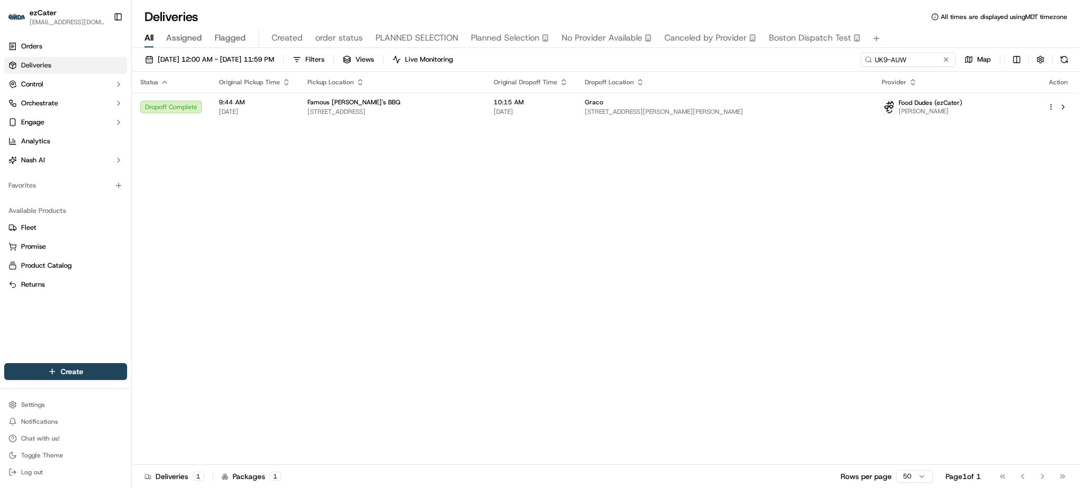
click at [904, 32] on div "All Assigned Flagged Created order status PLANNED SELECTION Planned Selection N…" at bounding box center [606, 39] width 948 height 18
click at [568, 105] on span "10:15 AM" at bounding box center [531, 102] width 74 height 8
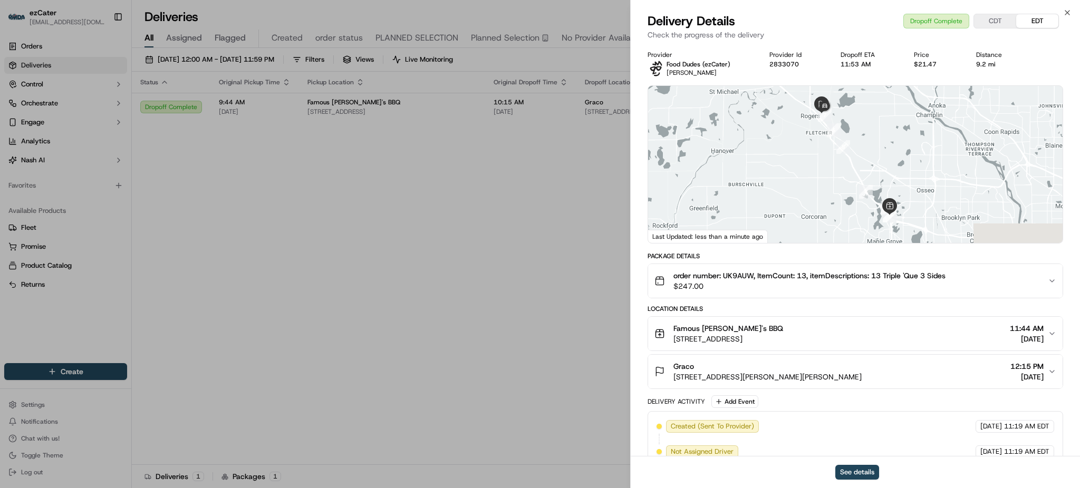
click at [915, 271] on span "order number: UK9AUW, ItemCount: 13, itemDescriptions: 13 Triple 'Que 3 Sides" at bounding box center [810, 276] width 272 height 11
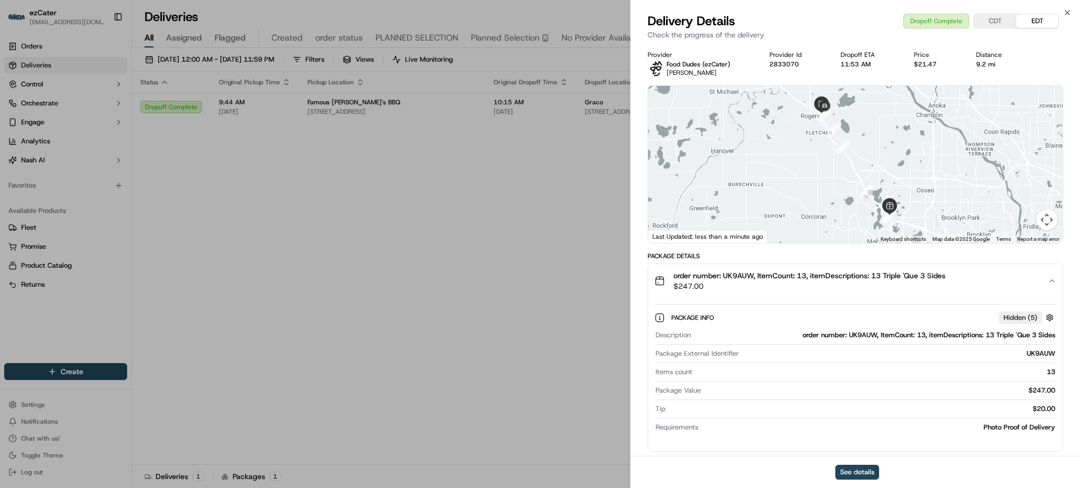
click at [925, 283] on span "$247.00" at bounding box center [810, 286] width 272 height 11
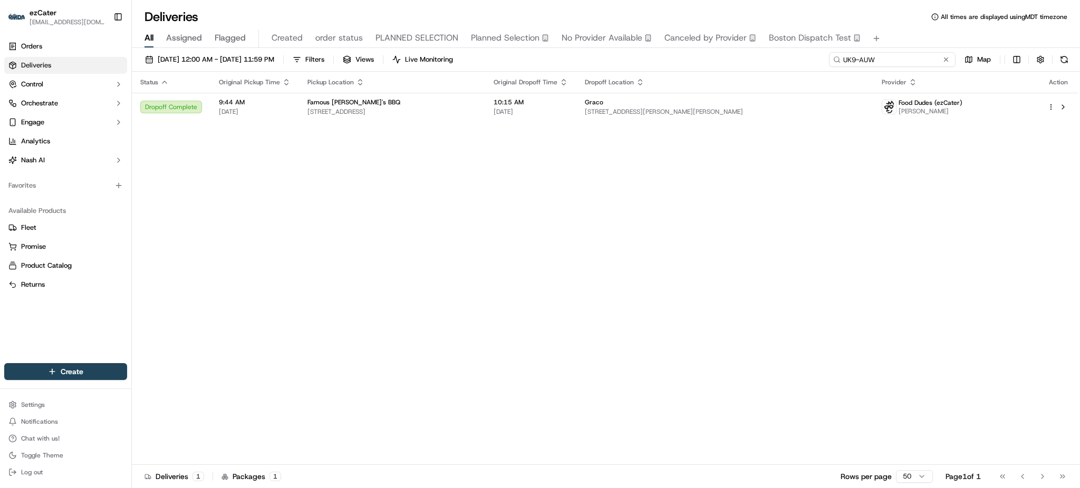
click at [907, 55] on input "UK9-AUW" at bounding box center [892, 59] width 127 height 15
paste input "GK38A8"
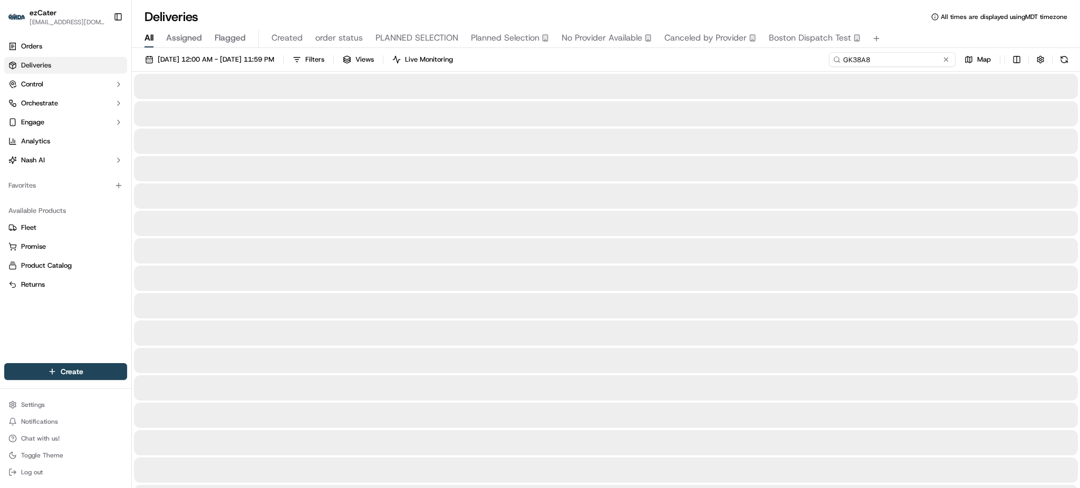
click at [907, 53] on input "GK38A8" at bounding box center [892, 59] width 127 height 15
click at [909, 22] on div "Deliveries All times are displayed using MDT timezone" at bounding box center [606, 16] width 948 height 17
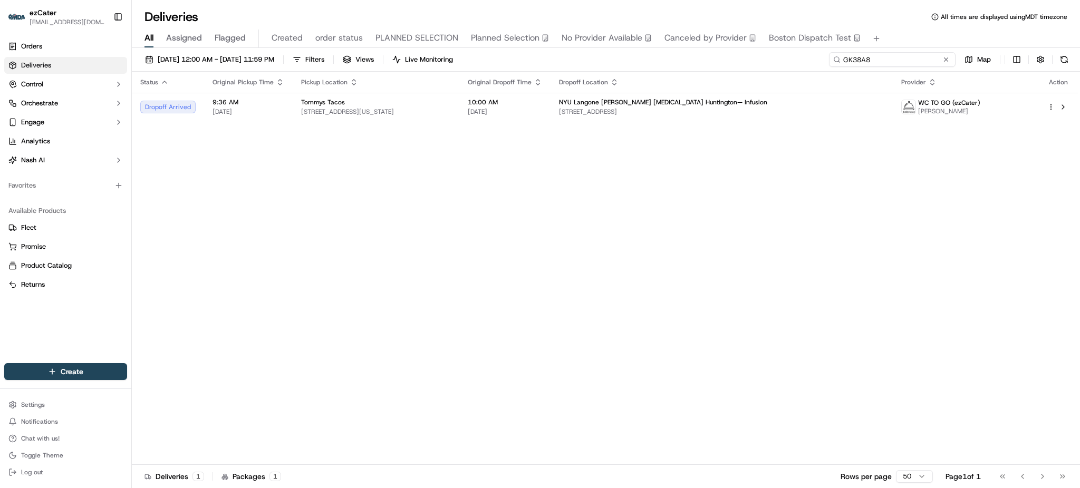
click at [925, 61] on input "GK38A8" at bounding box center [892, 59] width 127 height 15
paste input "1AGR47"
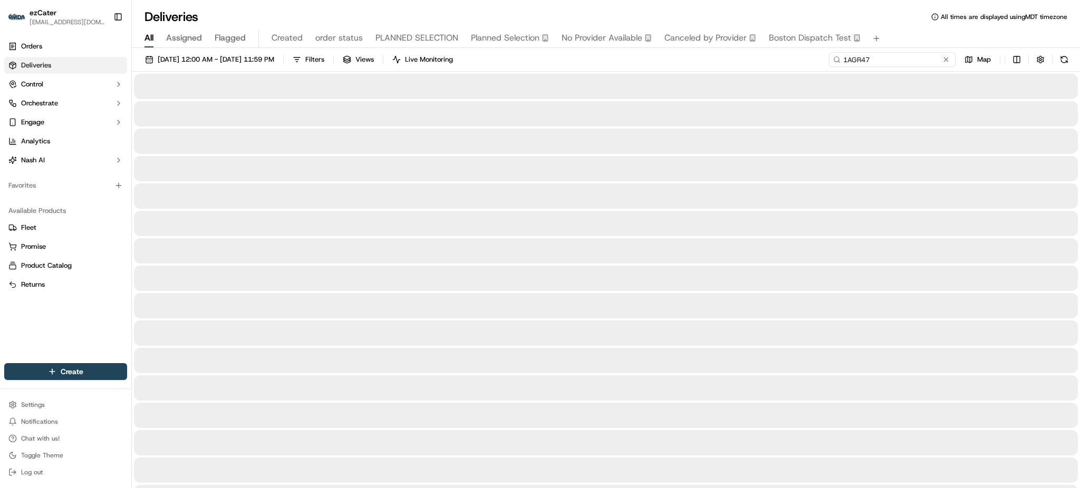
type input "1AGR47"
click at [912, 36] on div "All Assigned Flagged Created order status PLANNED SELECTION Planned Selection N…" at bounding box center [606, 39] width 948 height 18
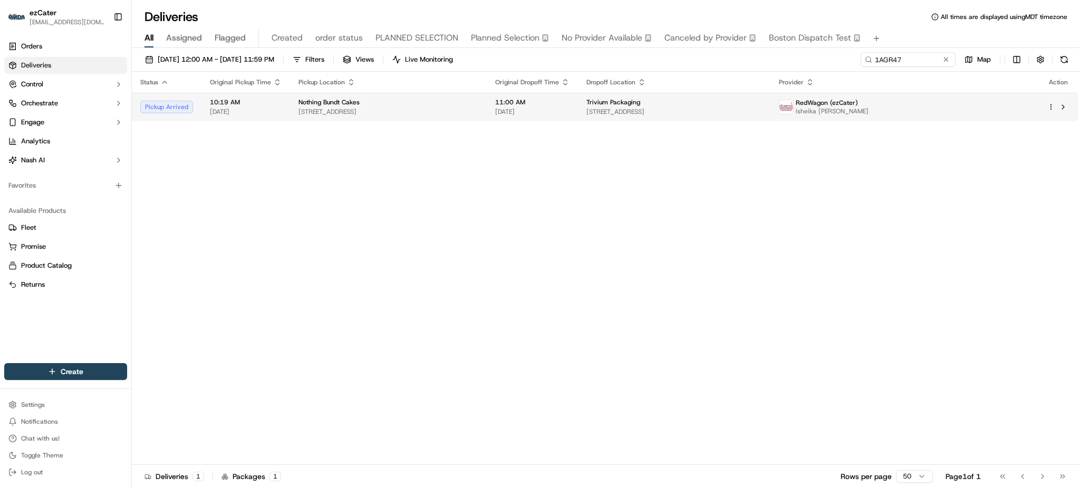
click at [651, 97] on td "Trivium Packaging 900 Waltham Way, Sparks, NV 89437, USA" at bounding box center [674, 107] width 193 height 28
click at [896, 92] on th "Provider" at bounding box center [905, 82] width 269 height 21
click at [893, 97] on td "RedWagon (ezCater) Isheika Nickcoshe Paisley" at bounding box center [905, 107] width 269 height 28
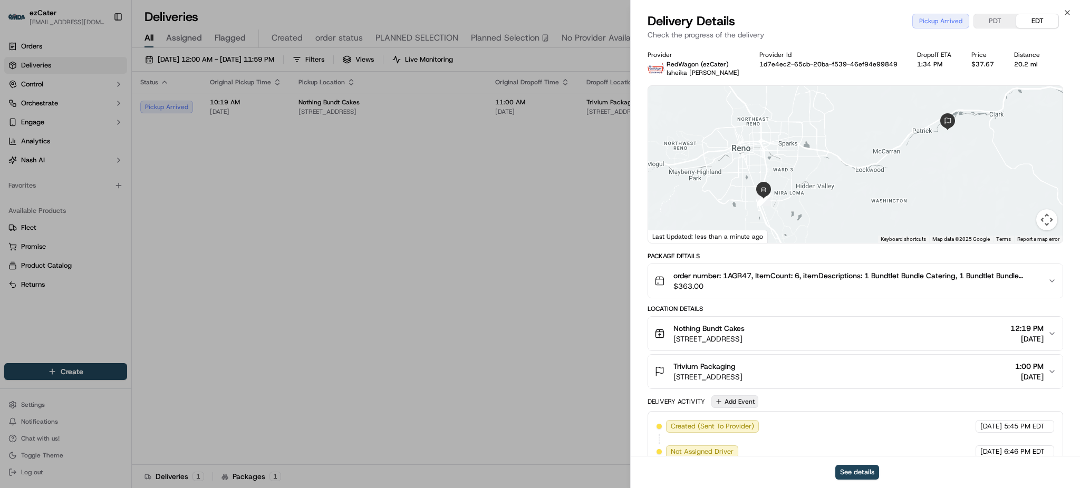
click at [726, 398] on button "Add Event" at bounding box center [735, 402] width 47 height 13
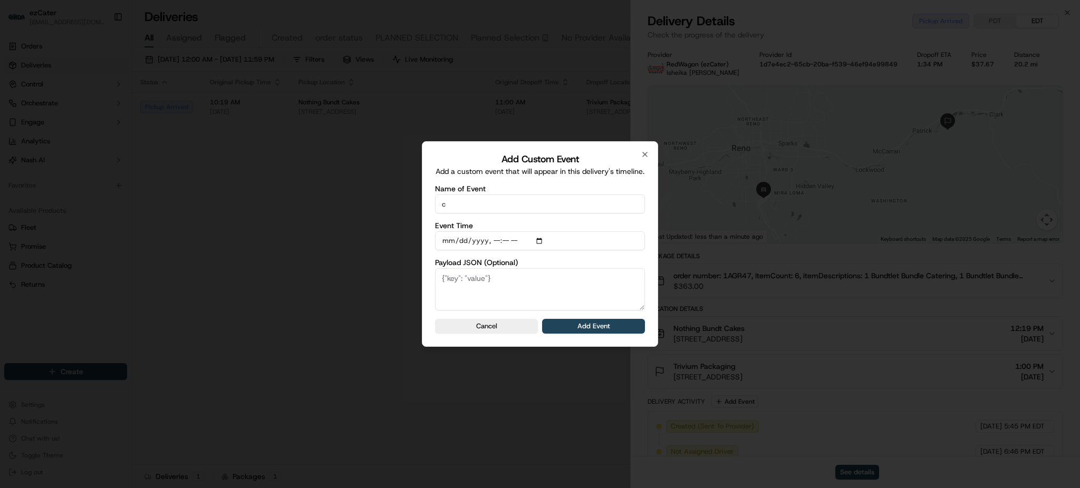
type input "CP not ready"
click at [588, 329] on button "Add Event" at bounding box center [593, 326] width 103 height 15
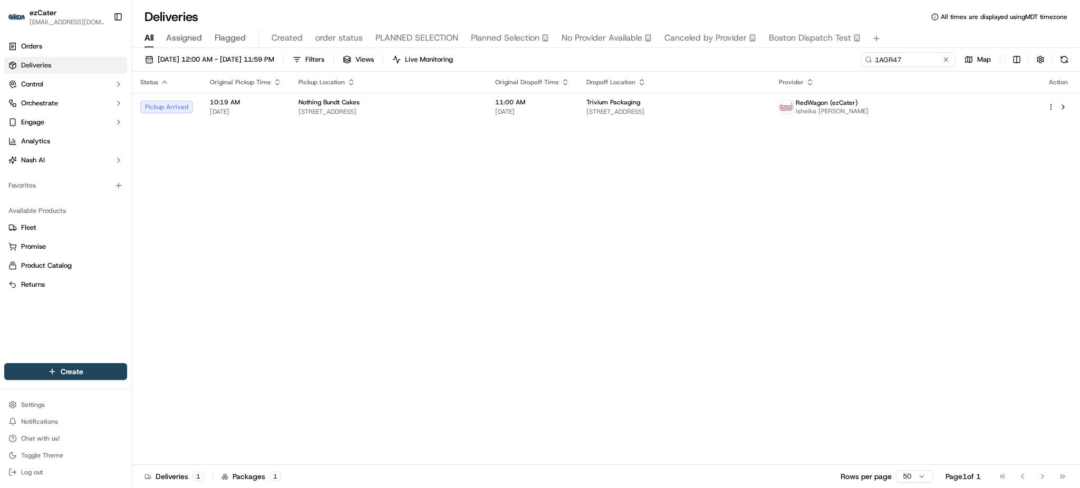
click at [932, 49] on div "09/01/2025 12:00 AM - 09/30/2025 11:59 PM Filters Views Live Monitoring 1AGR47 …" at bounding box center [606, 269] width 948 height 443
click at [931, 51] on div "09/01/2025 12:00 AM - 09/30/2025 11:59 PM Filters Views Live Monitoring 1AGR47 …" at bounding box center [606, 269] width 948 height 443
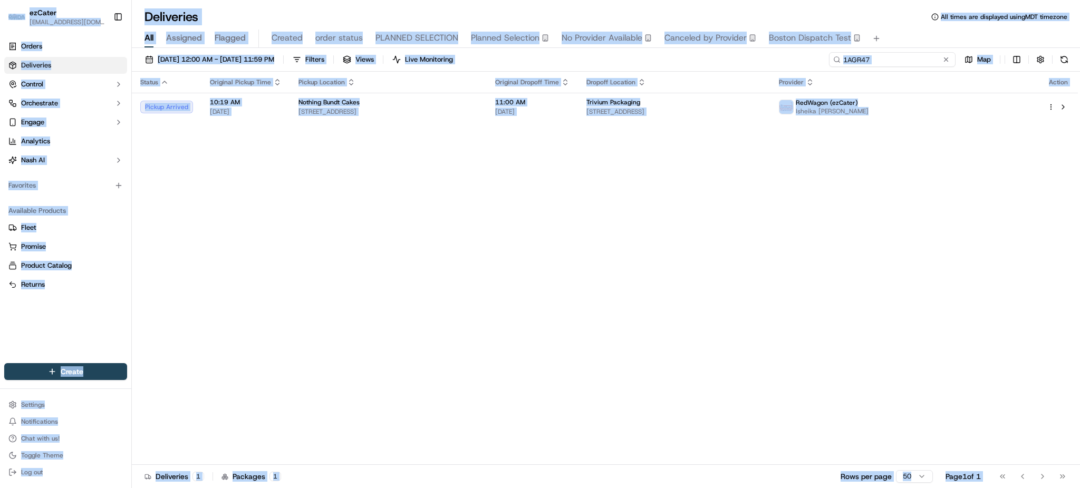
click at [926, 55] on input "1AGR47" at bounding box center [892, 59] width 127 height 15
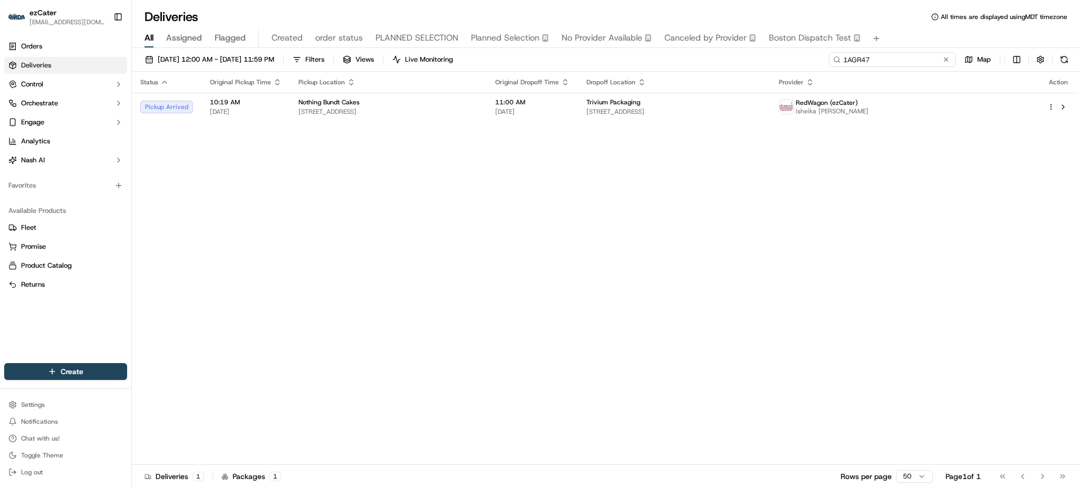
paste input "8VR5T"
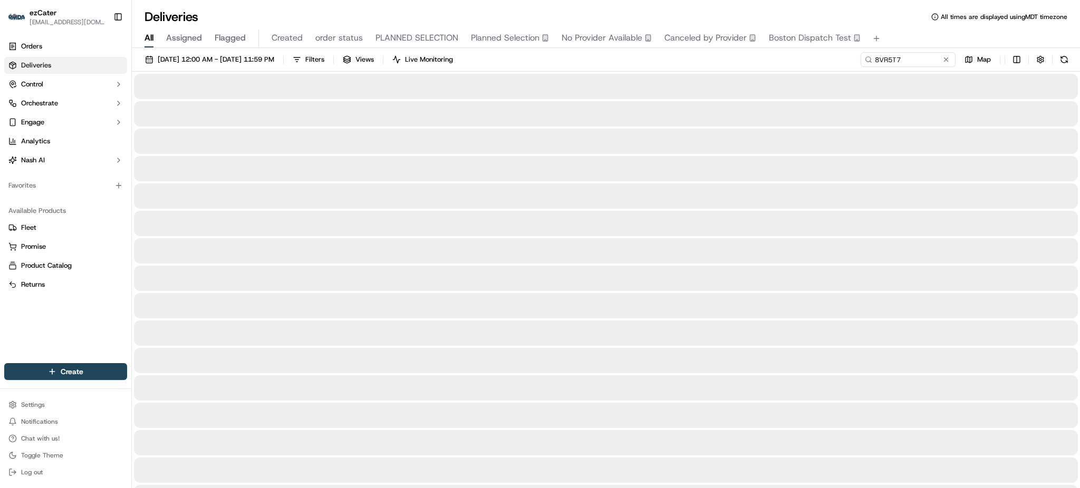
click at [890, 32] on div "All Assigned Flagged Created order status PLANNED SELECTION Planned Selection N…" at bounding box center [606, 39] width 948 height 18
click at [651, 64] on div "09/01/2025 12:00 AM - 09/30/2025 11:59 PM Filters Views Live Monitoring 8VR5T7 …" at bounding box center [606, 62] width 948 height 20
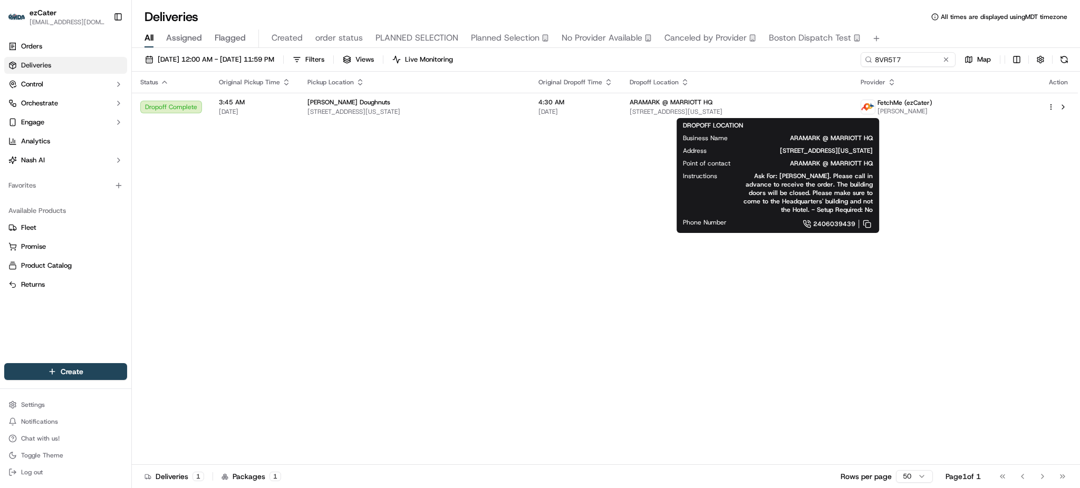
click at [688, 100] on span "ARAMARK @ MARRIOTT HQ" at bounding box center [671, 102] width 83 height 8
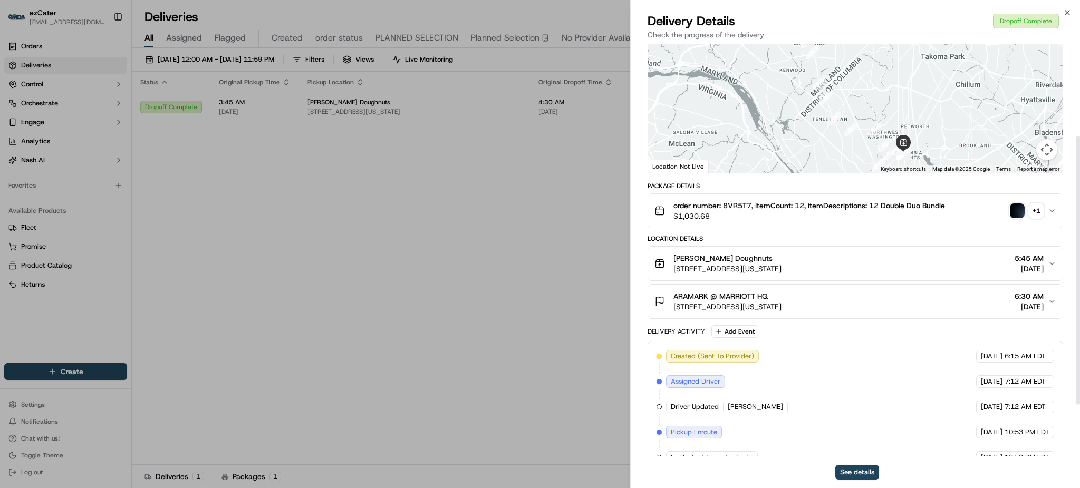
scroll to position [220, 0]
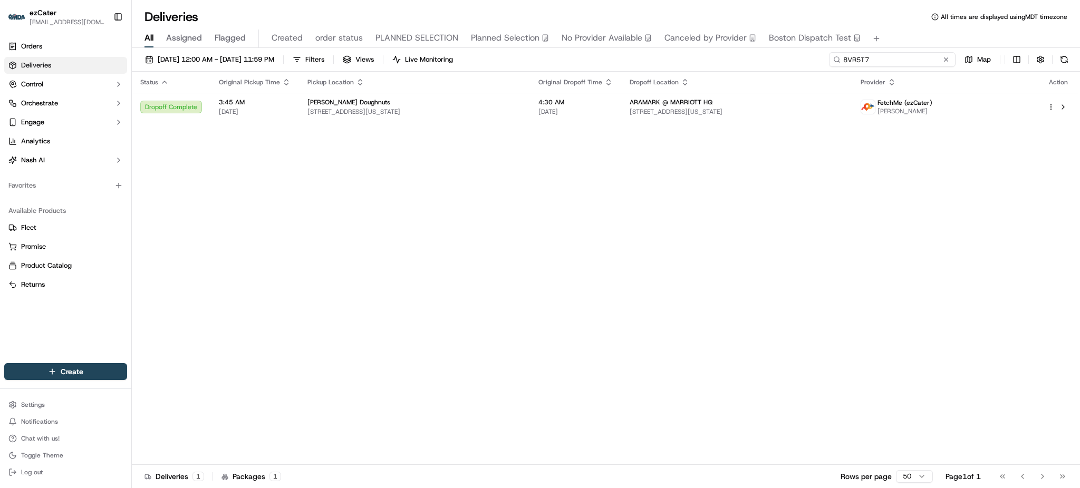
click at [938, 58] on input "8VR5T7" at bounding box center [892, 59] width 127 height 15
paste input "3PY25K"
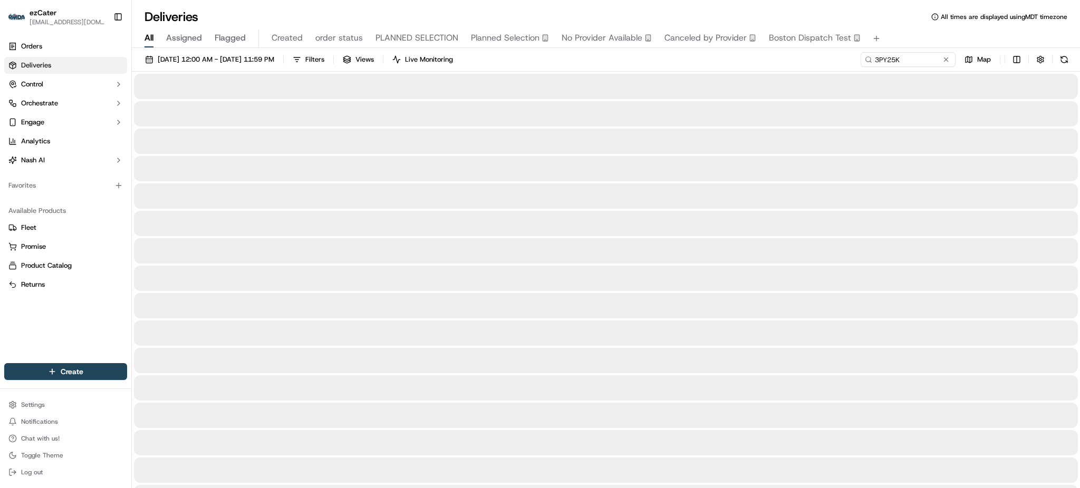
click at [901, 39] on div "All Assigned Flagged Created order status PLANNED SELECTION Planned Selection N…" at bounding box center [606, 39] width 948 height 18
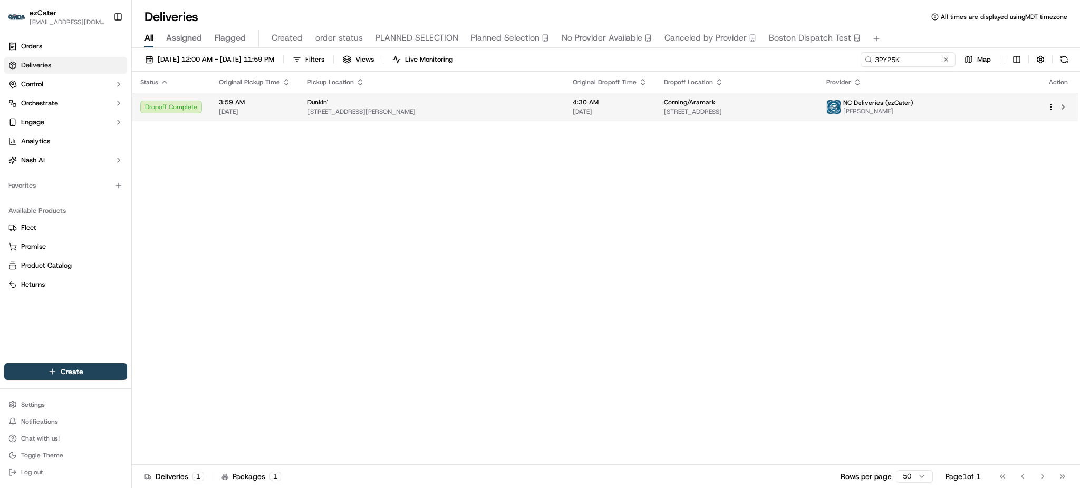
click at [746, 112] on span "4200 Corning Pl, Charlotte, NC 28216, USA" at bounding box center [737, 112] width 146 height 8
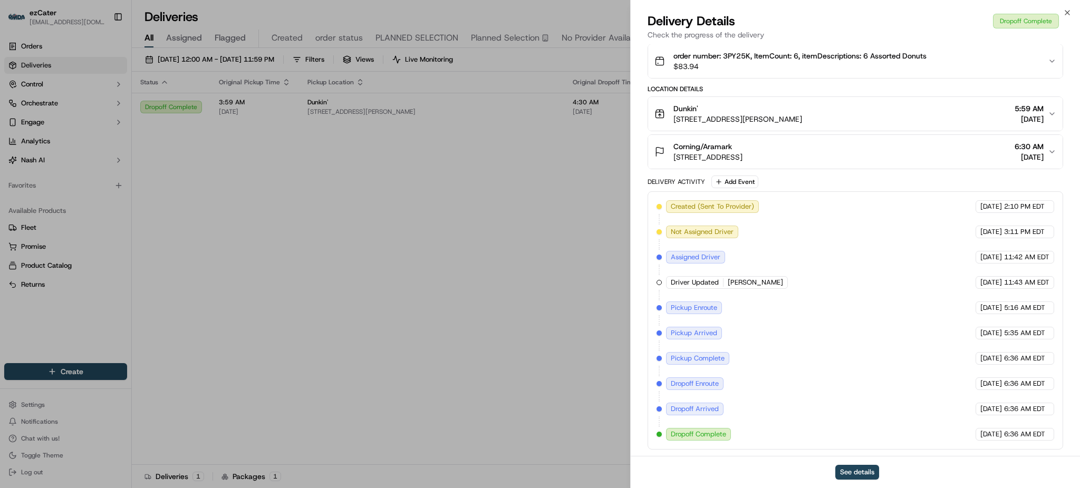
scroll to position [9, 0]
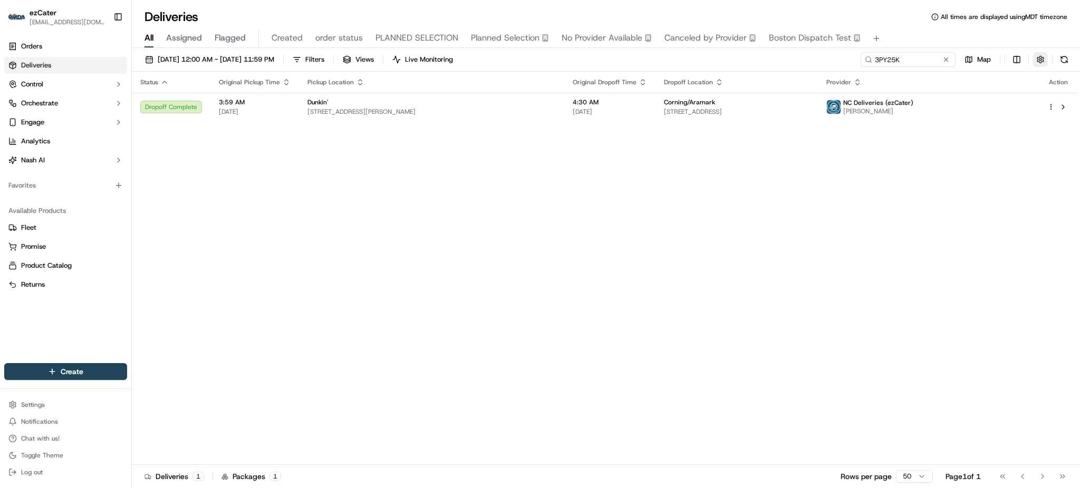
click at [1042, 57] on button "button" at bounding box center [1040, 59] width 15 height 15
click at [1022, 97] on html "ezCater matabangchristiankyle@gmail.com Toggle Sidebar Orders Deliveries Contro…" at bounding box center [540, 244] width 1080 height 488
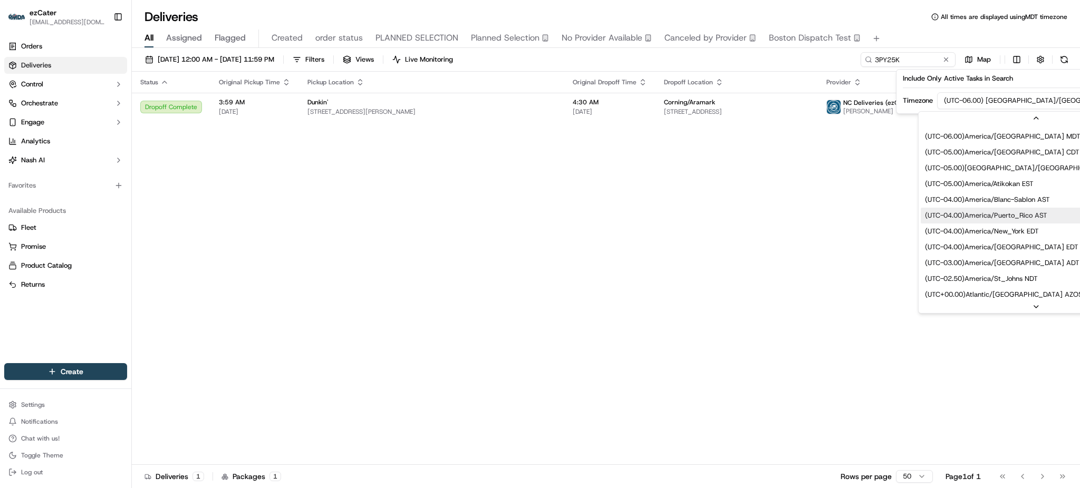
scroll to position [211, 0]
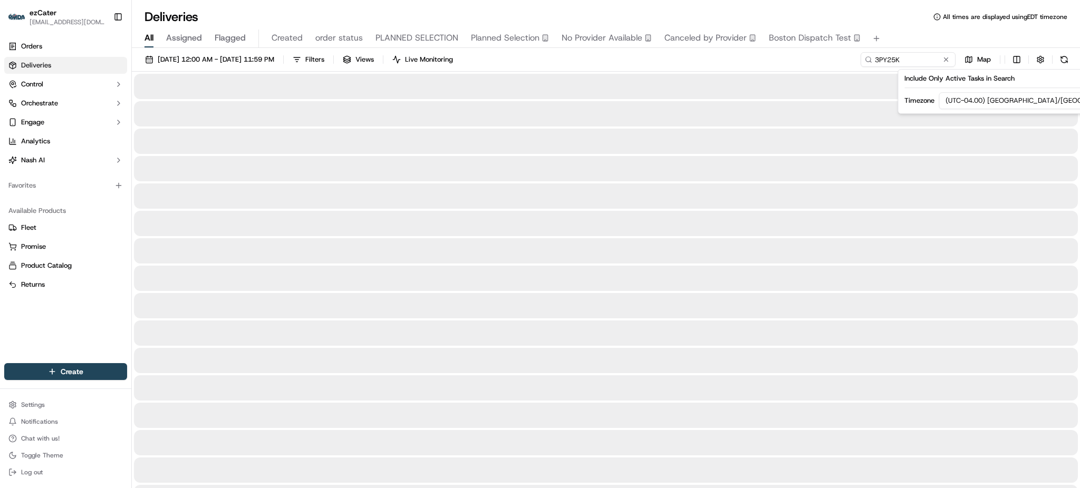
click at [814, 62] on div "09/01/2025 12:00 AM - 09/30/2025 11:59 PM Filters Views Live Monitoring 3PY25K …" at bounding box center [606, 62] width 948 height 20
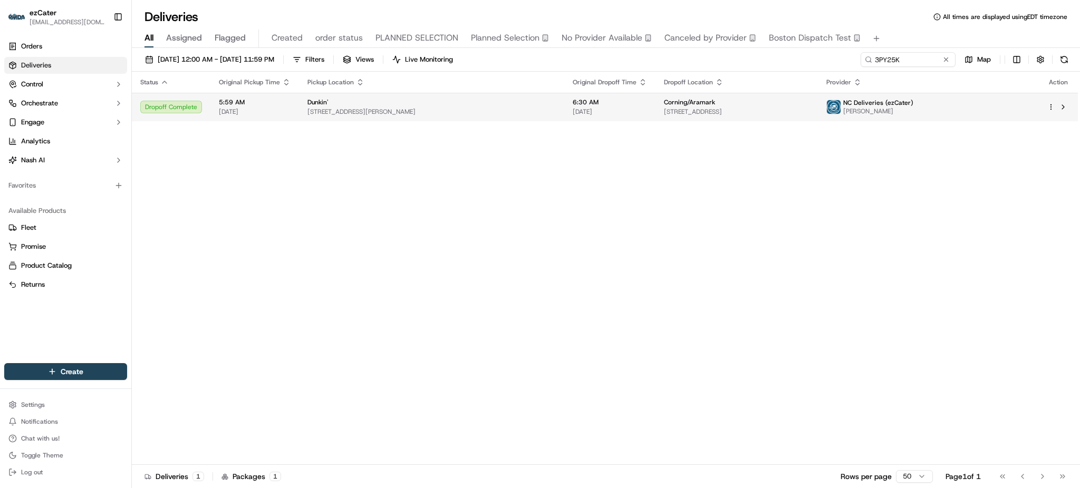
click at [802, 114] on span "4200 Corning Pl, Charlotte, NC 28216, USA" at bounding box center [737, 112] width 146 height 8
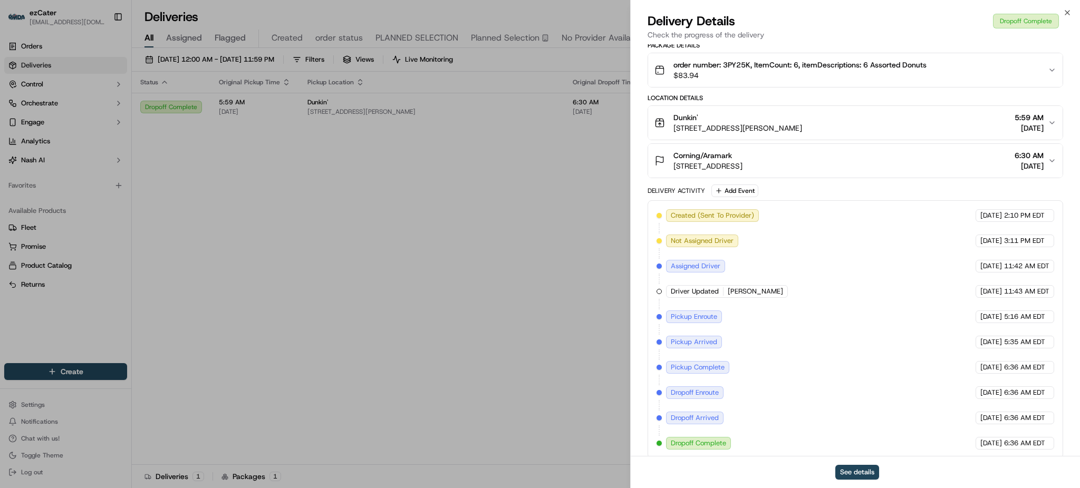
scroll to position [220, 0]
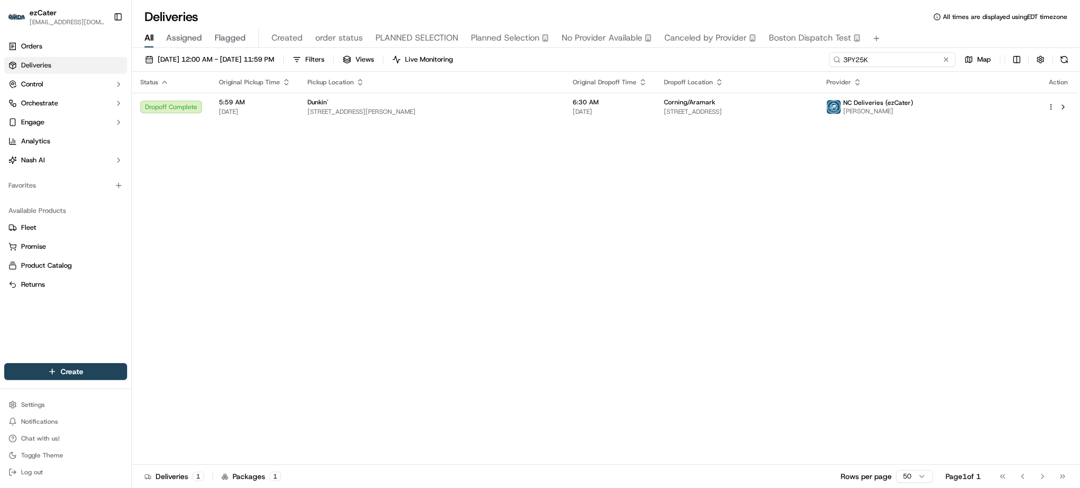
click at [910, 61] on input "3PY25K" at bounding box center [892, 59] width 127 height 15
paste input "XQEW3J"
click at [902, 37] on div "All Assigned Flagged Created order status PLANNED SELECTION Planned Selection N…" at bounding box center [606, 39] width 948 height 18
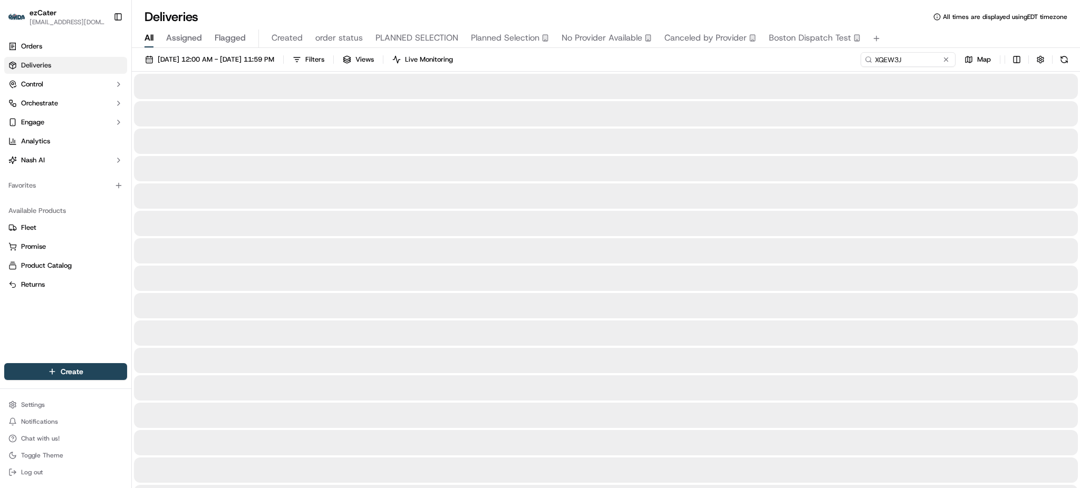
click at [603, 66] on div "09/01/2025 12:00 AM - 09/30/2025 11:59 PM Filters Views Live Monitoring XQEW3J …" at bounding box center [606, 62] width 948 height 20
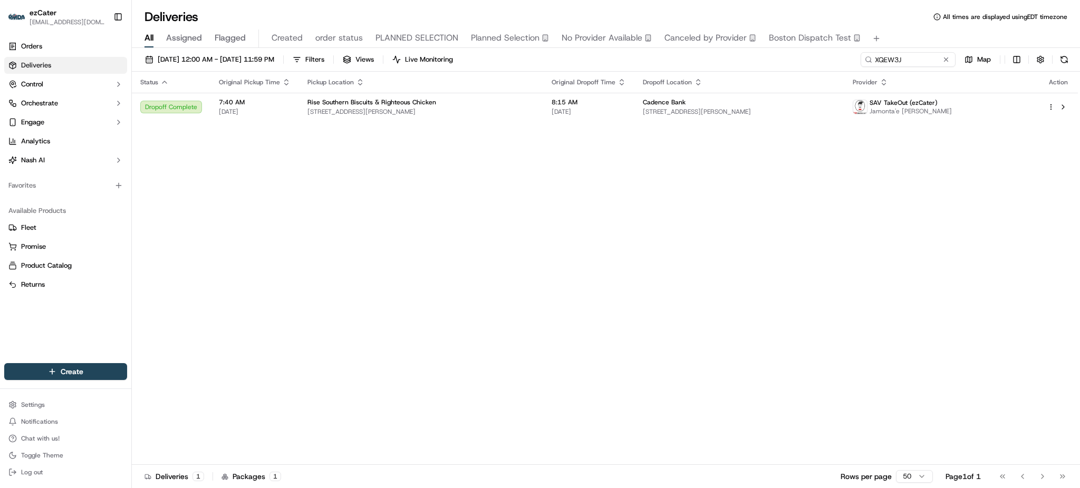
click at [597, 93] on td "8:15 AM 09/23/2025" at bounding box center [588, 107] width 91 height 28
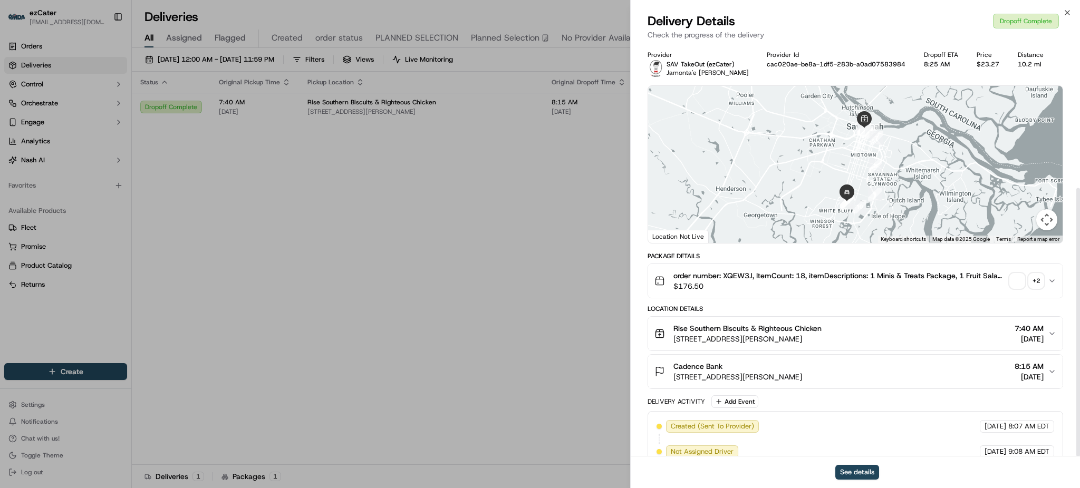
scroll to position [220, 0]
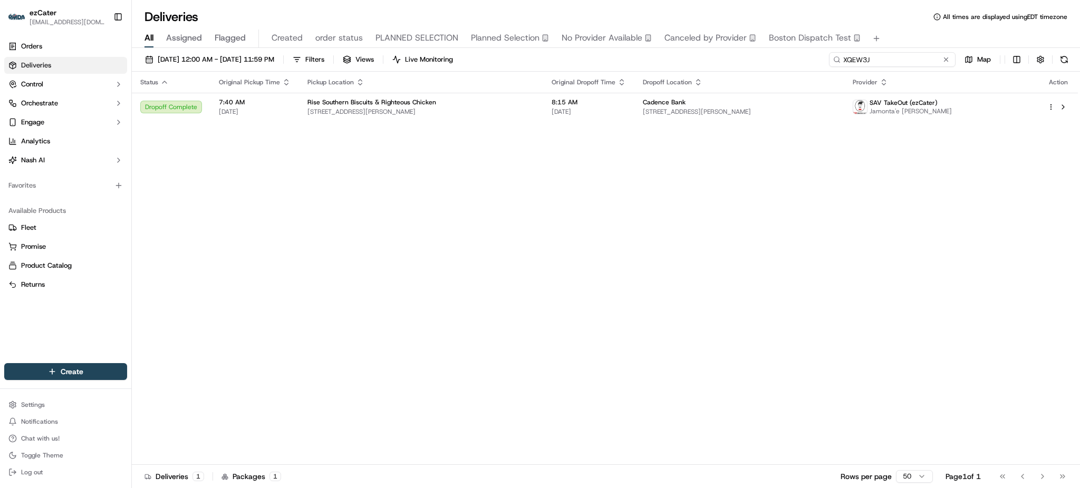
click at [925, 61] on input "XQEW3J" at bounding box center [892, 59] width 127 height 15
paste input "HEWCA"
click at [913, 37] on div "All Assigned Flagged Created order status PLANNED SELECTION Planned Selection N…" at bounding box center [606, 39] width 948 height 18
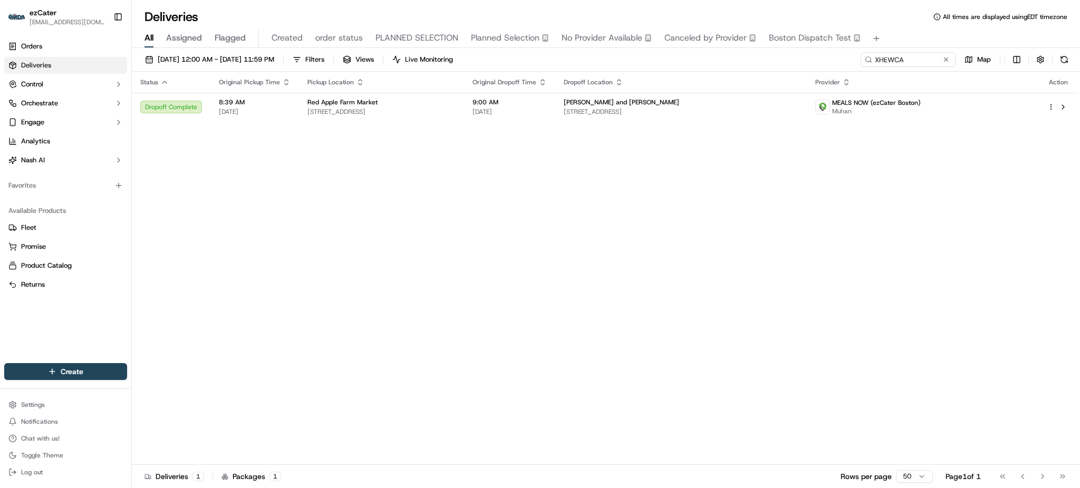
click at [1037, 186] on div "Status Original Pickup Time Pickup Location Original Dropoff Time Dropoff Locat…" at bounding box center [605, 269] width 946 height 394
click at [763, 101] on div "Martin Magnuson McCarthy and Kenney" at bounding box center [681, 102] width 234 height 8
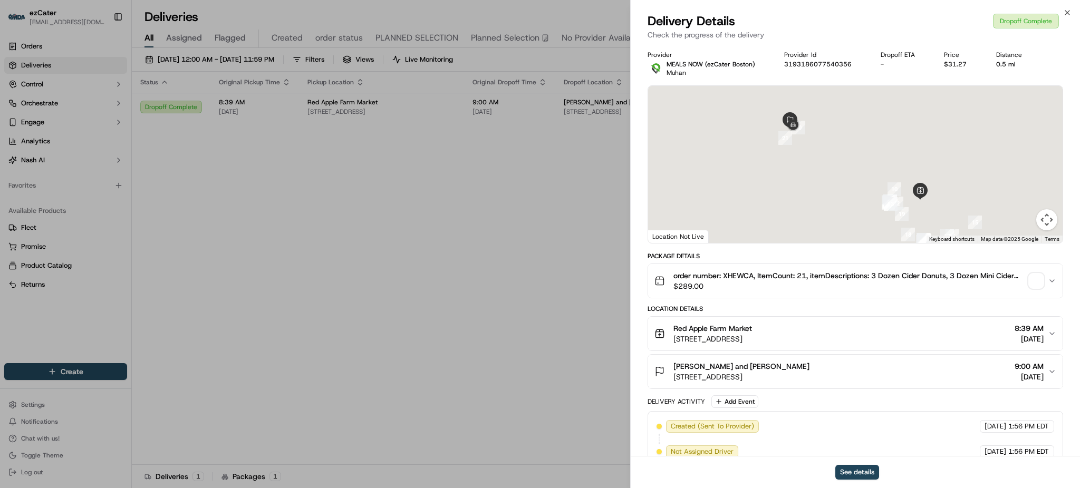
scroll to position [220, 0]
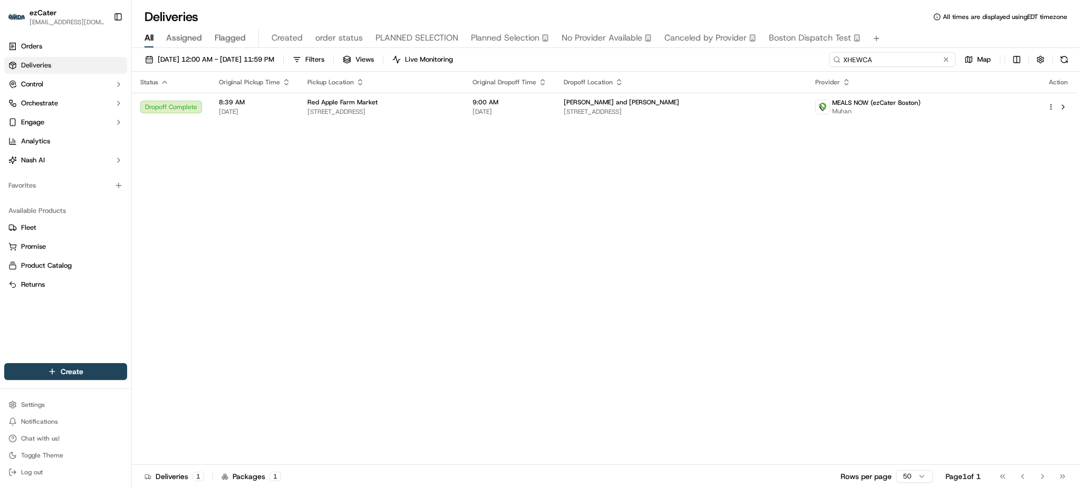
click at [934, 60] on input "XHEWCA" at bounding box center [892, 59] width 127 height 15
paste input "VVW-VP5"
click at [924, 39] on div "All Assigned Flagged Created order status PLANNED SELECTION Planned Selection N…" at bounding box center [606, 39] width 948 height 18
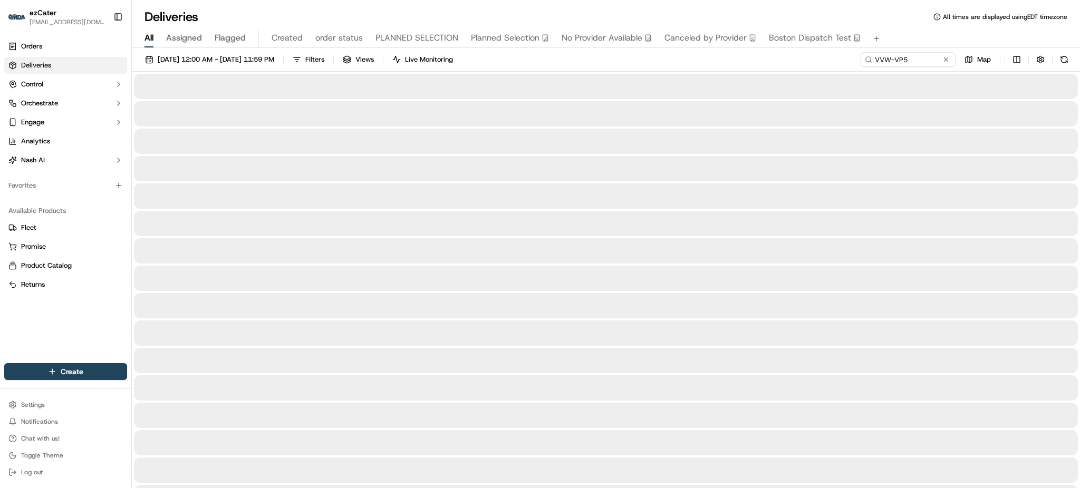
click at [921, 34] on div "All Assigned Flagged Created order status PLANNED SELECTION Planned Selection N…" at bounding box center [606, 39] width 948 height 18
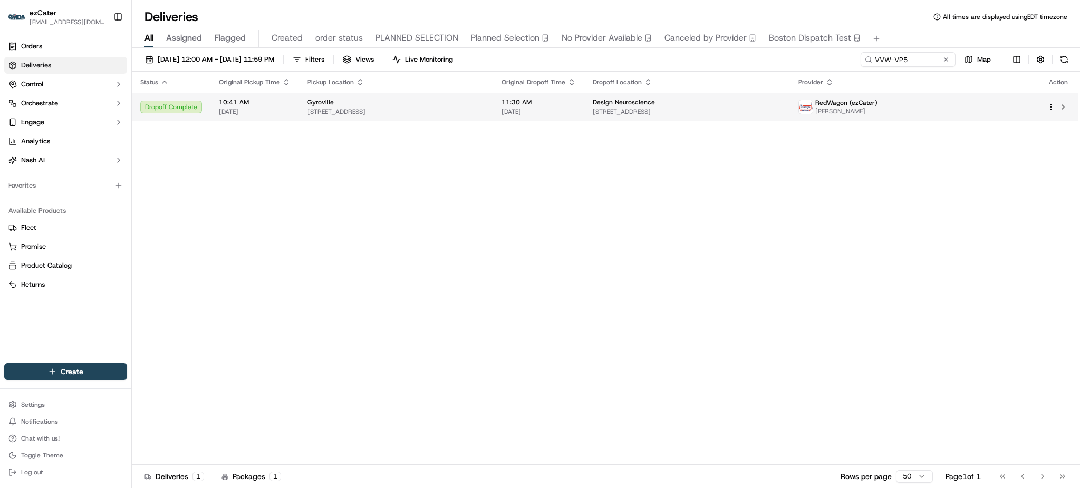
click at [633, 119] on td "Design Neuroscience 14400 NW 77th Ct suite 306, Miami Lakes, FL 33016, USA" at bounding box center [686, 107] width 205 height 28
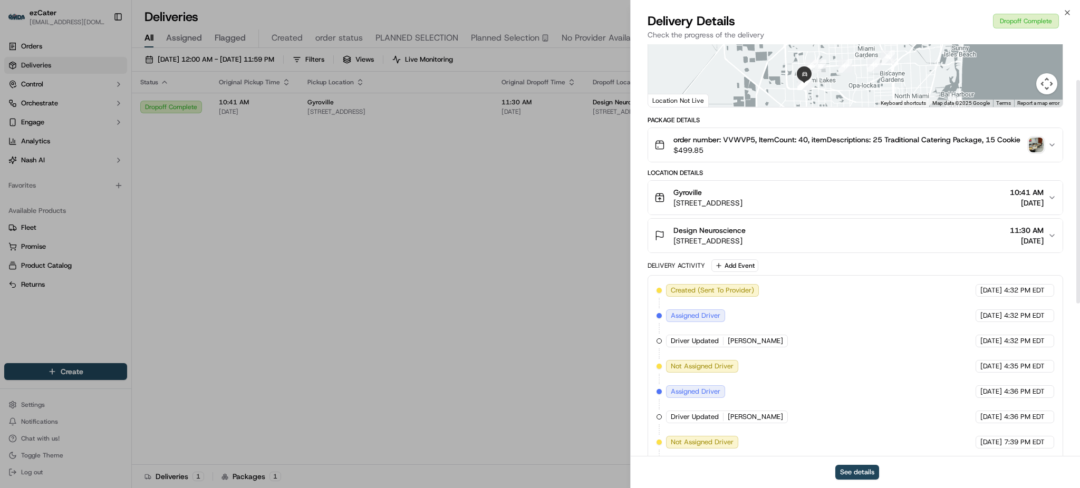
scroll to position [65, 0]
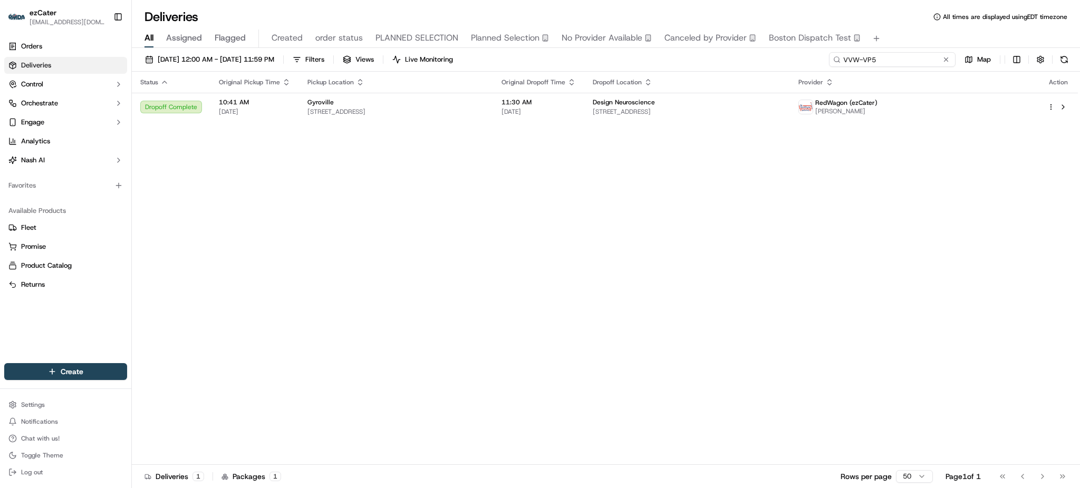
click at [912, 56] on input "VVW-VP5" at bounding box center [892, 59] width 127 height 15
paste input "K6MCZ6"
click at [897, 24] on div "Deliveries All times are displayed using EDT timezone" at bounding box center [606, 16] width 948 height 17
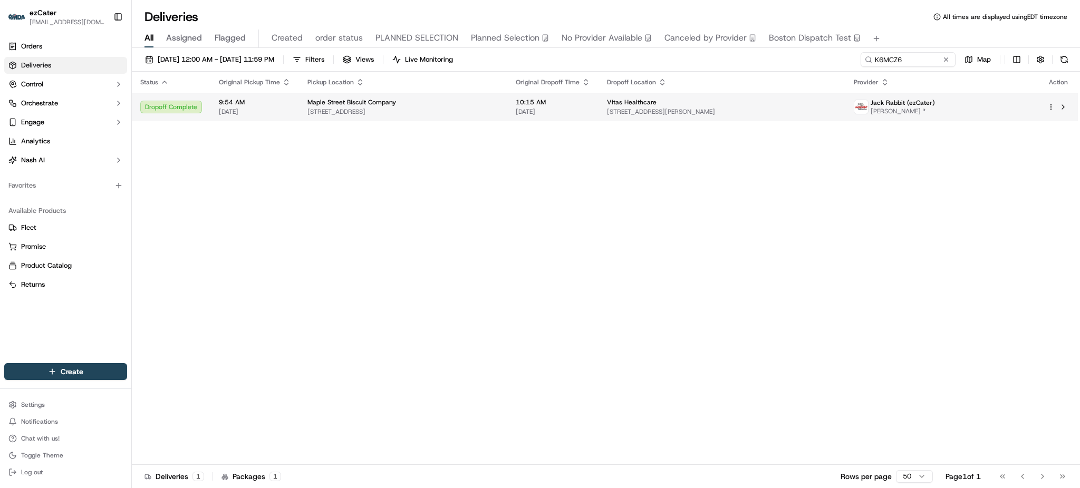
click at [749, 115] on span "28260 US-98 c, Daphne, AL 36526, USA" at bounding box center [722, 112] width 230 height 8
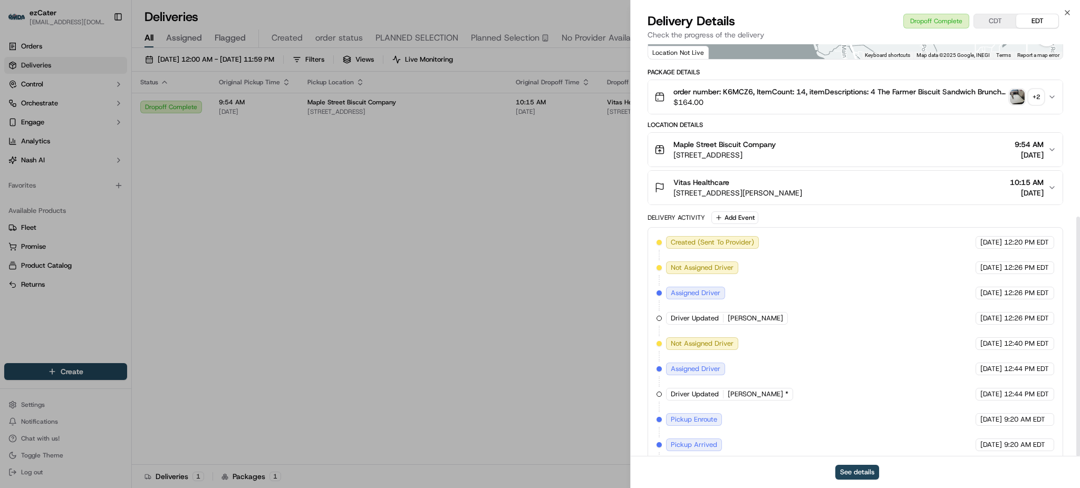
scroll to position [296, 0]
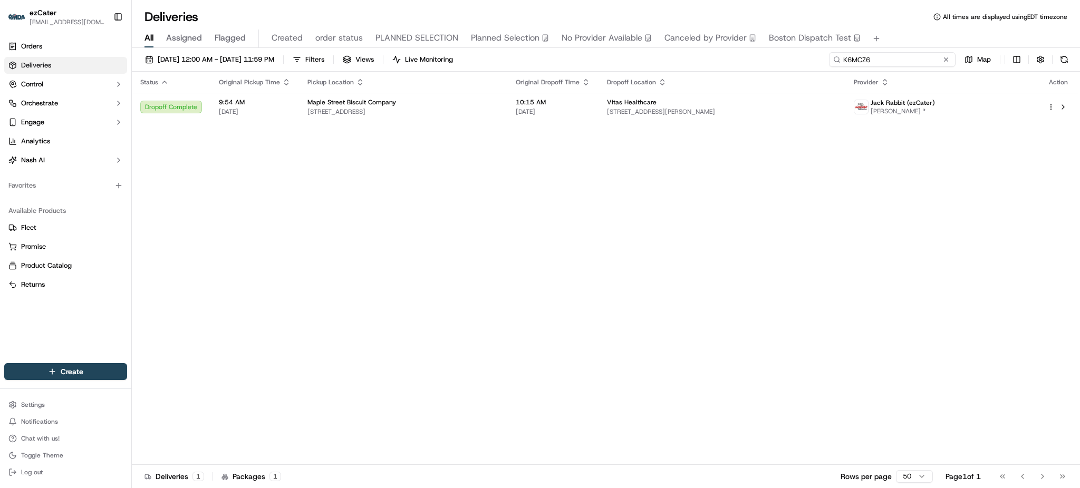
click at [923, 56] on input "K6MCZ6" at bounding box center [892, 59] width 127 height 15
paste input "JC4MKZ"
click at [904, 33] on div "All Assigned Flagged Created order status PLANNED SELECTION Planned Selection N…" at bounding box center [606, 39] width 948 height 18
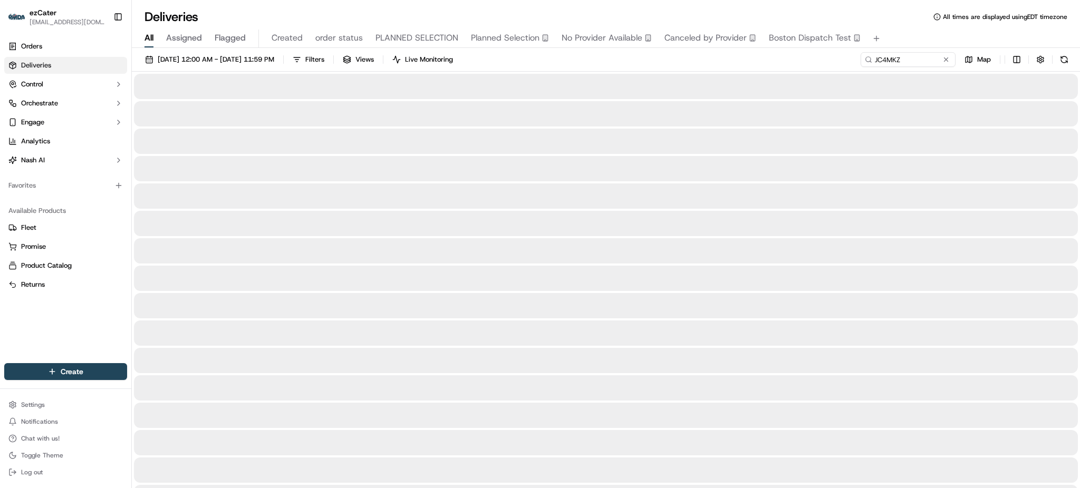
click at [892, 33] on div "All Assigned Flagged Created order status PLANNED SELECTION Planned Selection N…" at bounding box center [606, 39] width 948 height 18
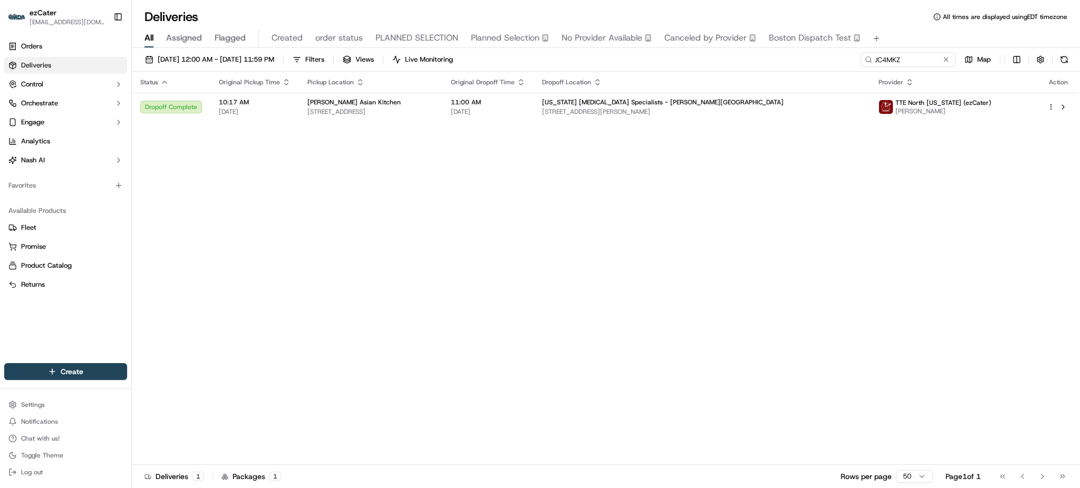
click at [673, 97] on td "Tennessee Cancer Specialists - Dowell Springs 1415 Old Weisgarber Rd, Knoxville…" at bounding box center [702, 107] width 337 height 28
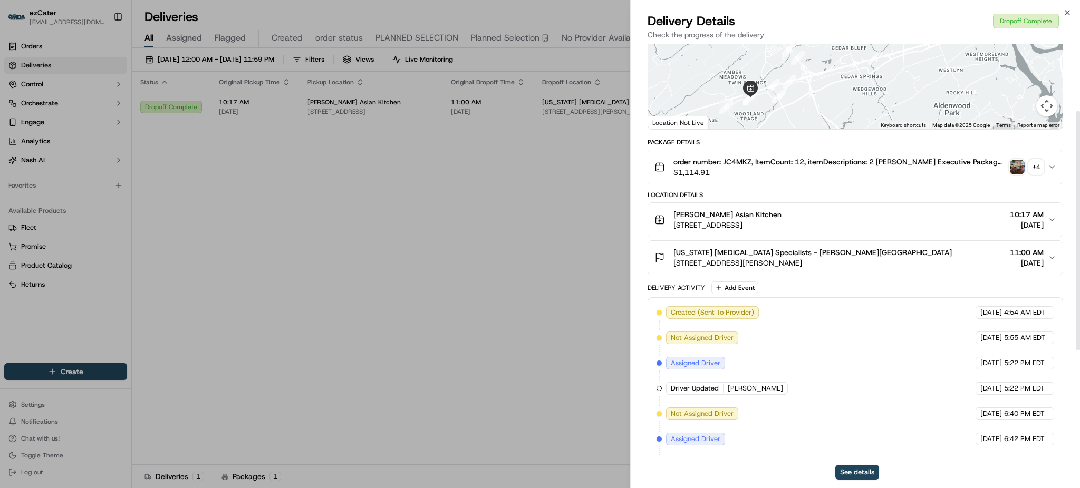
scroll to position [296, 0]
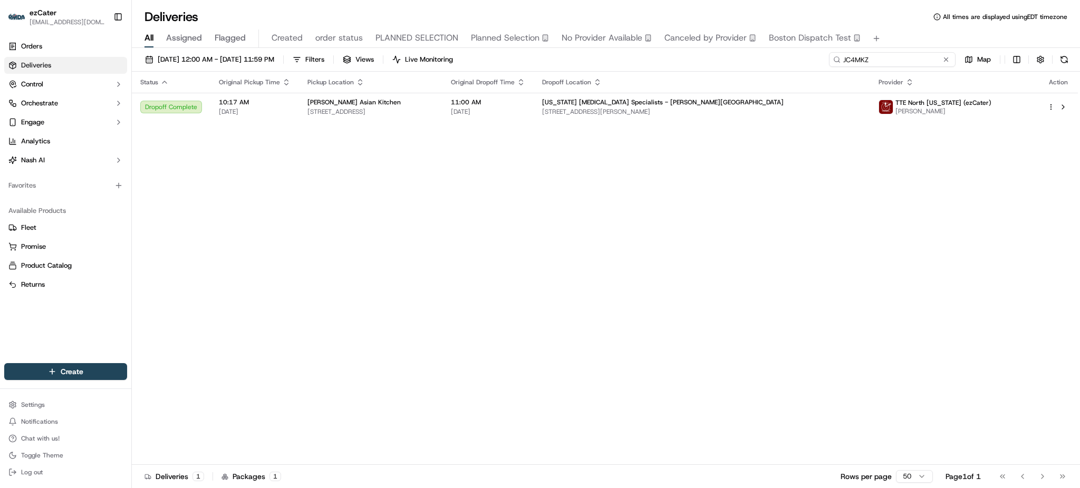
click at [891, 53] on input "JC4MKZ" at bounding box center [892, 59] width 127 height 15
paste input "YTPAQY"
click at [896, 25] on div "All Assigned Flagged Created order status PLANNED SELECTION Planned Selection N…" at bounding box center [606, 36] width 948 height 23
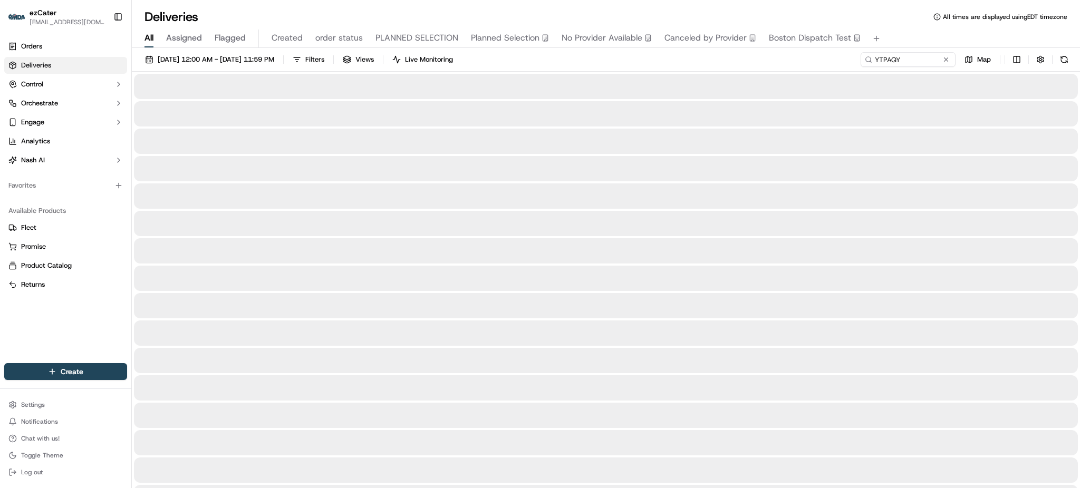
click at [660, 70] on div "09/01/2025 12:00 AM - 09/30/2025 11:59 PM Filters Views Live Monitoring YTPAQY …" at bounding box center [606, 62] width 948 height 20
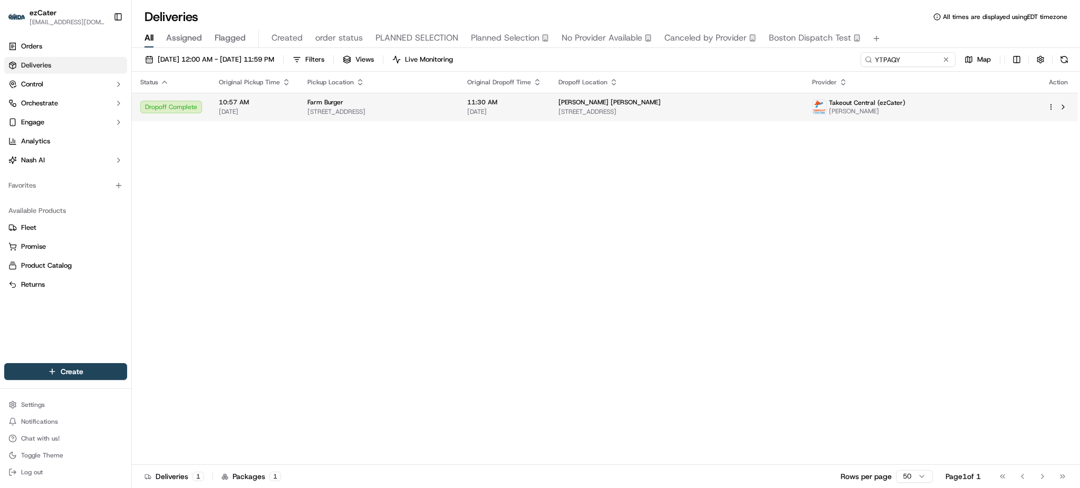
click at [643, 99] on span "MERRILL LYNCH" at bounding box center [610, 102] width 102 height 8
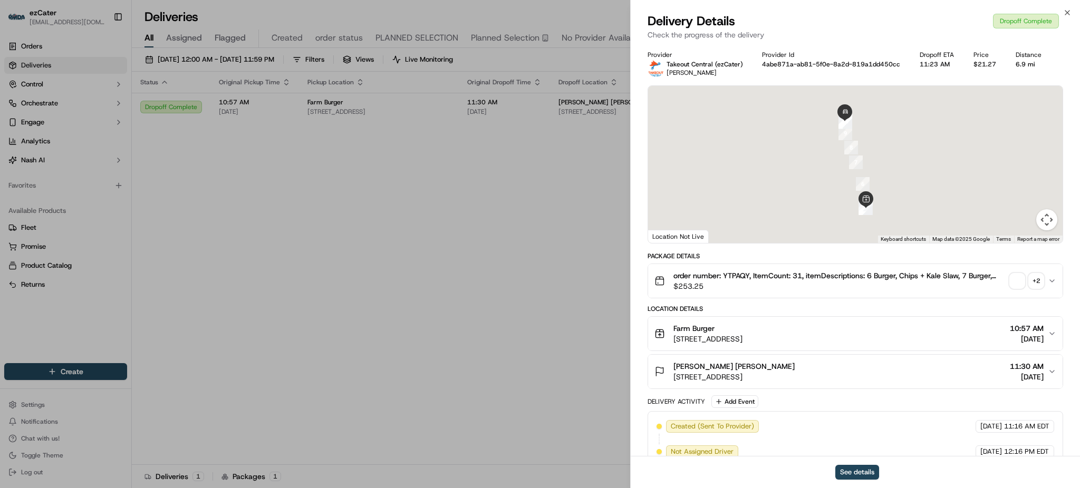
scroll to position [220, 0]
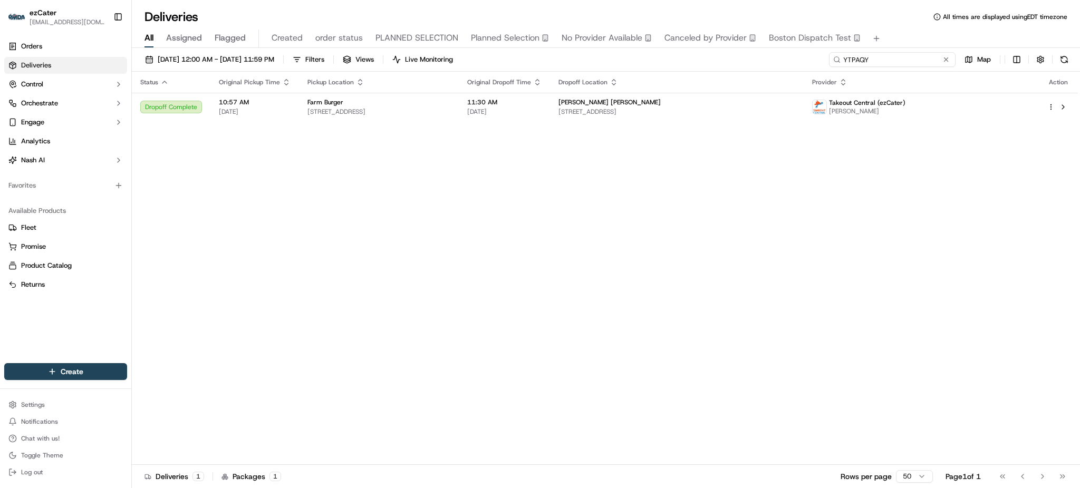
click at [920, 63] on input "YTPAQY" at bounding box center [892, 59] width 127 height 15
paste input "1Y9HM4"
click at [902, 36] on div "All Assigned Flagged Created order status PLANNED SELECTION Planned Selection N…" at bounding box center [606, 39] width 948 height 18
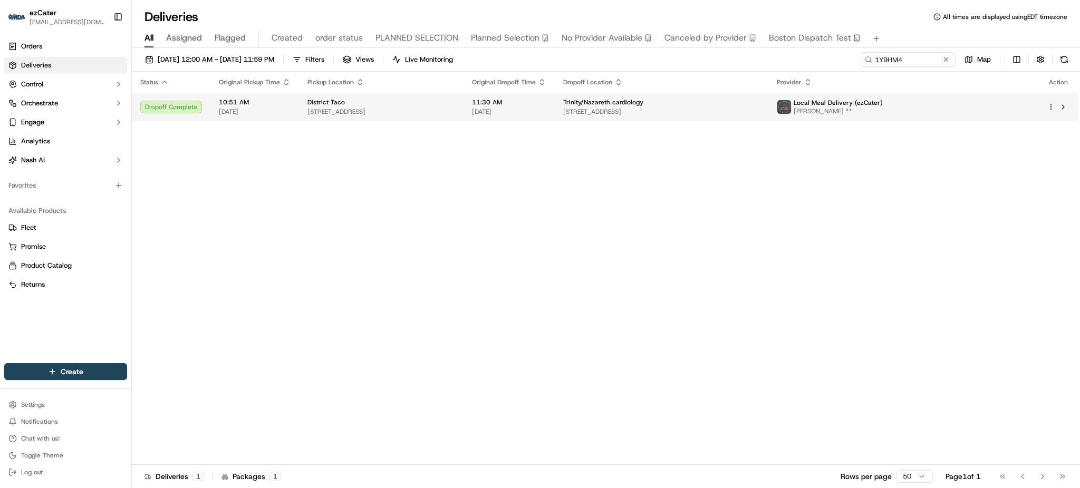
click at [659, 107] on div "Trinity/Nazareth cardiology 2630 Holme Ave Suite 200, Philadelphia, PA 19152, U…" at bounding box center [661, 107] width 197 height 18
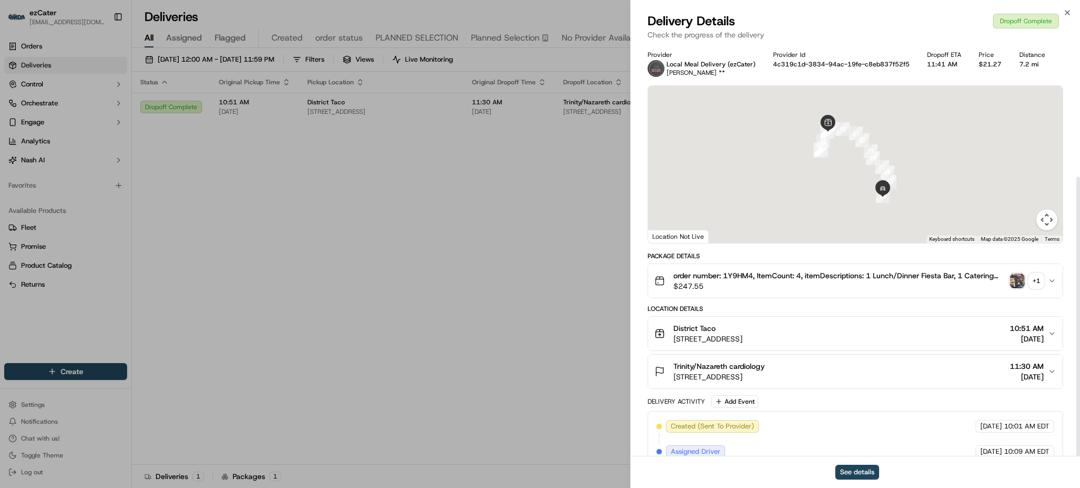
scroll to position [195, 0]
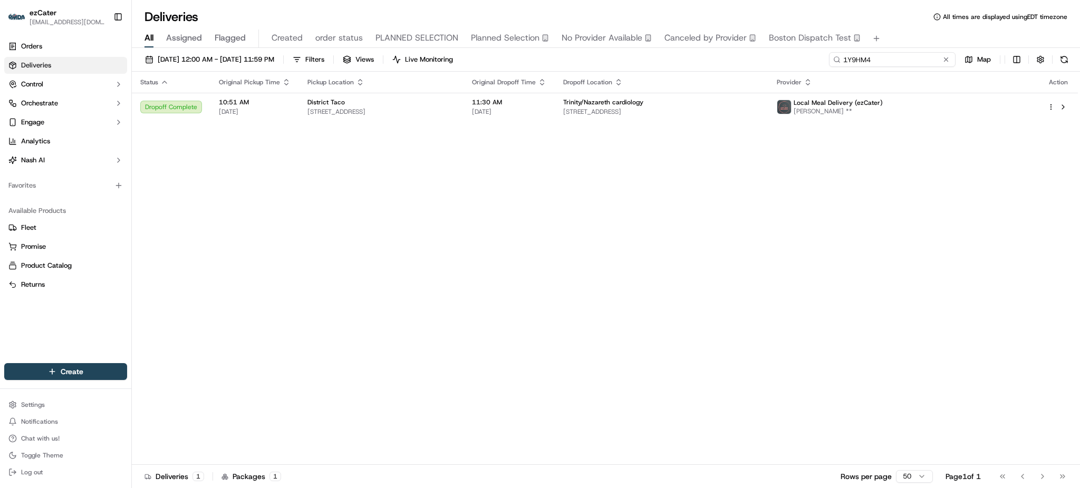
click at [906, 60] on input "1Y9HM4" at bounding box center [892, 59] width 127 height 15
paste input "QX874Z"
click at [905, 38] on div "All Assigned Flagged Created order status PLANNED SELECTION Planned Selection N…" at bounding box center [606, 39] width 948 height 18
click at [762, 96] on td "Lauderdale Academic Dermatology 1800 SE 10th Ave #305, Fort Lauderdale, FL 3331…" at bounding box center [689, 107] width 268 height 28
click at [909, 56] on input "QX874Z" at bounding box center [892, 59] width 127 height 15
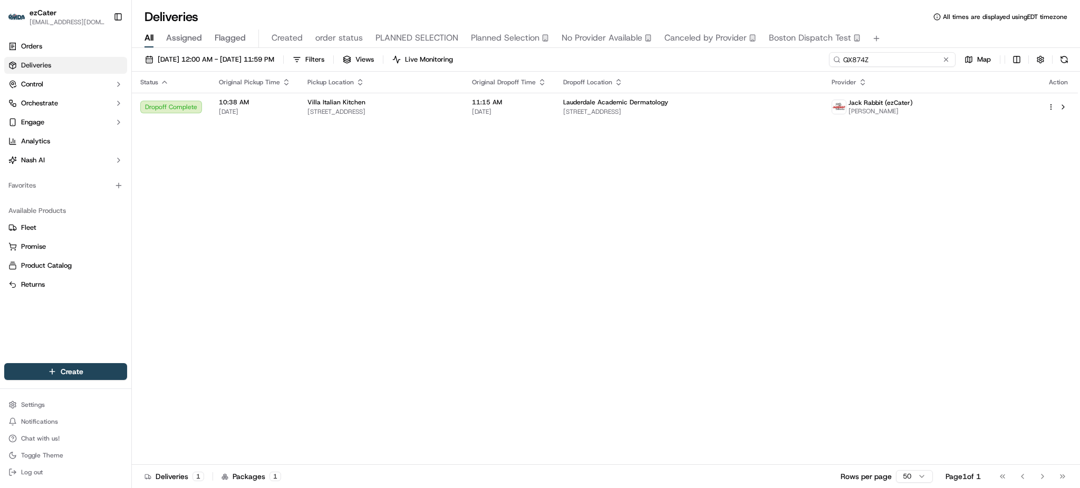
paste input "KFQ5UH"
click at [899, 41] on div "All Assigned Flagged Created order status PLANNED SELECTION Planned Selection N…" at bounding box center [606, 39] width 948 height 18
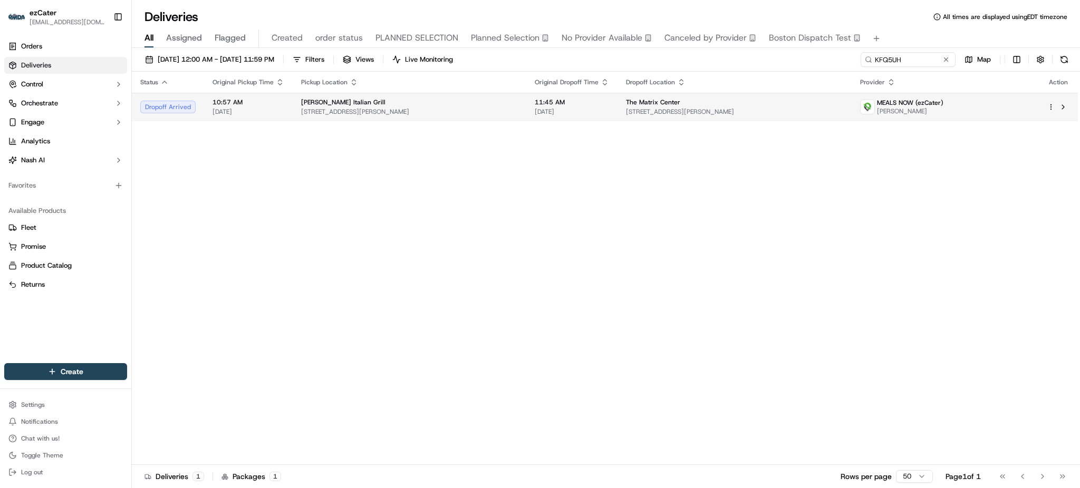
click at [571, 106] on span "11:45 AM" at bounding box center [572, 102] width 74 height 8
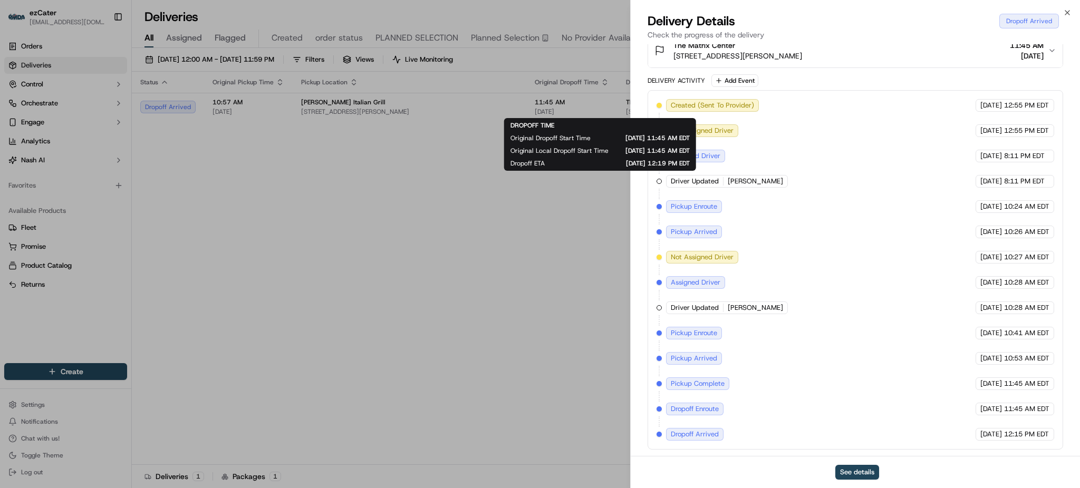
scroll to position [181, 0]
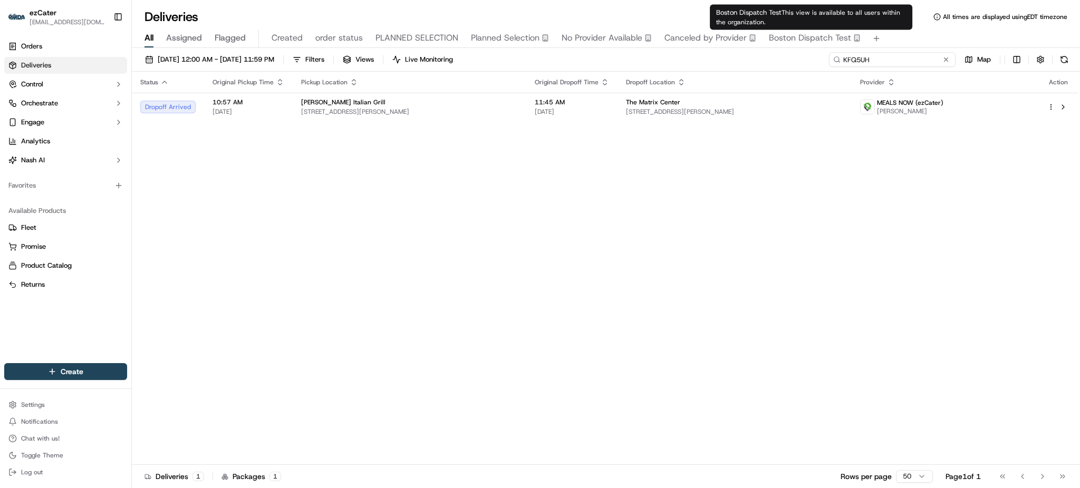
click at [895, 55] on input "KFQ5UH" at bounding box center [892, 59] width 127 height 15
paste input "EXHQMJ"
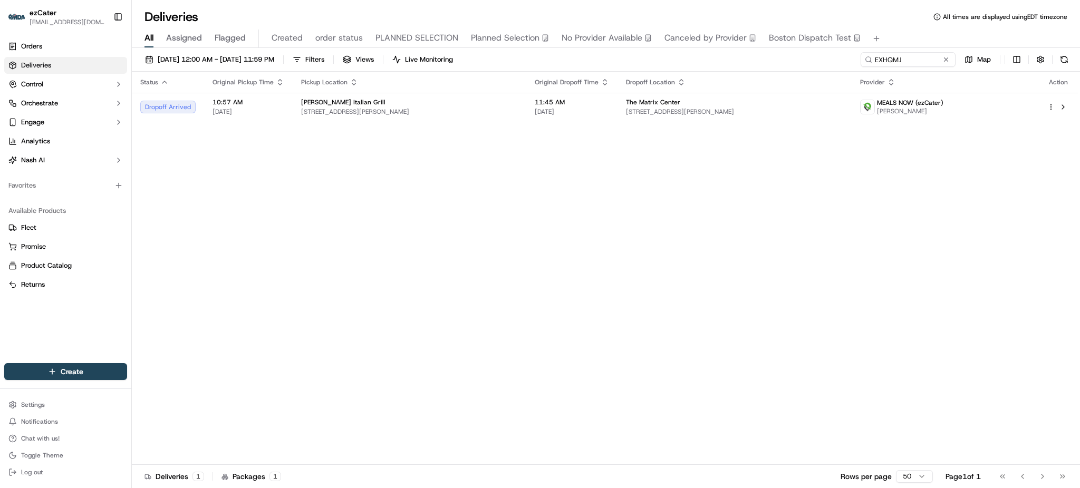
click at [897, 33] on div "All Assigned Flagged Created order status PLANNED SELECTION Planned Selection N…" at bounding box center [606, 39] width 948 height 18
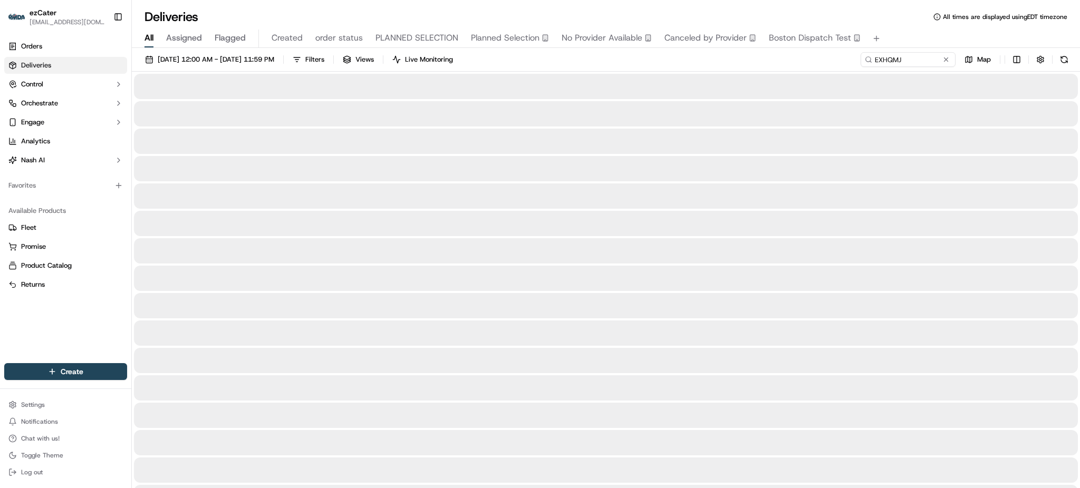
click at [743, 68] on div "09/01/2025 12:00 AM - 09/30/2025 11:59 PM Filters Views Live Monitoring EXHQMJ …" at bounding box center [606, 62] width 948 height 20
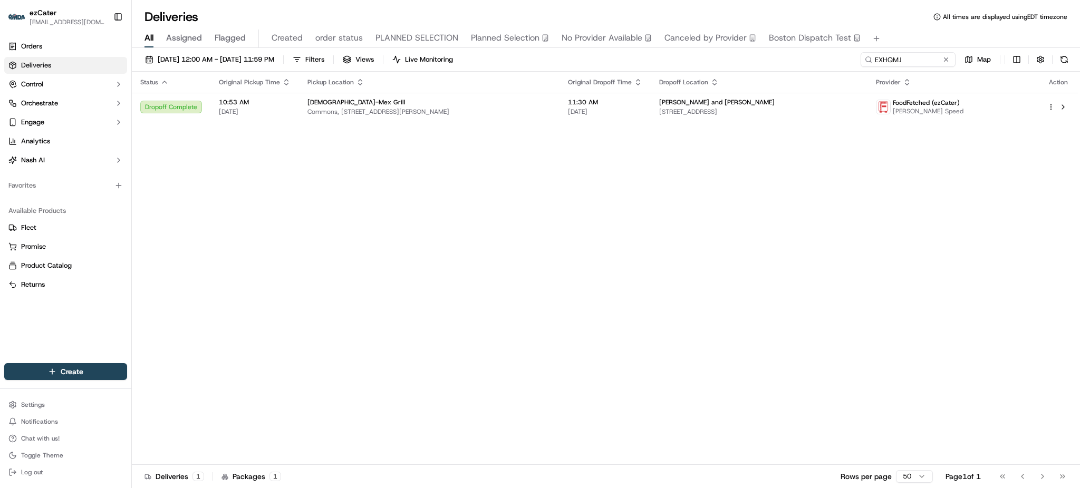
click at [580, 98] on span "11:30 AM" at bounding box center [605, 102] width 74 height 8
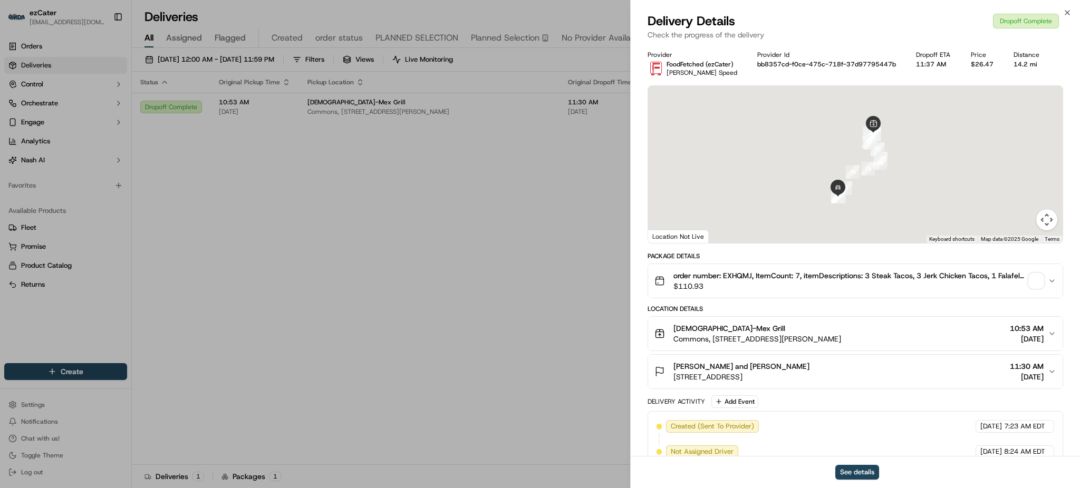
scroll to position [220, 0]
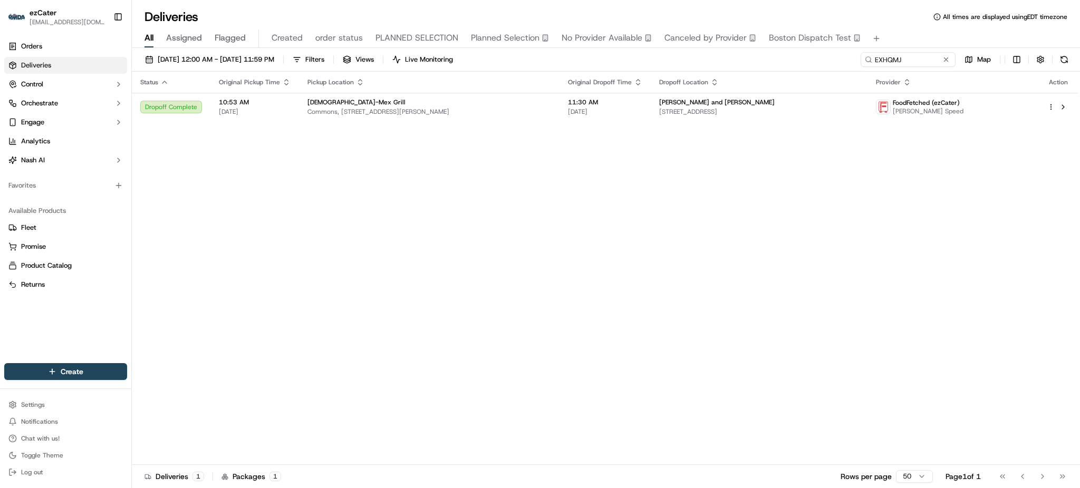
click at [921, 68] on div "09/01/2025 12:00 AM - 09/30/2025 11:59 PM Filters Views Live Monitoring EXHQMJ …" at bounding box center [606, 62] width 948 height 20
click at [918, 62] on input "EXHQMJ" at bounding box center [892, 59] width 127 height 15
paste input "4RH7K8"
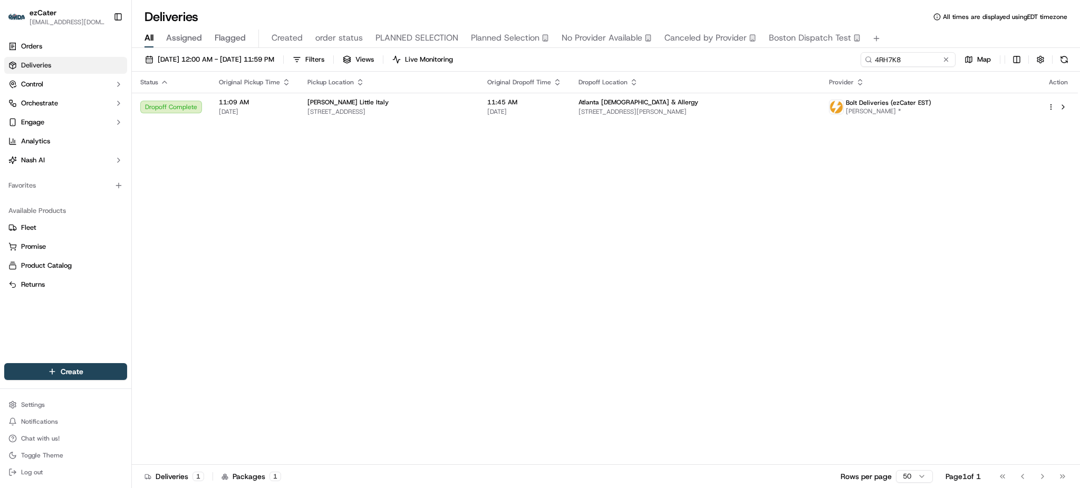
click at [823, 174] on div "Status Original Pickup Time Pickup Location Original Dropoff Time Dropoff Locat…" at bounding box center [605, 269] width 946 height 394
click at [663, 128] on div "Status Original Pickup Time Pickup Location Original Dropoff Time Dropoff Locat…" at bounding box center [605, 269] width 946 height 394
click at [653, 114] on span "1121 Johnson Ferry Rd Suite 300, Marietta, GA 30068, USA" at bounding box center [696, 112] width 234 height 8
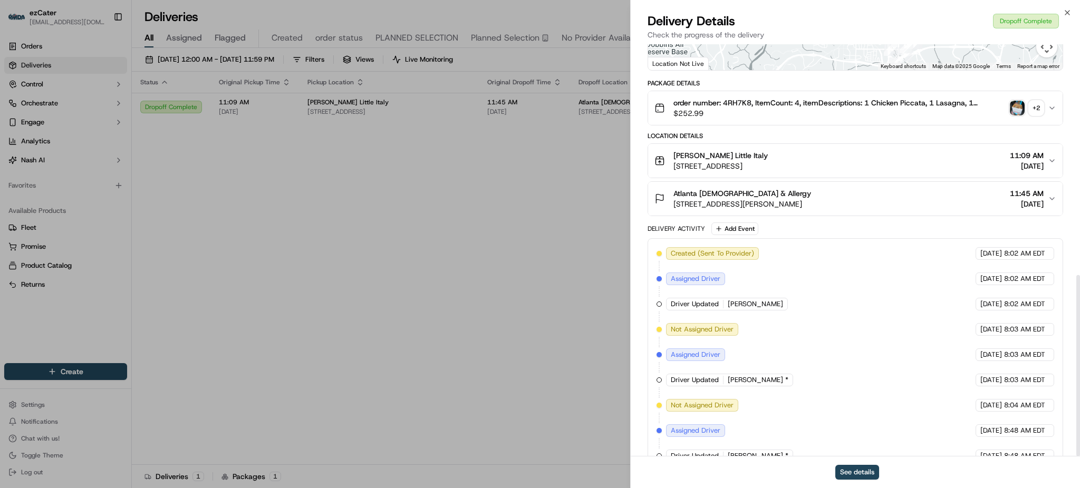
scroll to position [525, 0]
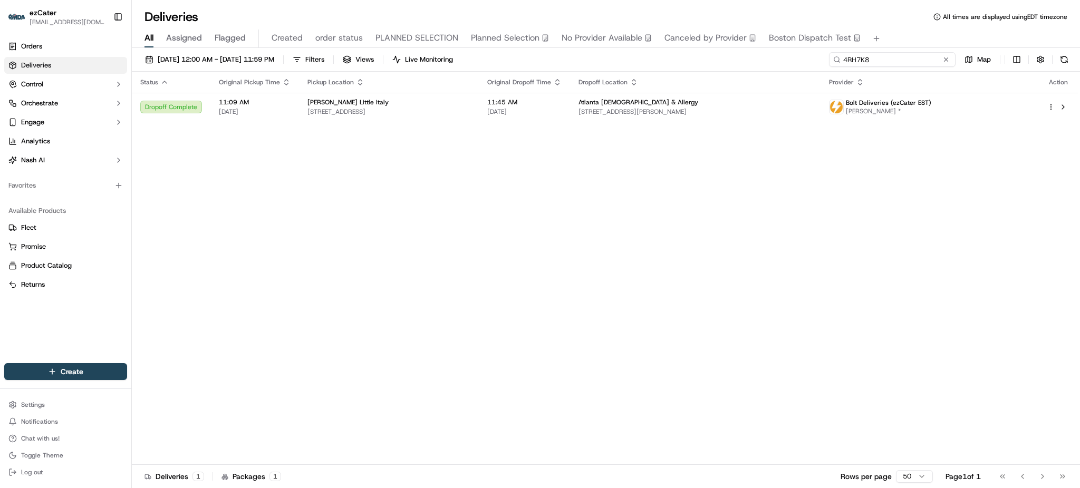
click at [917, 56] on input "4RH7K8" at bounding box center [892, 59] width 127 height 15
paste input "1UMGR6"
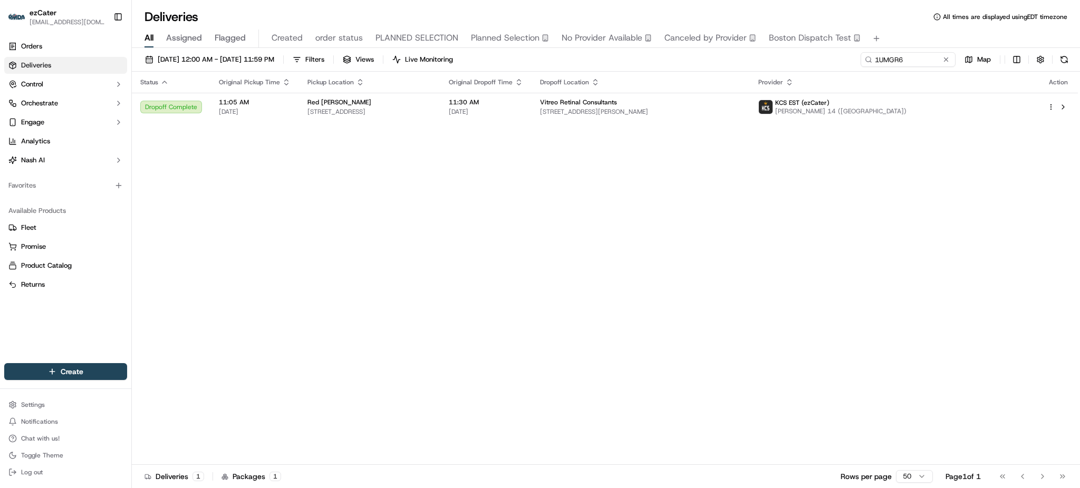
click at [901, 248] on div "Status Original Pickup Time Pickup Location Original Dropoff Time Dropoff Locat…" at bounding box center [605, 269] width 946 height 394
click at [669, 124] on div "Status Original Pickup Time Pickup Location Original Dropoff Time Dropoff Locat…" at bounding box center [605, 269] width 946 height 394
click at [661, 110] on span "4676 Douglas Cir NW, Canton, OH 44718, USA" at bounding box center [641, 112] width 202 height 8
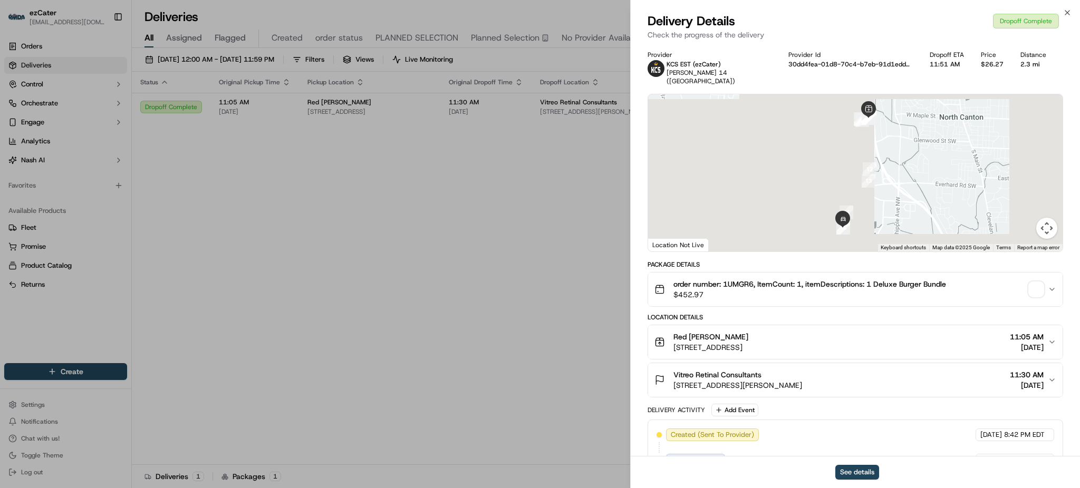
scroll to position [195, 0]
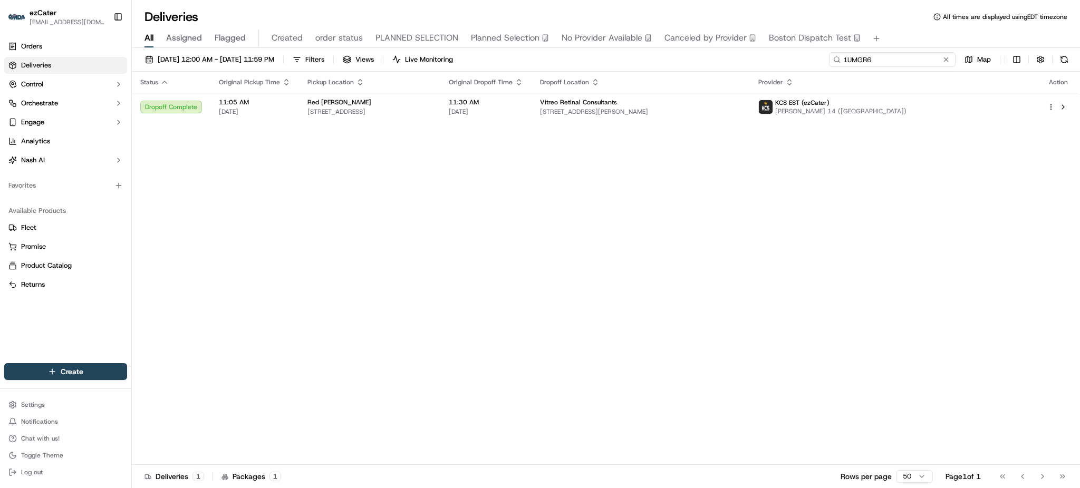
click at [902, 65] on input "1UMGR6" at bounding box center [892, 59] width 127 height 15
paste input "PK9H3P"
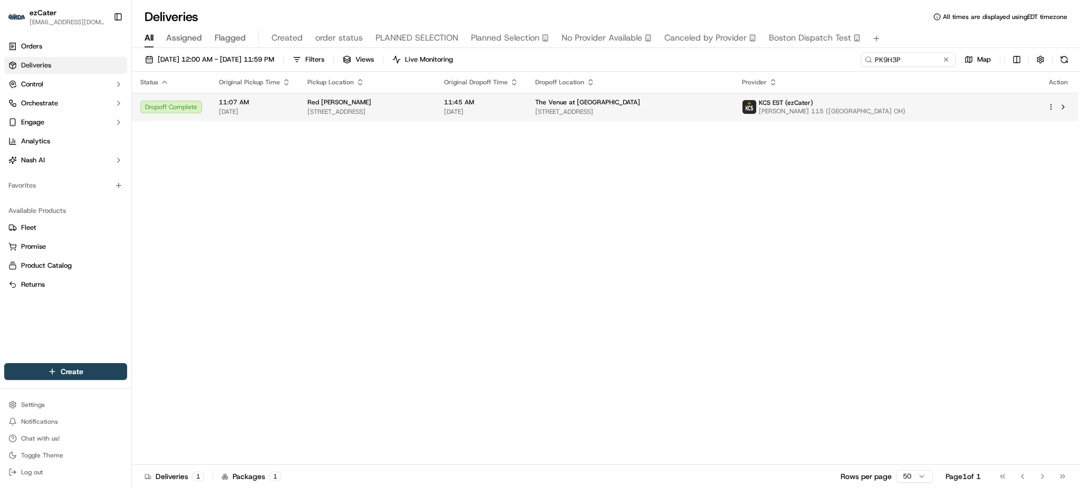
click at [519, 99] on span "11:45 AM" at bounding box center [481, 102] width 74 height 8
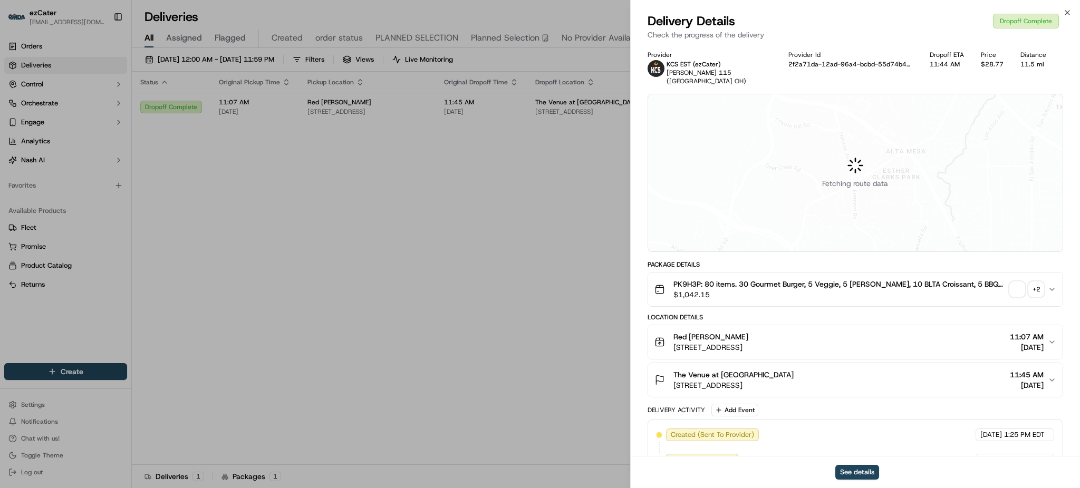
scroll to position [220, 0]
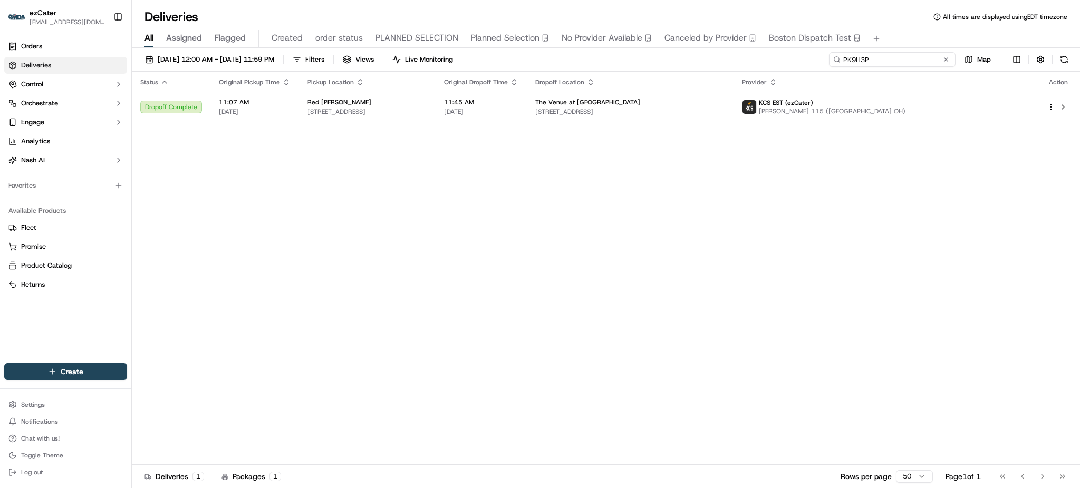
click at [924, 62] on input "PK9H3P" at bounding box center [892, 59] width 127 height 15
paste input "01TFQJ"
click at [909, 44] on div "All Assigned Flagged Created order status PLANNED SELECTION Planned Selection N…" at bounding box center [606, 39] width 948 height 18
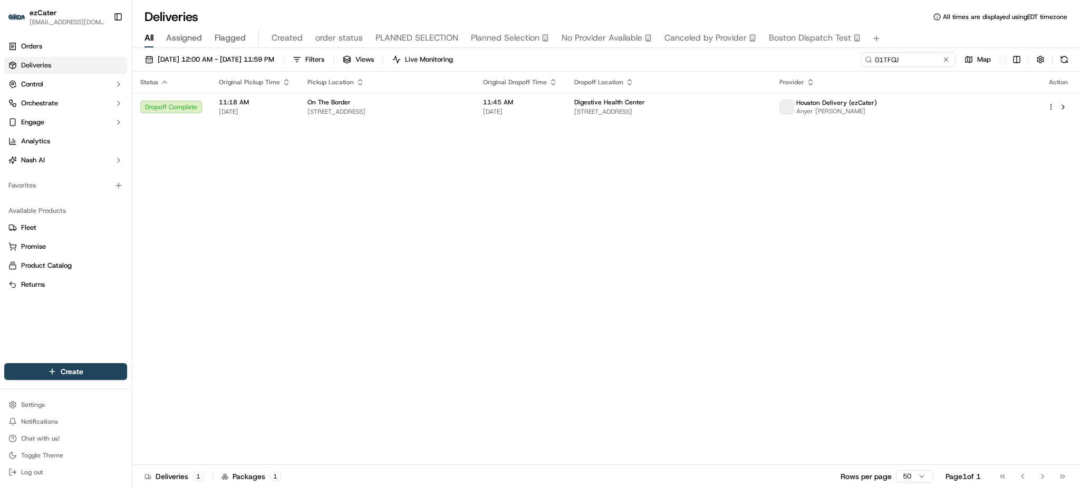
click at [558, 100] on span "11:45 AM" at bounding box center [520, 102] width 74 height 8
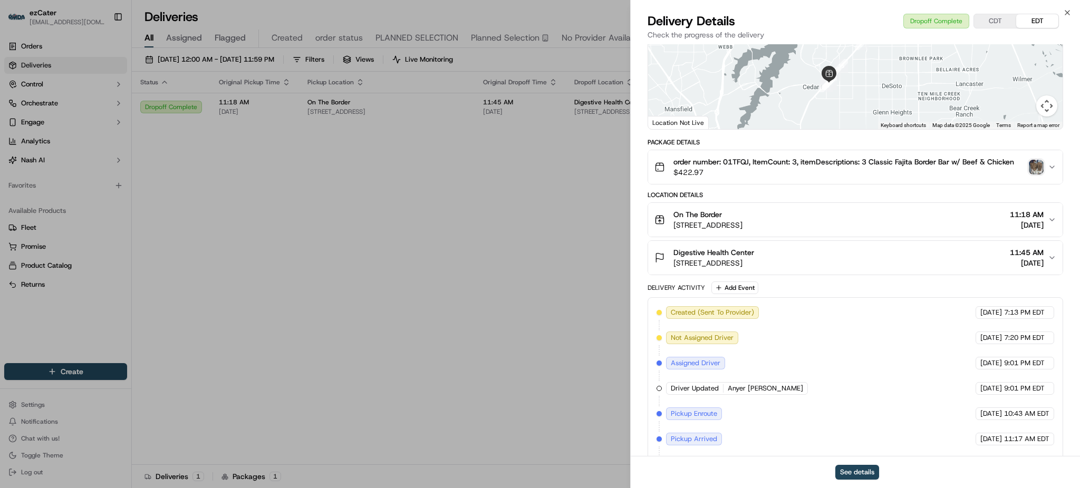
scroll to position [220, 0]
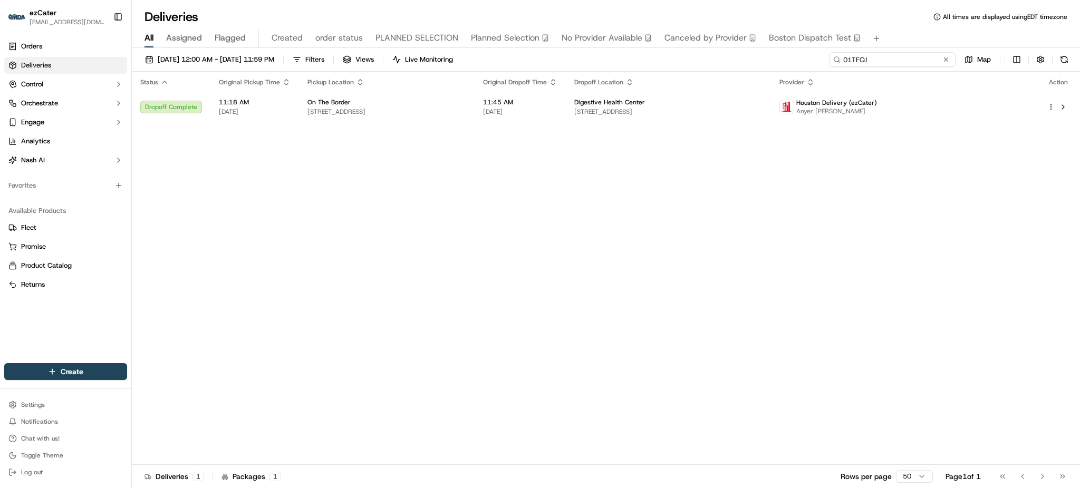
click at [939, 59] on input "01TFQJ" at bounding box center [892, 59] width 127 height 15
paste input "QA9Y3F"
click at [912, 31] on div "All Assigned Flagged Created order status PLANNED SELECTION Planned Selection N…" at bounding box center [606, 39] width 948 height 18
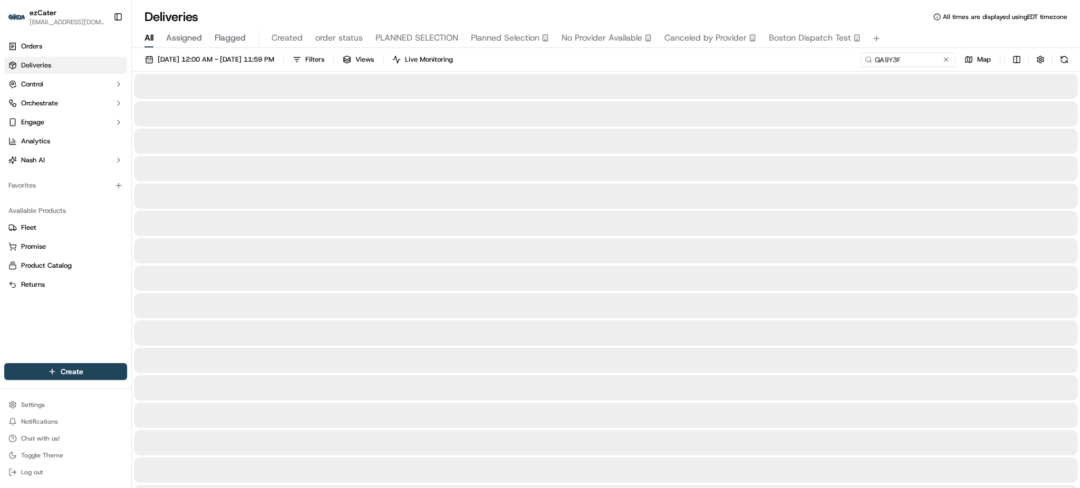
click at [790, 67] on div "09/01/2025 12:00 AM - 09/30/2025 11:59 PM Filters Views Live Monitoring QA9Y3F …" at bounding box center [606, 62] width 948 height 20
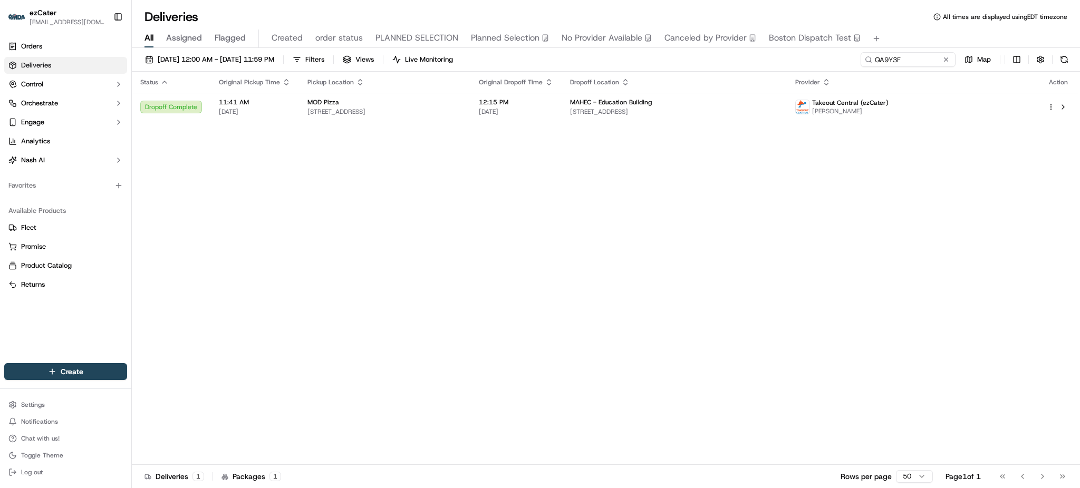
click at [702, 102] on div "MAHEC - Education Building" at bounding box center [674, 102] width 209 height 8
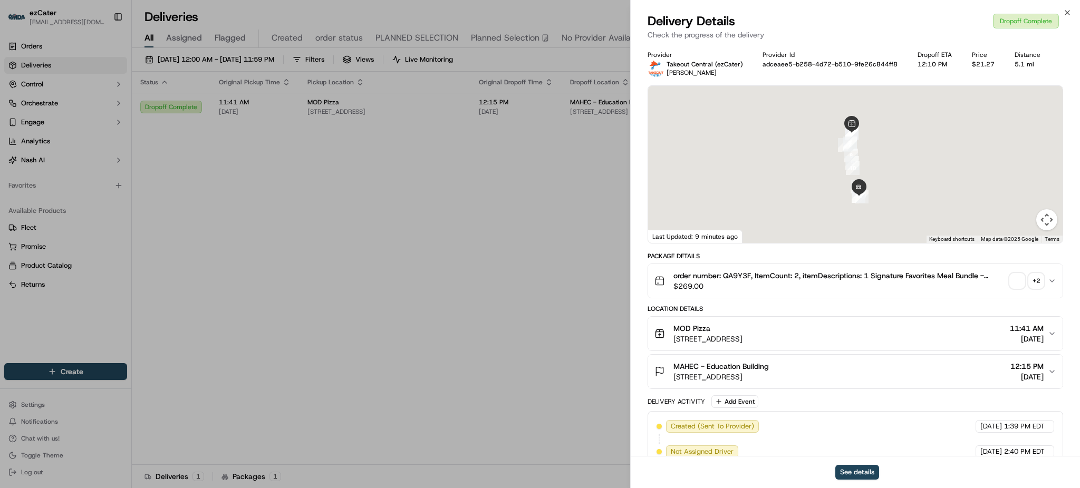
scroll to position [296, 0]
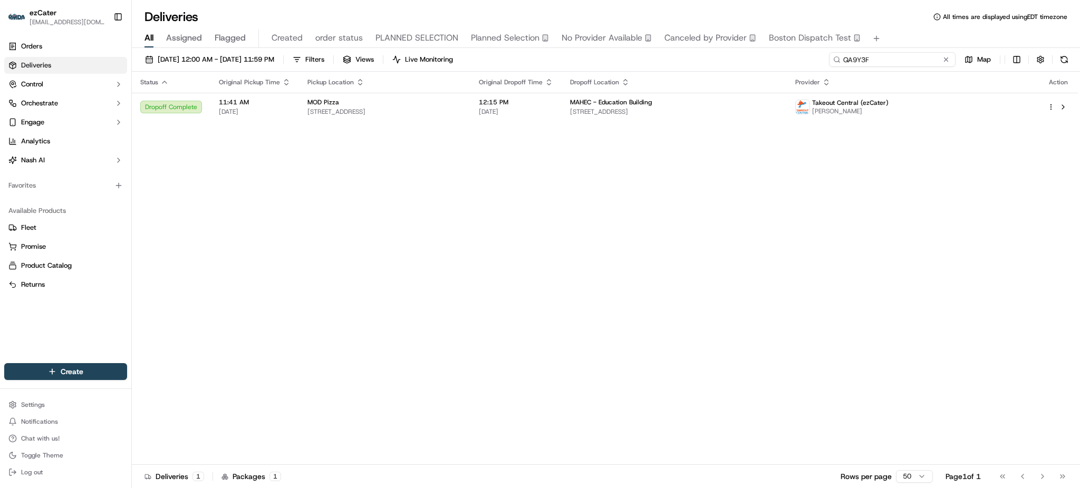
click at [909, 64] on input "QA9Y3F" at bounding box center [892, 59] width 127 height 15
paste input "UAMG3Z"
click at [909, 31] on div "All Assigned Flagged Created order status PLANNED SELECTION Planned Selection N…" at bounding box center [606, 39] width 948 height 18
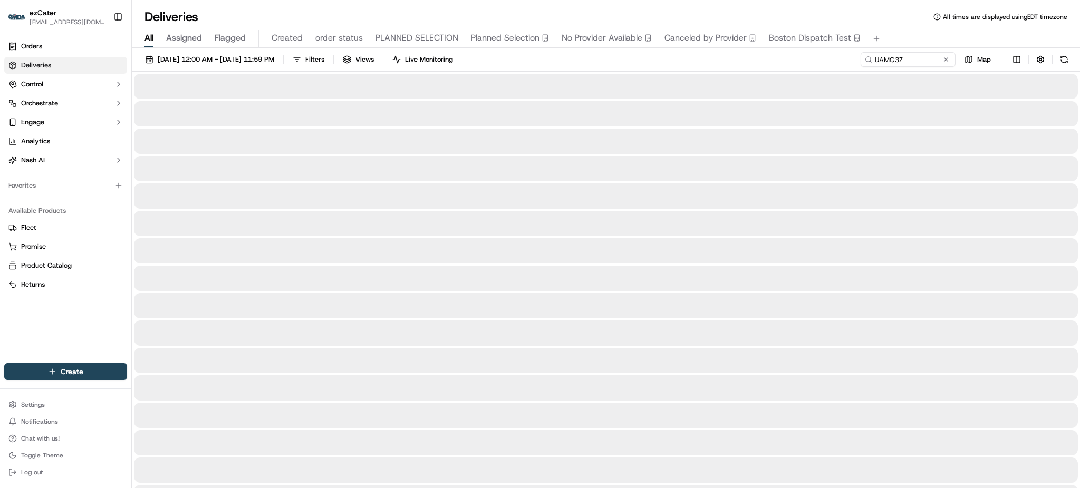
click at [909, 31] on div "All Assigned Flagged Created order status PLANNED SELECTION Planned Selection N…" at bounding box center [606, 39] width 948 height 18
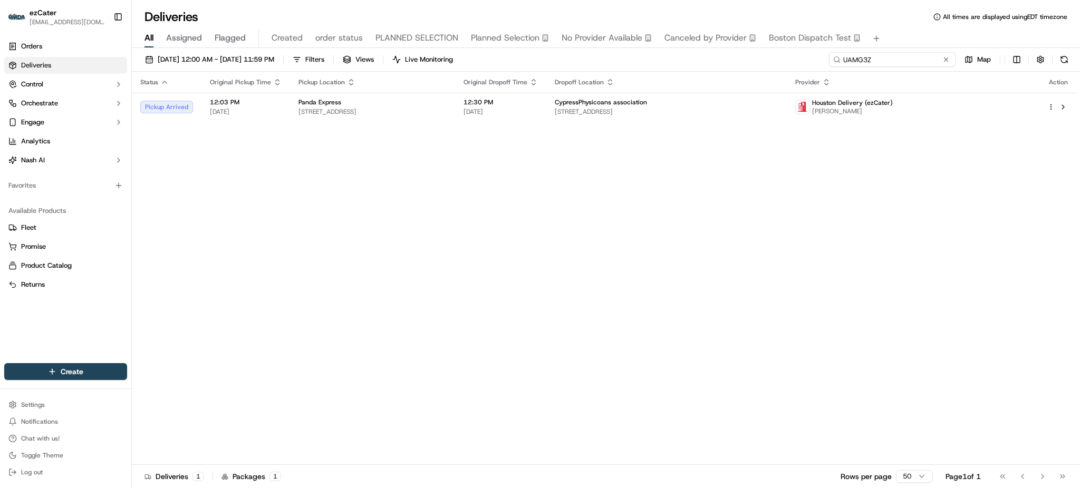
click at [895, 62] on input "UAMG3Z" at bounding box center [892, 59] width 127 height 15
paste input "H16Q05"
click at [907, 37] on div "All Assigned Flagged Created order status PLANNED SELECTION Planned Selection N…" at bounding box center [606, 39] width 948 height 18
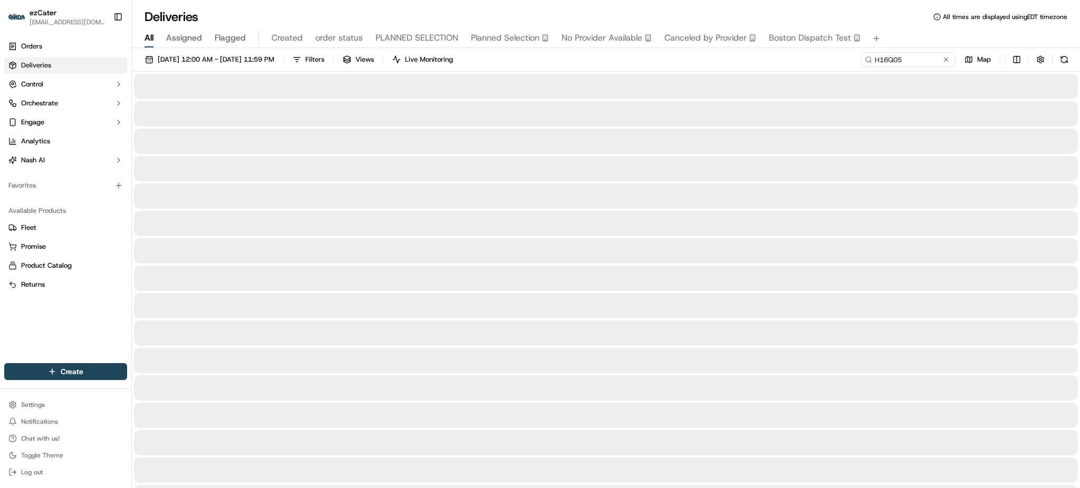
click at [828, 68] on div "09/01/2025 12:00 AM - 09/30/2025 11:59 PM Filters Views Live Monitoring H16Q05 …" at bounding box center [606, 62] width 948 height 20
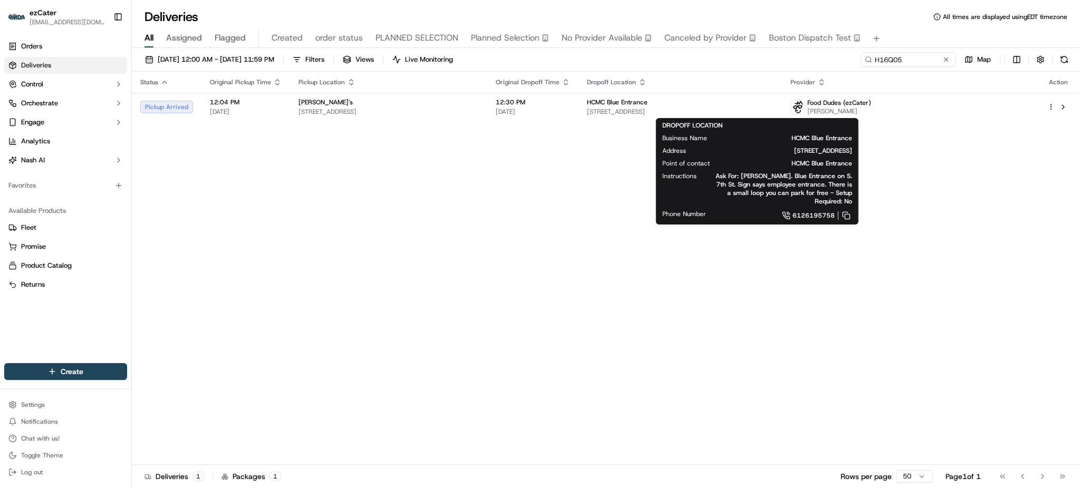
click at [433, 133] on div "Status Original Pickup Time Pickup Location Original Dropoff Time Dropoff Locat…" at bounding box center [605, 269] width 946 height 394
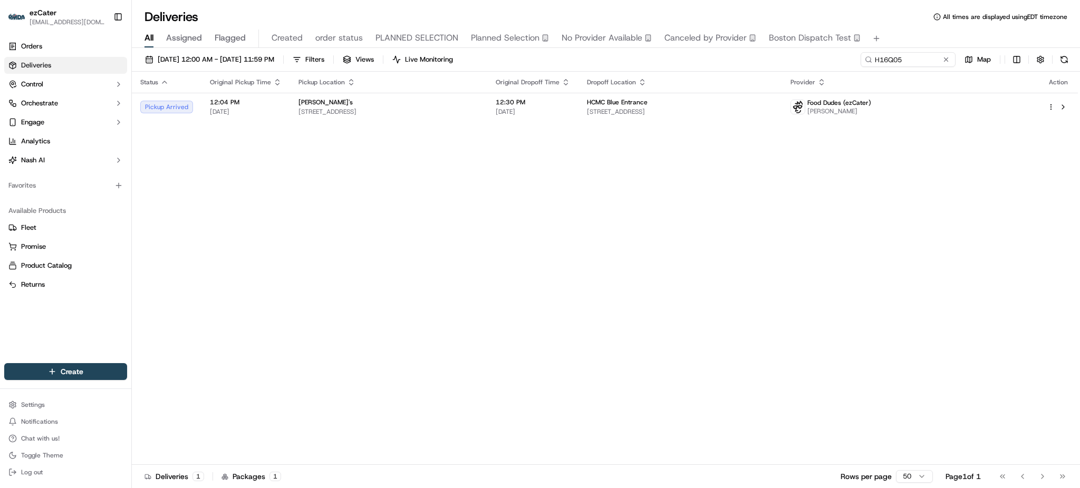
click at [935, 265] on div "Status Original Pickup Time Pickup Location Original Dropoff Time Dropoff Locat…" at bounding box center [605, 269] width 946 height 394
click at [645, 133] on div "Status Original Pickup Time Pickup Location Original Dropoff Time Dropoff Locat…" at bounding box center [605, 269] width 946 height 394
click at [579, 114] on td "12:30 PM 09/23/2025" at bounding box center [532, 107] width 91 height 28
click at [973, 193] on div "Status Original Pickup Time Pickup Location Original Dropoff Time Dropoff Locat…" at bounding box center [605, 269] width 946 height 394
click at [909, 64] on input "H16Q05" at bounding box center [892, 59] width 127 height 15
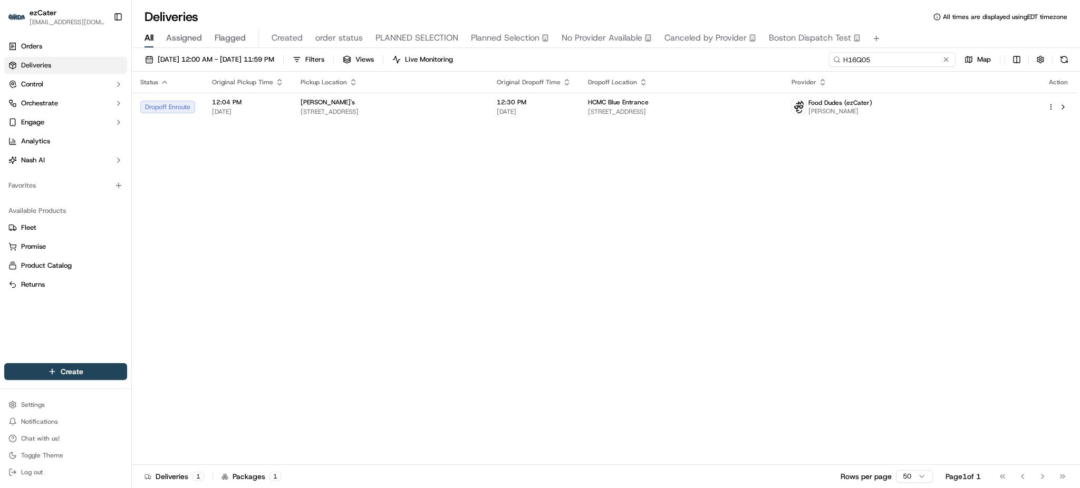
paste input "95U-0TX"
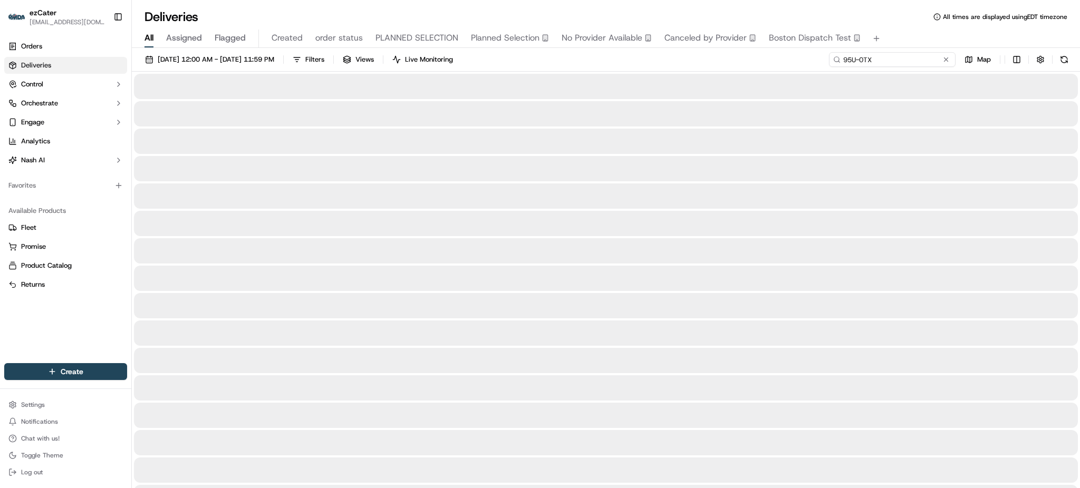
type input "95U-0TX"
click at [910, 24] on div "Deliveries All times are displayed using EDT timezone" at bounding box center [606, 16] width 948 height 17
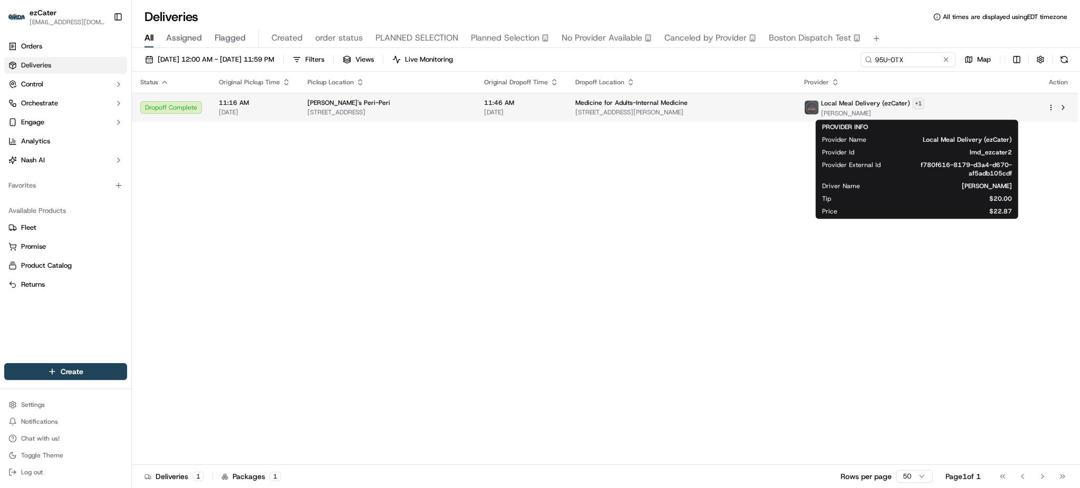
click at [969, 104] on html "ezCater matabangchristiankyle@gmail.com Toggle Sidebar Orders Deliveries Contro…" at bounding box center [540, 244] width 1080 height 488
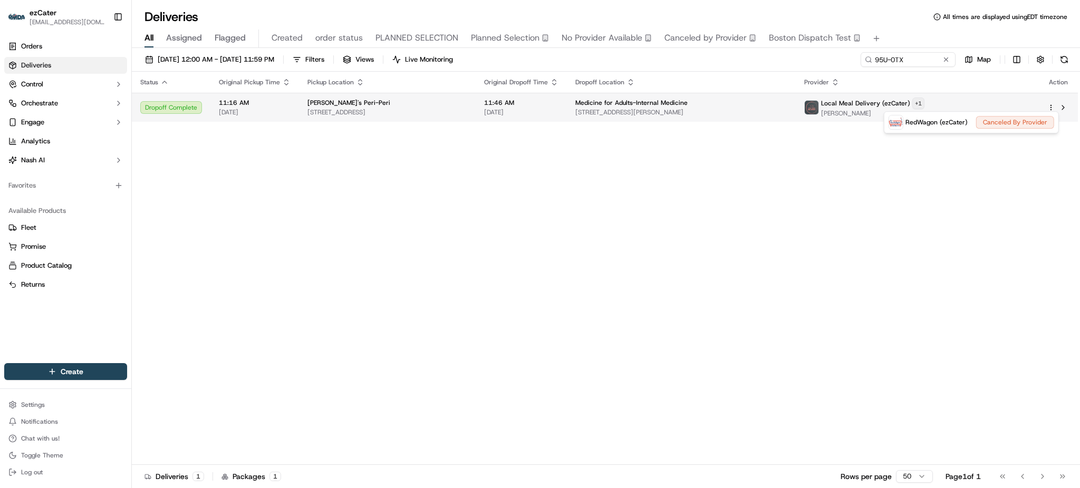
click at [969, 104] on html "ezCater matabangchristiankyle@gmail.com Toggle Sidebar Orders Deliveries Contro…" at bounding box center [540, 244] width 1080 height 488
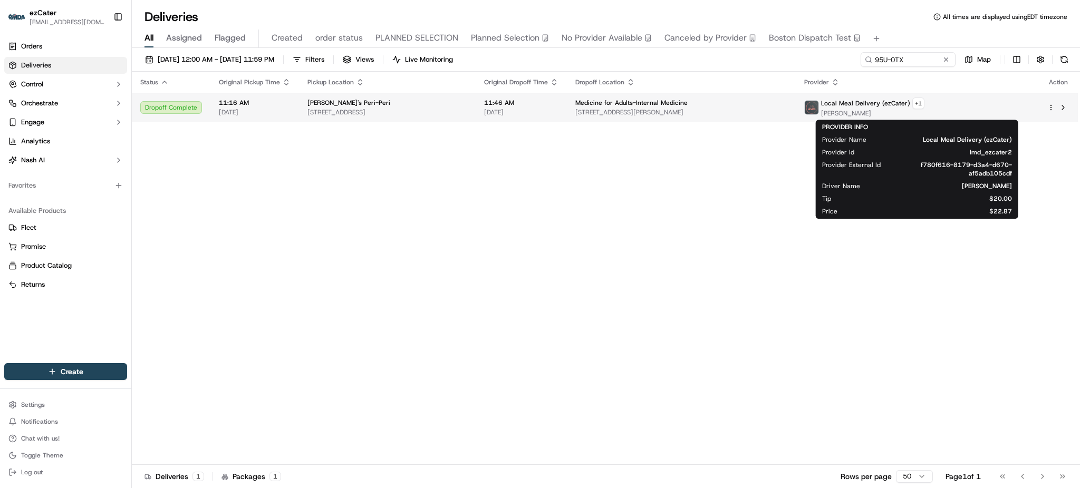
click at [788, 105] on div "Medicine for Adults-Internal Medicine" at bounding box center [682, 103] width 212 height 8
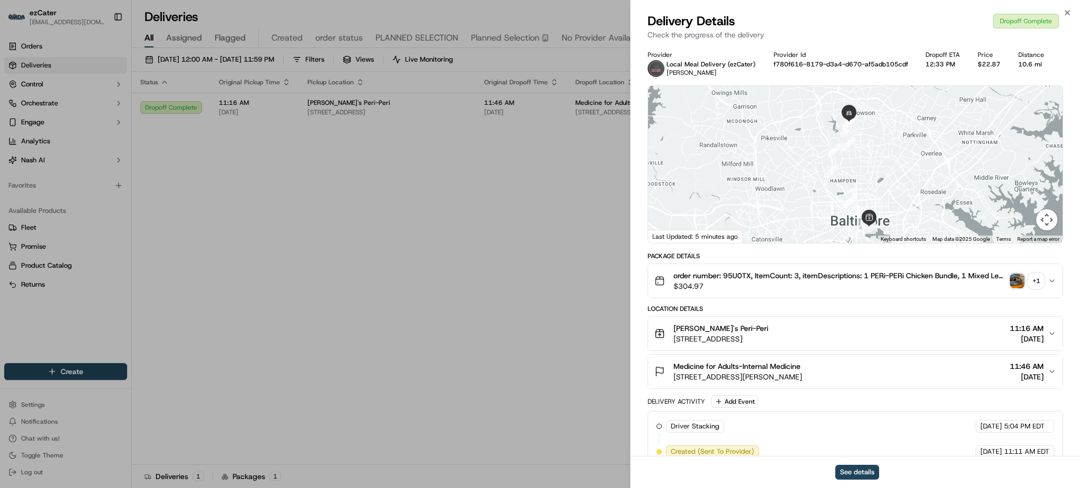
click at [867, 152] on div at bounding box center [855, 164] width 415 height 157
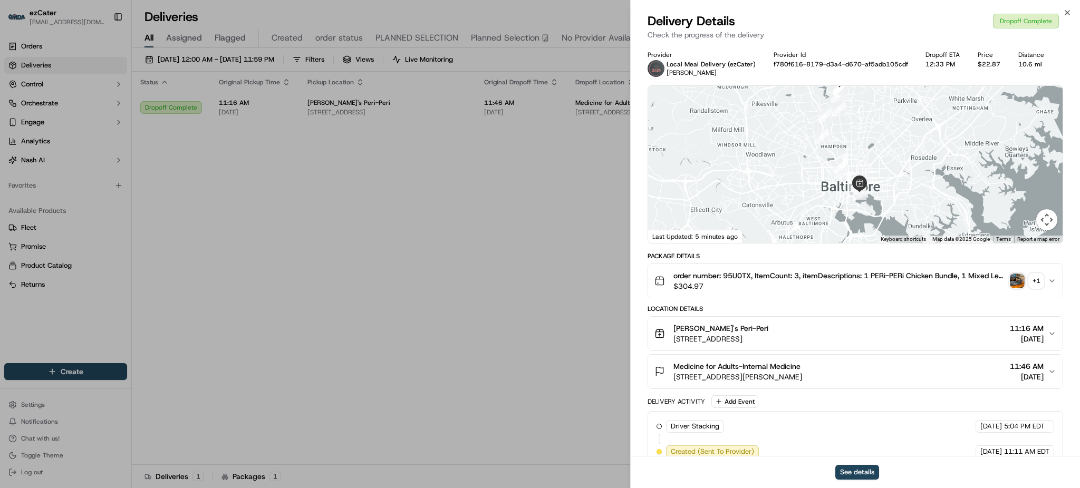
click at [1038, 279] on div "+ 1" at bounding box center [1036, 281] width 15 height 15
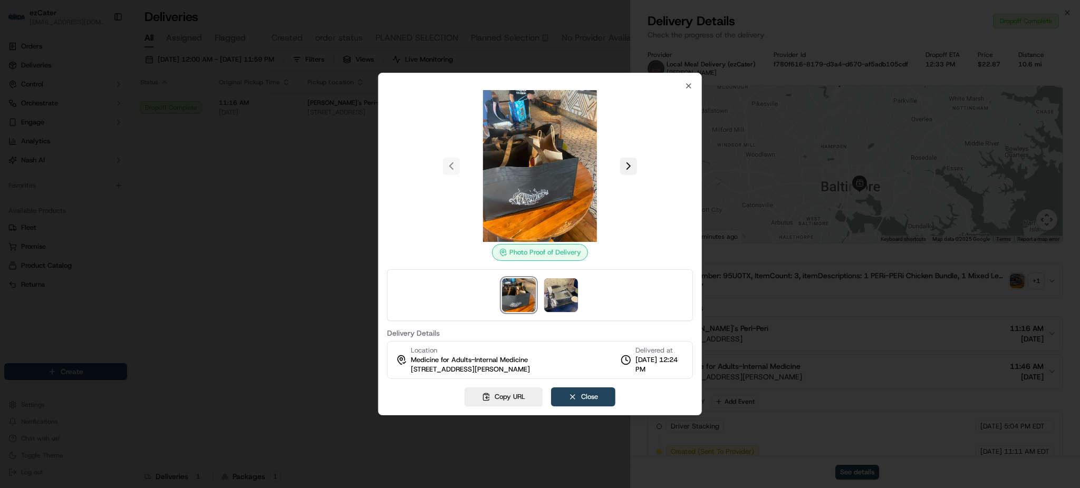
click at [629, 165] on button at bounding box center [628, 166] width 17 height 17
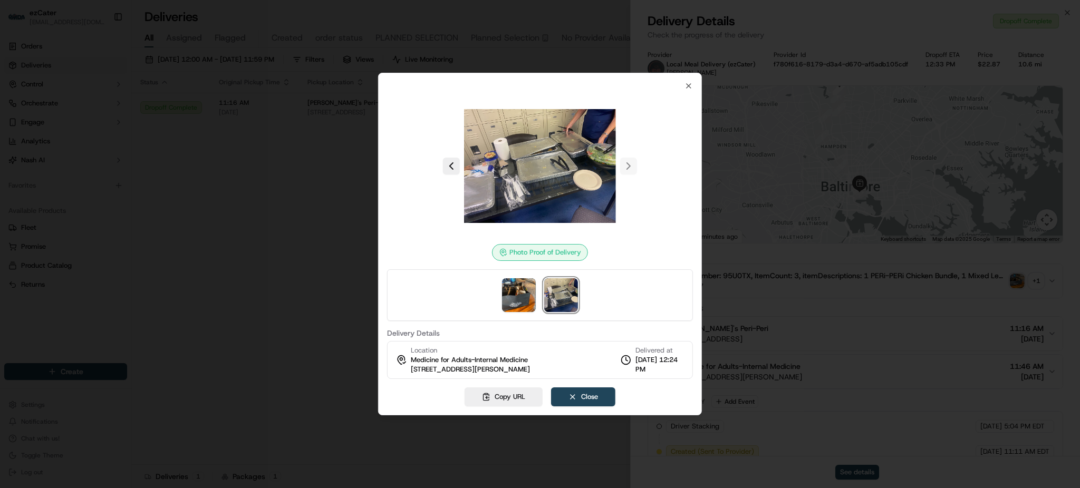
click at [825, 324] on div at bounding box center [540, 244] width 1080 height 488
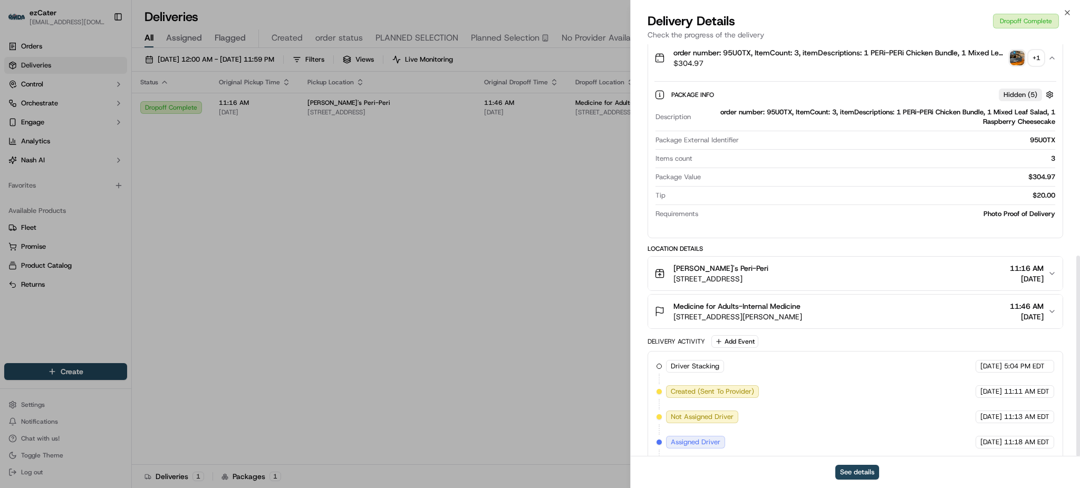
scroll to position [434, 0]
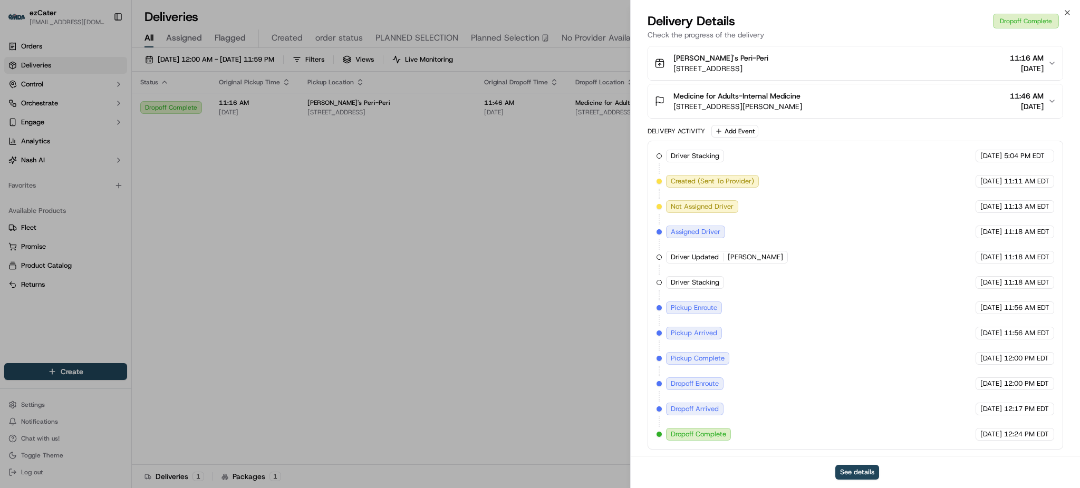
click at [893, 133] on div "Delivery Activity Add Event" at bounding box center [856, 131] width 416 height 13
click at [919, 133] on div "Delivery Activity Add Event" at bounding box center [856, 131] width 416 height 13
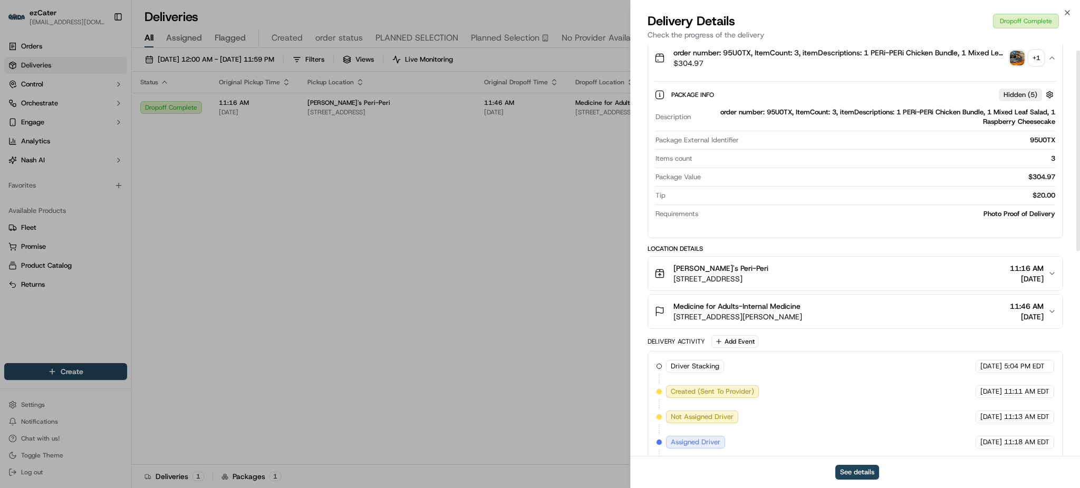
scroll to position [12, 0]
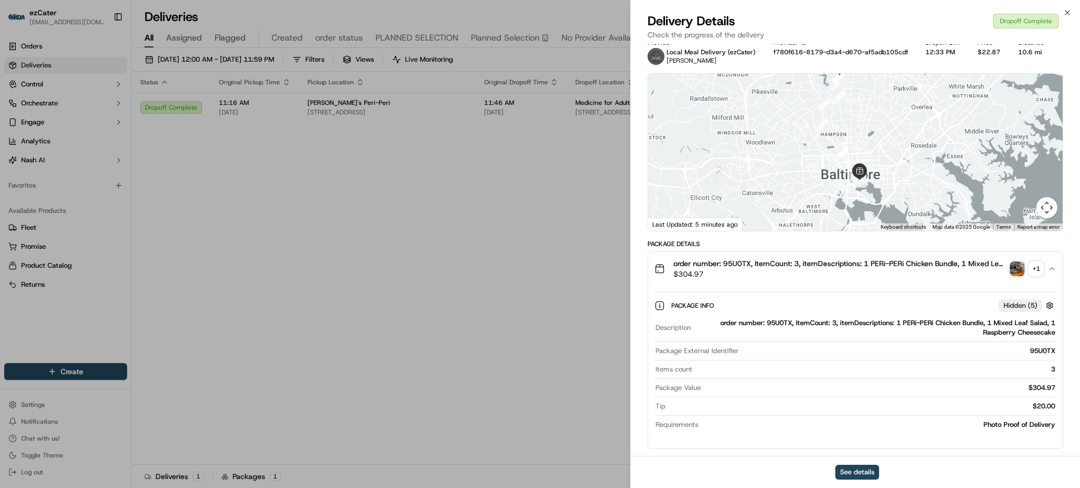
click at [1036, 277] on div "order number: 95U0TX, ItemCount: 3, itemDescriptions: 1 PERi-PERi Chicken Bundl…" at bounding box center [852, 268] width 394 height 21
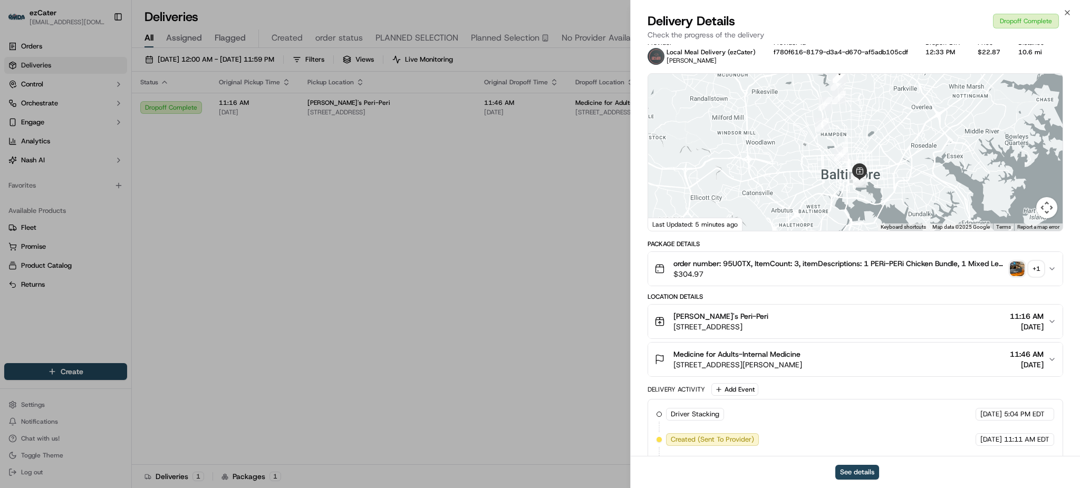
click at [1036, 277] on div "order number: 95U0TX, ItemCount: 3, itemDescriptions: 1 PERi-PERi Chicken Bundl…" at bounding box center [852, 268] width 394 height 21
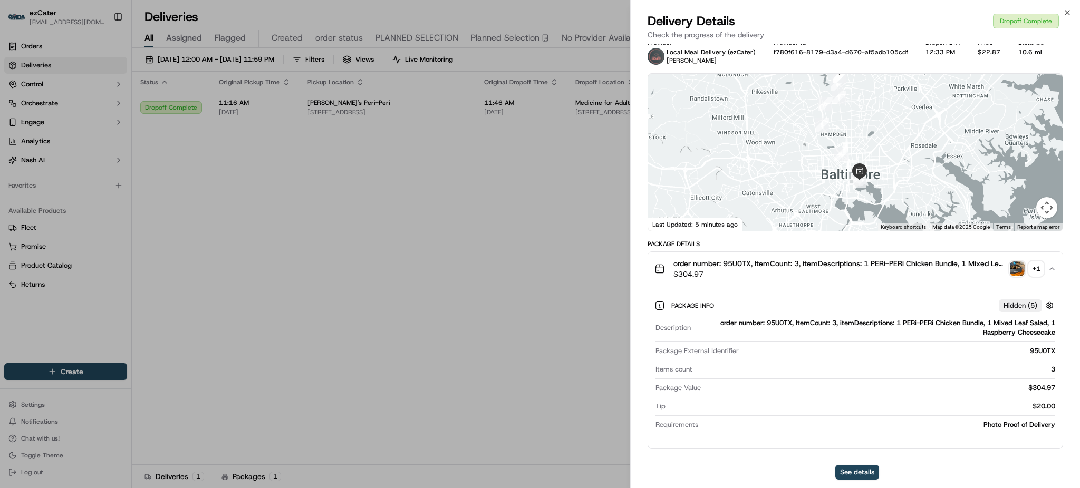
click at [1036, 271] on div "+ 1" at bounding box center [1036, 269] width 15 height 15
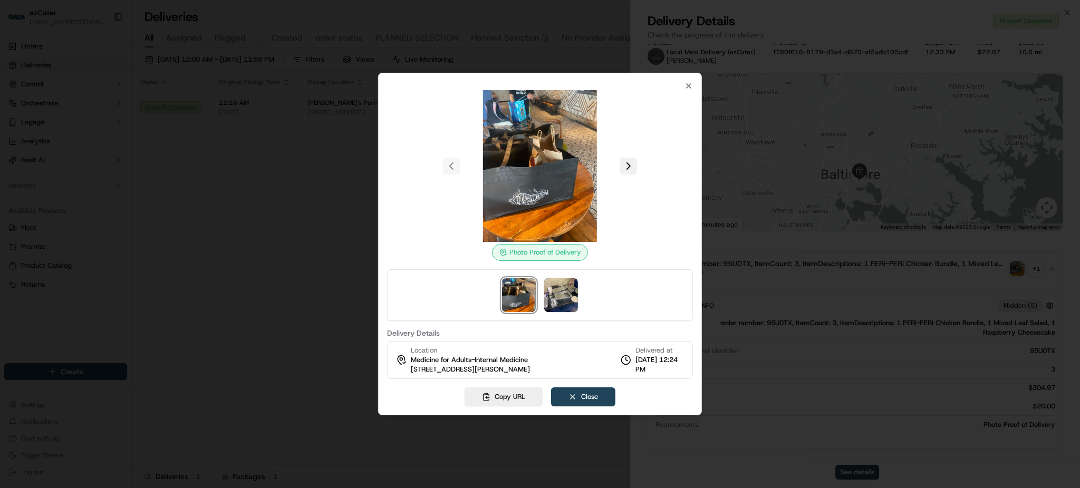
click at [631, 171] on button at bounding box center [628, 166] width 17 height 17
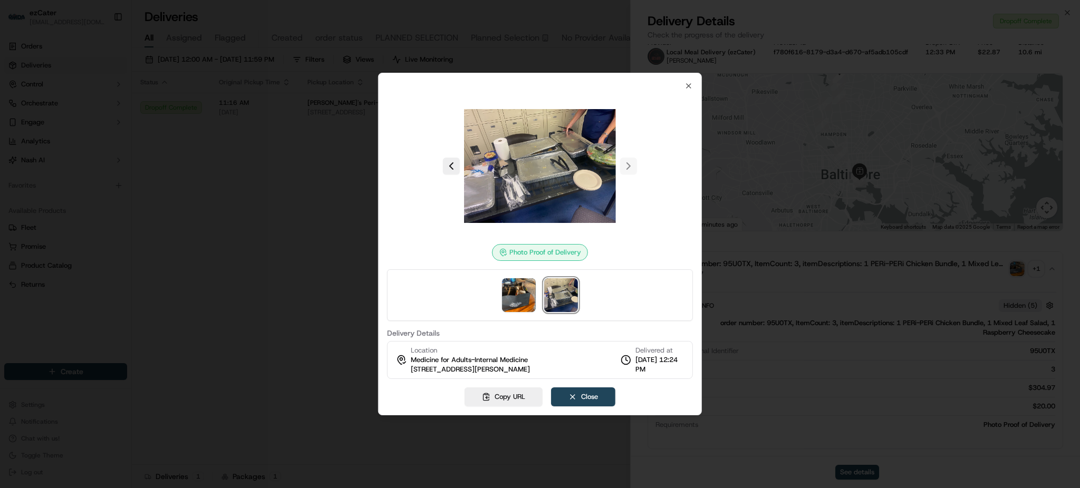
click at [323, 142] on div at bounding box center [540, 244] width 1080 height 488
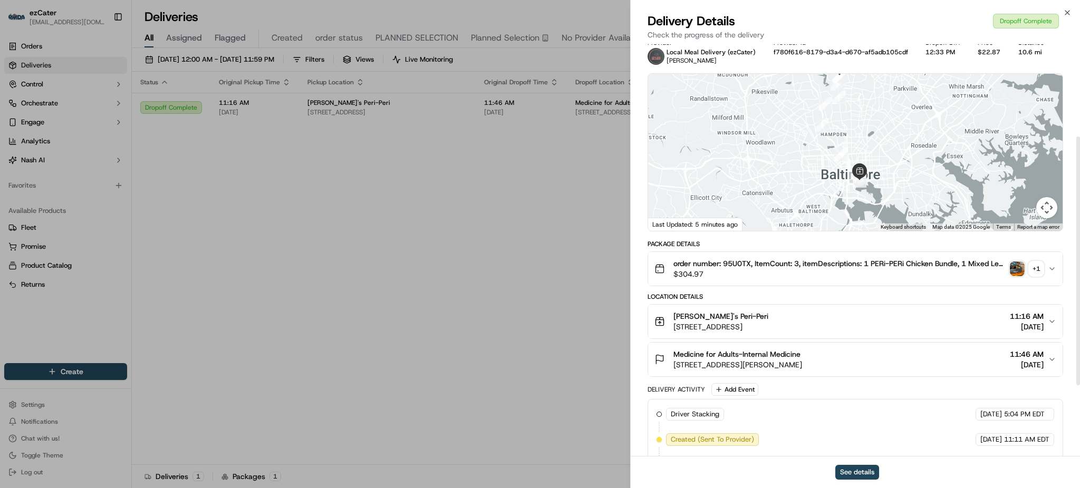
scroll to position [153, 0]
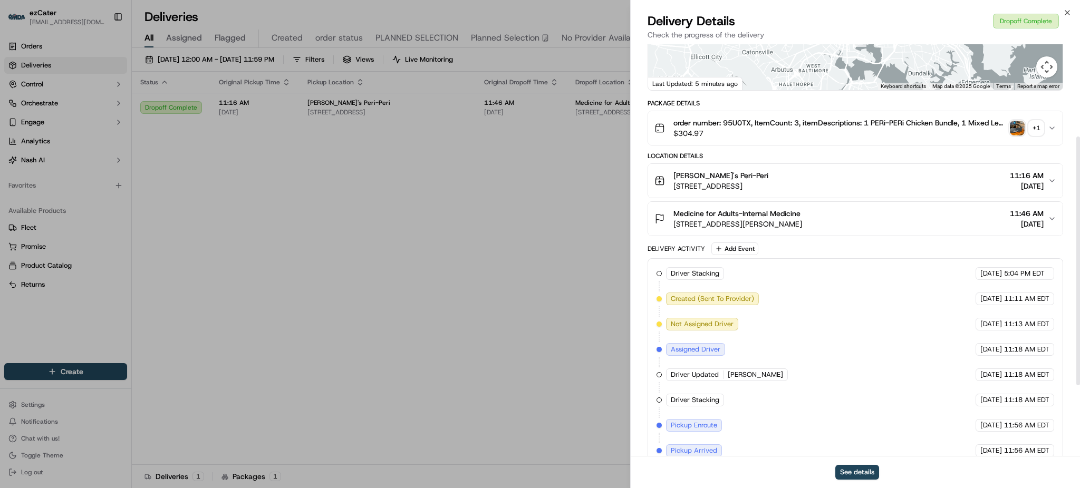
click at [745, 220] on span "6701 N Charles St #5105, Baltimore, MD 21204, USA" at bounding box center [738, 224] width 129 height 11
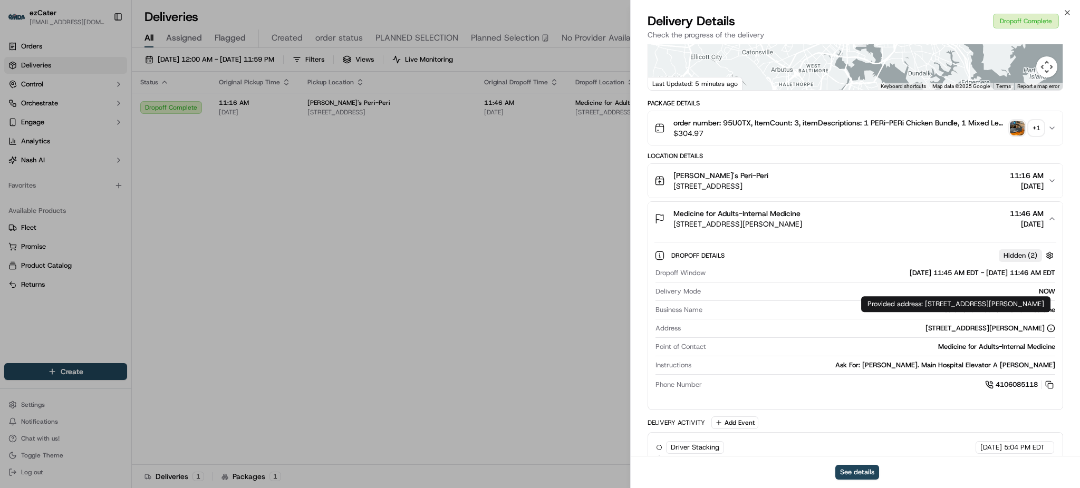
click at [926, 329] on div "6701 N Charles St #5105, Baltimore, MD 21204, USA" at bounding box center [991, 328] width 130 height 9
click at [948, 333] on div "6701 N Charles St #5105, Baltimore, MD 21204, USA" at bounding box center [991, 328] width 130 height 9
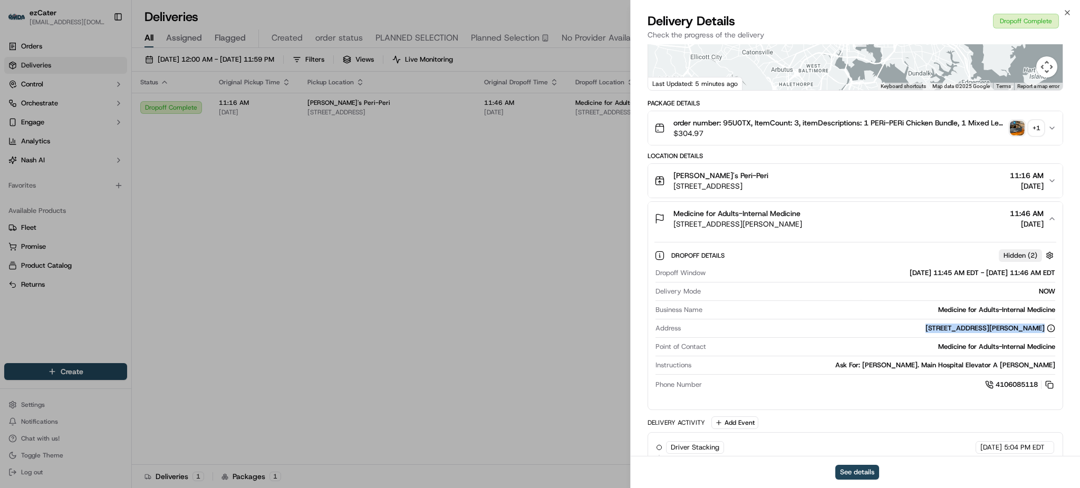
click at [948, 333] on div "6701 N Charles St #5105, Baltimore, MD 21204, USA" at bounding box center [991, 328] width 130 height 9
copy div "6701 N Charles St #5105, Baltimore, MD 21204, USA"
click at [962, 350] on div "Medicine for Adults-Internal Medicine" at bounding box center [883, 346] width 345 height 9
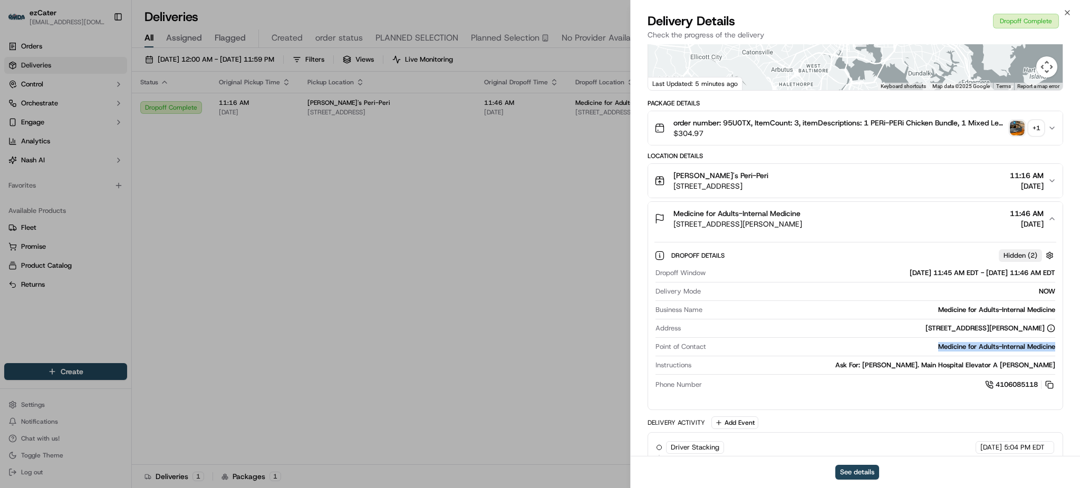
copy div "Medicine for Adults-Internal Medicine"
click at [890, 287] on div "NOW" at bounding box center [880, 291] width 350 height 9
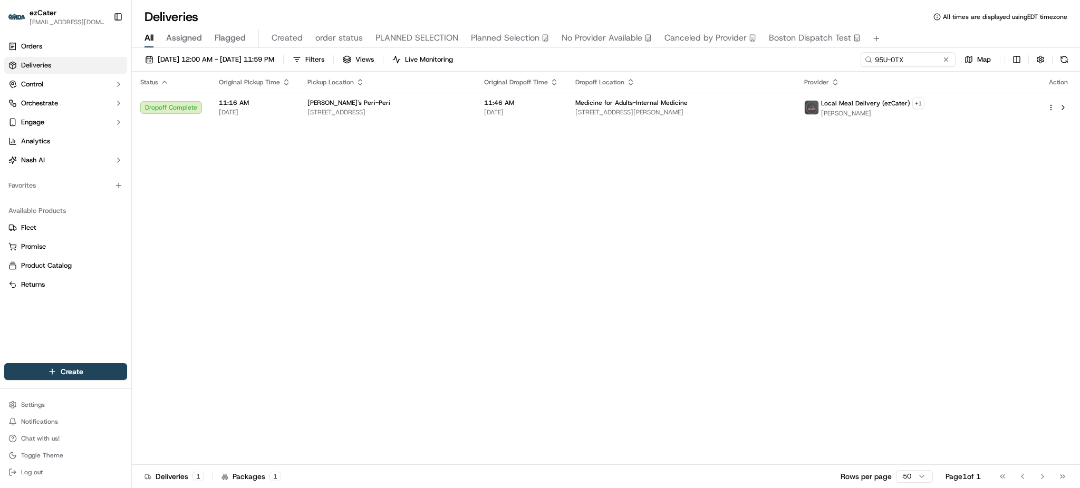
click at [874, 188] on div "Status Original Pickup Time Pickup Location Original Dropoff Time Dropoff Locat…" at bounding box center [605, 269] width 946 height 394
click at [677, 133] on div "Status Original Pickup Time Pickup Location Original Dropoff Time Dropoff Locat…" at bounding box center [605, 269] width 946 height 394
click at [674, 122] on div "Status Original Pickup Time Pickup Location Original Dropoff Time Dropoff Locat…" at bounding box center [605, 269] width 946 height 394
click at [674, 120] on td "Medicine for Adults-Internal Medicine 6701 N Charles St #5105, Baltimore, MD 21…" at bounding box center [681, 107] width 229 height 29
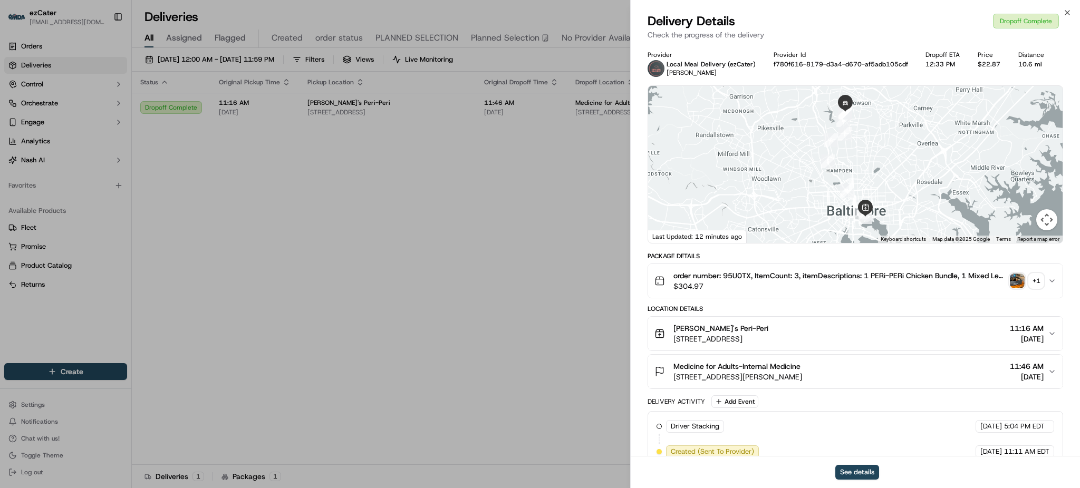
click at [1035, 278] on div "+ 1" at bounding box center [1036, 281] width 15 height 15
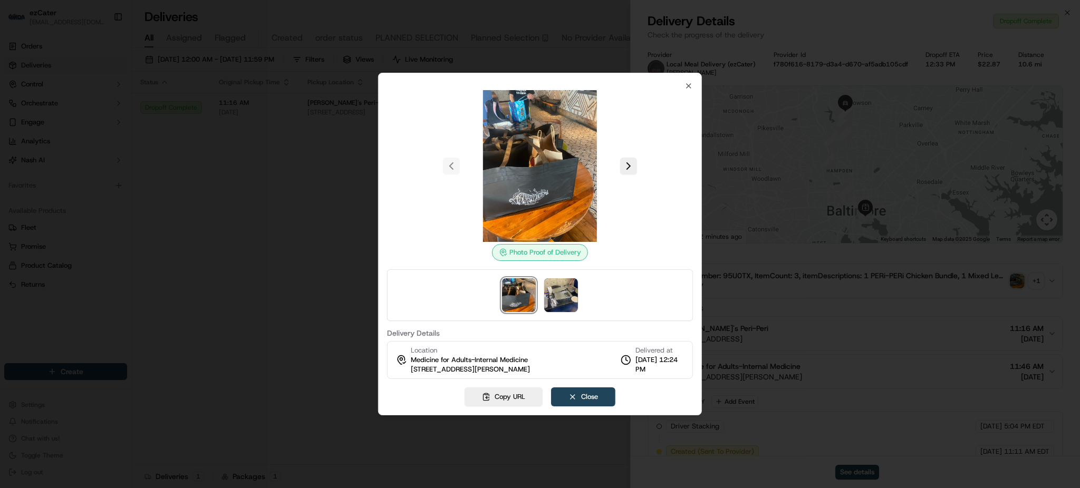
click at [632, 169] on button at bounding box center [628, 166] width 17 height 17
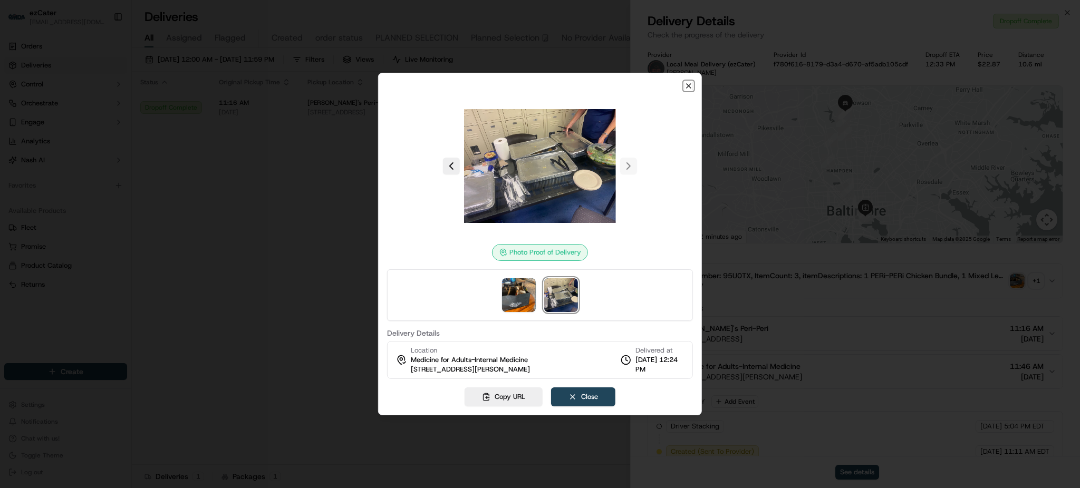
click at [687, 88] on icon "button" at bounding box center [689, 86] width 4 height 4
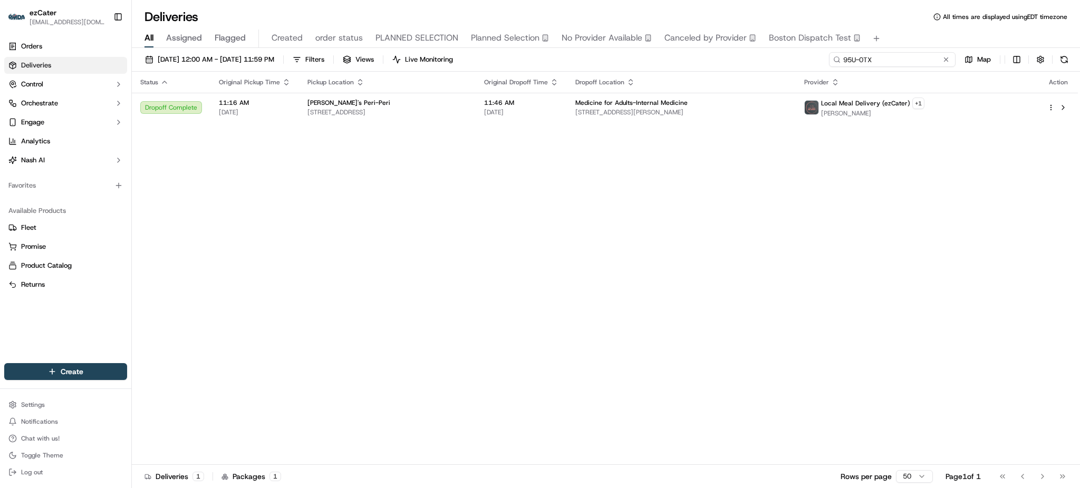
click at [934, 59] on input "95U-0TX" at bounding box center [892, 59] width 127 height 15
paste input "UAMG3Z"
type input "UAMG3Z"
click at [914, 33] on div "All Assigned Flagged Created order status PLANNED SELECTION Planned Selection N…" at bounding box center [606, 39] width 948 height 18
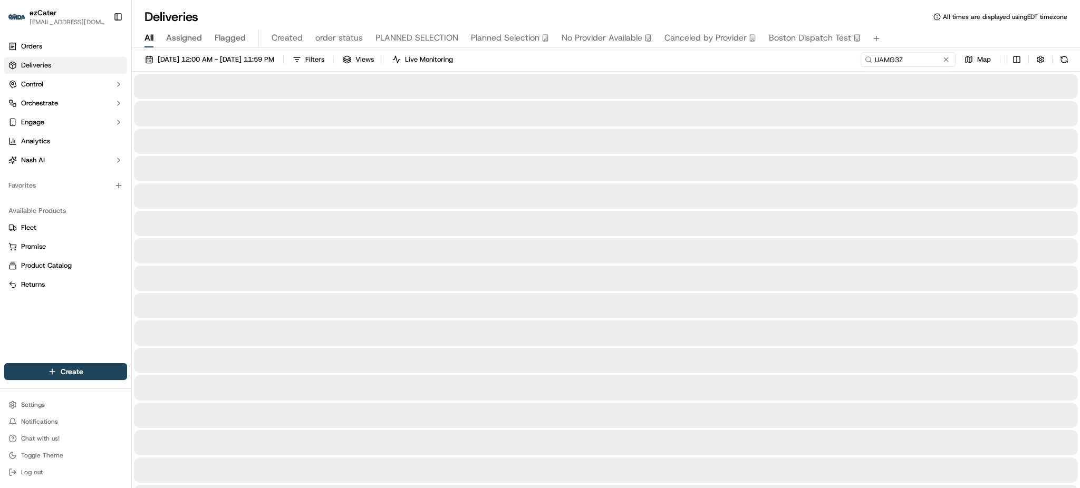
click at [672, 55] on div "09/01/2025 12:00 AM - 09/30/2025 11:59 PM Filters Views Live Monitoring UAMG3Z …" at bounding box center [606, 62] width 948 height 20
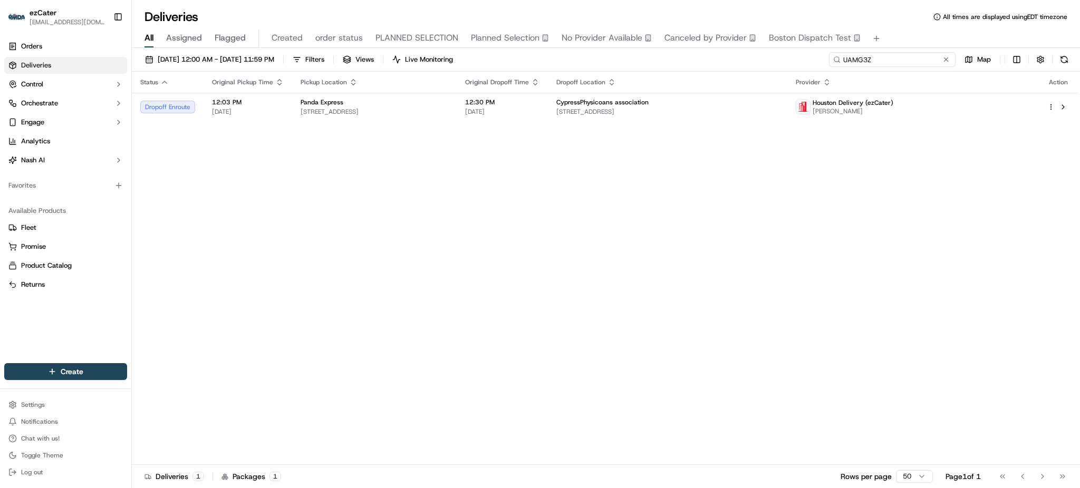
click at [902, 58] on input "UAMG3Z" at bounding box center [892, 59] width 127 height 15
paste input "H16Q05"
type input "H16Q05"
click at [905, 34] on div "All Assigned Flagged Created order status PLANNED SELECTION Planned Selection N…" at bounding box center [606, 39] width 948 height 18
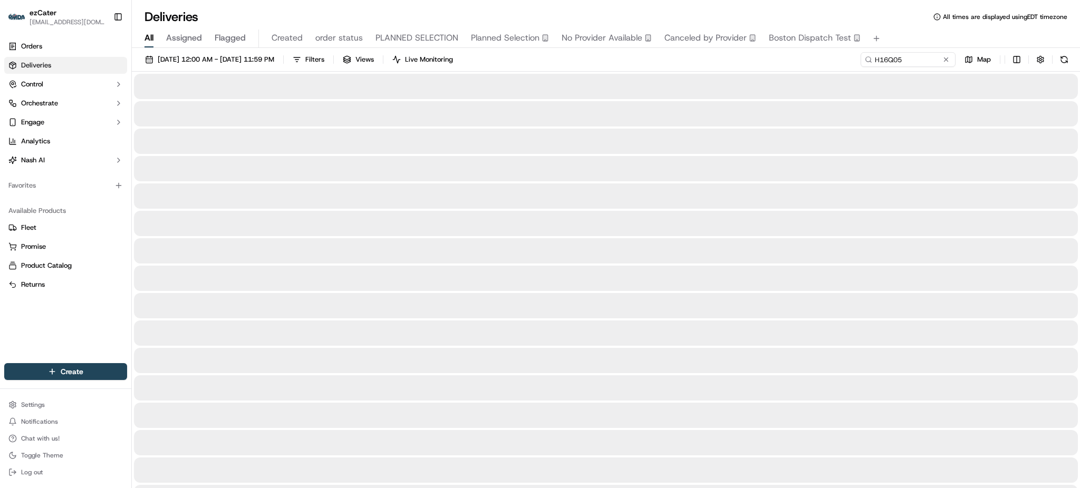
click at [905, 34] on div "All Assigned Flagged Created order status PLANNED SELECTION Planned Selection N…" at bounding box center [606, 39] width 948 height 18
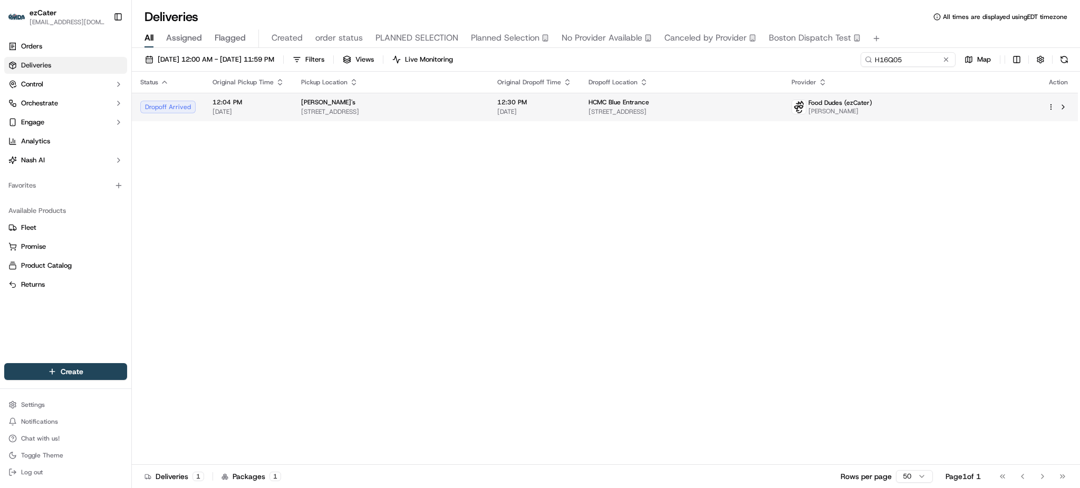
click at [580, 97] on td "12:30 PM 09/23/2025" at bounding box center [534, 107] width 91 height 28
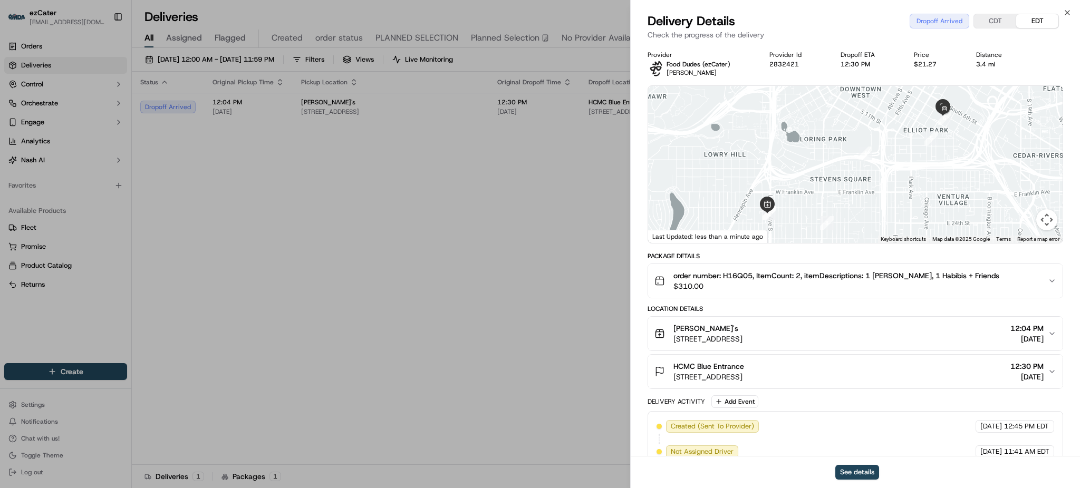
scroll to position [195, 0]
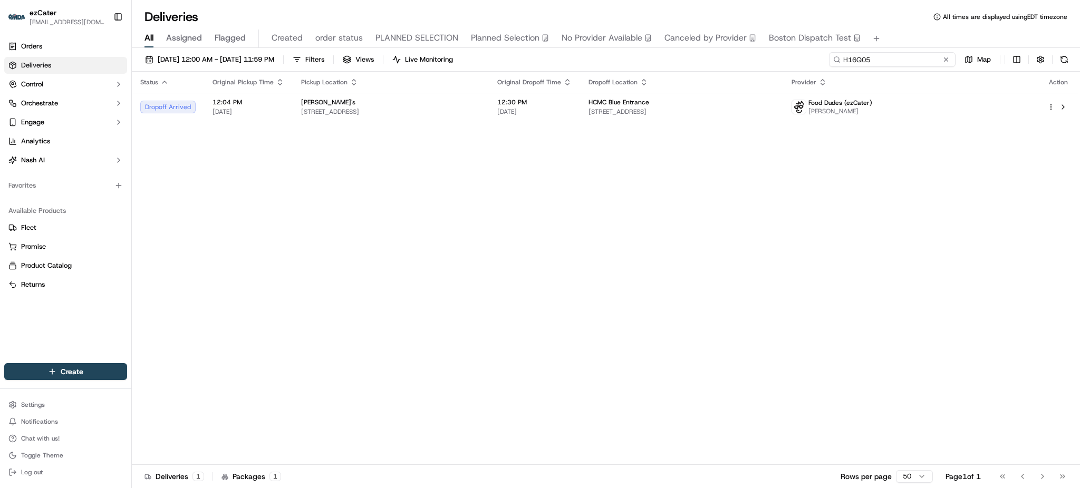
click at [900, 63] on input "H16Q05" at bounding box center [892, 59] width 127 height 15
click at [760, 113] on span "913 S 7th St, Minneapolis, MN 55404, USA" at bounding box center [682, 112] width 186 height 8
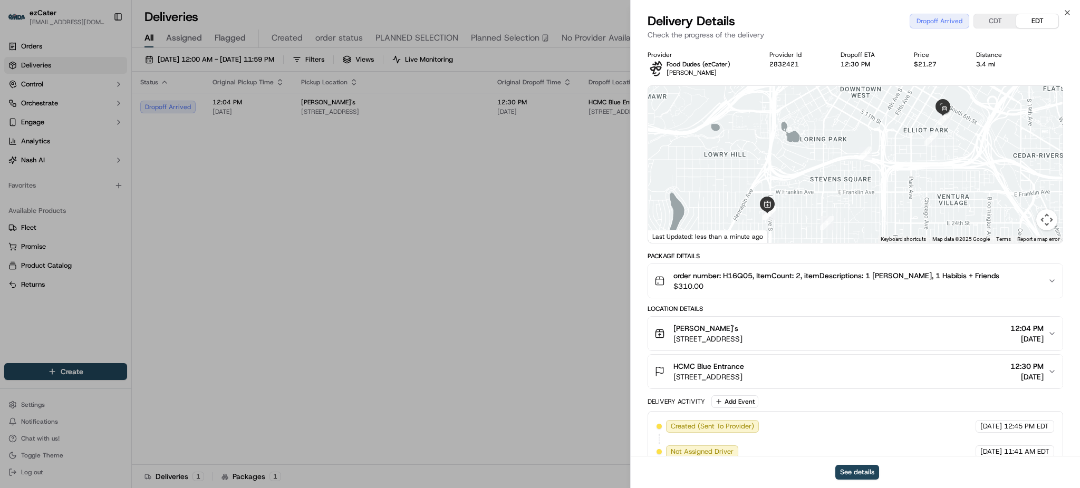
click at [895, 368] on div "HCMC Blue Entrance 913 S 7th St, Minneapolis, MN 55404, USA 12:30 PM 09/23/2025" at bounding box center [852, 371] width 394 height 21
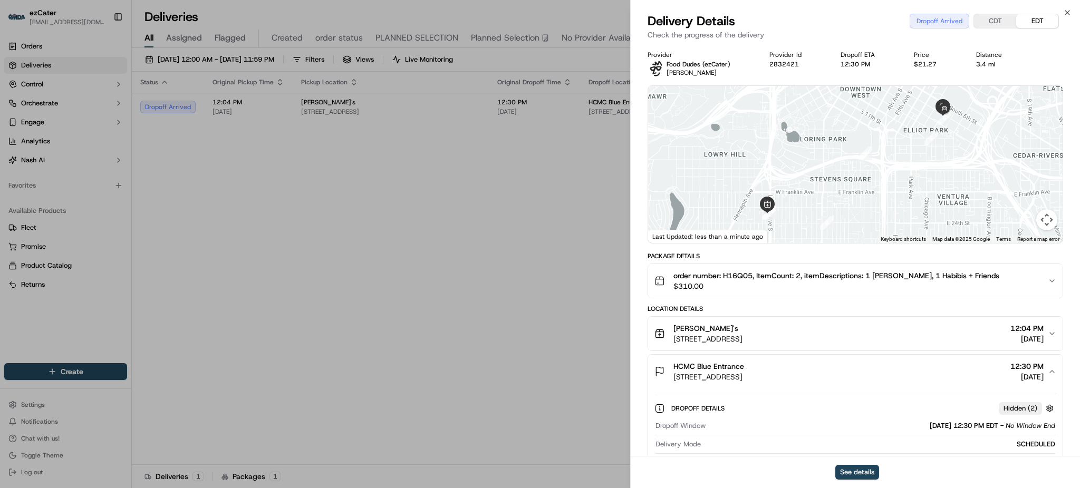
scroll to position [211, 0]
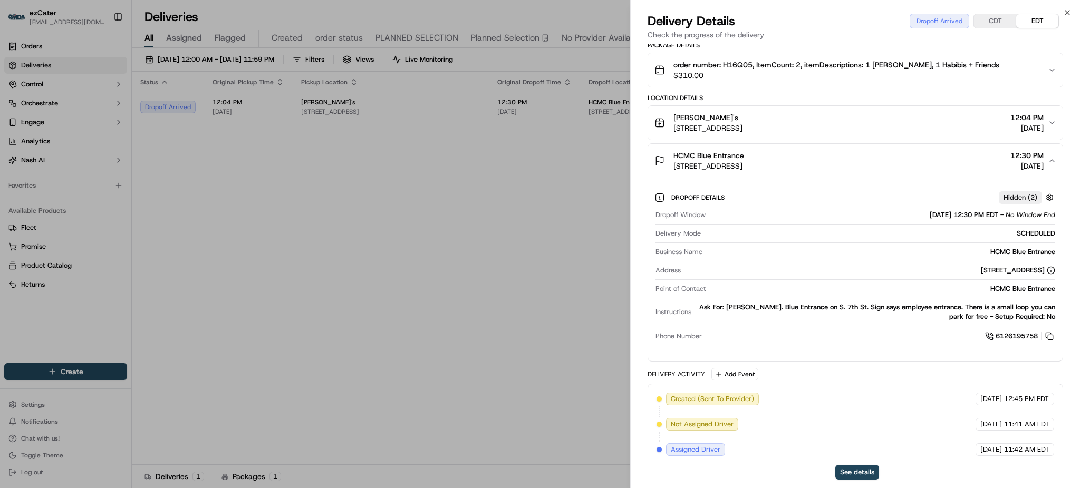
click at [806, 305] on div "Ask For: Nina Setala. Blue Entrance on S. 7th St. Sign says employee entrance. …" at bounding box center [876, 312] width 360 height 19
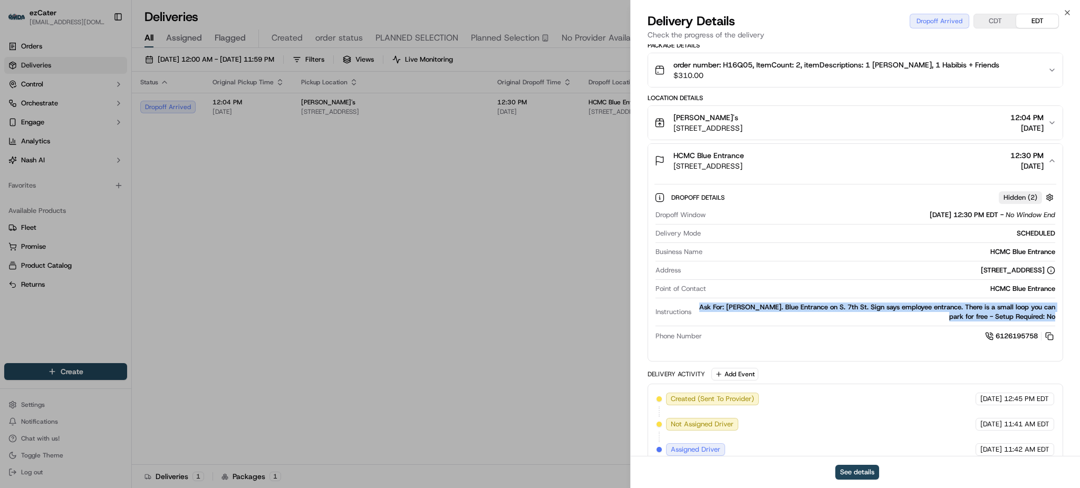
click at [806, 305] on div "Ask For: Nina Setala. Blue Entrance on S. 7th St. Sign says employee entrance. …" at bounding box center [876, 312] width 360 height 19
copy div "Ask For: Nina Setala. Blue Entrance on S. 7th St. Sign says employee entrance. …"
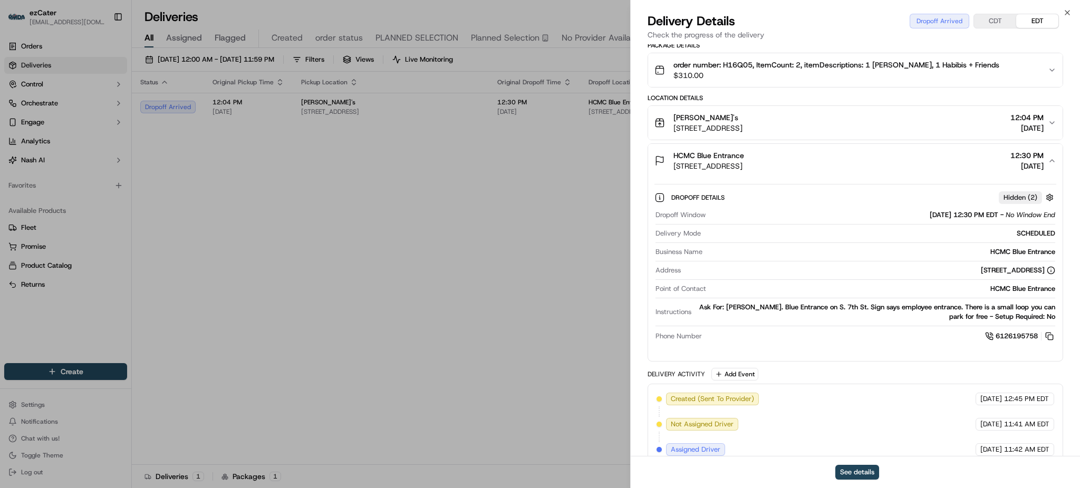
click at [895, 98] on div "Location Details" at bounding box center [856, 98] width 416 height 8
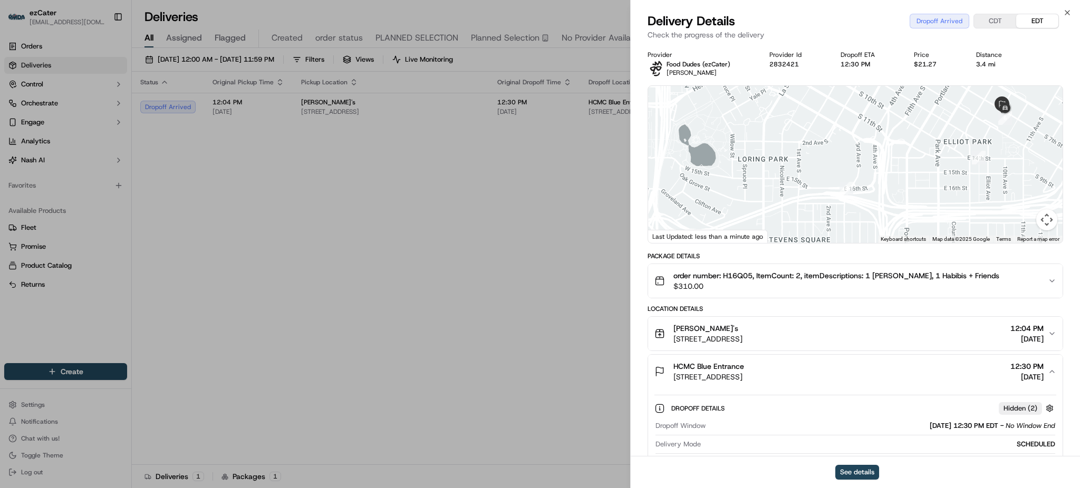
drag, startPoint x: 906, startPoint y: 175, endPoint x: 886, endPoint y: 203, distance: 34.0
click at [886, 203] on div at bounding box center [855, 164] width 415 height 157
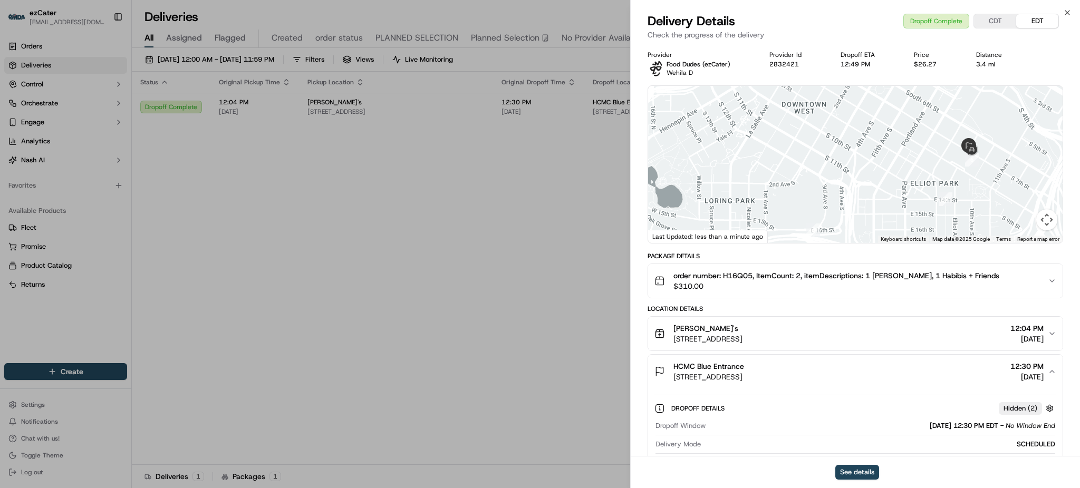
click at [906, 254] on div "Package Details" at bounding box center [856, 256] width 416 height 8
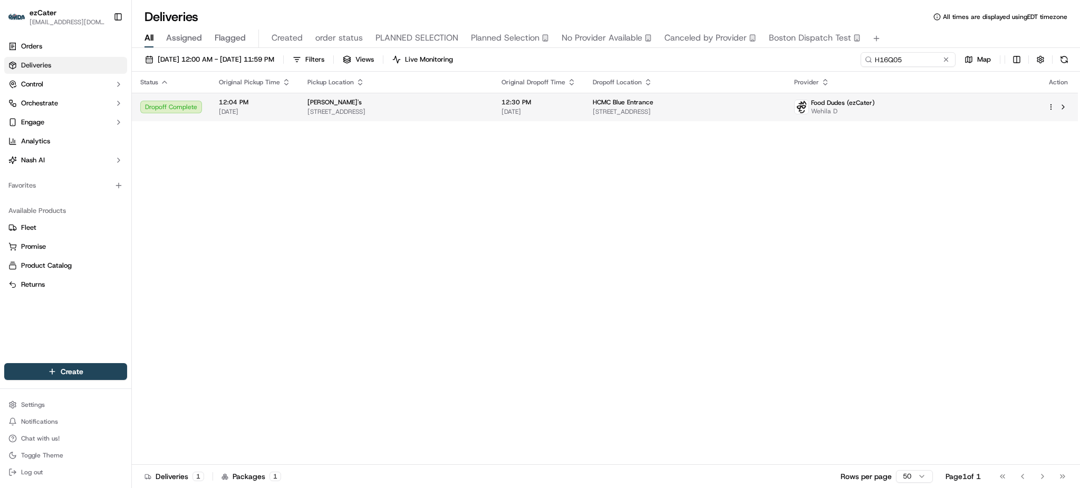
click at [777, 110] on span "913 S 7th St, Minneapolis, MN 55404, USA" at bounding box center [685, 112] width 184 height 8
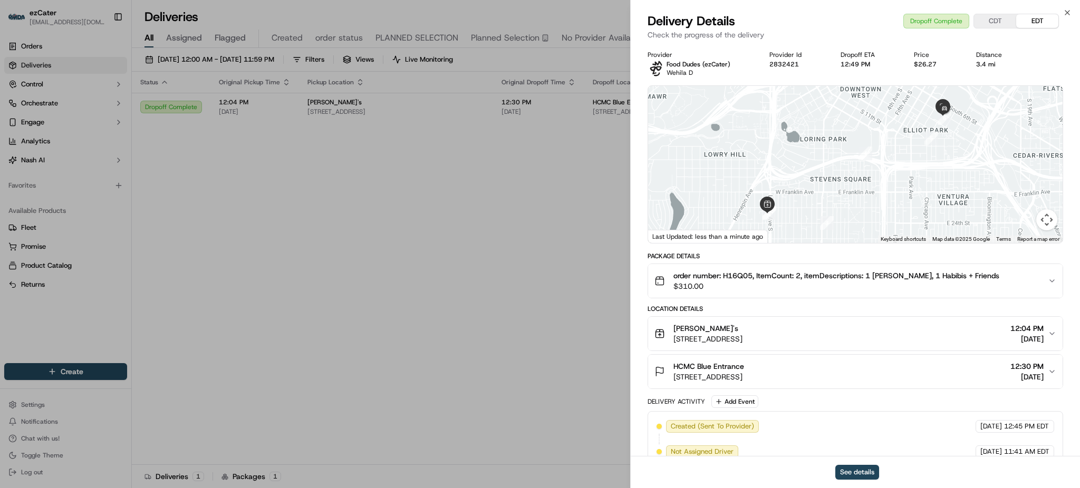
click at [1037, 280] on div "order number: H16Q05, ItemCount: 2, itemDescriptions: 1 Yallah Mana’eesh, 1 Hab…" at bounding box center [852, 281] width 394 height 21
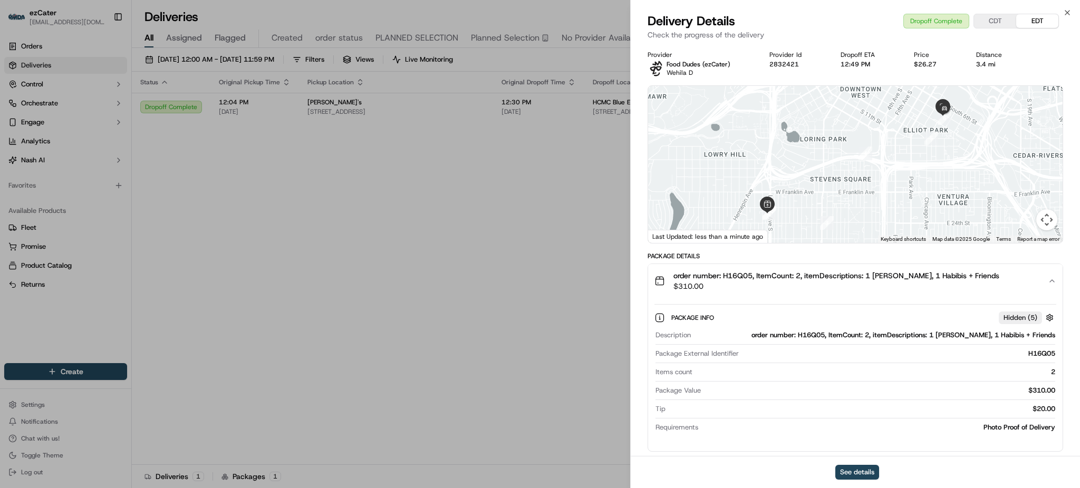
click at [1037, 283] on div "order number: H16Q05, ItemCount: 2, itemDescriptions: 1 Yallah Mana’eesh, 1 Hab…" at bounding box center [852, 281] width 394 height 21
